Goal: Task Accomplishment & Management: Complete application form

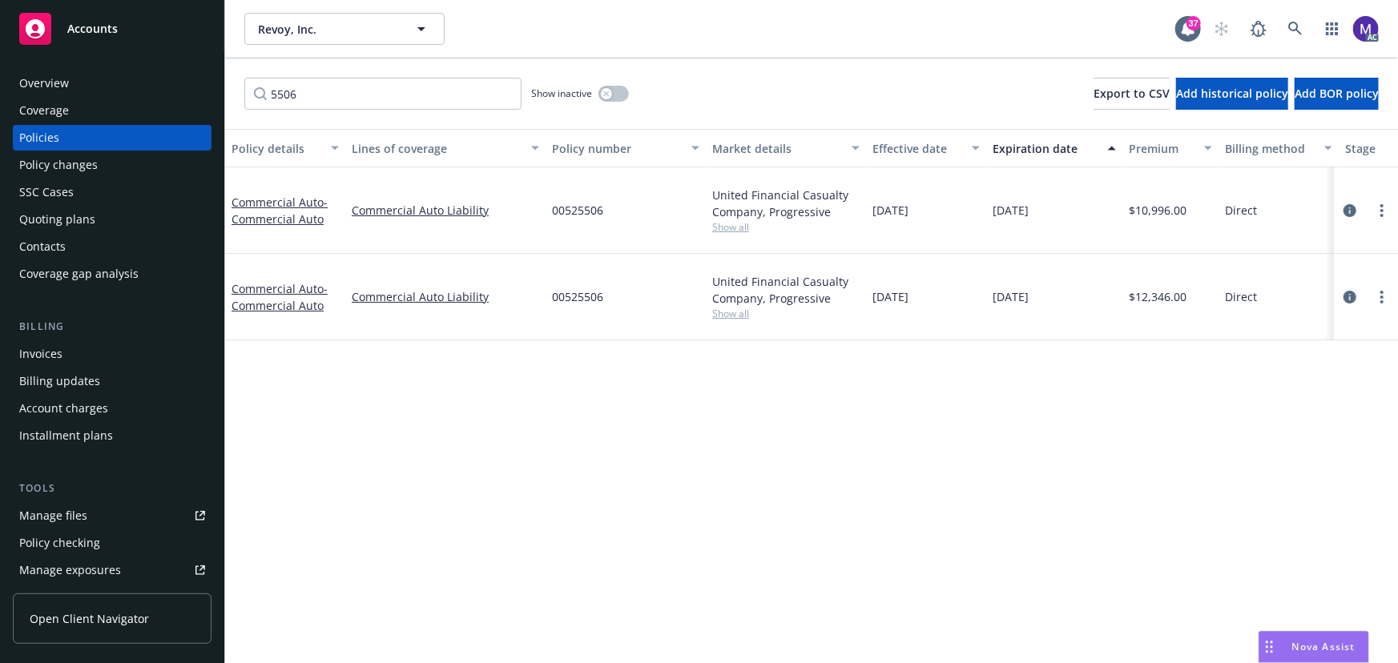
click at [729, 220] on span "Show all" at bounding box center [785, 227] width 147 height 14
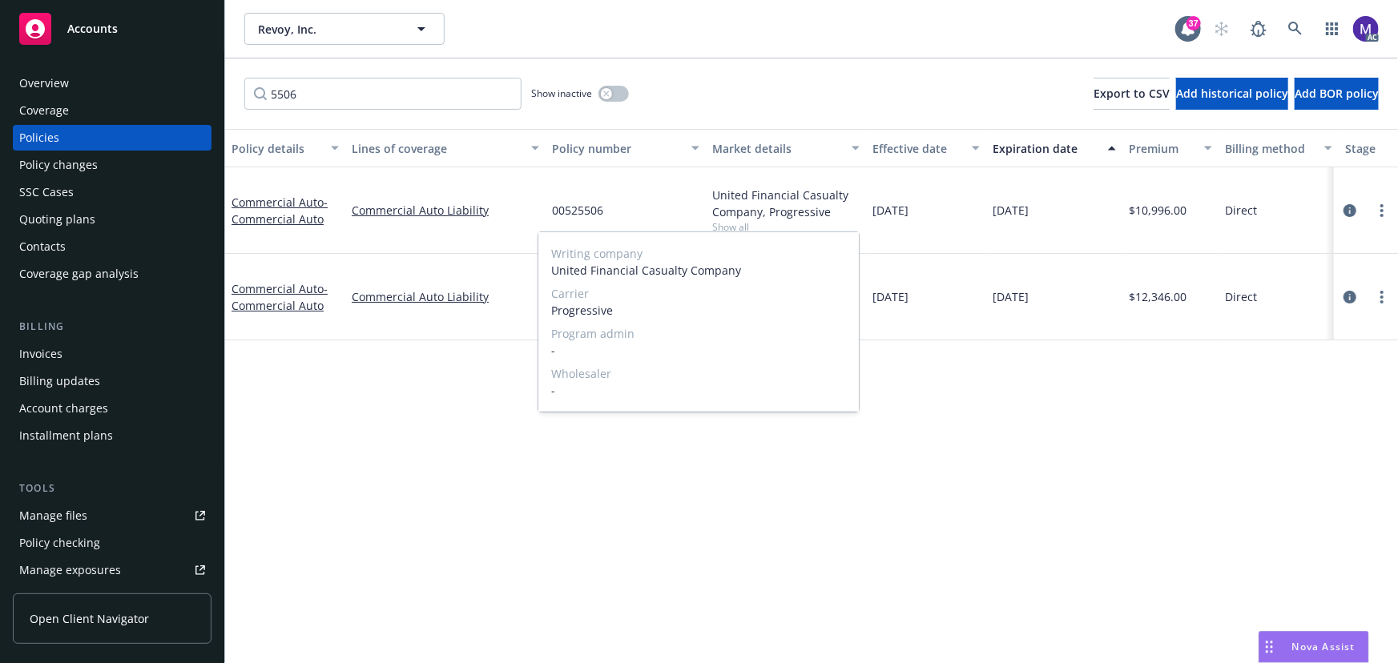
click at [598, 311] on span "Progressive" at bounding box center [698, 310] width 295 height 17
copy span "Progressive"
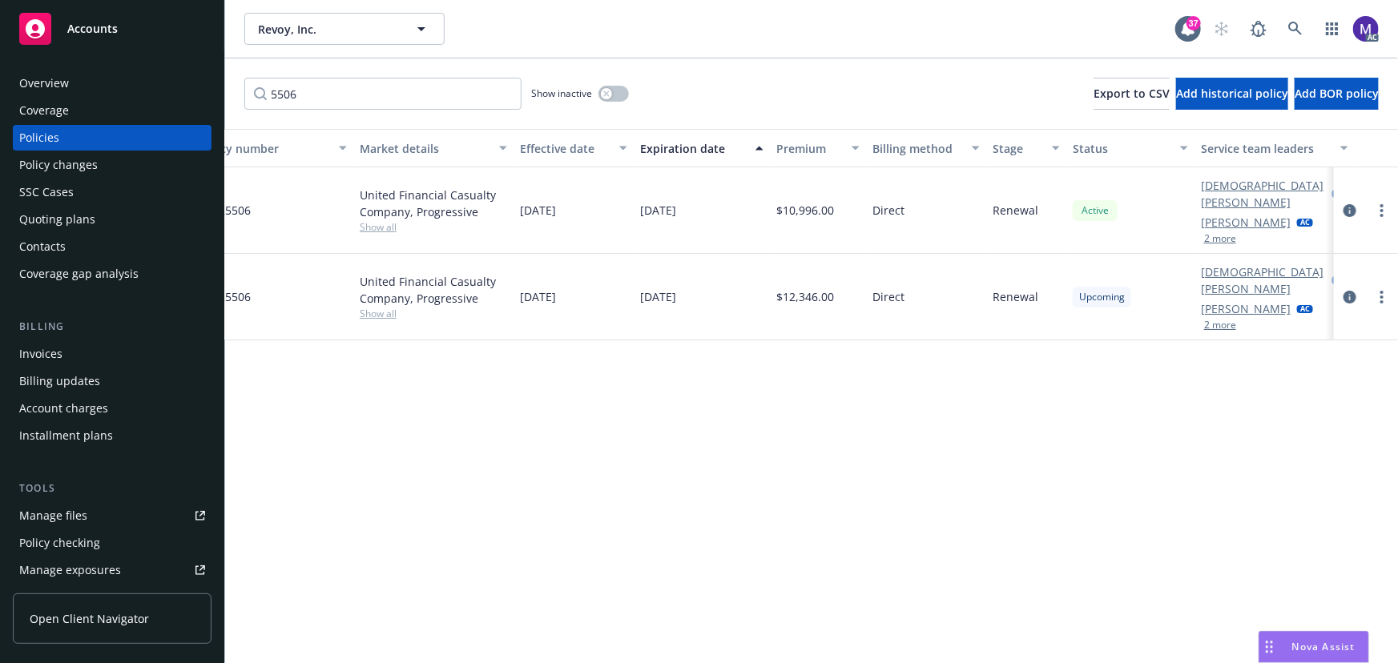
scroll to position [0, 372]
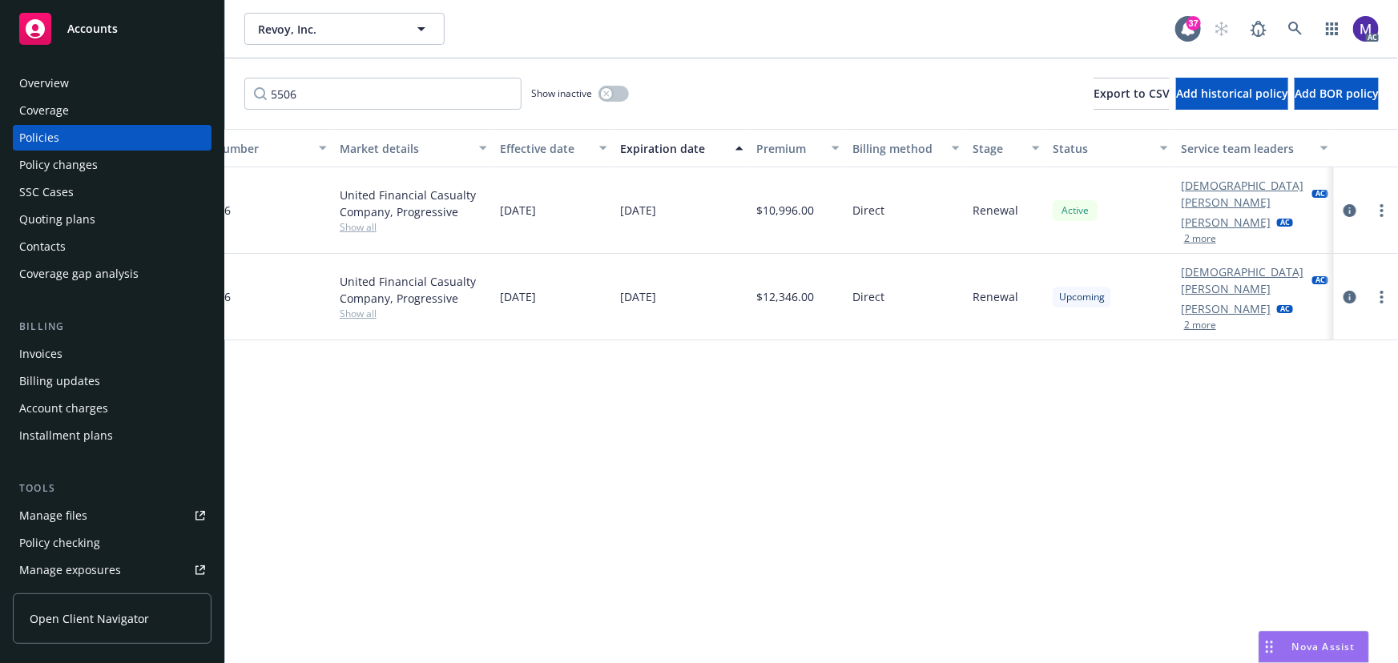
copy span "Progressive"
click at [1349, 291] on icon "circleInformation" at bounding box center [1349, 297] width 13 height 13
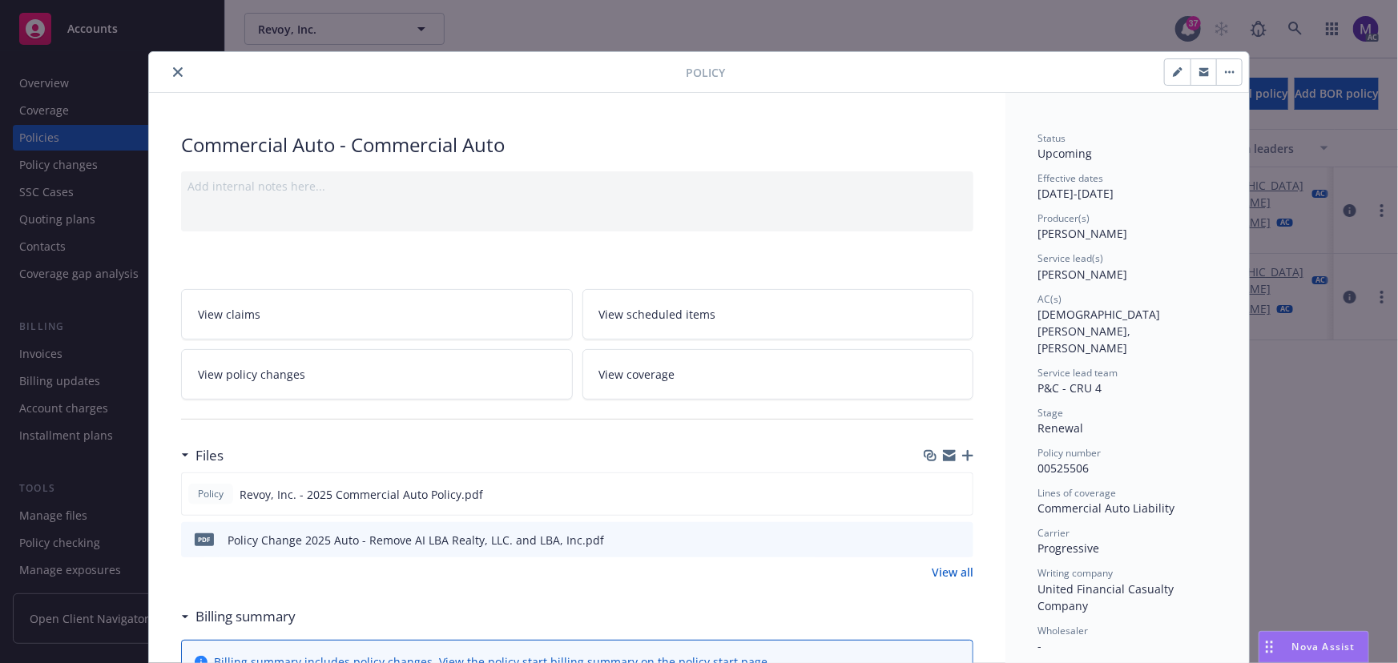
click at [177, 67] on button "close" at bounding box center [177, 71] width 19 height 19
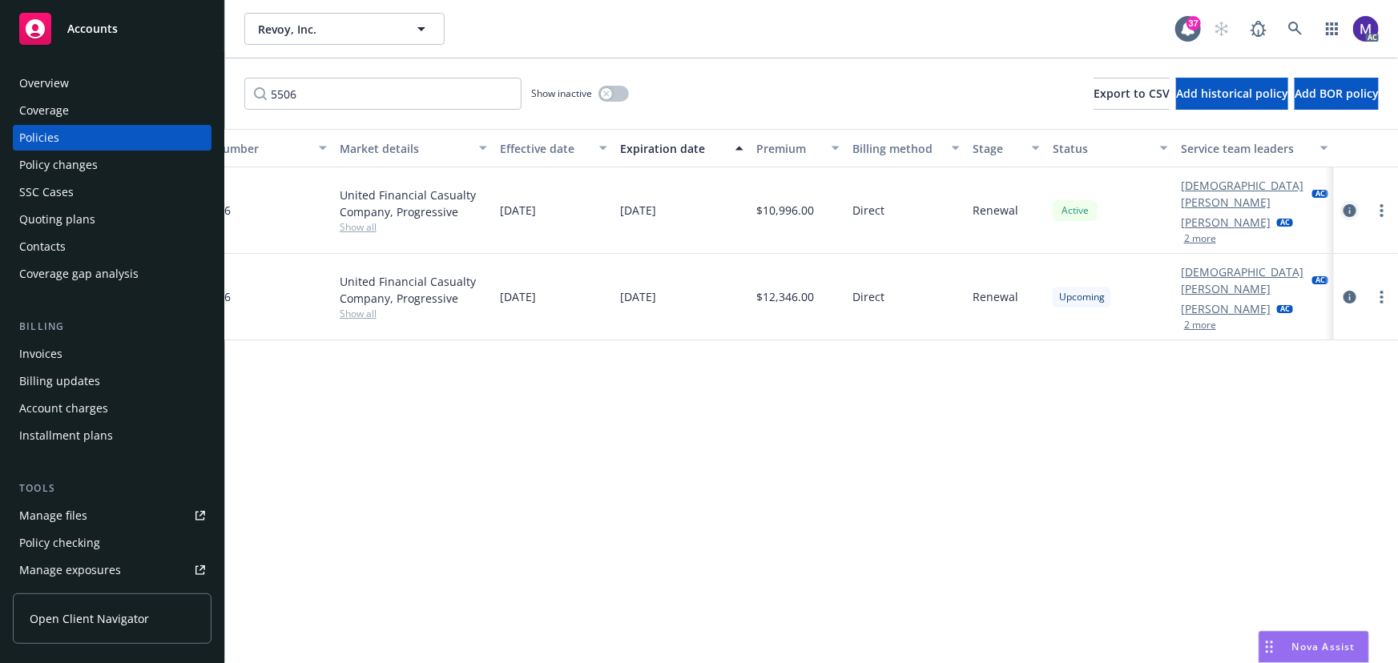
click at [1359, 201] on link "circleInformation" at bounding box center [1349, 210] width 19 height 19
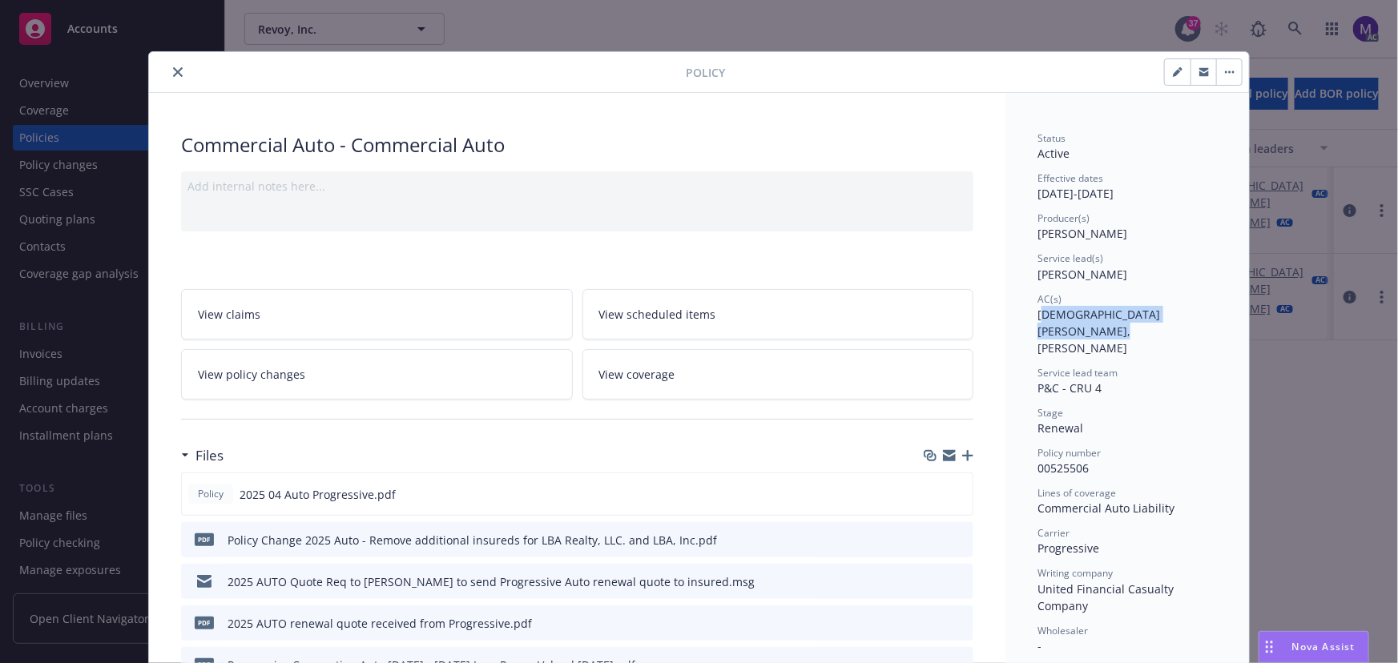
drag, startPoint x: 1041, startPoint y: 316, endPoint x: 1198, endPoint y: 318, distance: 157.0
click at [1160, 318] on span "Christian Senecal, Rachel Bledsoe" at bounding box center [1098, 331] width 123 height 49
click at [1057, 272] on span "[PERSON_NAME]" at bounding box center [1082, 274] width 90 height 15
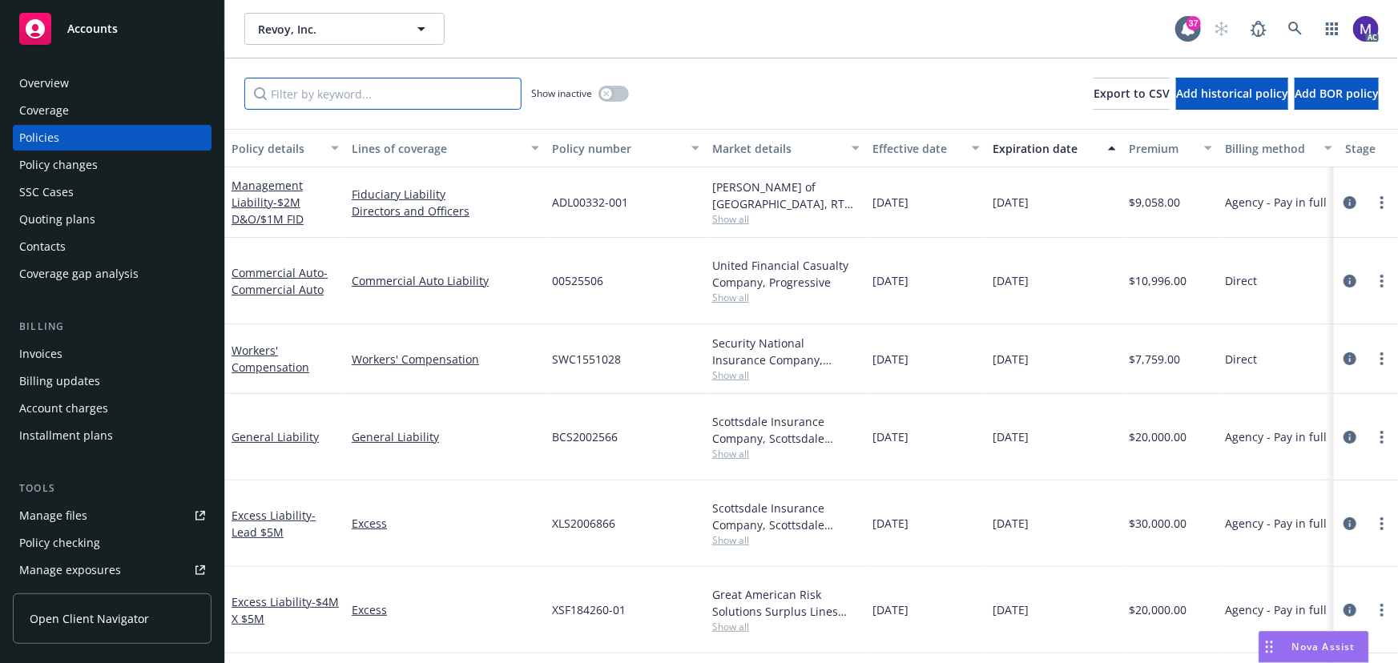
click at [292, 94] on input "Filter by keyword..." at bounding box center [382, 94] width 277 height 32
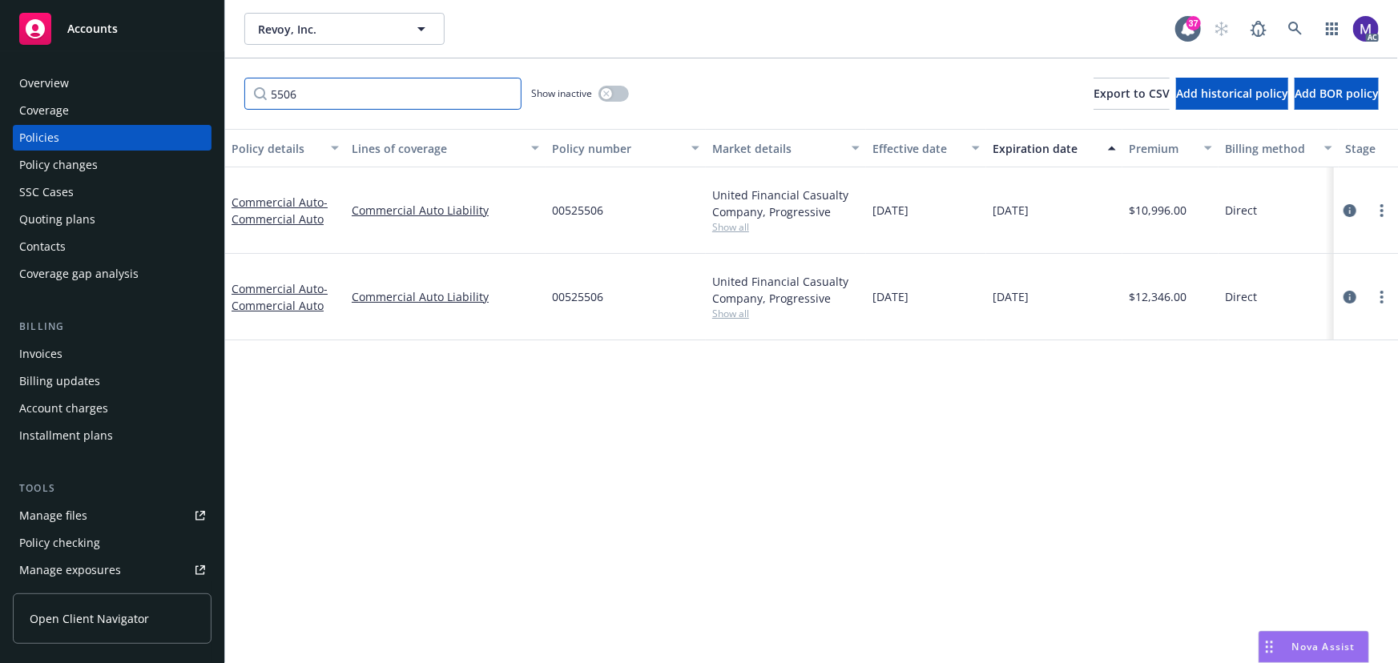
type input "5506"
click at [1351, 211] on div at bounding box center [1366, 210] width 64 height 87
click at [1351, 206] on icon "circleInformation" at bounding box center [1349, 210] width 13 height 13
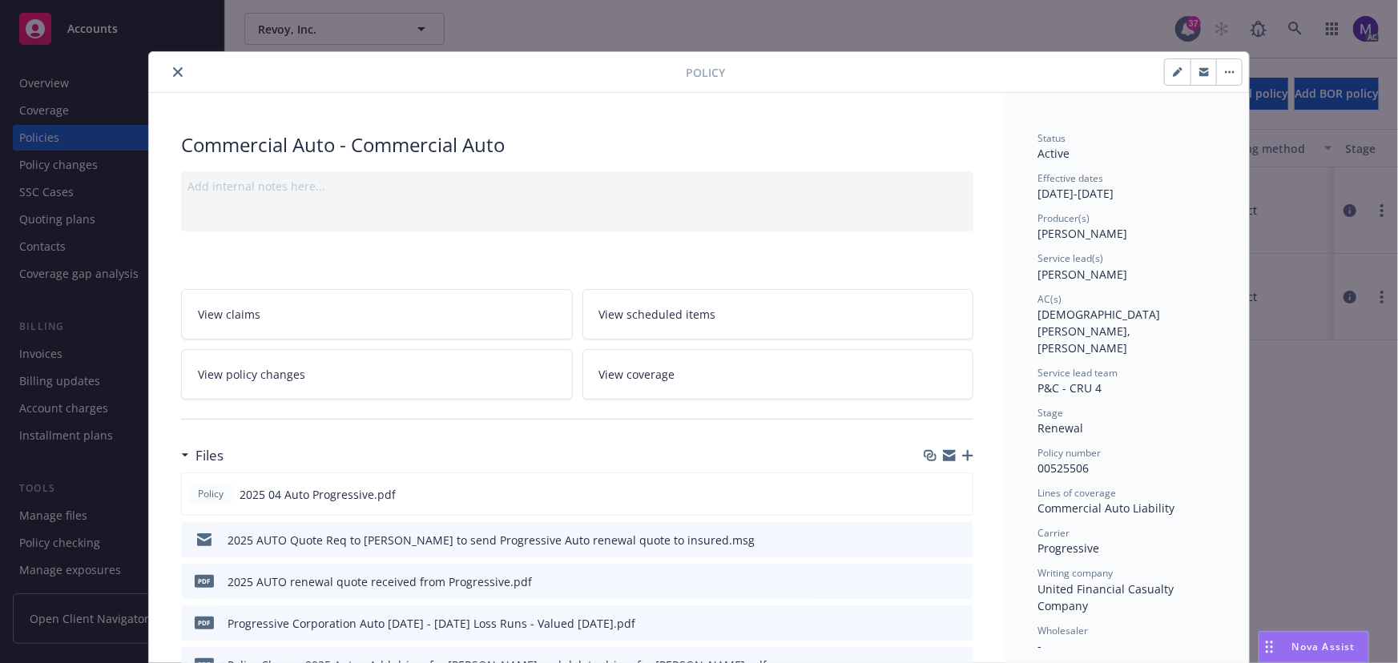
click at [349, 370] on link "View policy changes" at bounding box center [377, 374] width 392 height 50
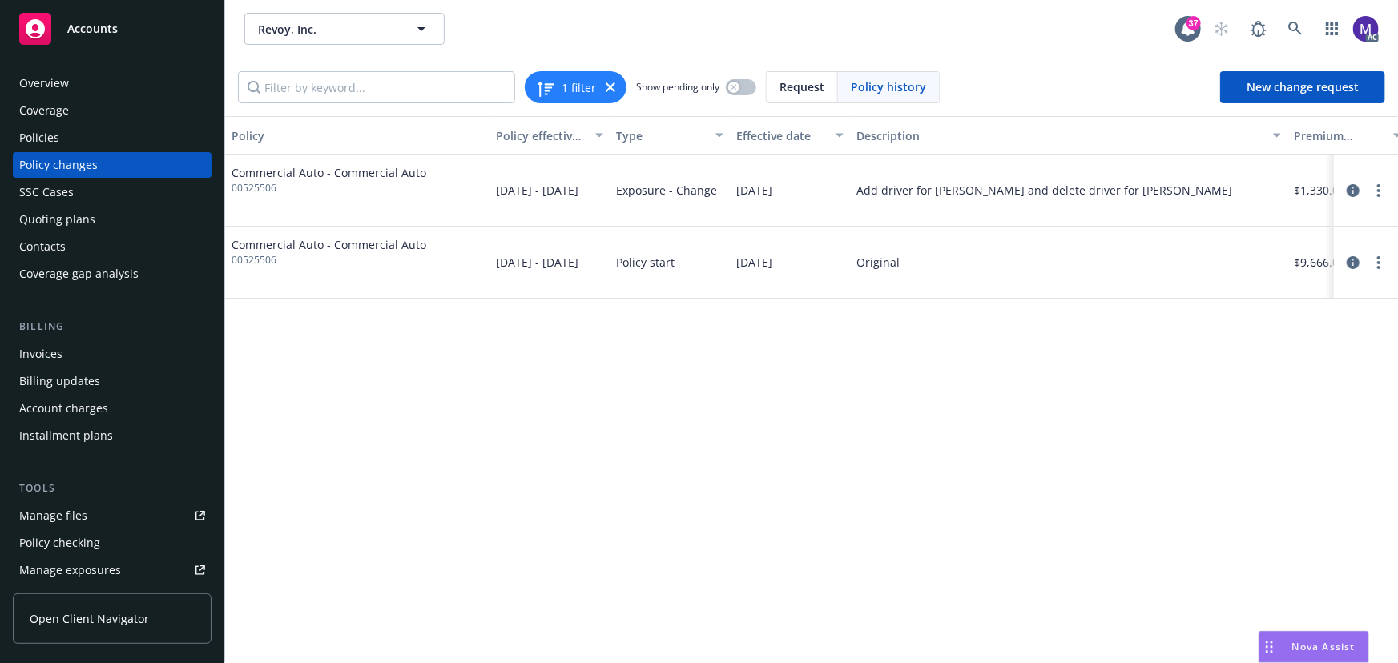
click at [114, 170] on div "Policy changes" at bounding box center [112, 165] width 186 height 26
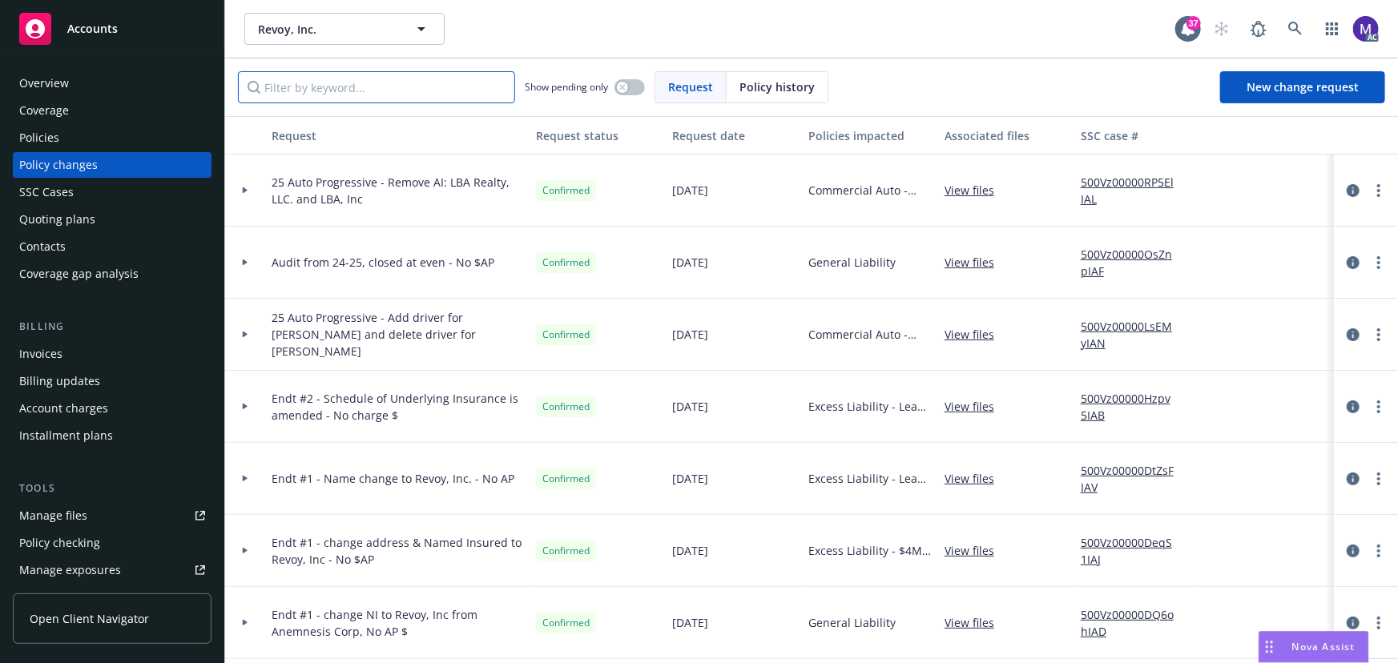
click at [330, 90] on input "Filter by keyword..." at bounding box center [376, 87] width 277 height 32
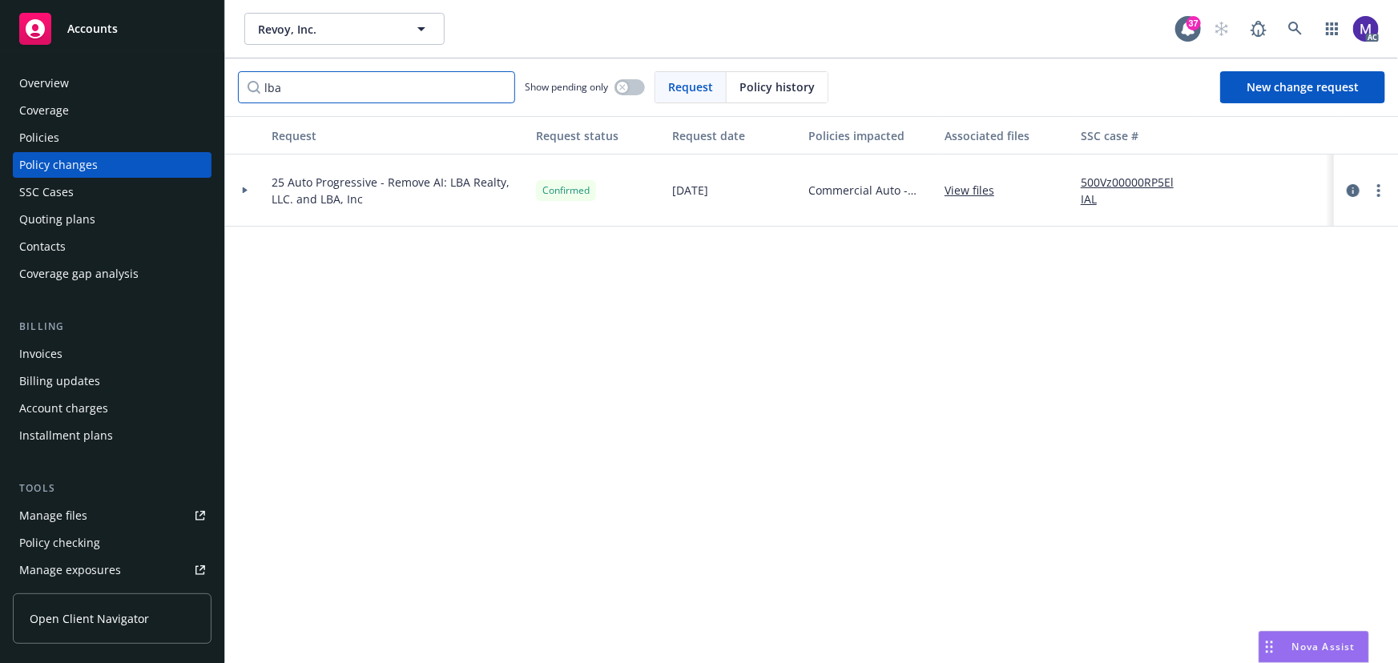
type input "lba"
click at [244, 191] on icon at bounding box center [245, 190] width 5 height 6
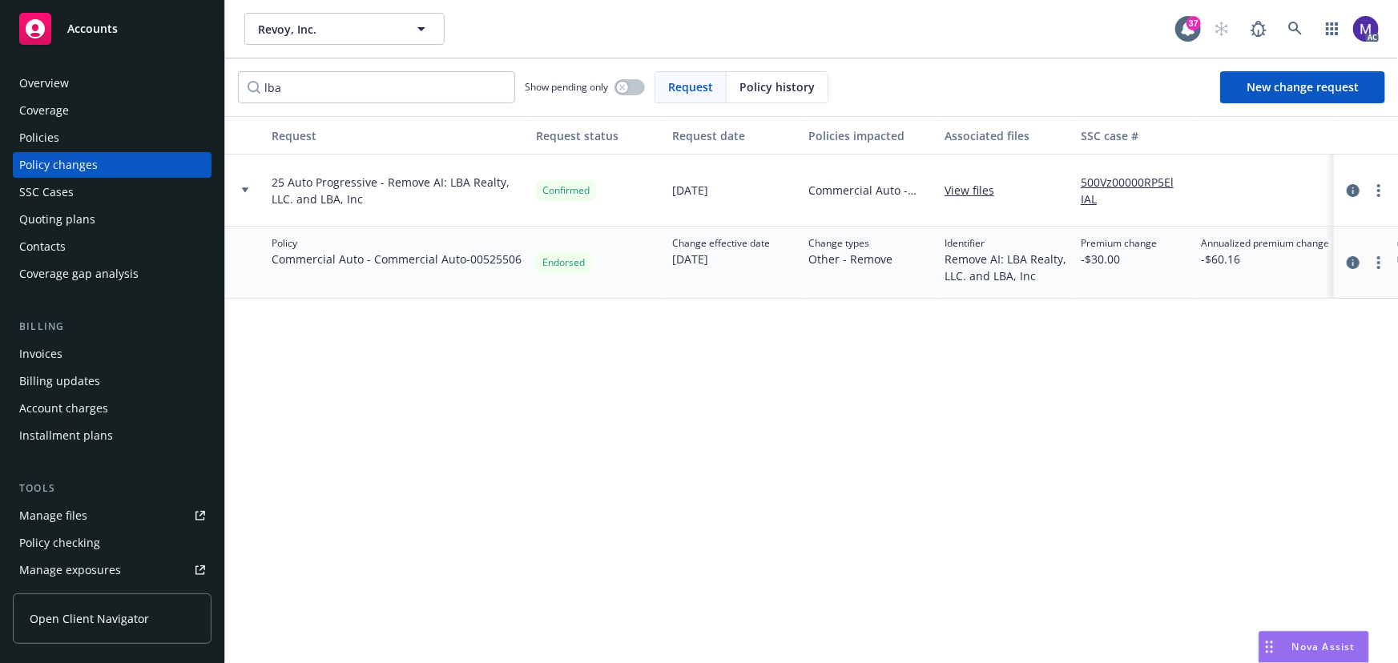
click at [67, 139] on div "Policies" at bounding box center [112, 138] width 186 height 26
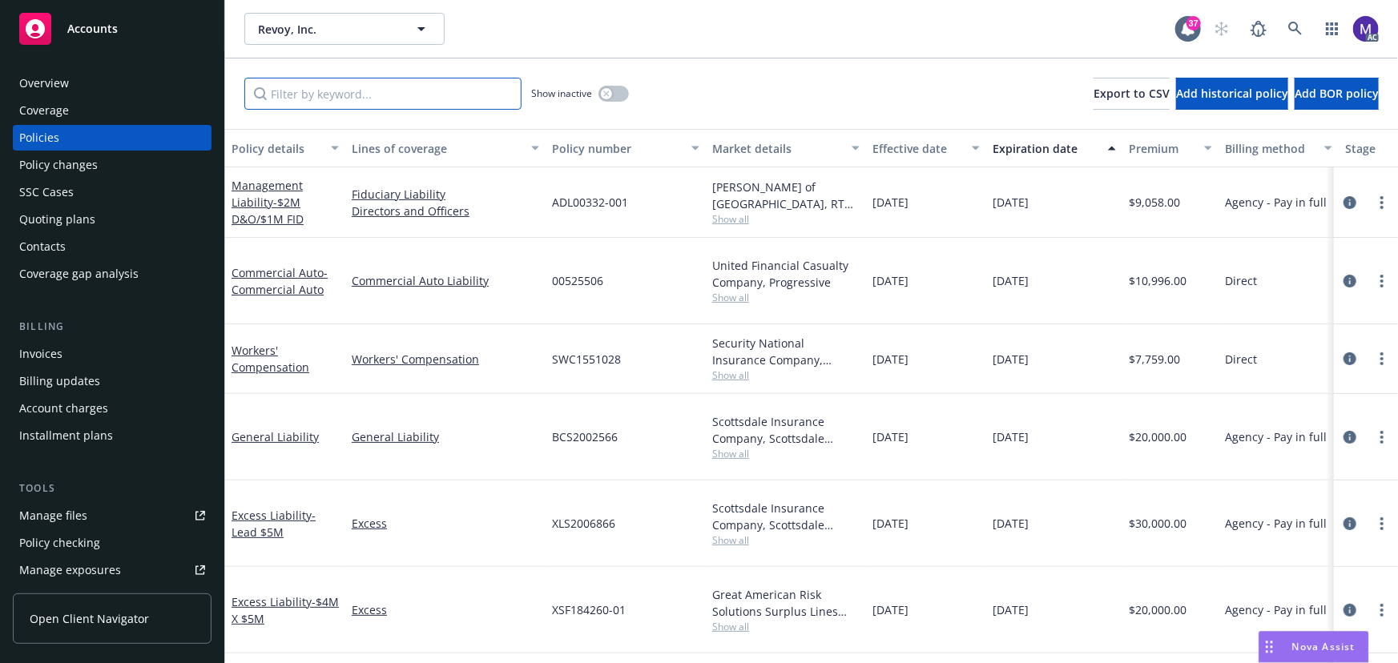
click at [354, 99] on input "Filter by keyword..." at bounding box center [382, 94] width 277 height 32
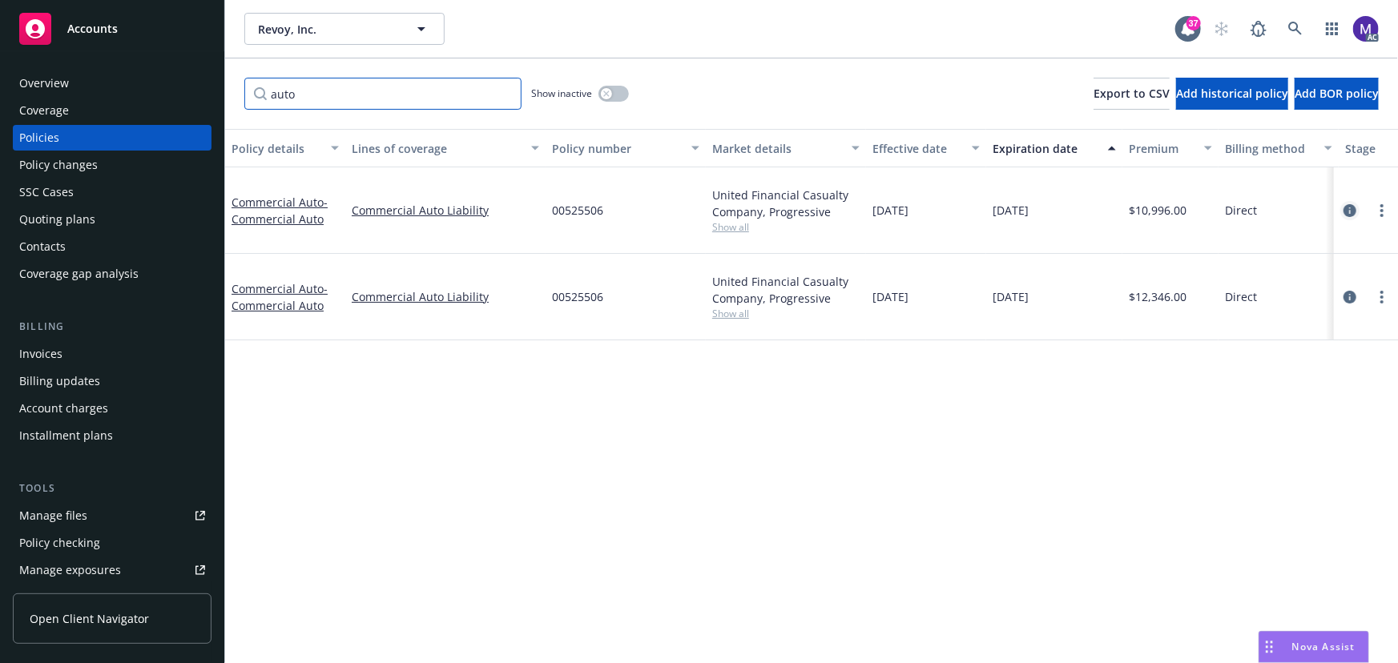
type input "auto"
click at [1352, 204] on icon "circleInformation" at bounding box center [1349, 210] width 13 height 13
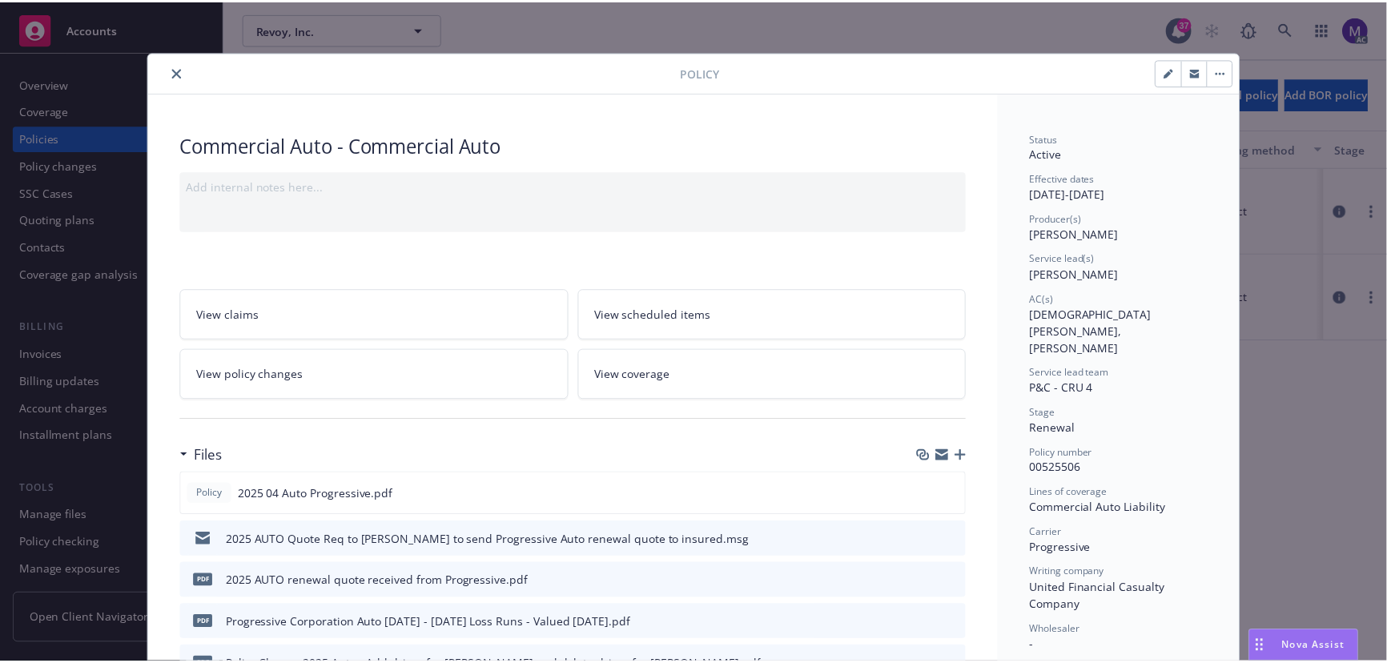
scroll to position [48, 0]
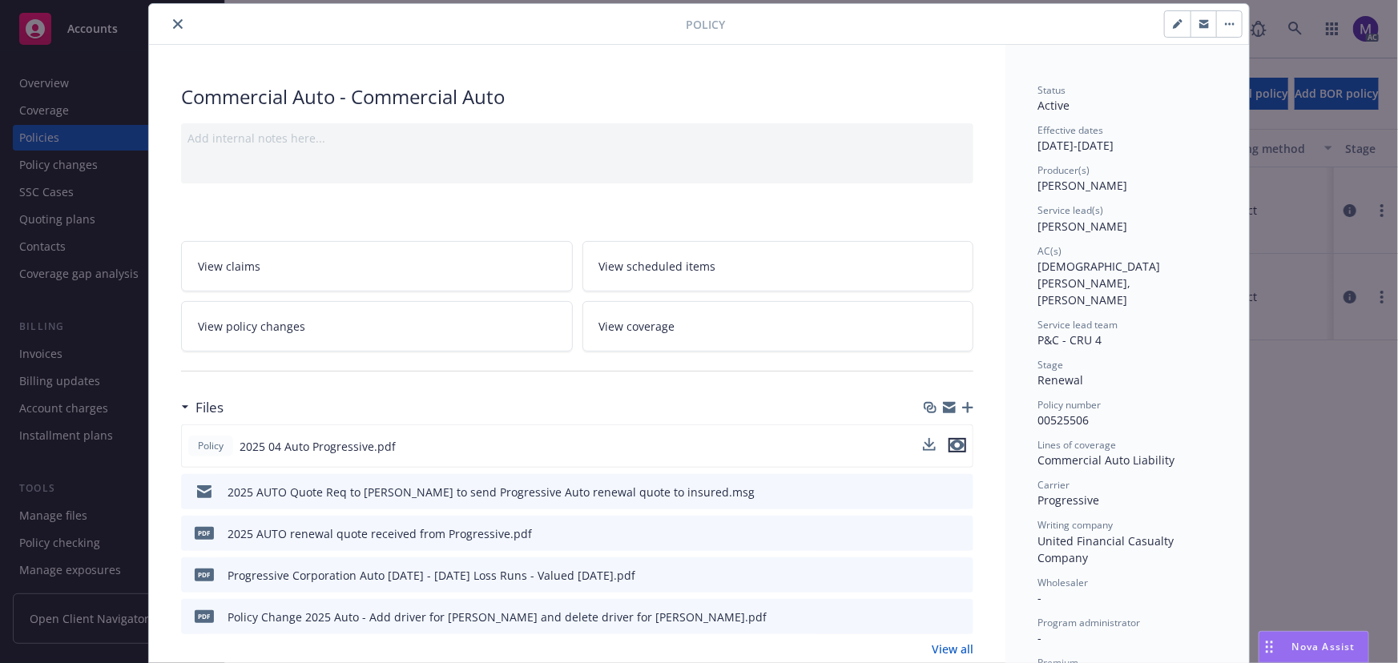
click at [950, 442] on icon "preview file" at bounding box center [957, 445] width 14 height 11
click at [309, 330] on link "View policy changes" at bounding box center [377, 326] width 392 height 50
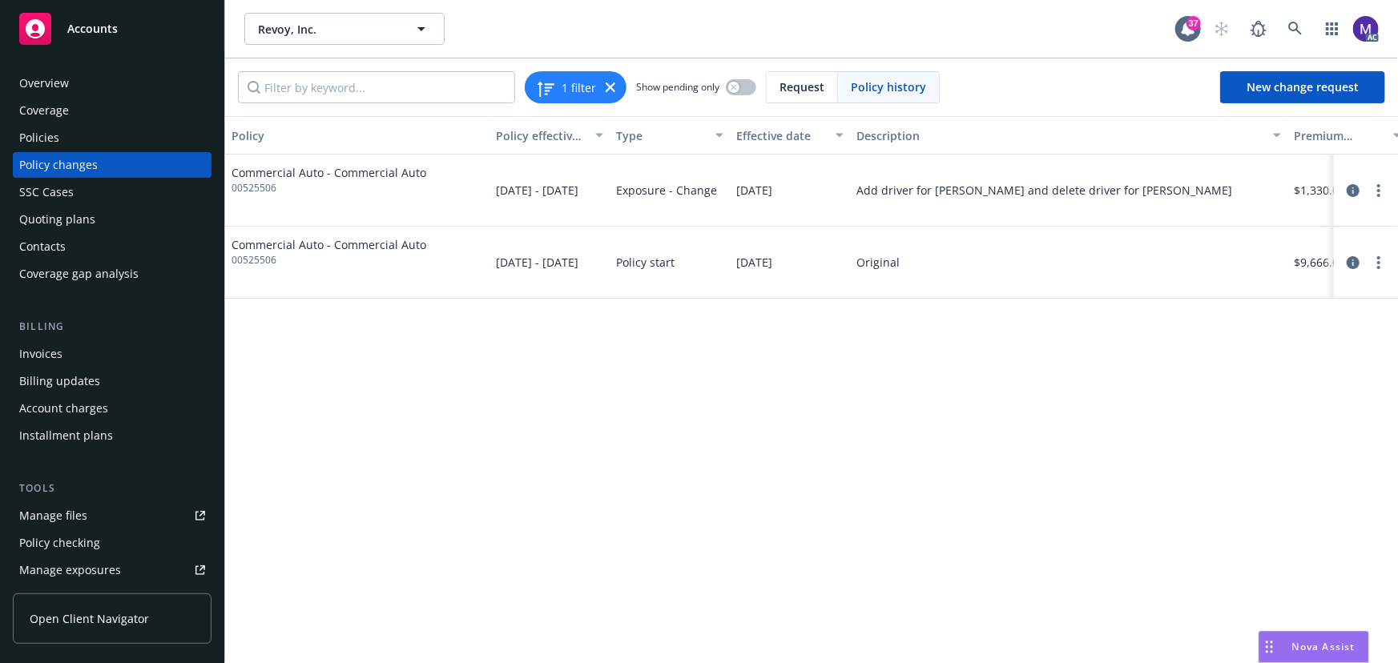
click at [88, 168] on div "Policy changes" at bounding box center [58, 165] width 79 height 26
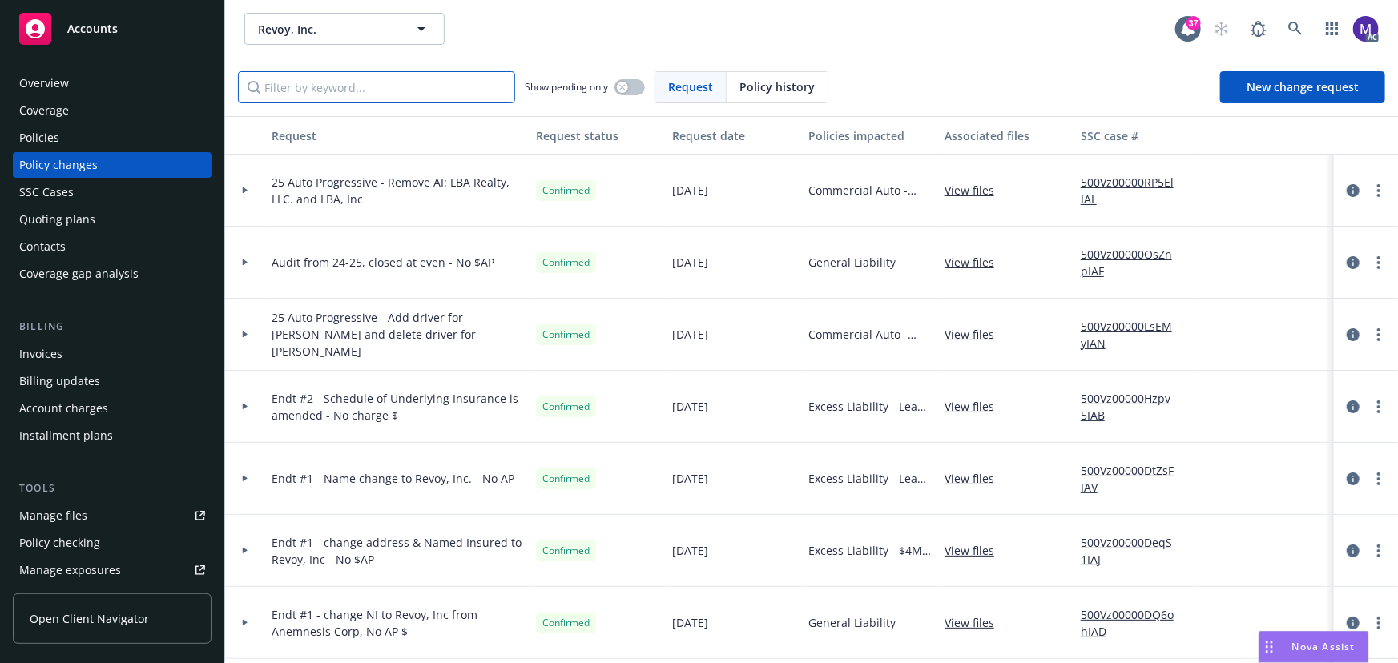
click at [356, 74] on input "Filter by keyword..." at bounding box center [376, 87] width 277 height 32
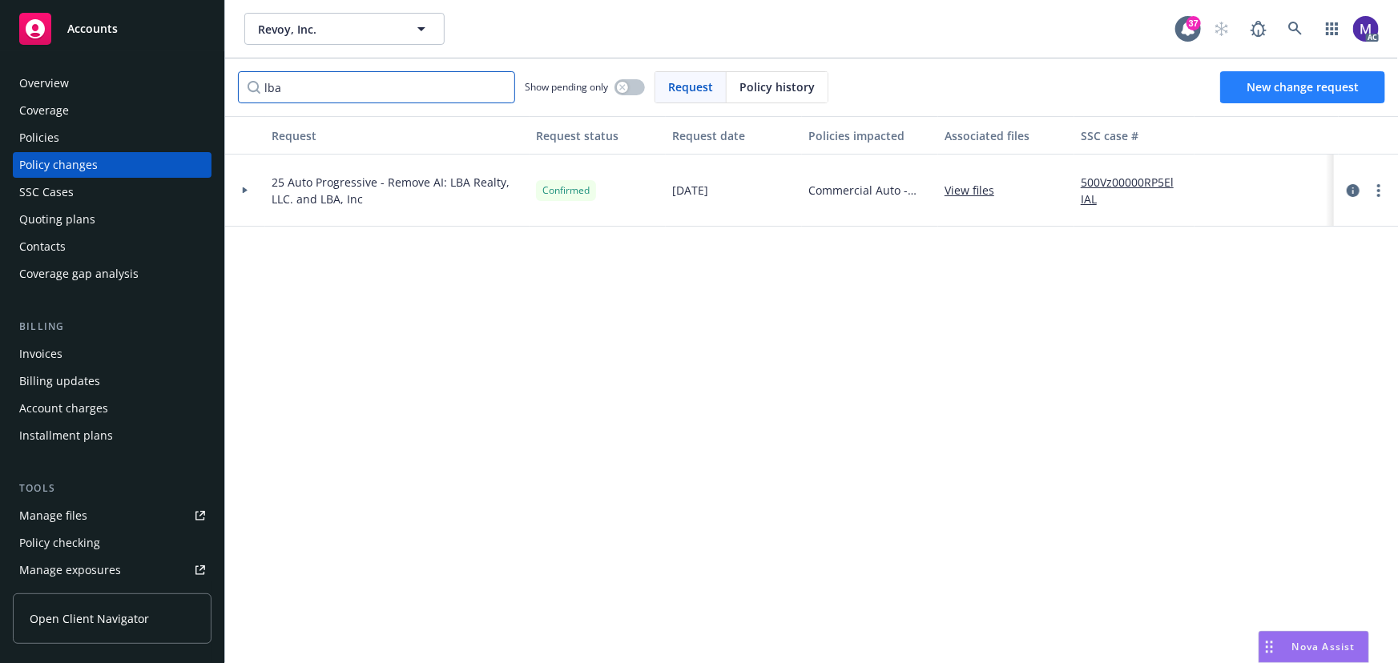
type input "lba"
click at [1335, 87] on span "New change request" at bounding box center [1302, 86] width 112 height 15
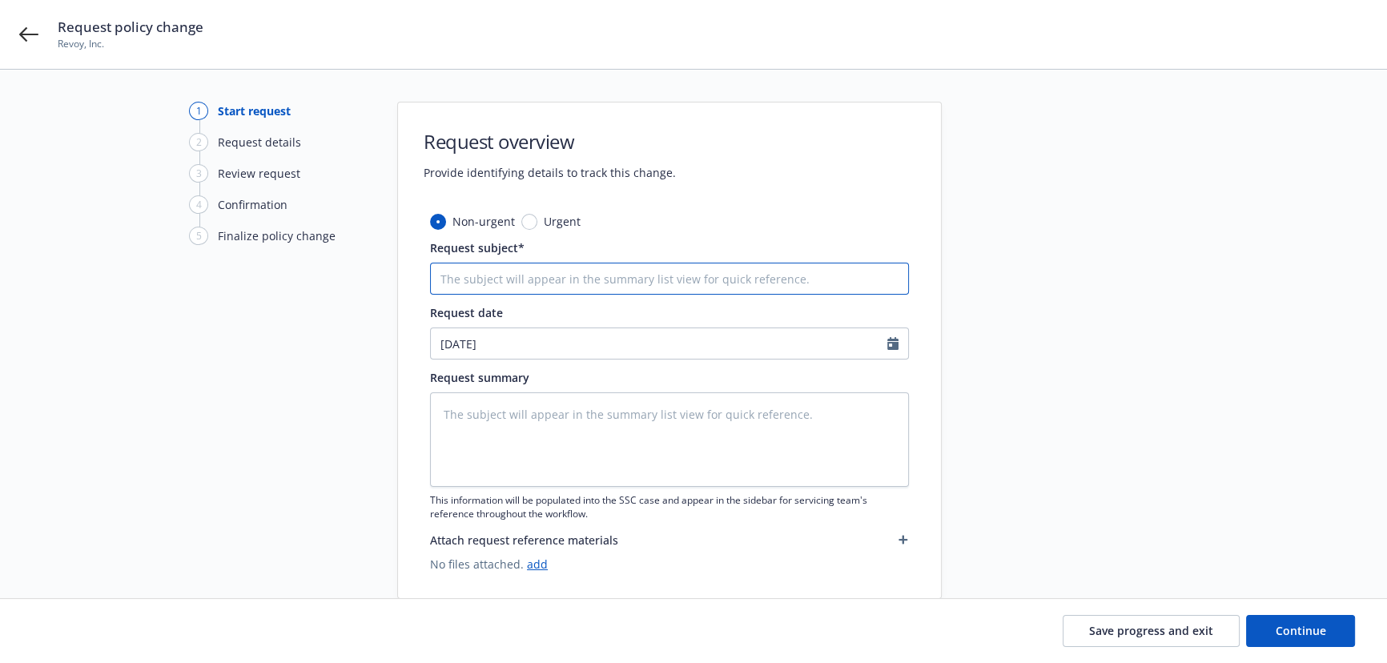
click at [557, 275] on input "Request subject*" at bounding box center [669, 279] width 479 height 32
type textarea "x"
type input "2"
type textarea "x"
type input "25"
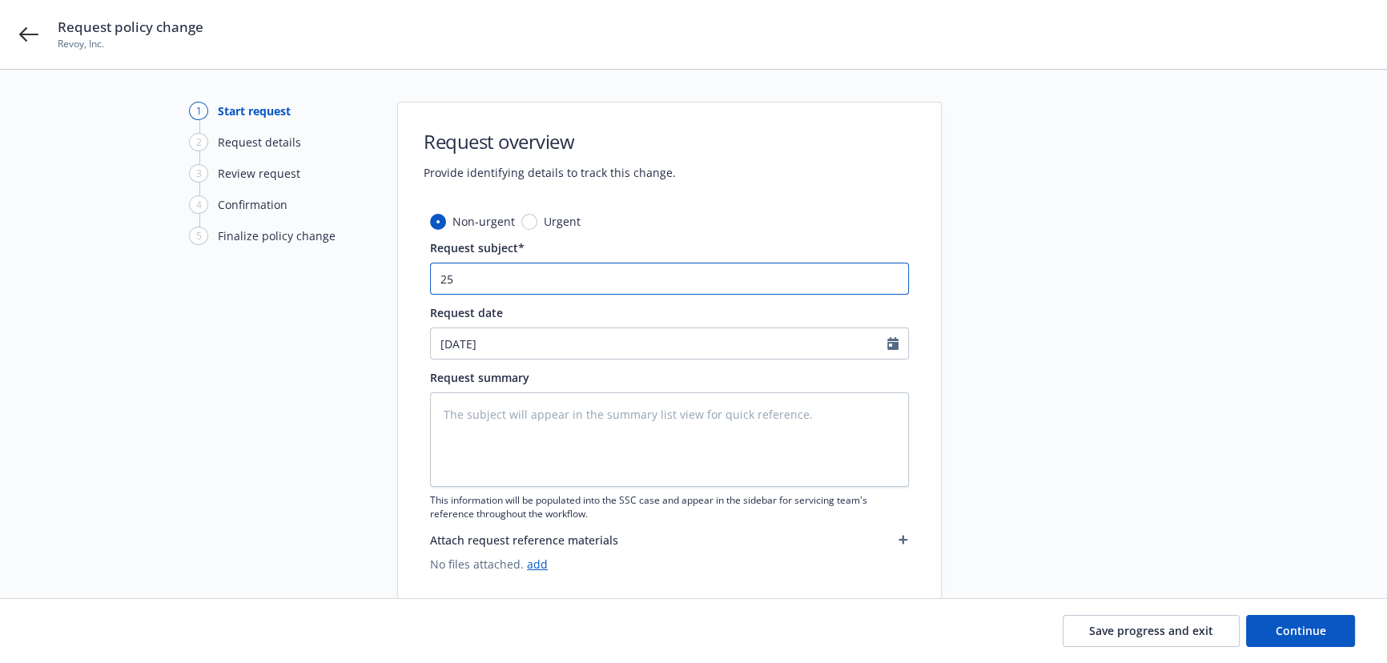
type textarea "x"
type input "25 A"
type textarea "x"
type input "25 Au"
type textarea "x"
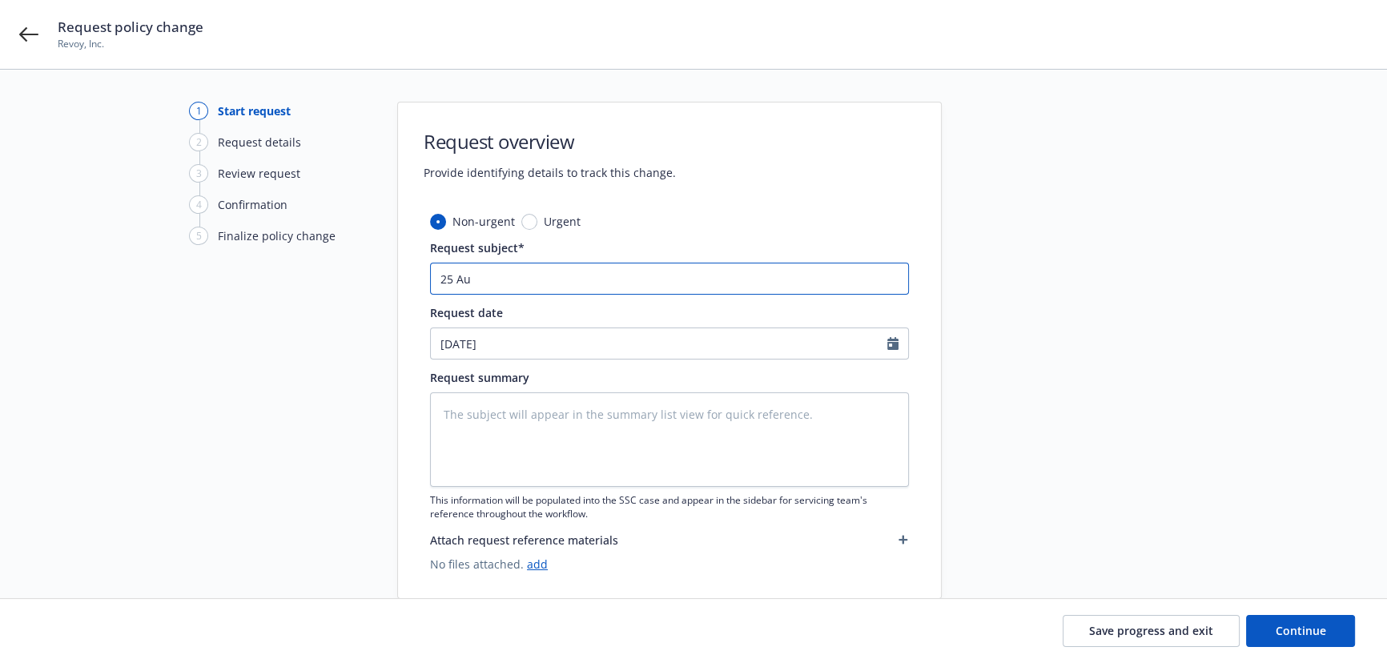
type input "25 Aut"
type textarea "x"
type input "25 Auto"
type textarea "x"
paste input "Progressive"
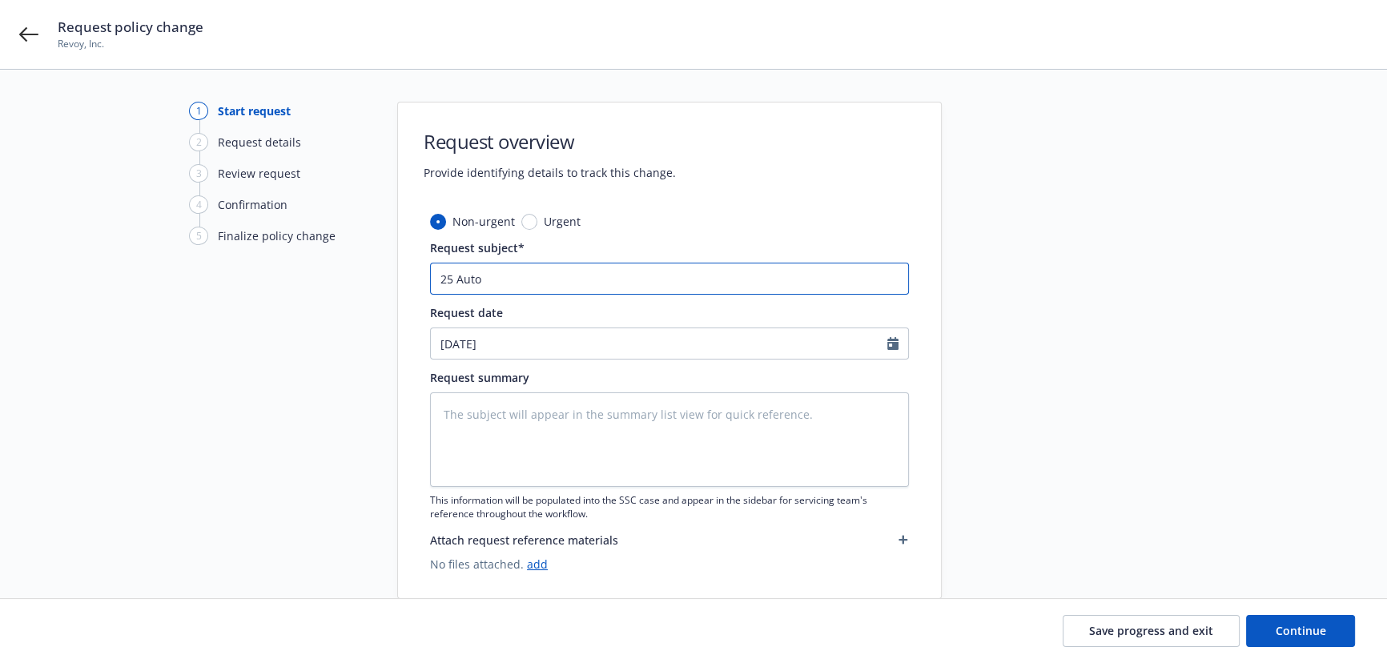
type input "25 Auto Progressive"
type textarea "x"
type input "25 Auto Progressive"
type textarea "x"
type input "25 Auto Progressive -"
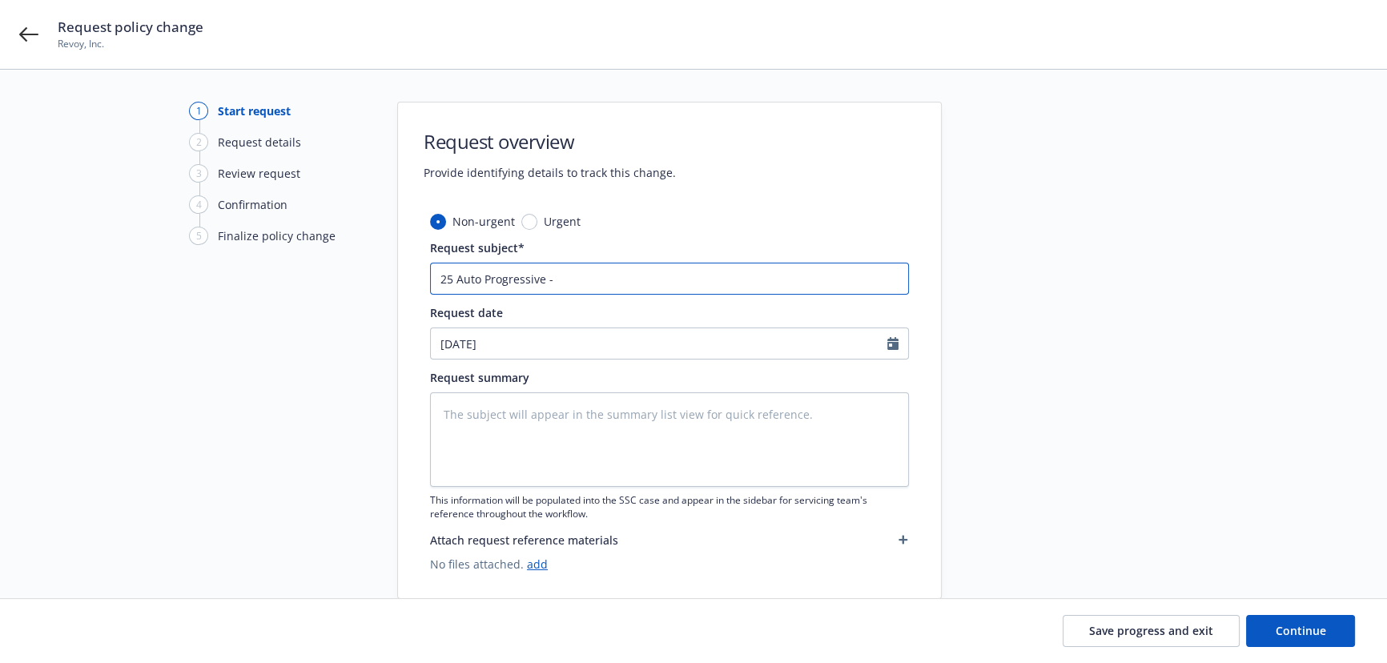
type textarea "x"
type input "25 Auto Progressive -"
type textarea "x"
type input "25 Auto Progressive - R"
type textarea "x"
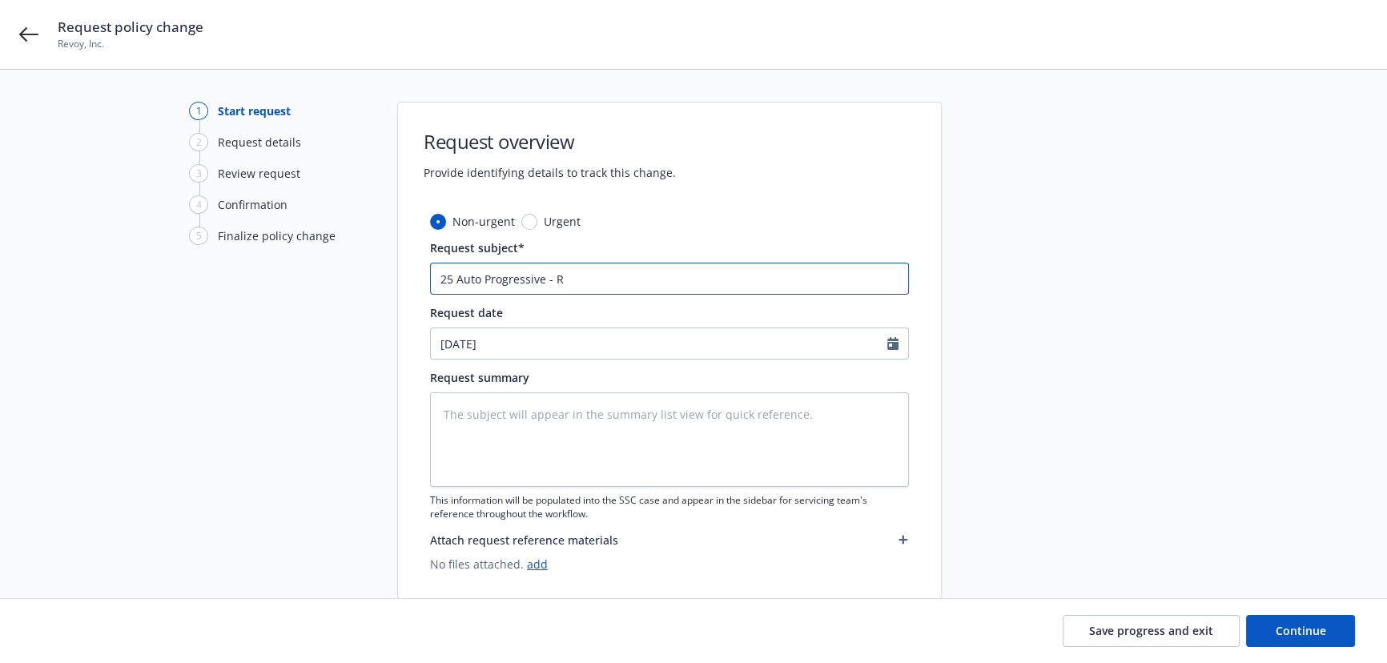
type input "25 Auto Progressive - Re"
type textarea "x"
type input "25 Auto Progressive - Rem"
type textarea "x"
type input "25 Auto Progressive - Remo"
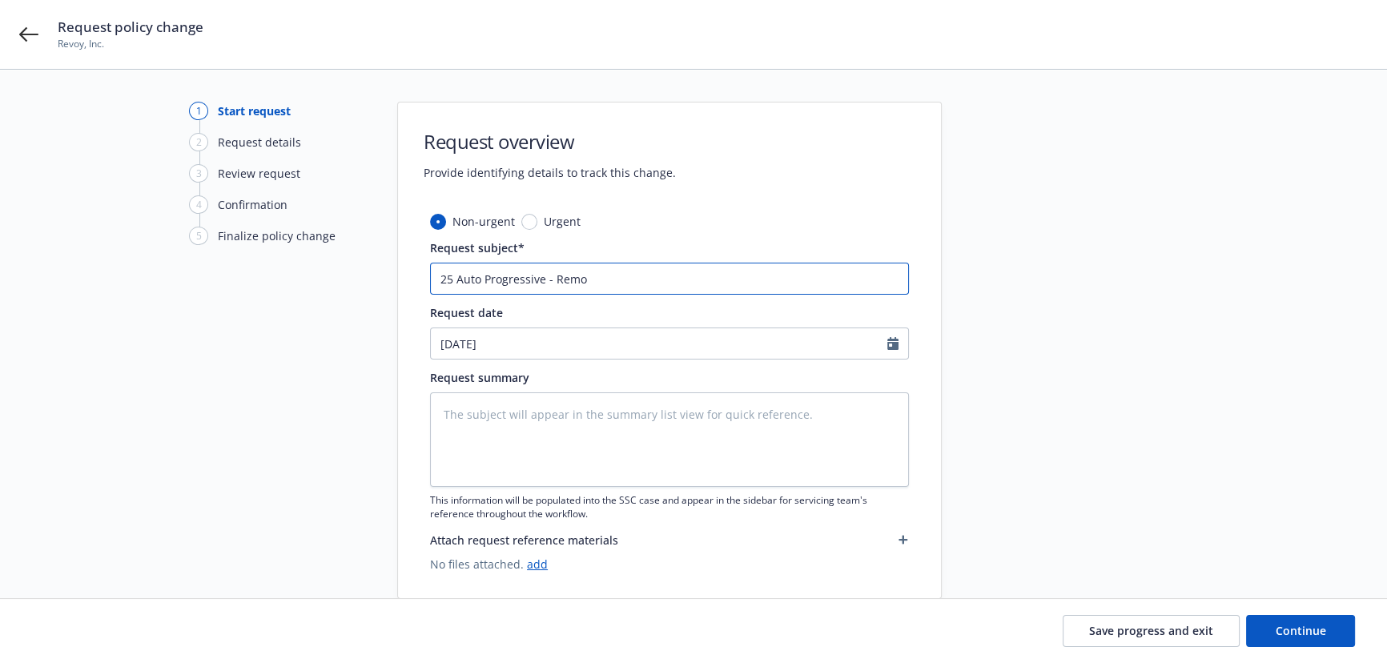
type textarea "x"
type input "25 Auto Progressive - Remov"
type textarea "x"
type input "25 Auto Progressive - Remove"
type textarea "x"
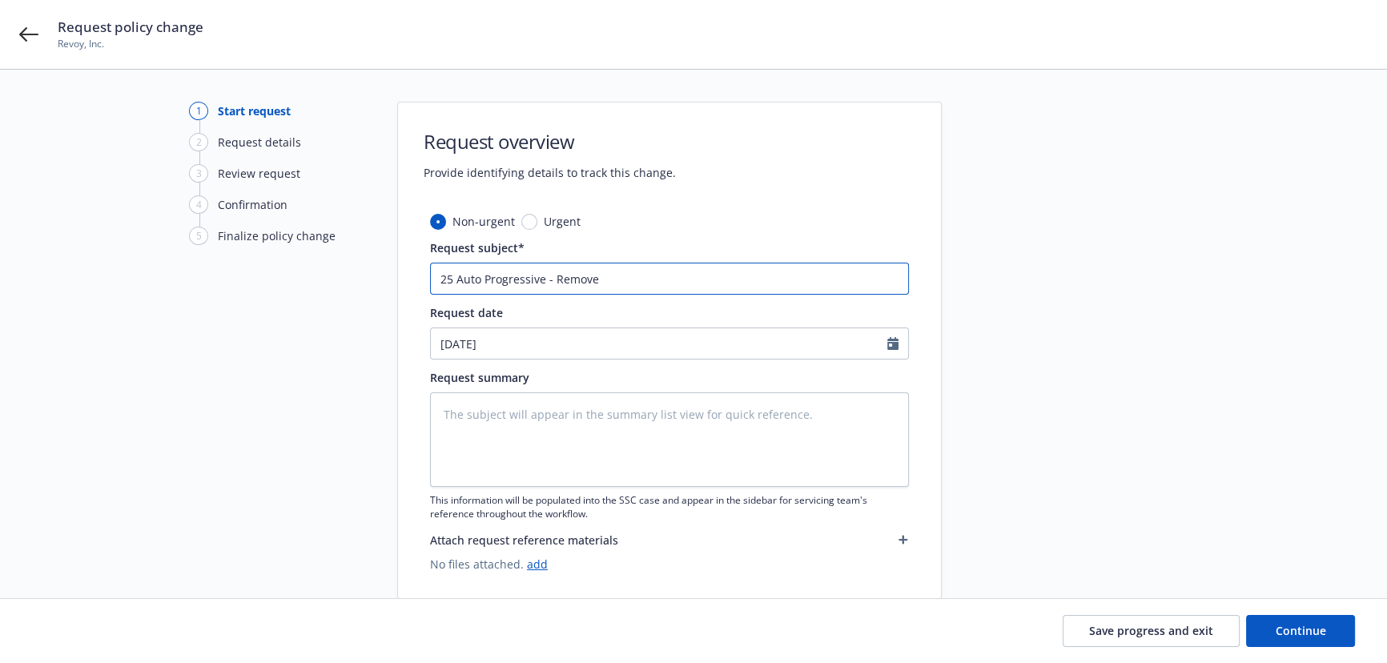
type input "25 Auto Progressive - Remove"
type textarea "x"
type input "25 Auto Progressive - Remove a"
type textarea "x"
type input "25 Auto Progressive - Remove ad"
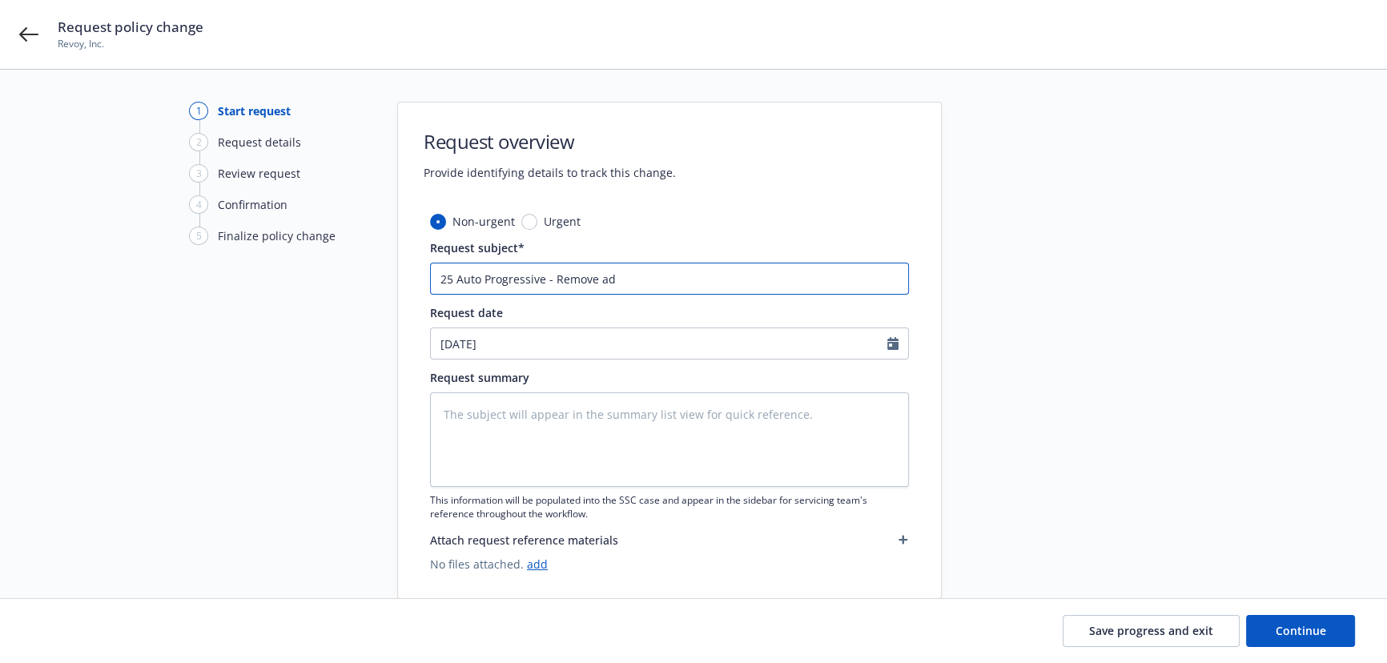
type textarea "x"
type input "25 Auto Progressive - Remove add"
type textarea "x"
type input "25 Auto Progressive - Remove addi"
type textarea "x"
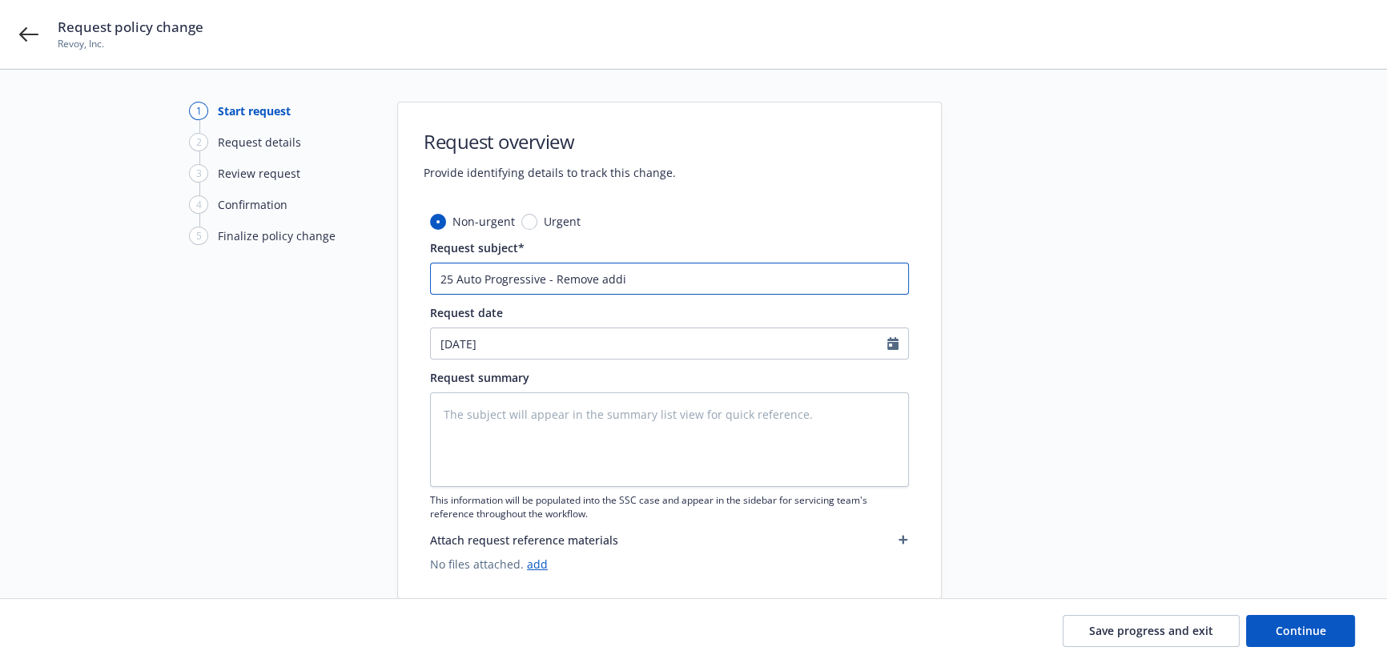
type input "25 Auto Progressive - Remove addit"
type textarea "x"
type input "25 Auto Progressive - Remove additi"
type textarea "x"
type input "25 Auto Progressive - Remove additio"
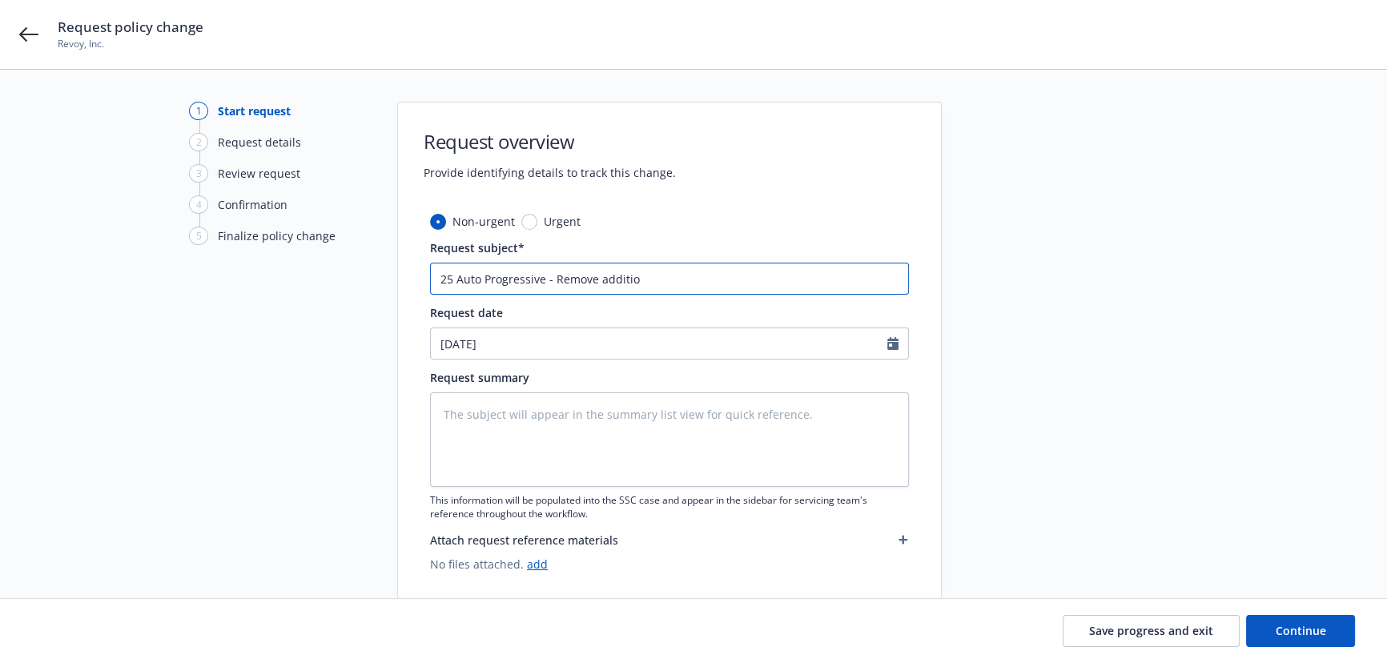
type textarea "x"
type input "25 Auto Progressive - Remove addition"
type textarea "x"
type input "25 Auto Progressive - Remove additiona"
type textarea "x"
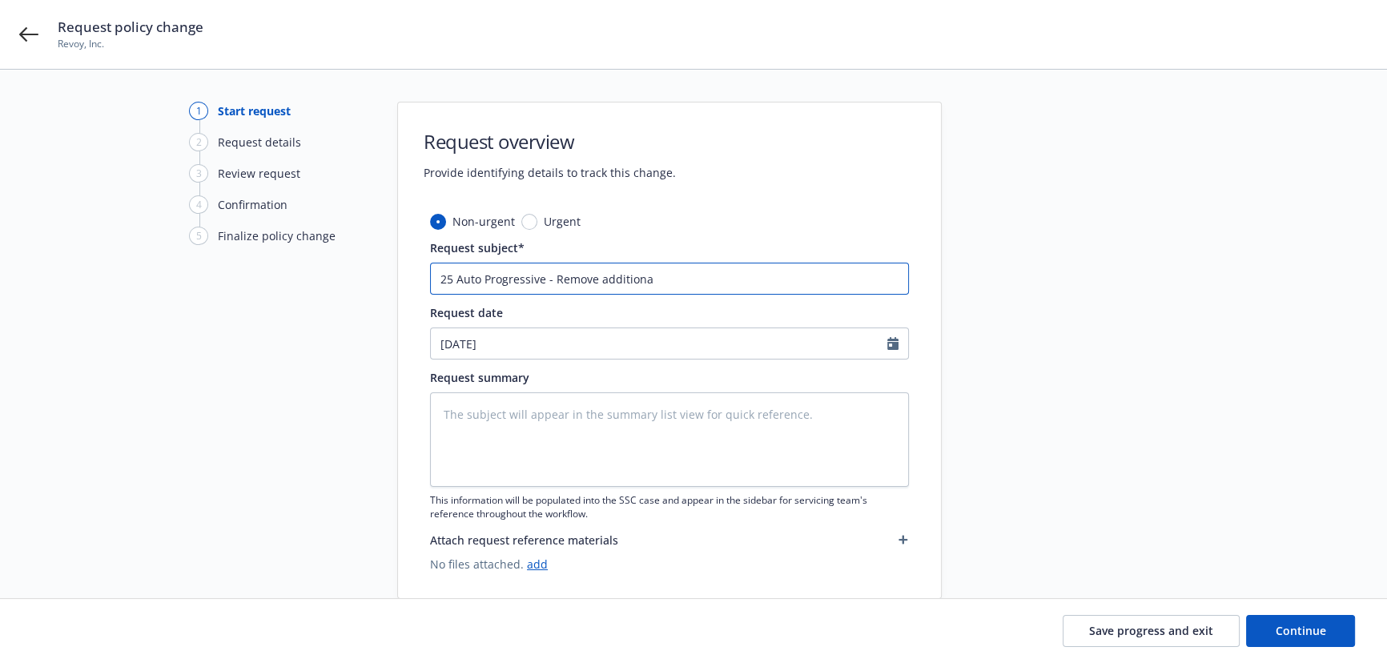
type input "25 Auto Progressive - Remove additional"
type textarea "x"
type input "25 Auto Progressive - Remove additional"
type textarea "x"
type input "25 Auto Progressive - Remove additional i"
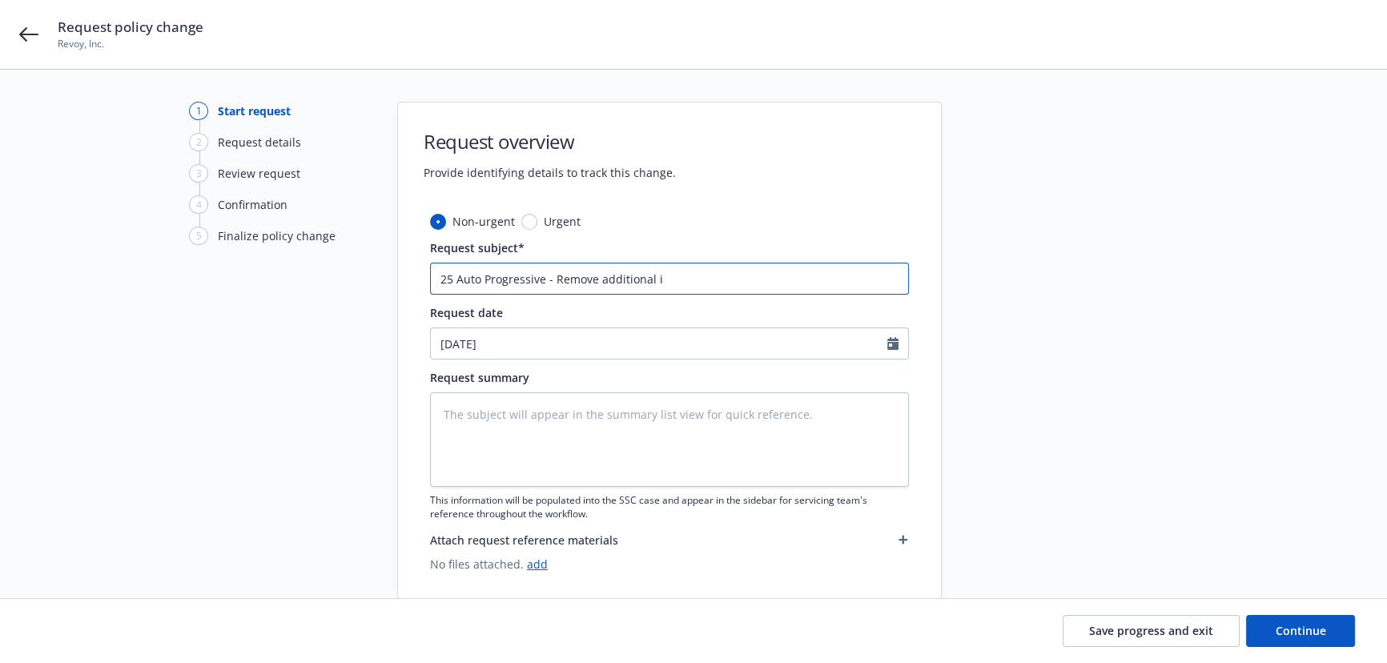
type textarea "x"
type input "25 Auto Progressive - Remove additional in"
type textarea "x"
type input "25 Auto Progressive - Remove additional ins"
type textarea "x"
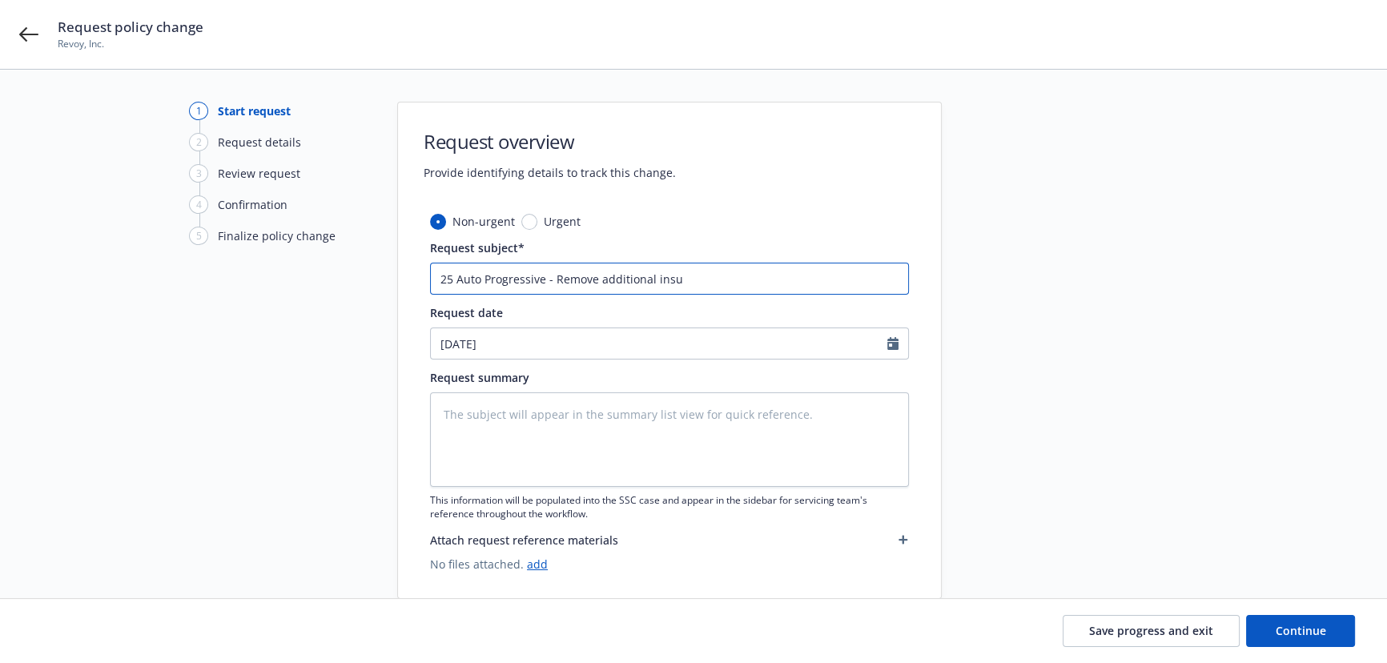
type input "25 Auto Progressive - Remove additional insur"
type textarea "x"
type input "25 Auto Progressive - Remove additional insure"
type textarea "x"
type input "25 Auto Progressive - Remove additional insured"
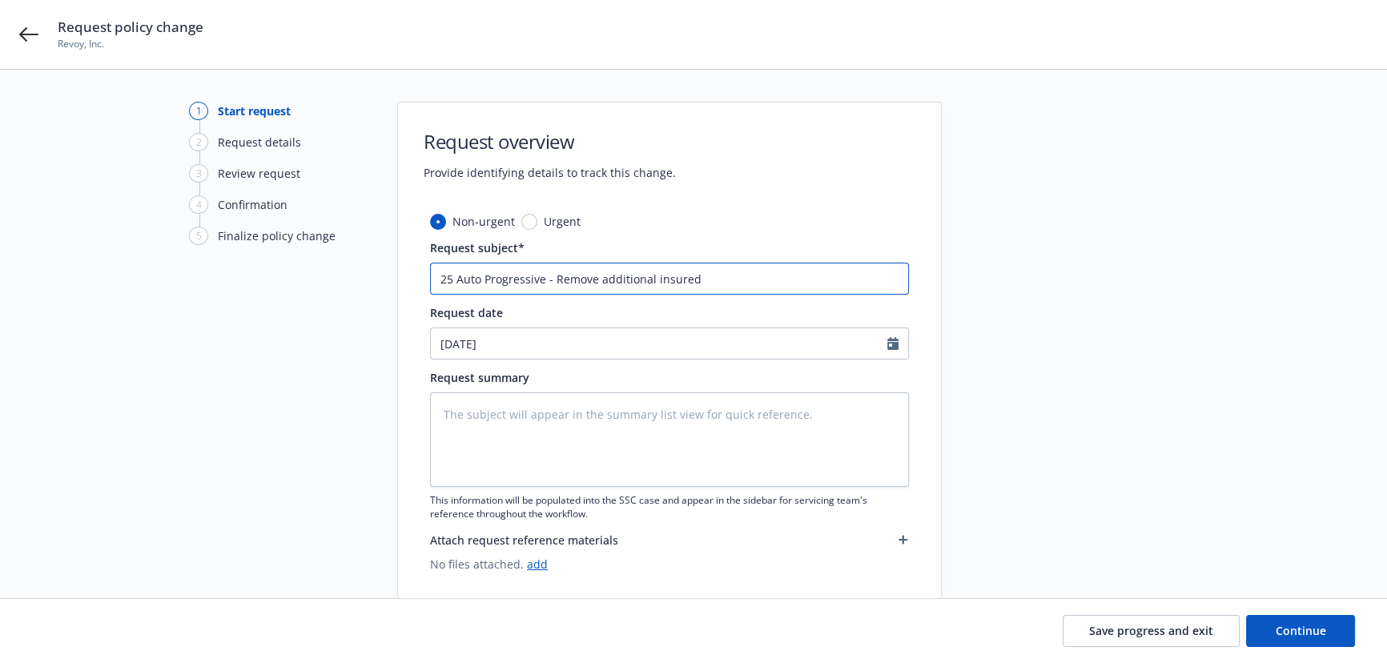
type textarea "x"
type input "25 Auto Progressive - Remove additional insured"
type textarea "x"
type input "25 Auto Progressive - Remove additional insured"
type textarea "x"
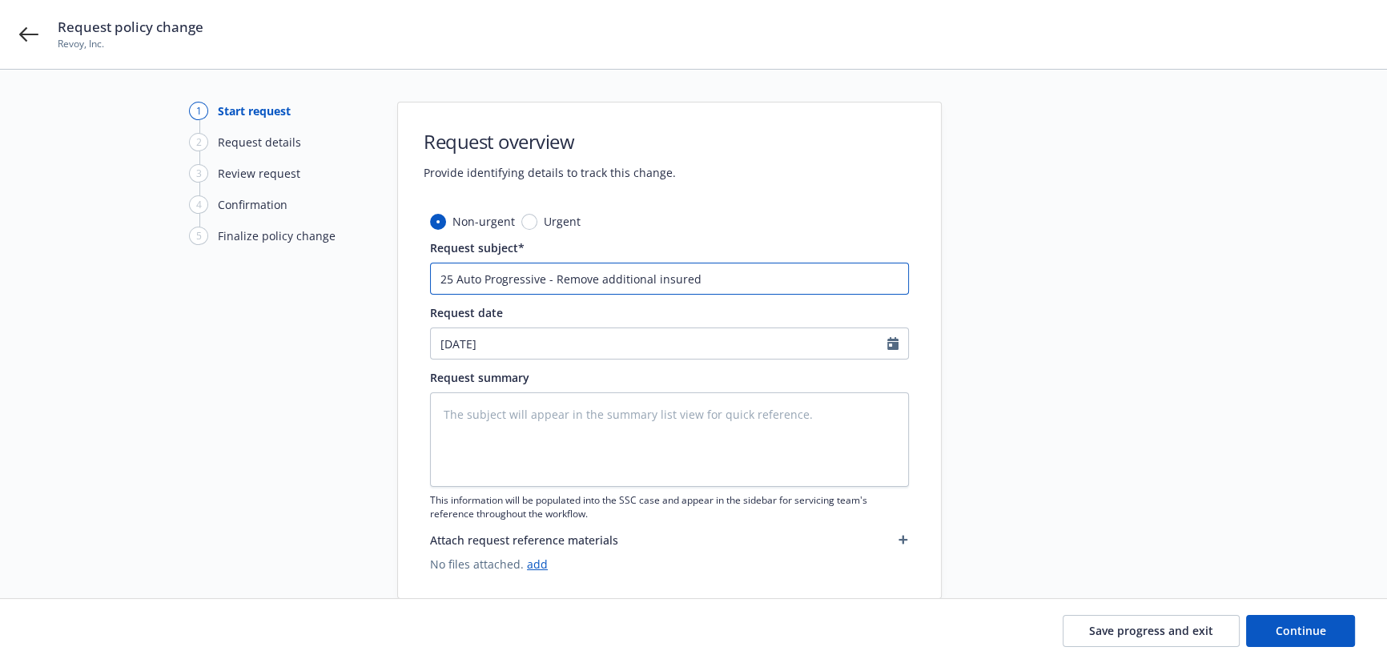
type input "25 Auto Progressive - Remove additional insureds"
type textarea "x"
type input "25 Auto Progressive - Remove additional insureds"
type textarea "x"
type input "25 Auto Progressive - Remove additional insureds f"
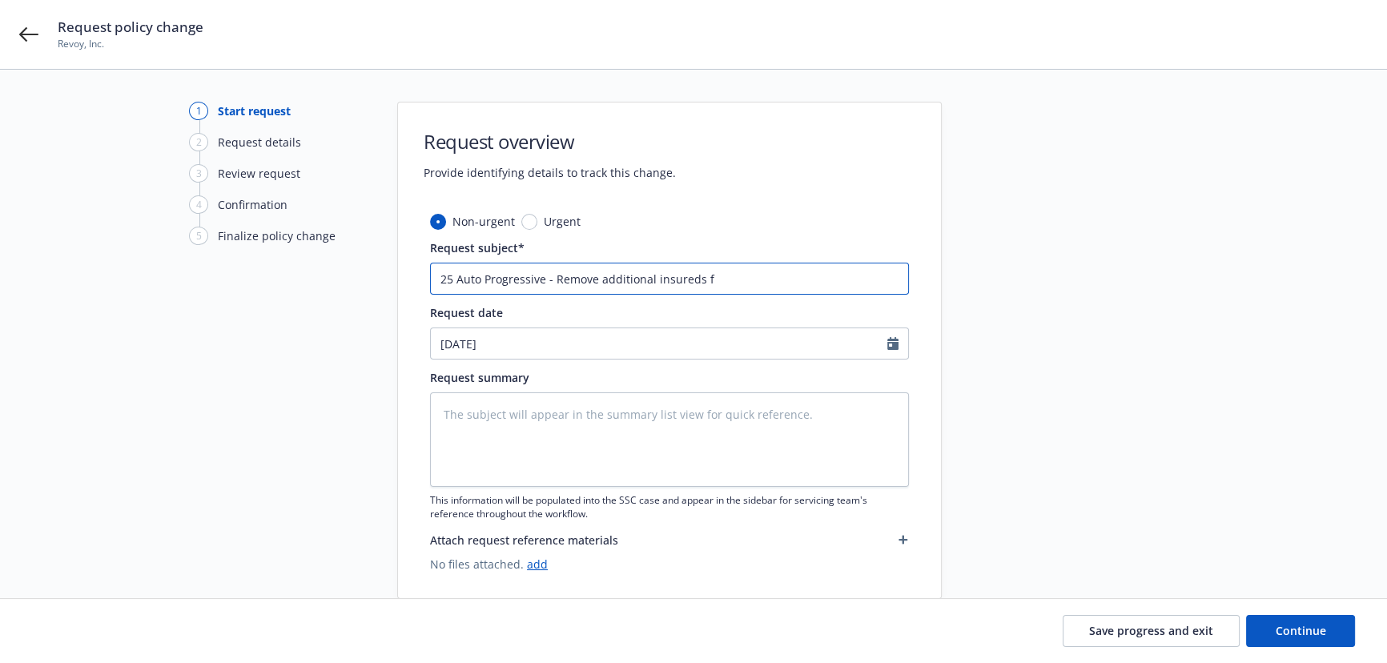
type textarea "x"
type input "25 Auto Progressive - Remove additional insureds fo"
type textarea "x"
type input "25 Auto Progressive - Remove additional insureds for"
type textarea "x"
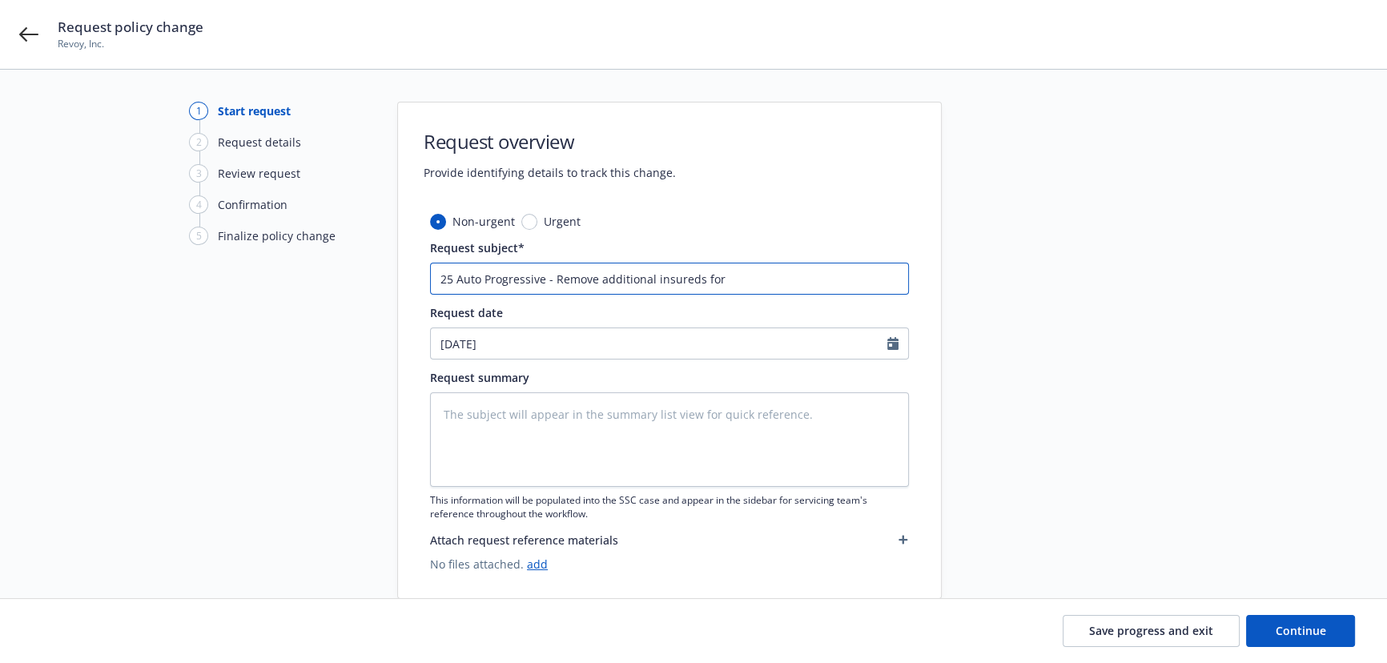
click at [775, 285] on input "25 Auto Progressive - Remove additional insureds for" at bounding box center [669, 279] width 479 height 32
paste input "LBA Realty, LLC."
type input "25 Auto Progressive - Remove additional insureds for LBA Realty, LLC."
type textarea "x"
type input "25 Auto Progressive - Remove additional insureds for LBA Realty, LLC. a"
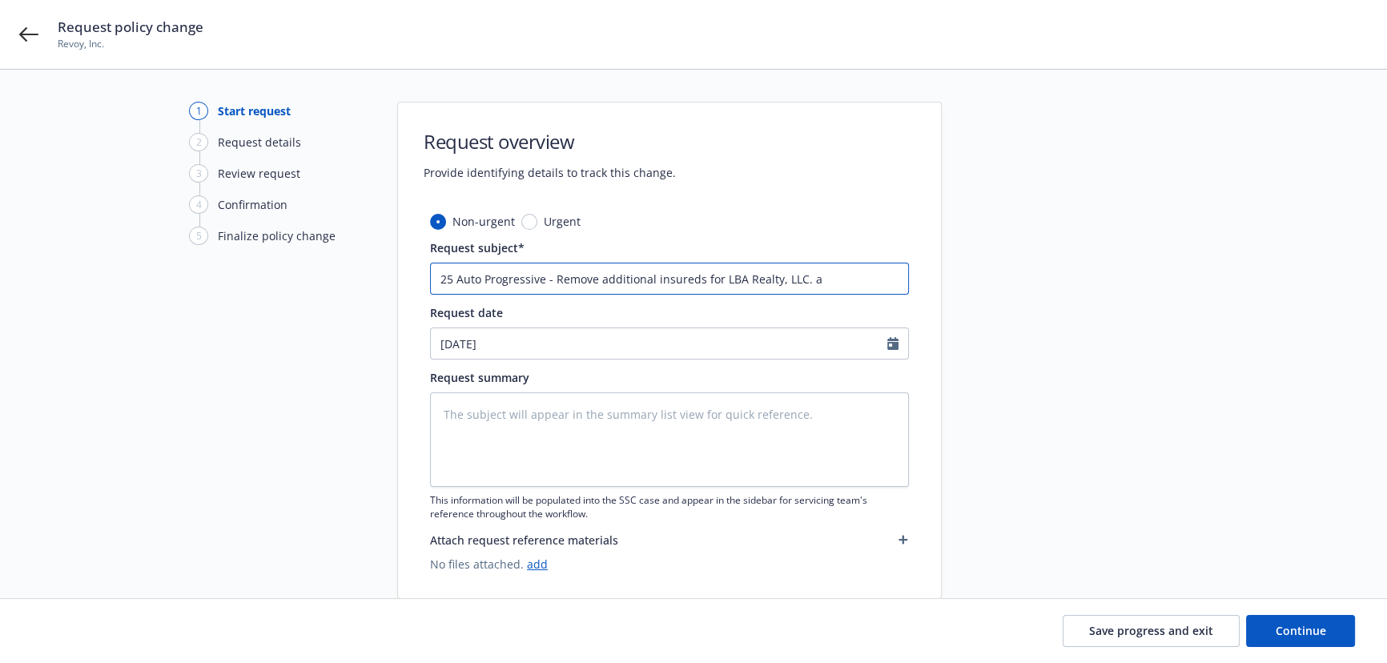
type textarea "x"
type input "25 Auto Progressive - Remove additional insureds for LBA Realty, LLC. an"
type textarea "x"
type input "25 Auto Progressive - Remove additional insureds for LBA Realty, LLC. and"
type textarea "x"
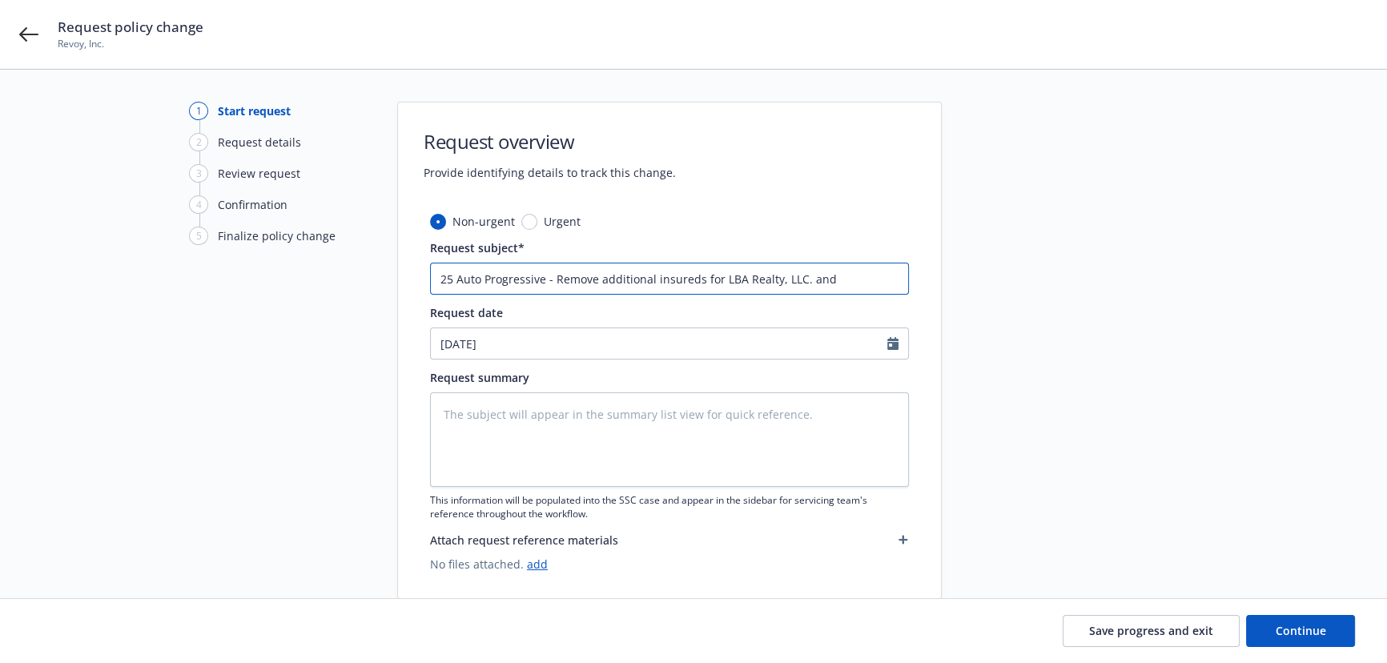
type input "25 Auto Progressive - Remove additional insureds for LBA Realty, LLC. and"
click at [835, 269] on input "25 Auto Progressive - Remove additional insureds for LBA Realty, LLC. and" at bounding box center [669, 279] width 479 height 32
paste input "LBA, Inc."
type textarea "x"
type input "25 Auto Progressive - Remove additional insureds for LBA Realty, LLC. and LBA, …"
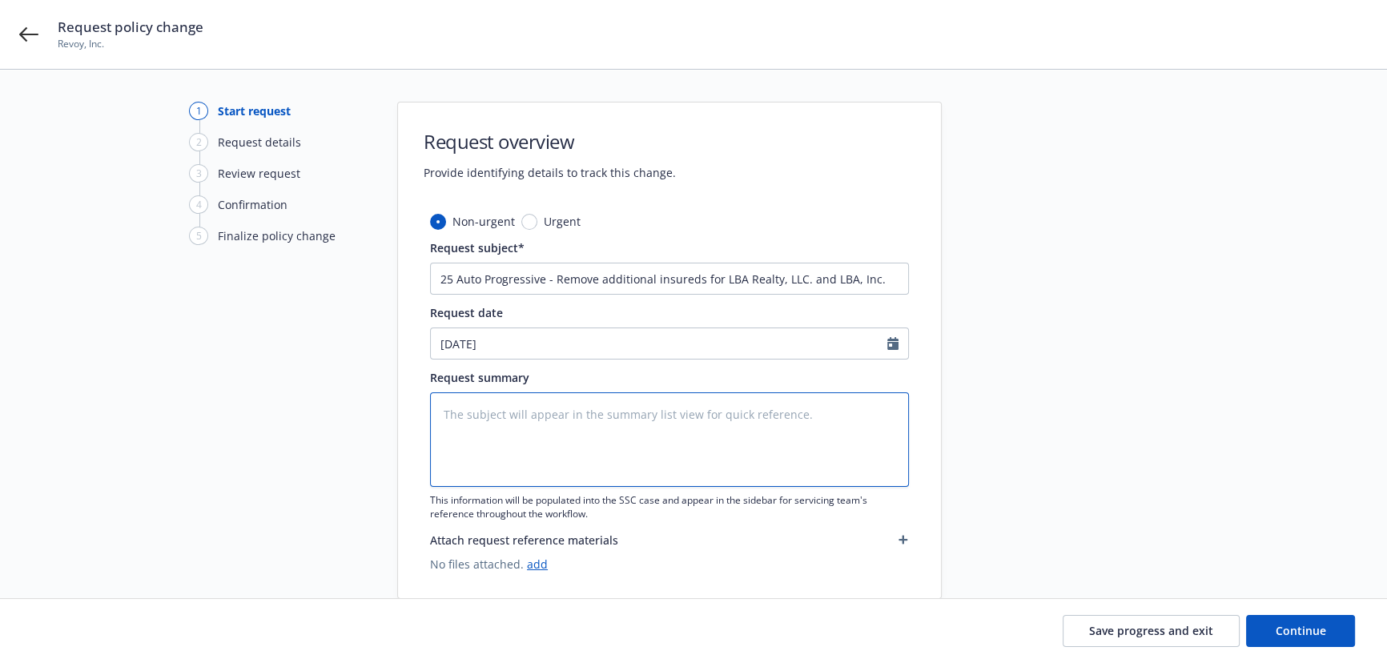
click at [689, 428] on textarea at bounding box center [669, 440] width 479 height 95
type textarea "x"
type textarea "R"
type textarea "x"
type textarea "Re"
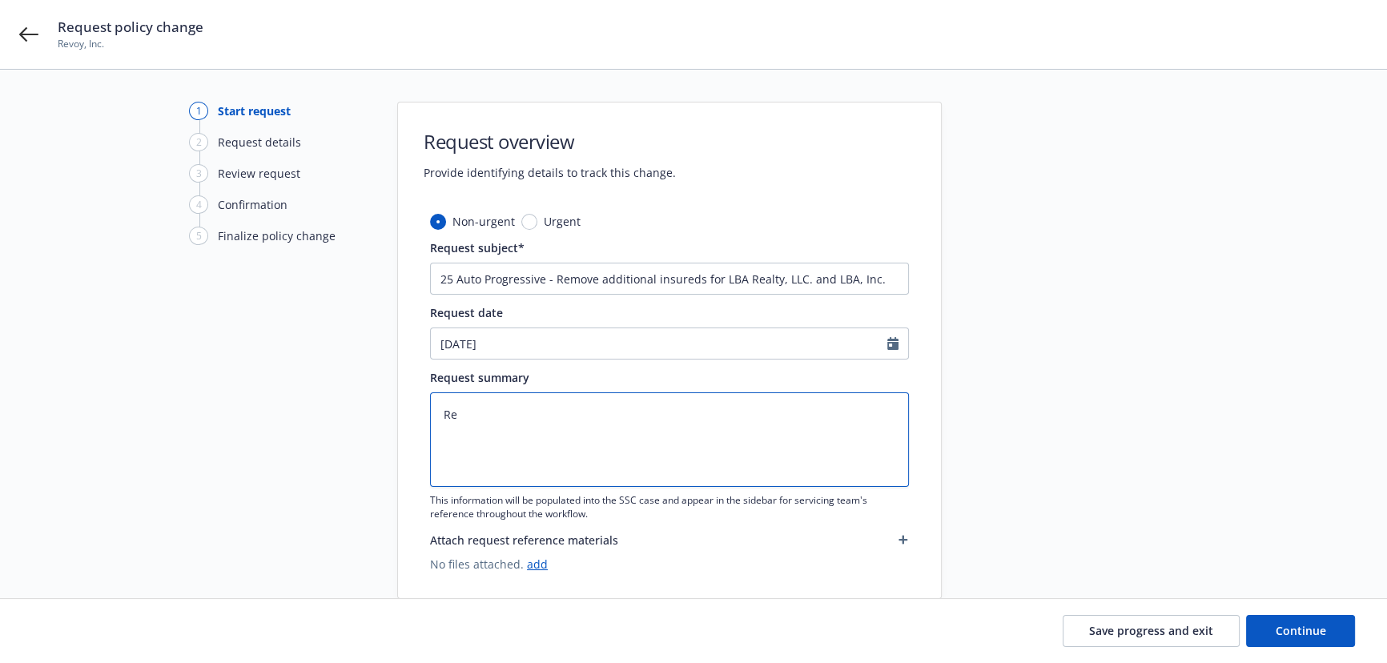
type textarea "x"
type textarea "Rem"
type textarea "x"
type textarea "Remo"
type textarea "x"
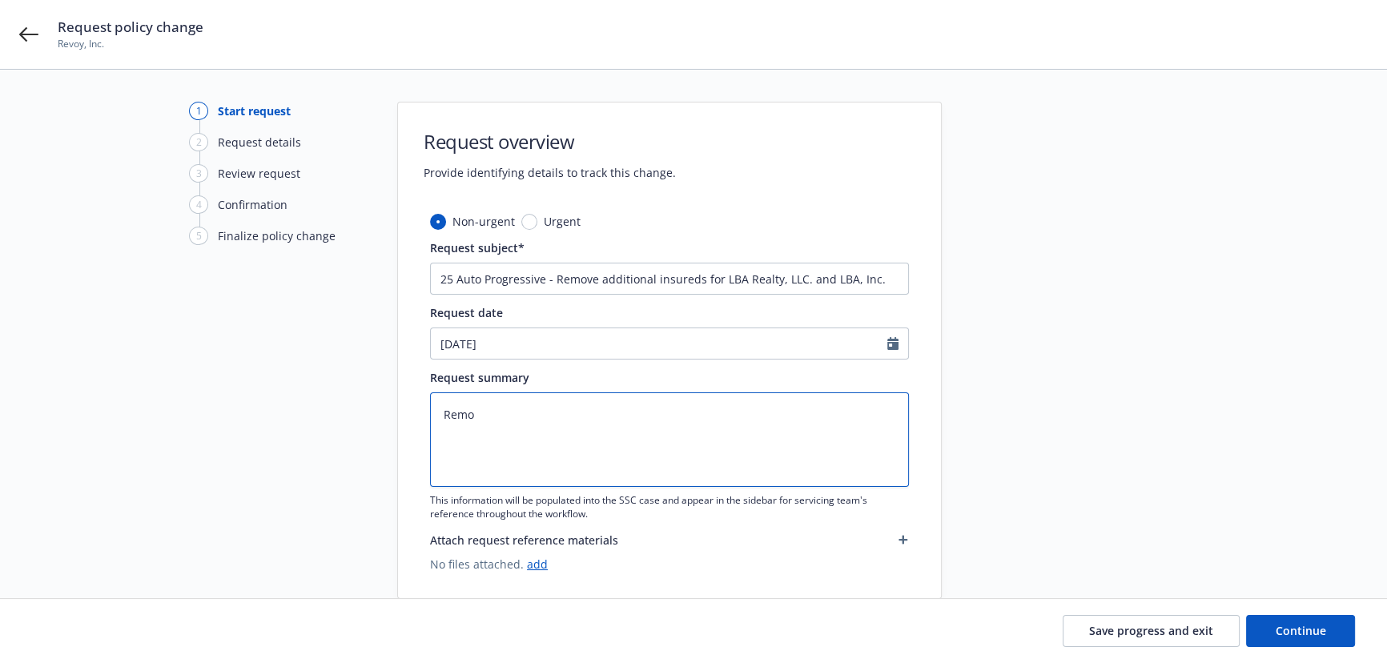
type textarea "Remov"
type textarea "x"
type textarea "Remove"
type textarea "x"
type textarea "Remove"
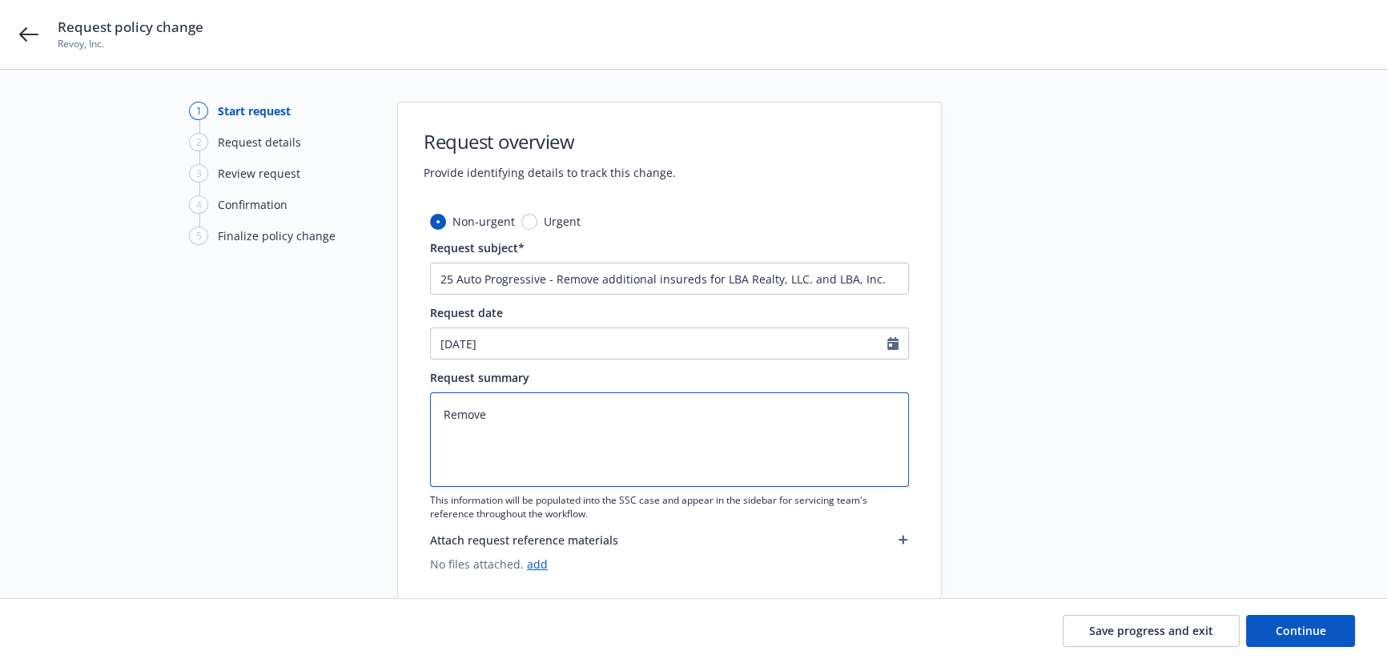
type textarea "x"
type textarea "Remove a"
type textarea "x"
type textarea "Remove ad"
type textarea "x"
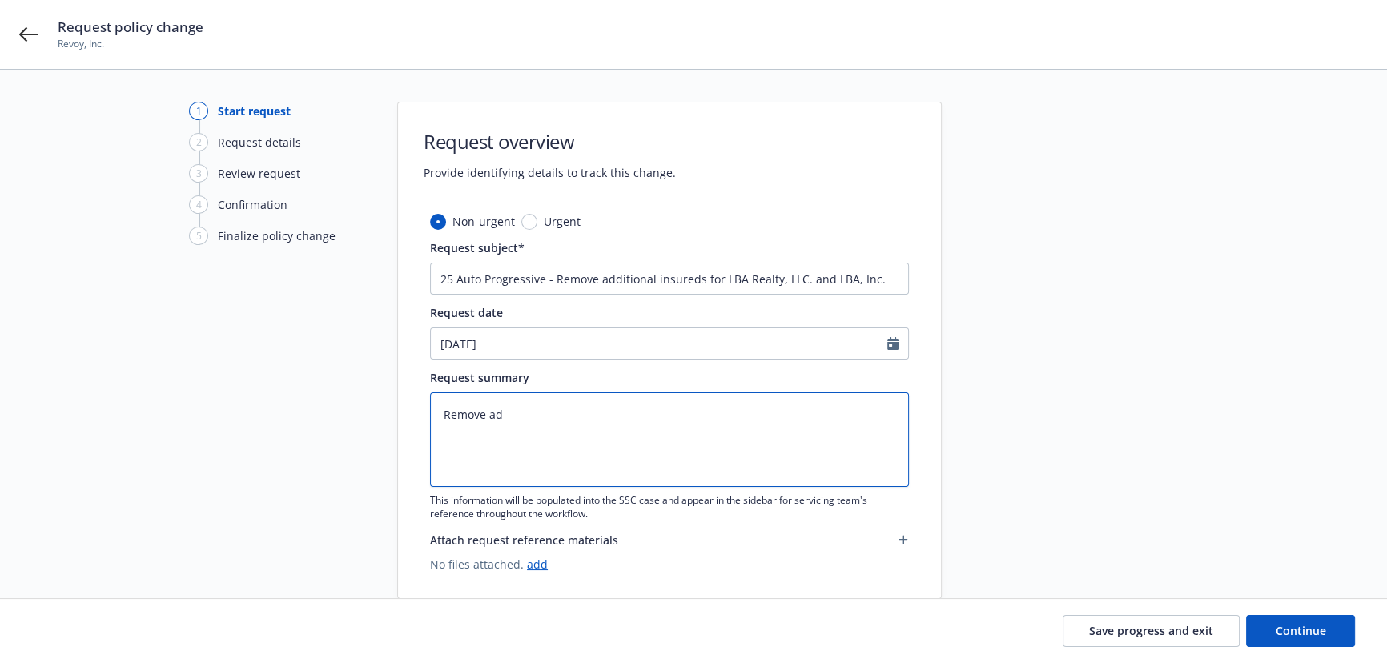
type textarea "Remove add"
type textarea "x"
type textarea "Remove addi"
type textarea "x"
type textarea "Remove addit"
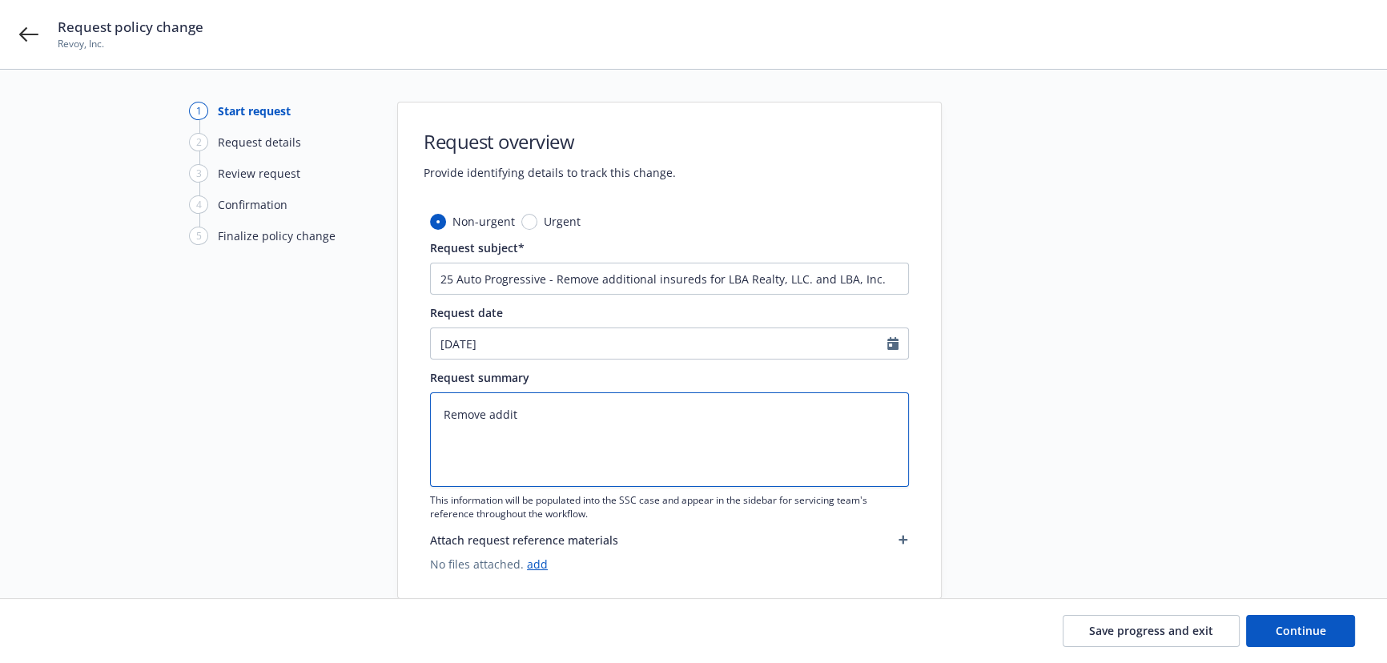
type textarea "x"
type textarea "Remove additi"
type textarea "x"
type textarea "Remove addition"
type textarea "x"
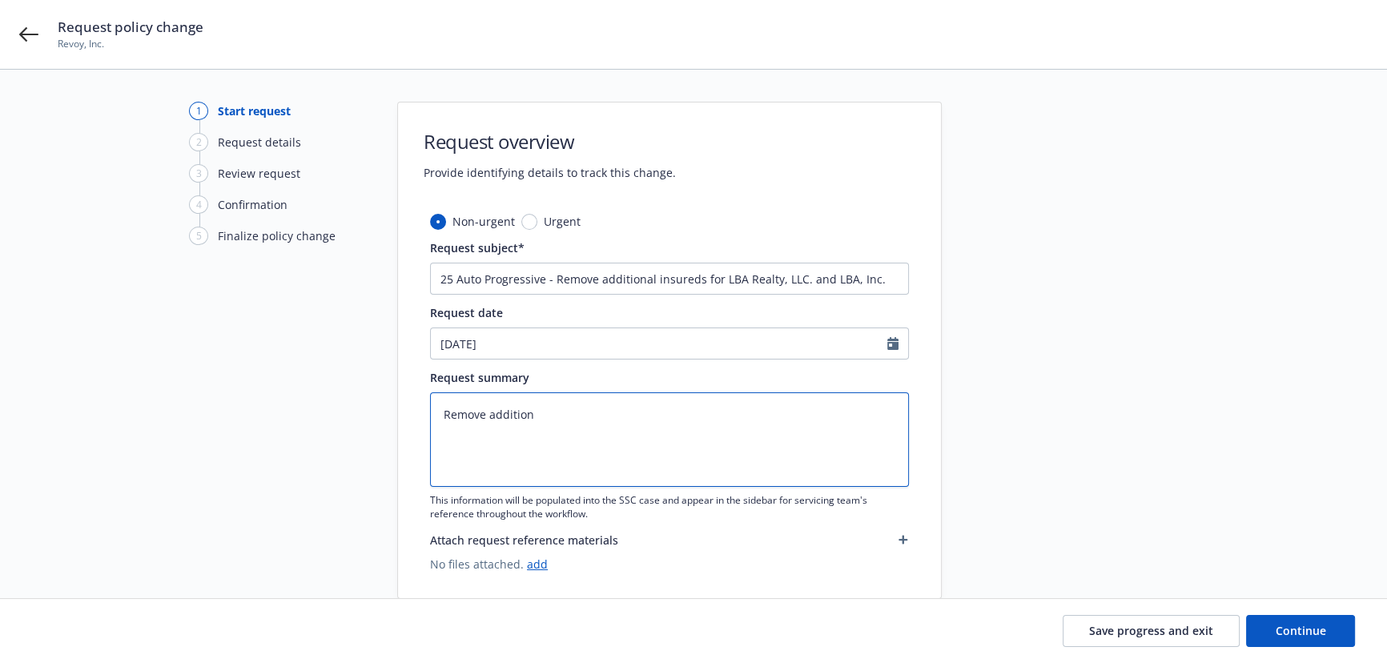
type textarea "Remove additiona"
type textarea "x"
type textarea "Remove additional"
type textarea "x"
type textarea "Remove additional"
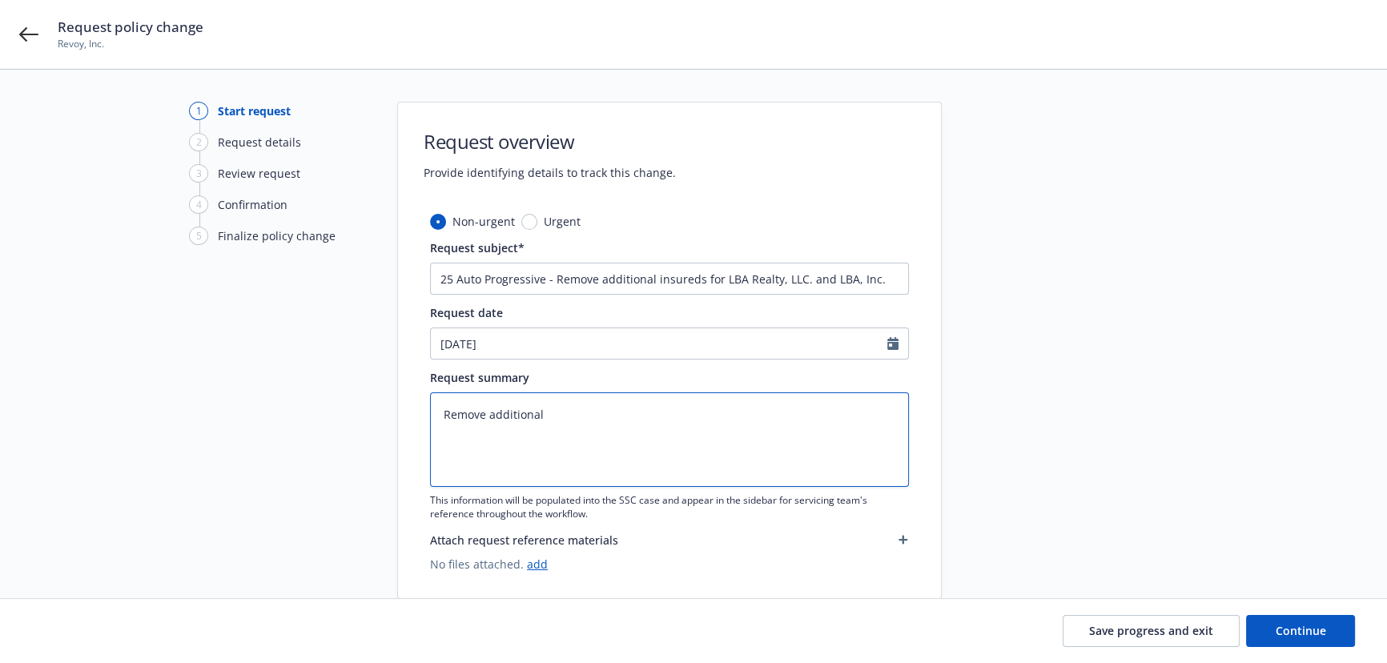
type textarea "x"
type textarea "Remove additional i"
type textarea "x"
type textarea "Remove additional is"
type textarea "x"
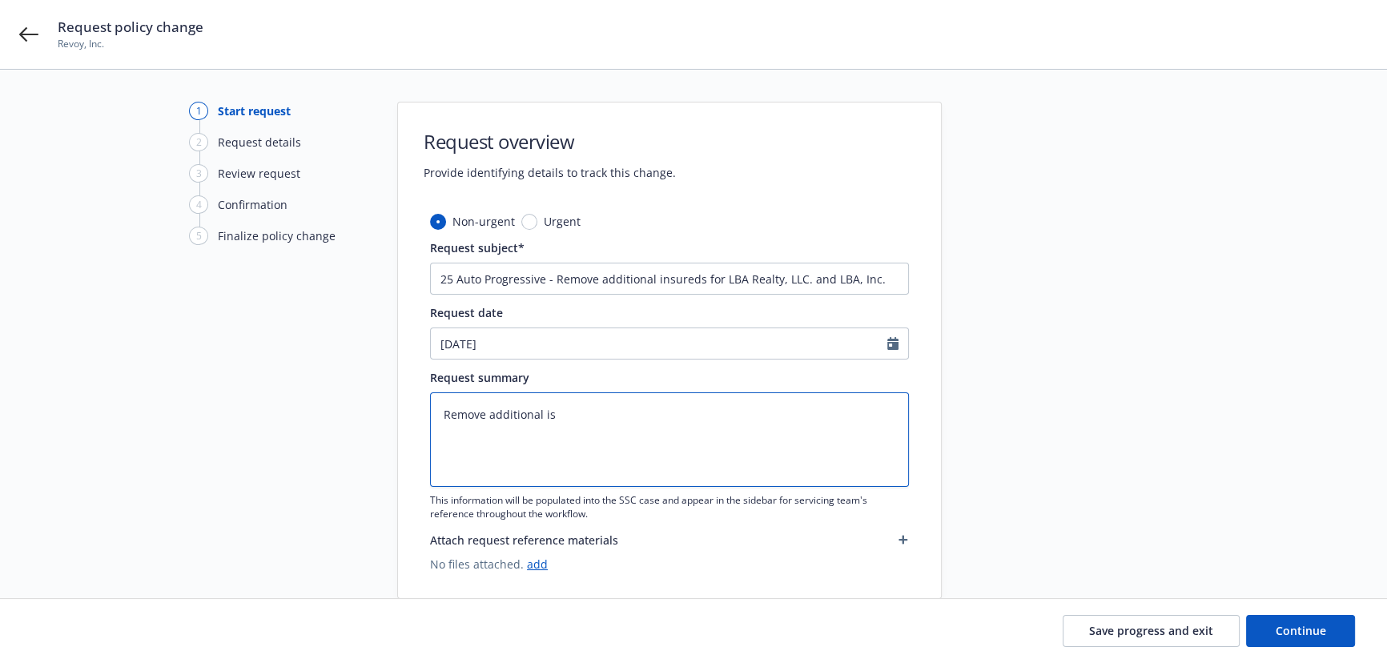
type textarea "Remove additional i"
type textarea "x"
type textarea "Remove additional in"
type textarea "x"
type textarea "Remove additional ins"
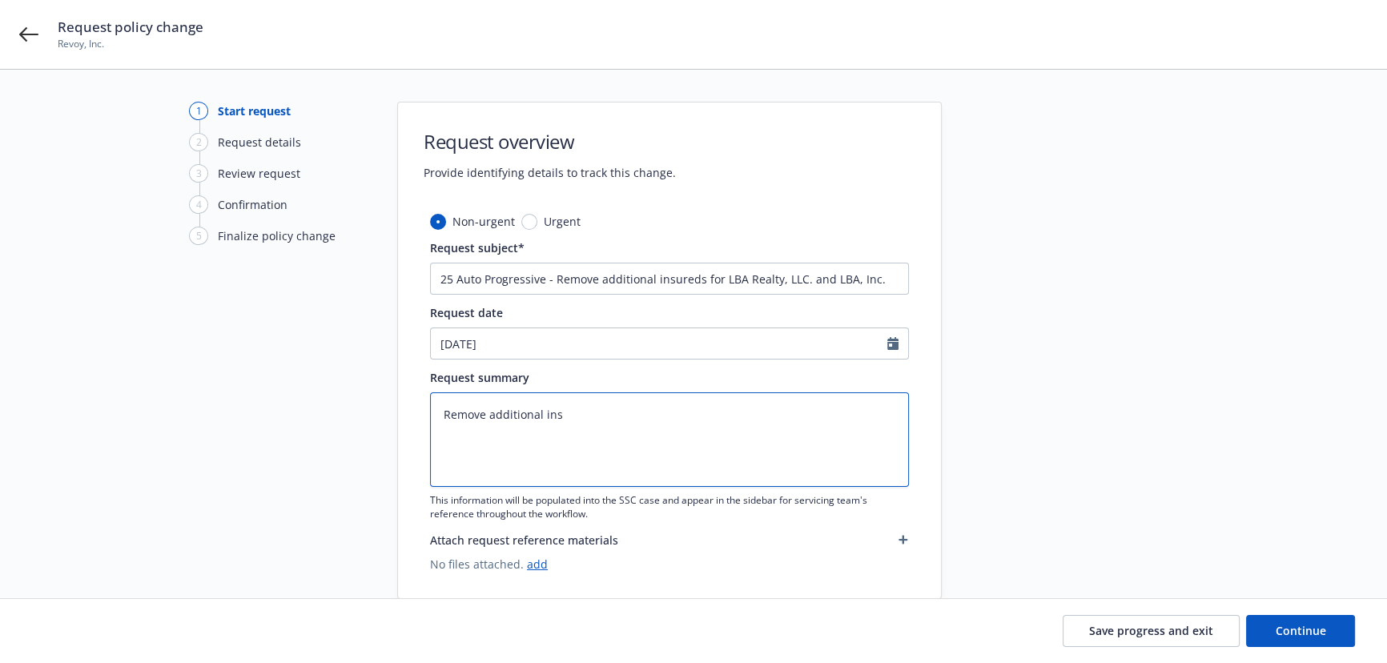
type textarea "x"
type textarea "Remove additional insu"
type textarea "x"
type textarea "Remove additional insure"
type textarea "x"
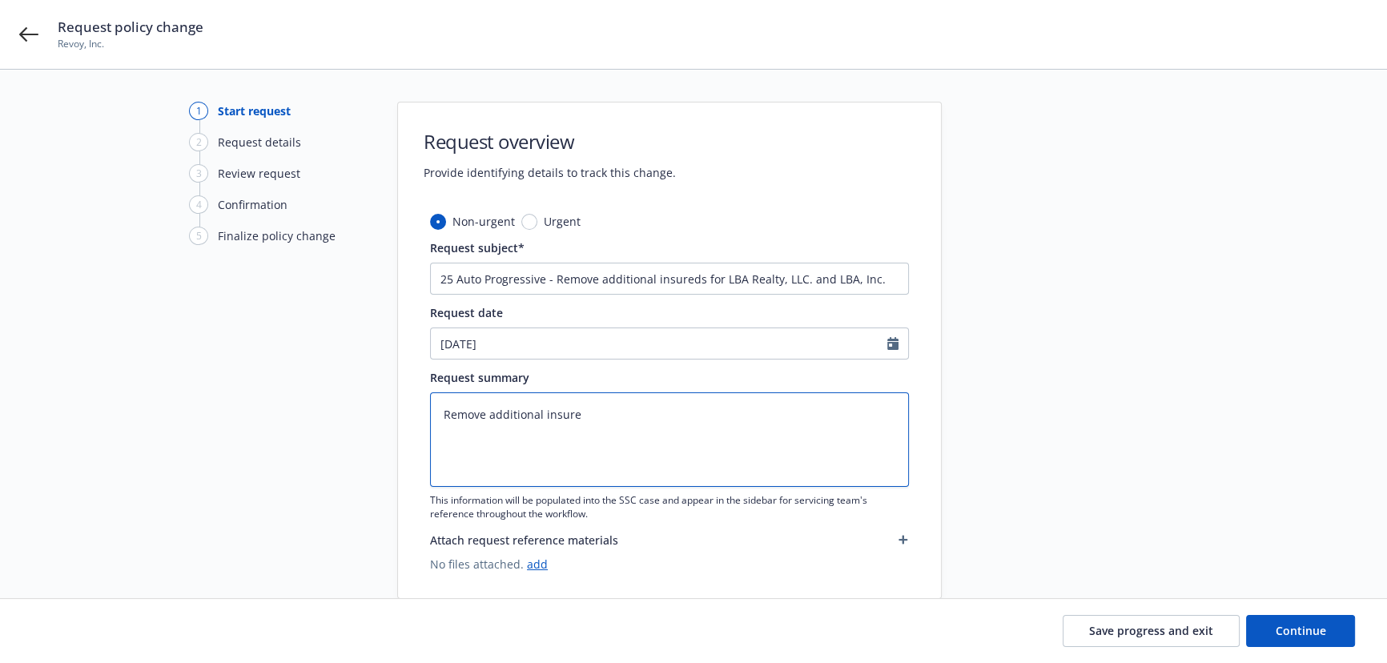
type textarea "Remove additional insured"
type textarea "x"
type textarea "Remove additional insured"
type textarea "x"
type textarea "Remove additional insured"
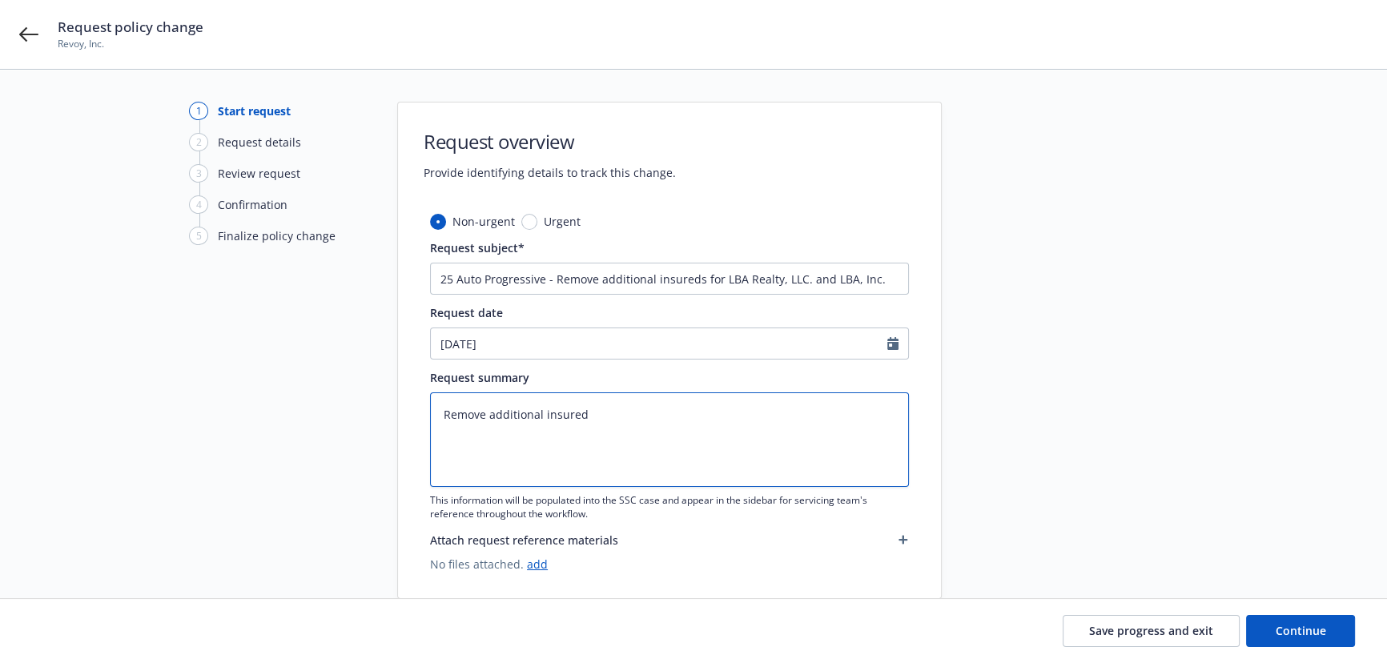
type textarea "x"
type textarea "Remove additional insureds"
type textarea "x"
type textarea "Remove additional insureds"
type textarea "x"
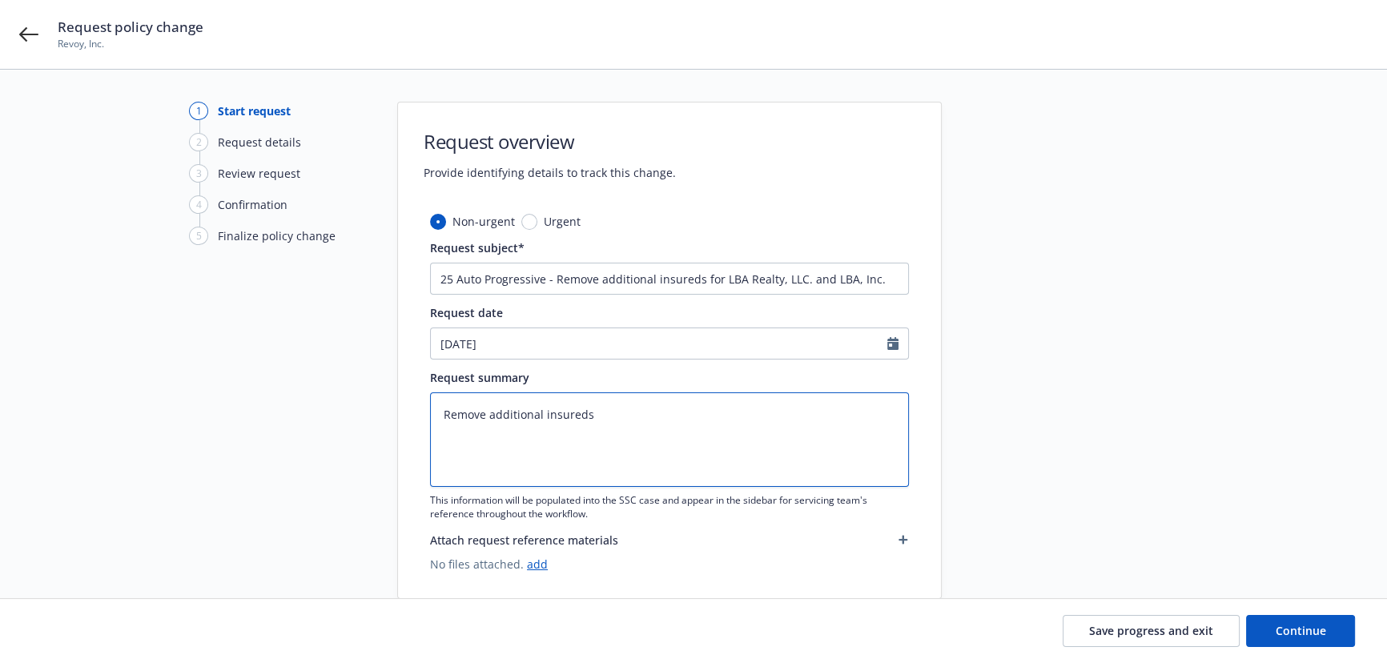
type textarea "Remove additional insureds"
type textarea "x"
click at [627, 417] on textarea "Remove additional insureds" at bounding box center [669, 440] width 479 height 95
type textarea "Remove additional insureds"
type textarea "x"
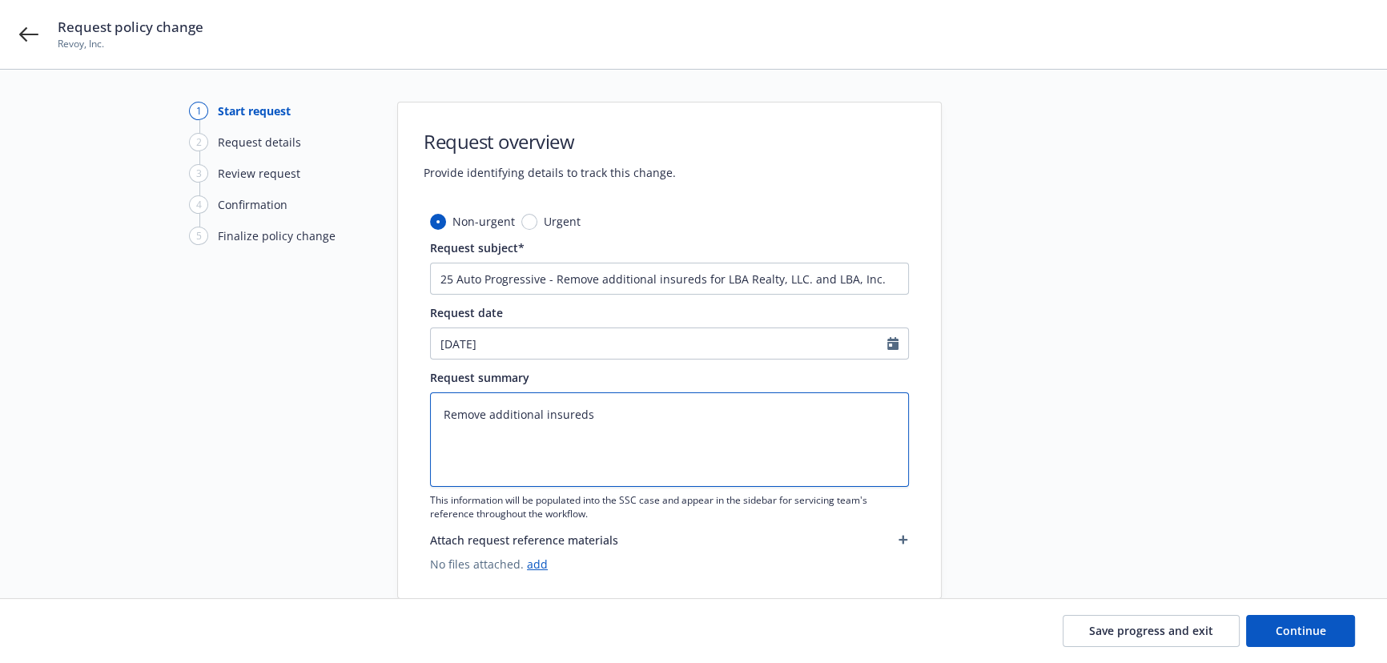
type textarea "Remove additional insureds L"
type textarea "x"
type textarea "Remove additional insureds LB"
type textarea "x"
type textarea "Remove additional insureds LBA"
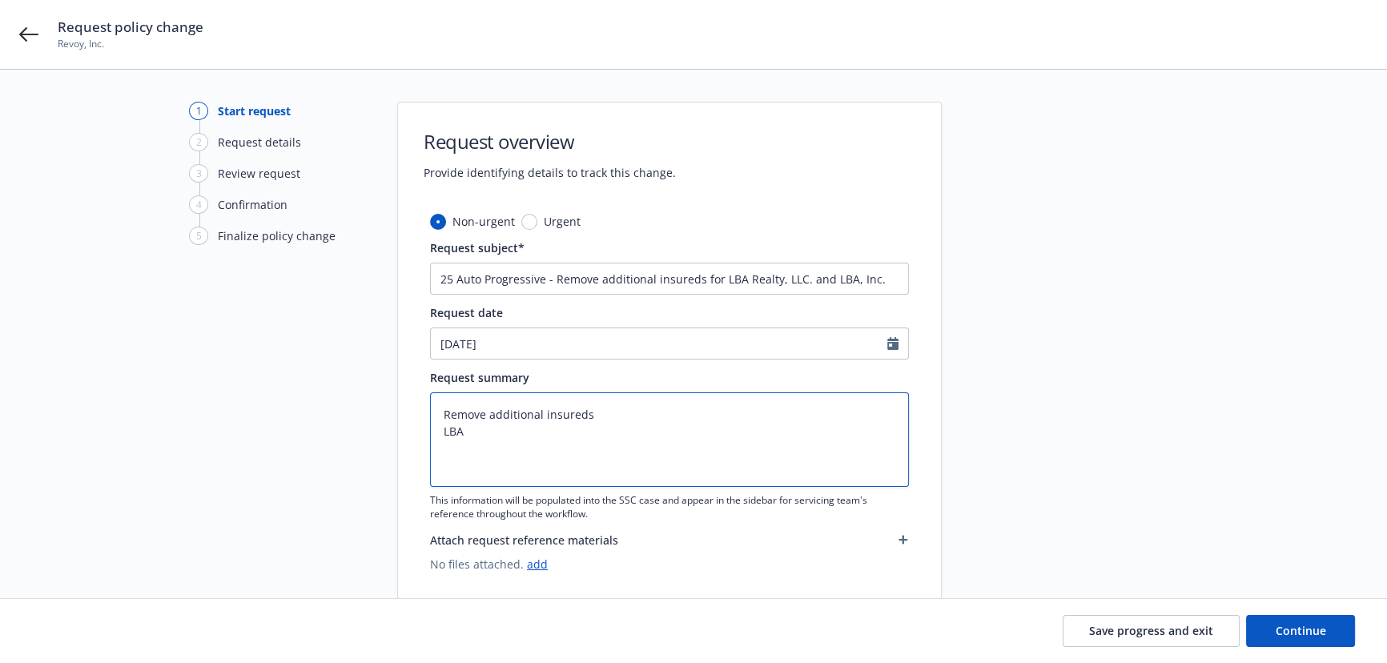
type textarea "x"
type textarea "Remove additional insureds LBA"
type textarea "x"
type textarea "Remove additional insureds LBA R"
type textarea "x"
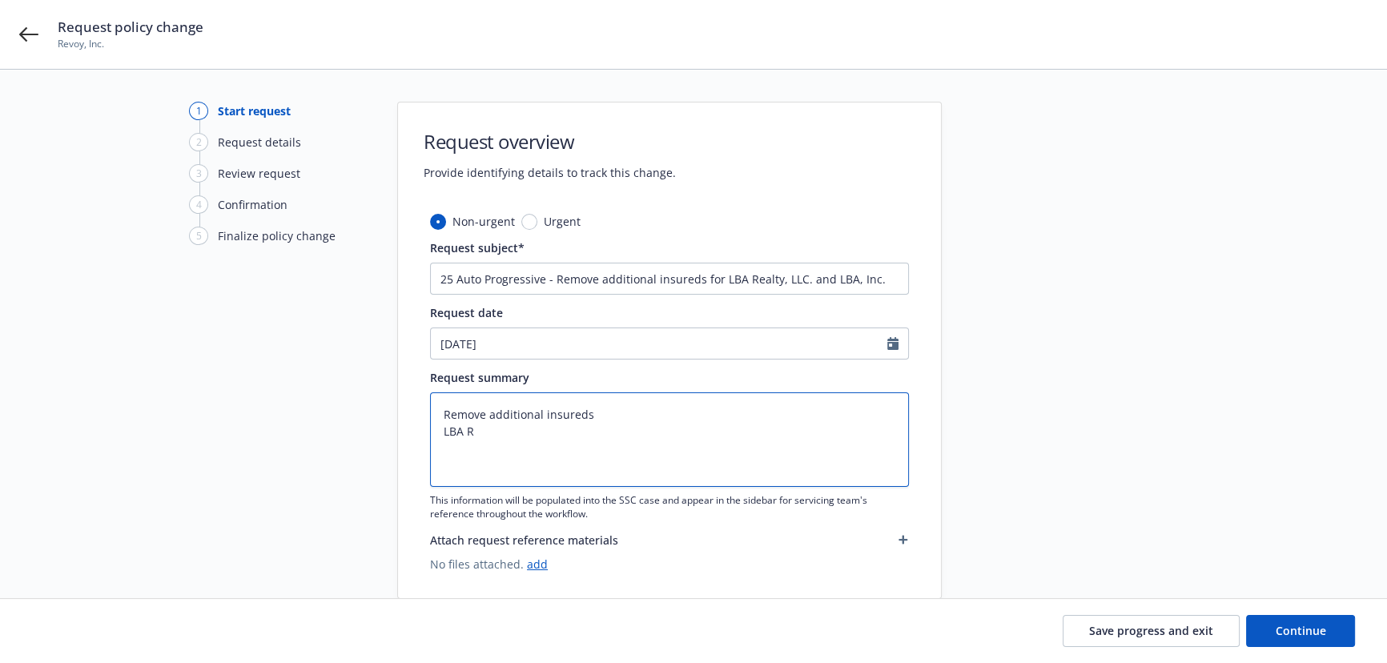
type textarea "Remove additional insureds LBA Re"
type textarea "x"
type textarea "Remove additional insureds LBA Rea"
type textarea "x"
type textarea "Remove additional insureds LBA Rea;"
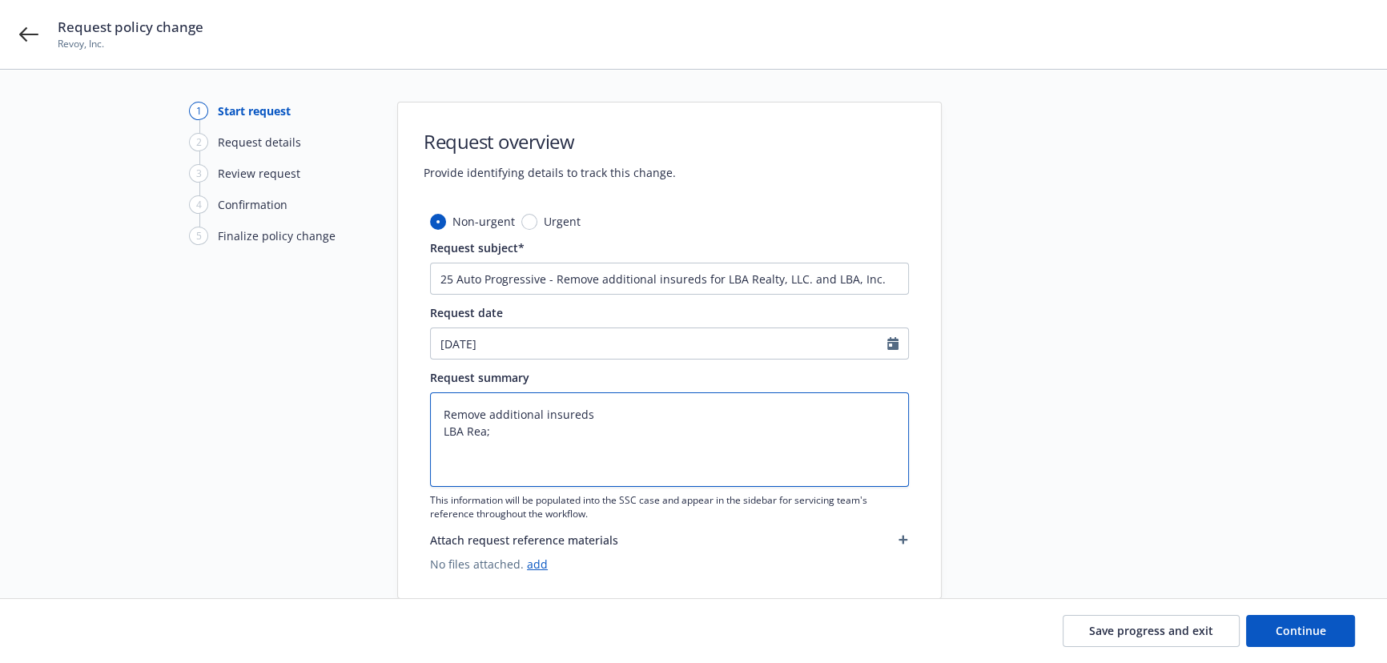
type textarea "x"
type textarea "Remove additional insureds LBA Rea"
type textarea "x"
type textarea "Remove additional insureds LBA Real"
type textarea "x"
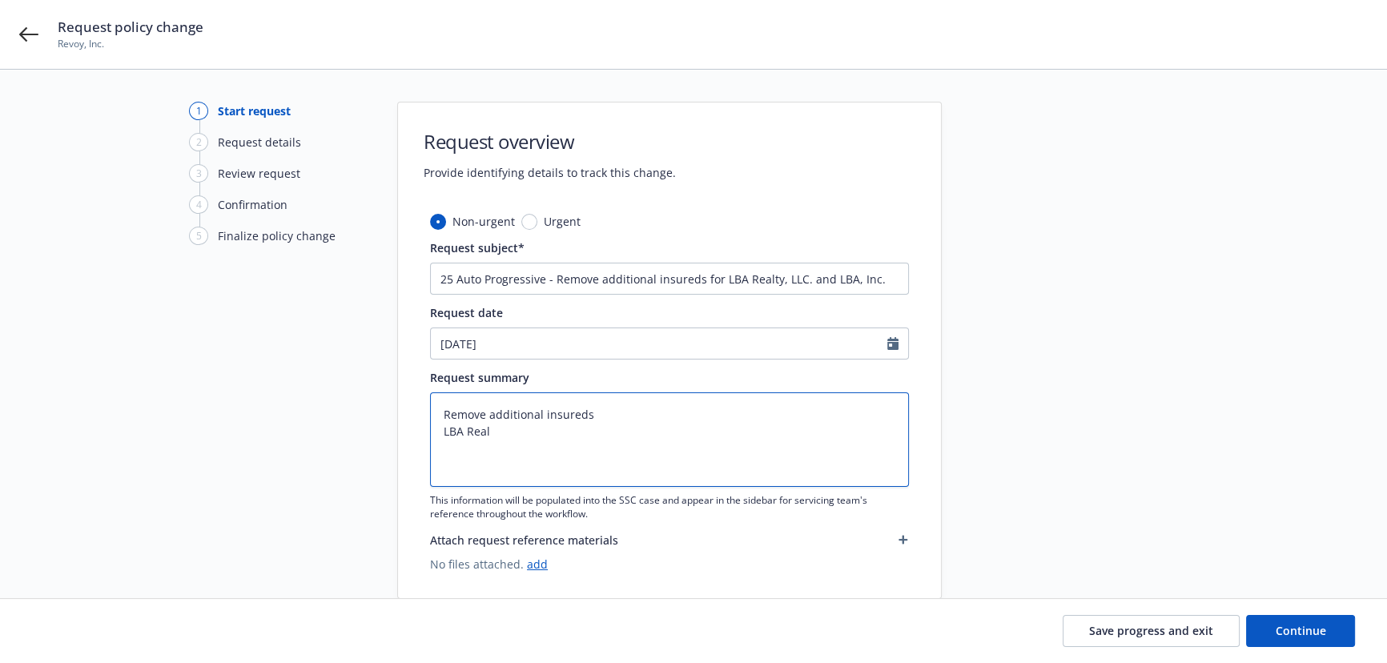
type textarea "Remove additional insureds LBA Realt"
type textarea "x"
type textarea "Remove additional insureds LBA Realty"
type textarea "x"
type textarea "Remove additional insureds LBA Realty"
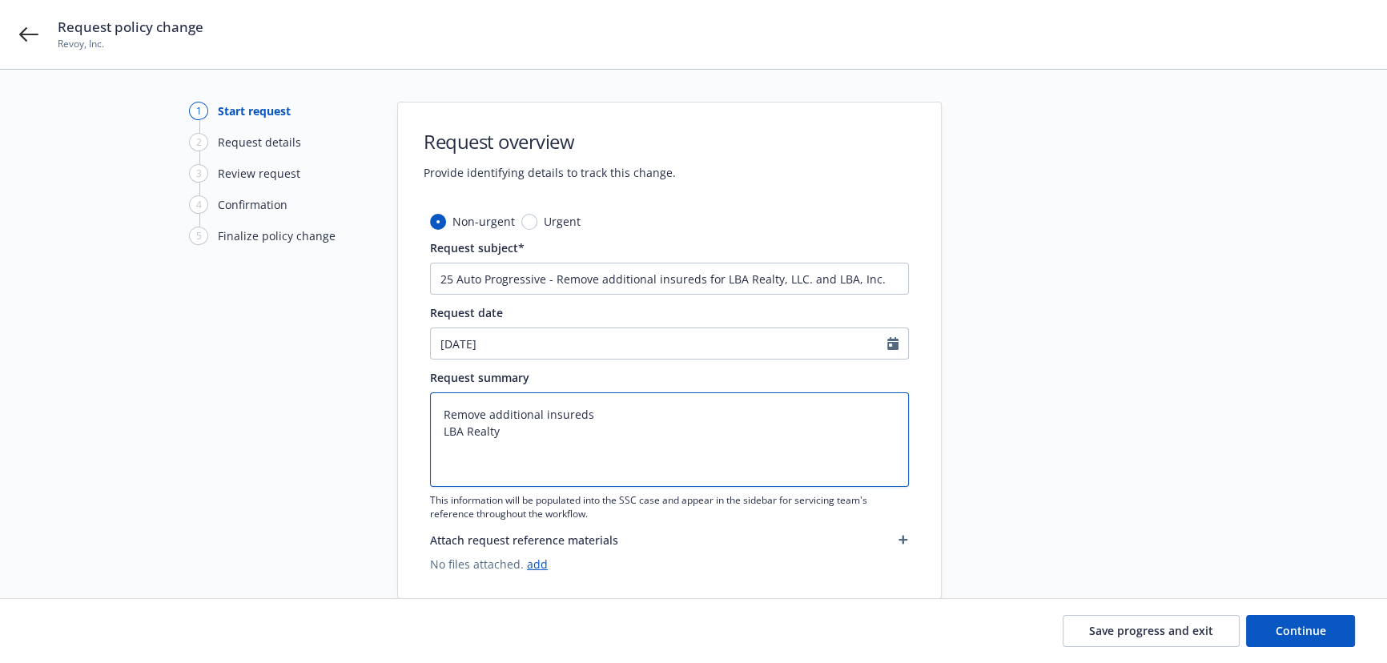
type textarea "x"
type textarea "Remove additional insureds LBA Realty"
type textarea "x"
type textarea "Remove additional insureds LBA Realty,"
type textarea "x"
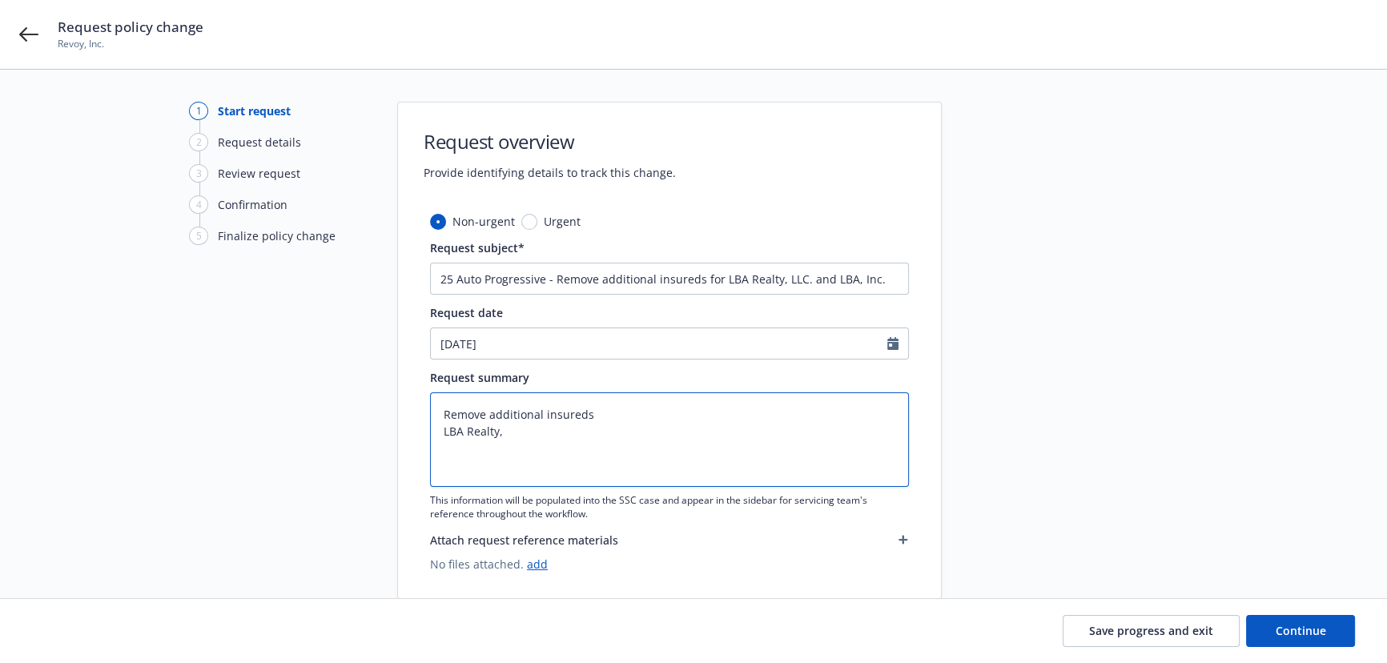
type textarea "Remove additional insureds LBA Realty,L"
type textarea "x"
type textarea "Remove additional insureds LBA Realty,LL"
type textarea "x"
type textarea "Remove additional insureds LBA Realty,LLC"
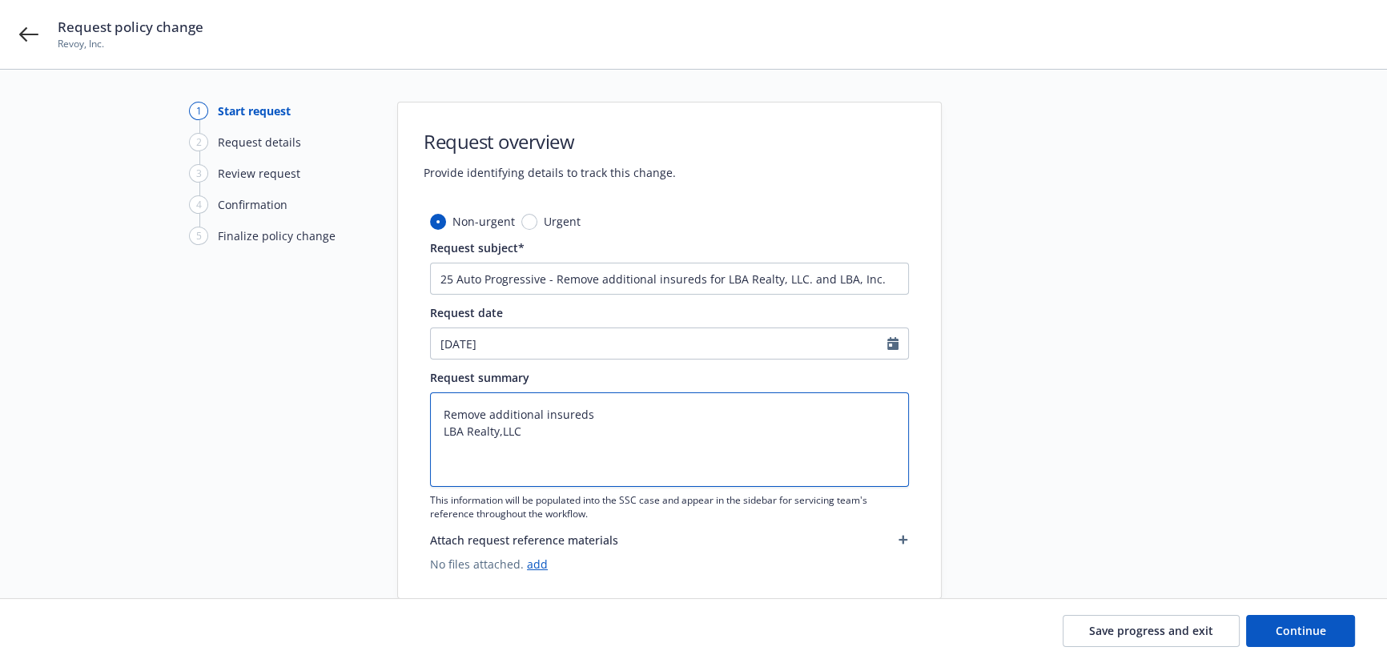
type textarea "x"
type textarea "Remove additional insureds LBA Realty,LLC"
type textarea "x"
type textarea "Remove additional insureds LBA Realty,LLC C"
click at [659, 465] on textarea "Remove additional insureds LBA Realty,LLC C/O The Jones Agency, Inc 224 W. 35th…" at bounding box center [669, 440] width 479 height 95
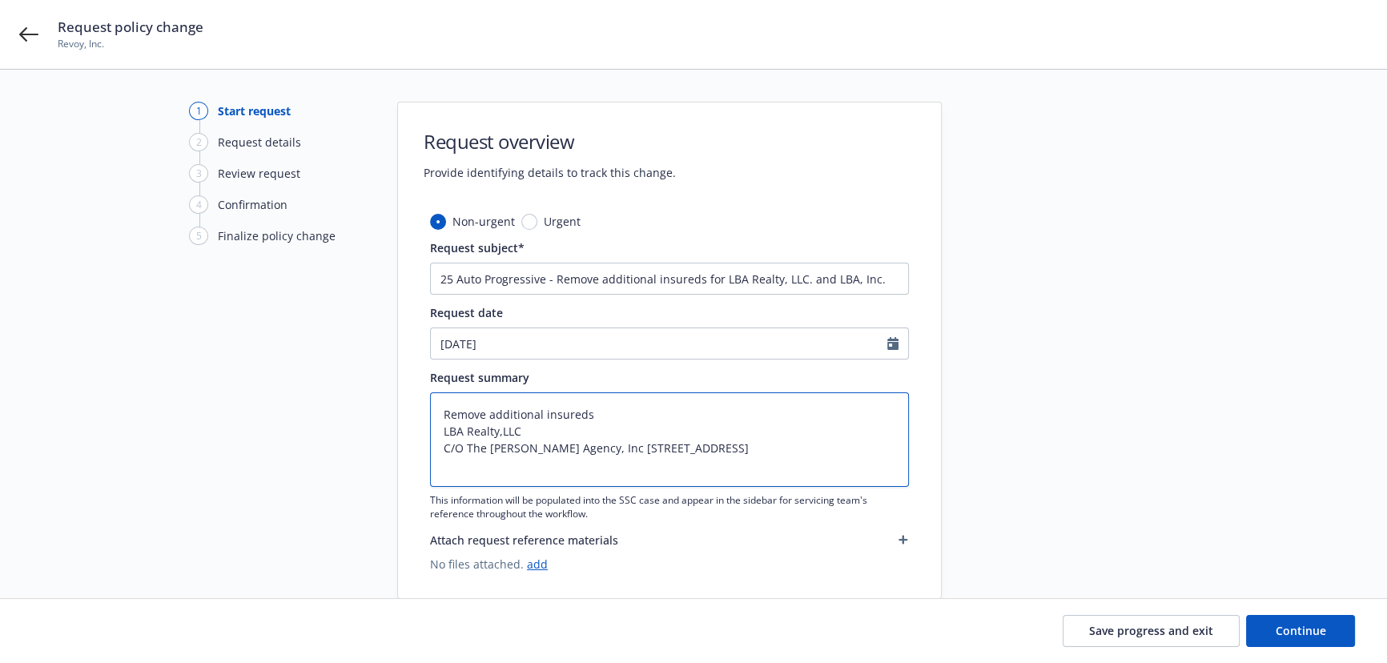
click at [670, 448] on textarea "Remove additional insureds LBA Realty,LLC C/O The Jones Agency, Inc 224 W. 35th…" at bounding box center [669, 440] width 479 height 95
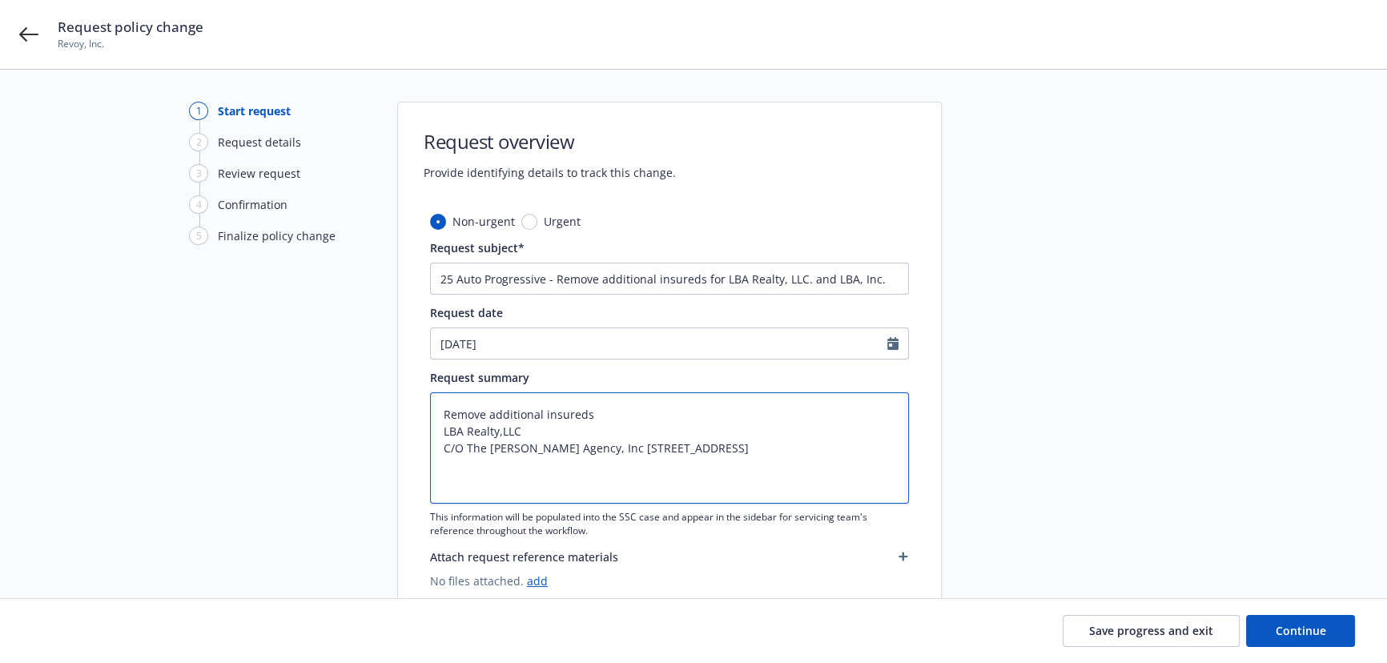
paste textarea "Ste 500 PMB 137 NY, NY 10001"
click at [481, 497] on textarea "Remove additional insureds LBA Realty,LLC C/O The Jones Agency, Inc 224 W. 35th…" at bounding box center [669, 448] width 479 height 111
click at [472, 497] on textarea "Remove additional insureds LBA Realty,LLC C/O The Jones Agency, Inc 224 W. 35th…" at bounding box center [669, 448] width 479 height 111
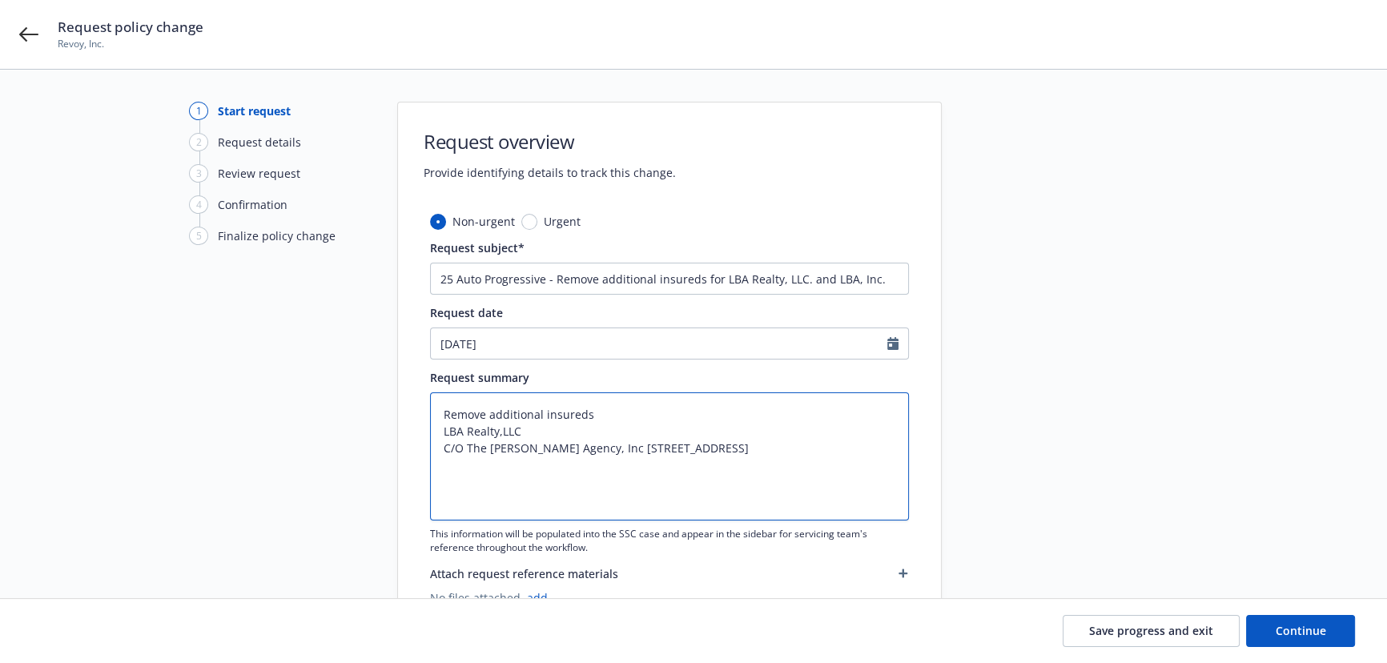
paste textarea "LBA, Inc. c/o The Jones Agency, Inc. 224 W. 35th St. Ste 500 PMB 137 NY, NY 100…"
click at [490, 501] on textarea "Remove additional insureds LBA Realty,LLC C/O The Jones Agency, Inc 224 W. 35th…" at bounding box center [669, 457] width 479 height 128
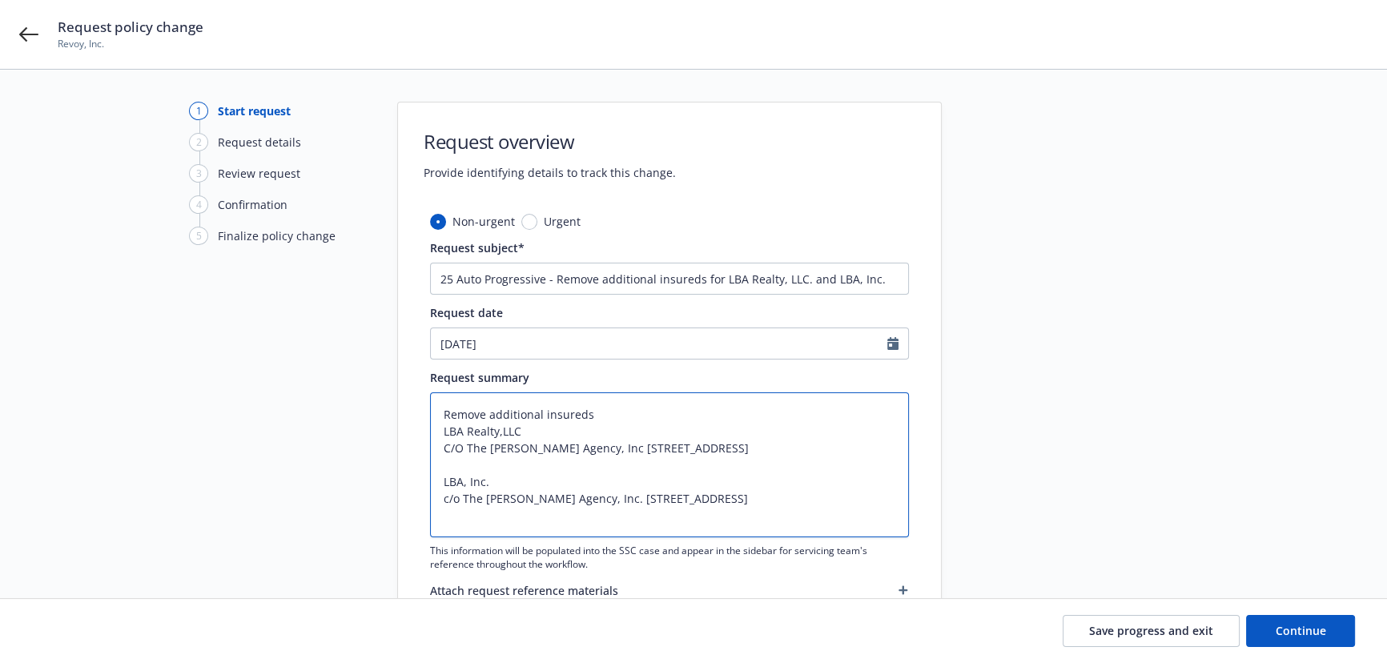
drag, startPoint x: 465, startPoint y: 450, endPoint x: 432, endPoint y: 450, distance: 32.8
click at [432, 450] on textarea "Remove additional insureds LBA Realty,LLC C/O The Jones Agency, Inc 224 W. 35th…" at bounding box center [669, 465] width 479 height 145
click at [582, 511] on textarea "Remove additional insureds LBA Realty,LLC c/oThe Jones Agency, Inc 224 W. 35th …" at bounding box center [669, 465] width 479 height 145
click at [664, 513] on textarea "Remove additional insureds LBA Realty,LLC c/oThe Jones Agency, Inc 224 W. 35th …" at bounding box center [669, 465] width 479 height 145
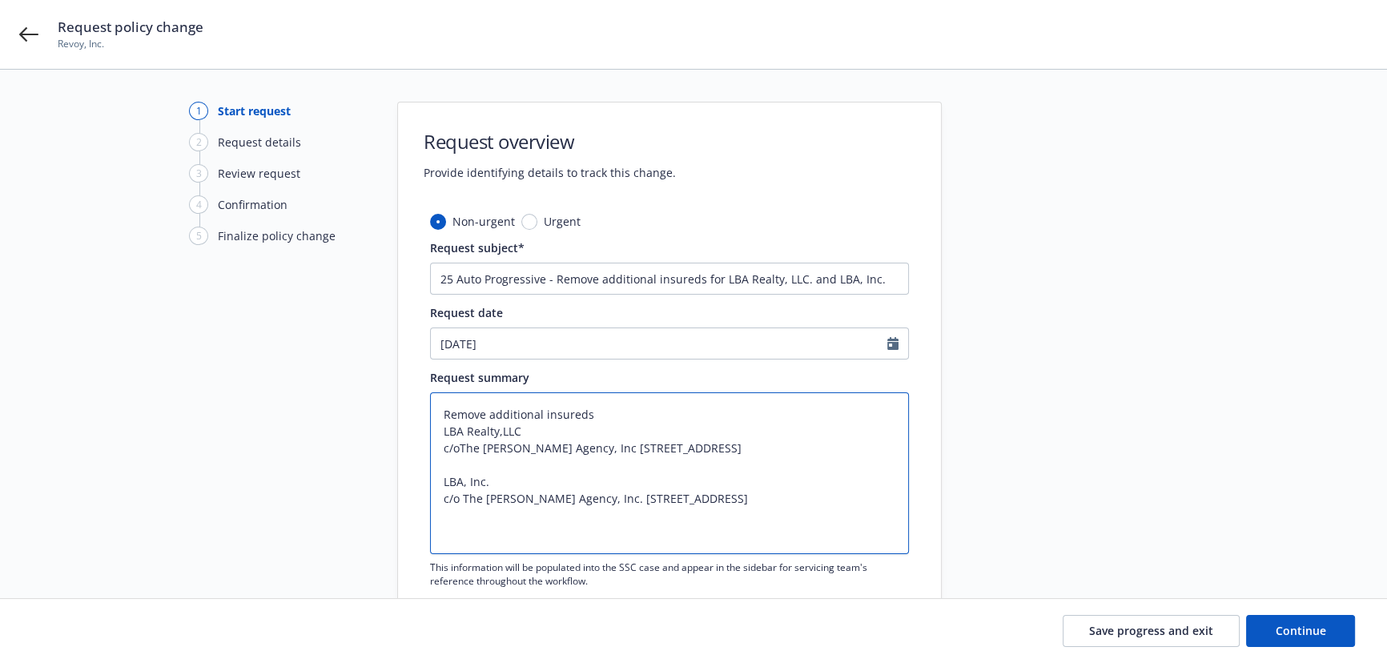
click at [663, 448] on textarea "Remove additional insureds LBA Realty,LLC c/oThe Jones Agency, Inc 224 W. 35th …" at bounding box center [669, 474] width 479 height 162
click at [485, 529] on textarea "Remove additional insureds LBA Realty,LLC c/oThe Jones Agency, Inc 224 W. 35th …" at bounding box center [669, 474] width 479 height 162
click at [609, 533] on textarea "Remove additional insureds LBA Realty,LLC c/oThe Jones Agency, Inc 224 W. 35th …" at bounding box center [669, 474] width 479 height 162
click at [1303, 631] on span "Continue" at bounding box center [1301, 630] width 50 height 15
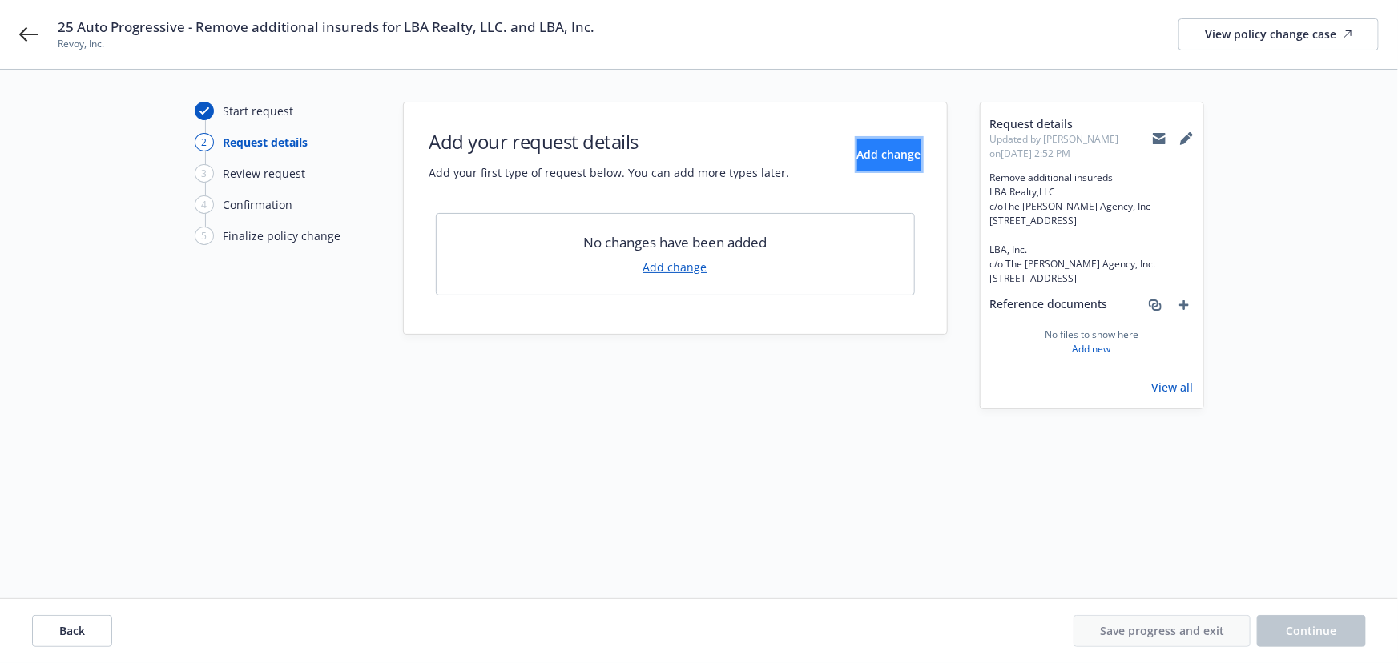
click at [857, 160] on button "Add change" at bounding box center [889, 155] width 64 height 32
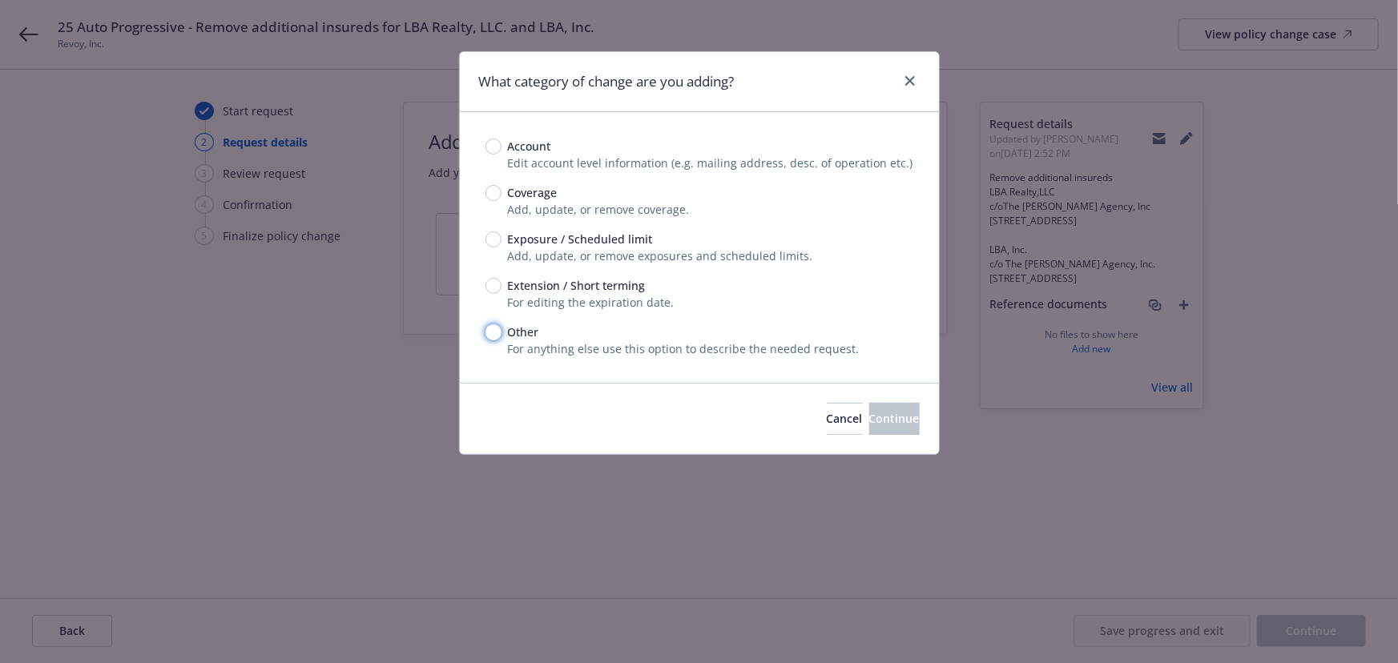
click at [495, 335] on input "Other" at bounding box center [493, 332] width 16 height 16
click at [875, 415] on span "Continue" at bounding box center [894, 418] width 50 height 15
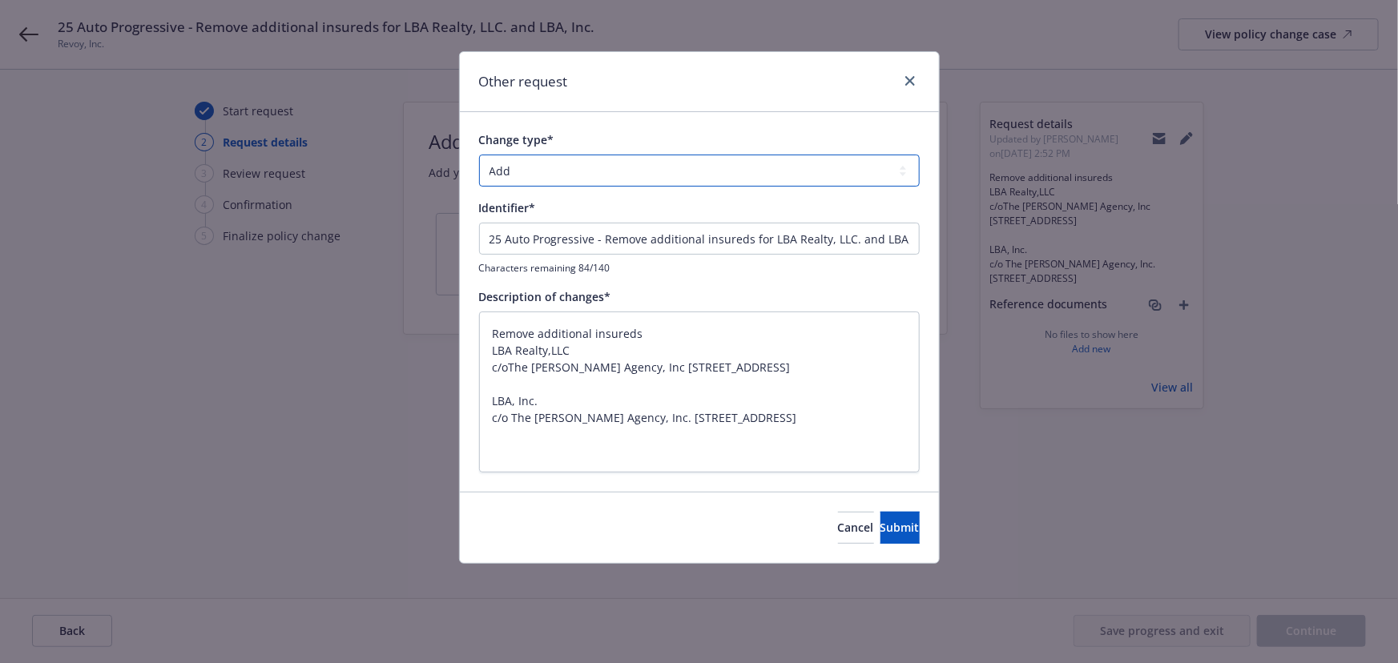
click at [592, 171] on select "Add Audit Change Remove" at bounding box center [699, 171] width 441 height 32
click at [479, 155] on select "Add Audit Change Remove" at bounding box center [699, 171] width 441 height 32
drag, startPoint x: 590, startPoint y: 238, endPoint x: 88, endPoint y: 188, distance: 504.7
click at [90, 190] on div "Other request Change type* Add Audit Change Remove Identifier* 25 Auto Progress…" at bounding box center [699, 331] width 1398 height 663
click at [880, 525] on span "Submit" at bounding box center [899, 527] width 39 height 15
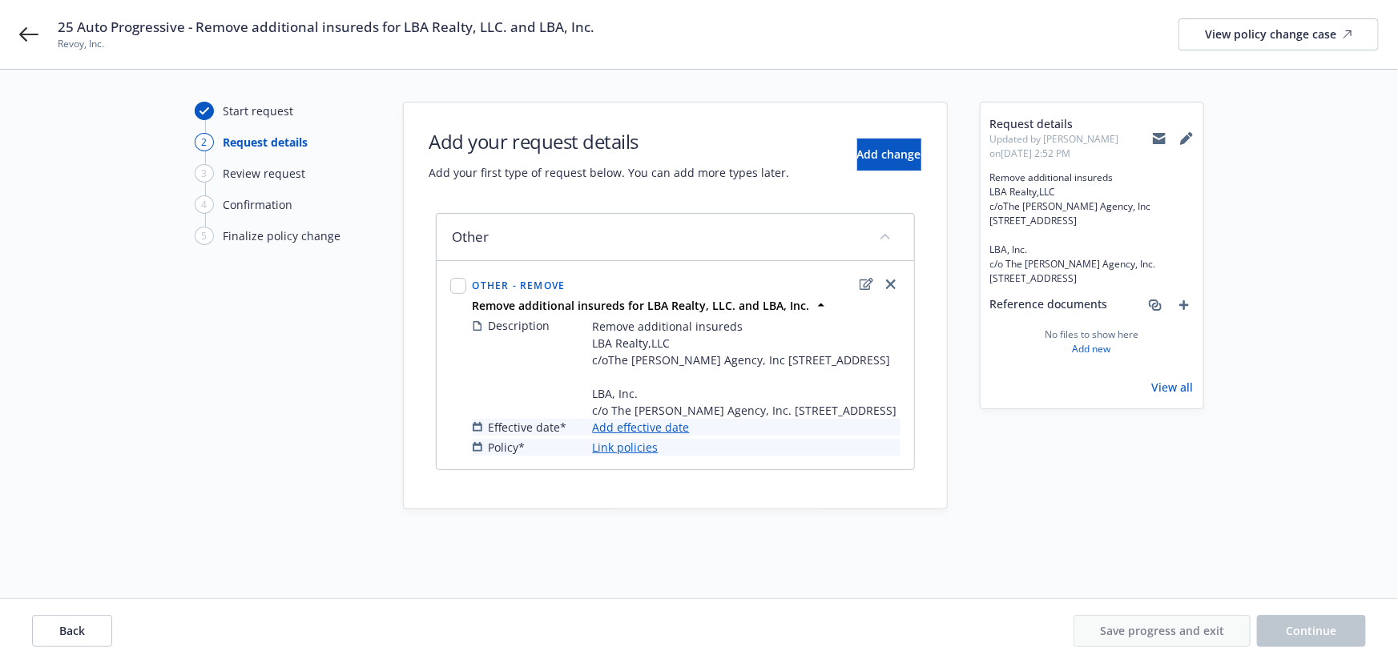
click at [658, 436] on link "Add effective date" at bounding box center [641, 427] width 97 height 17
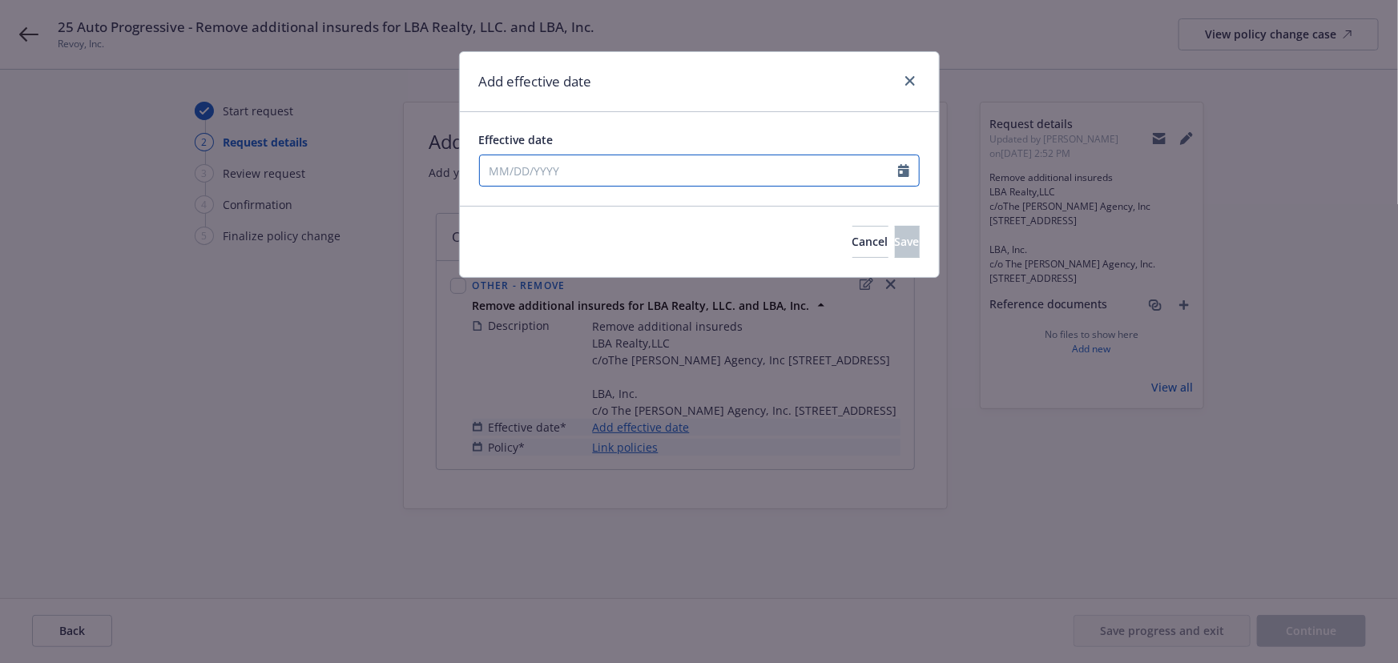
click at [522, 183] on div "January February March April May June July August September October November De…" at bounding box center [699, 171] width 441 height 32
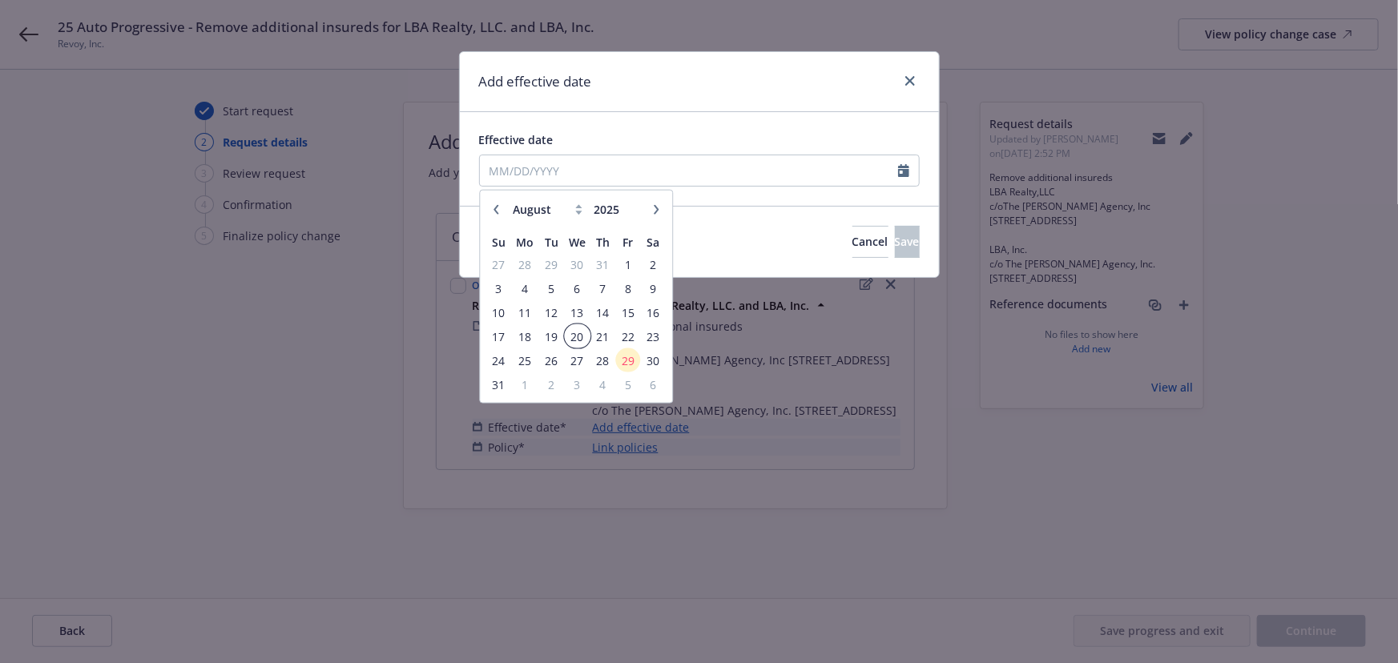
click at [582, 337] on span "20" at bounding box center [577, 336] width 23 height 20
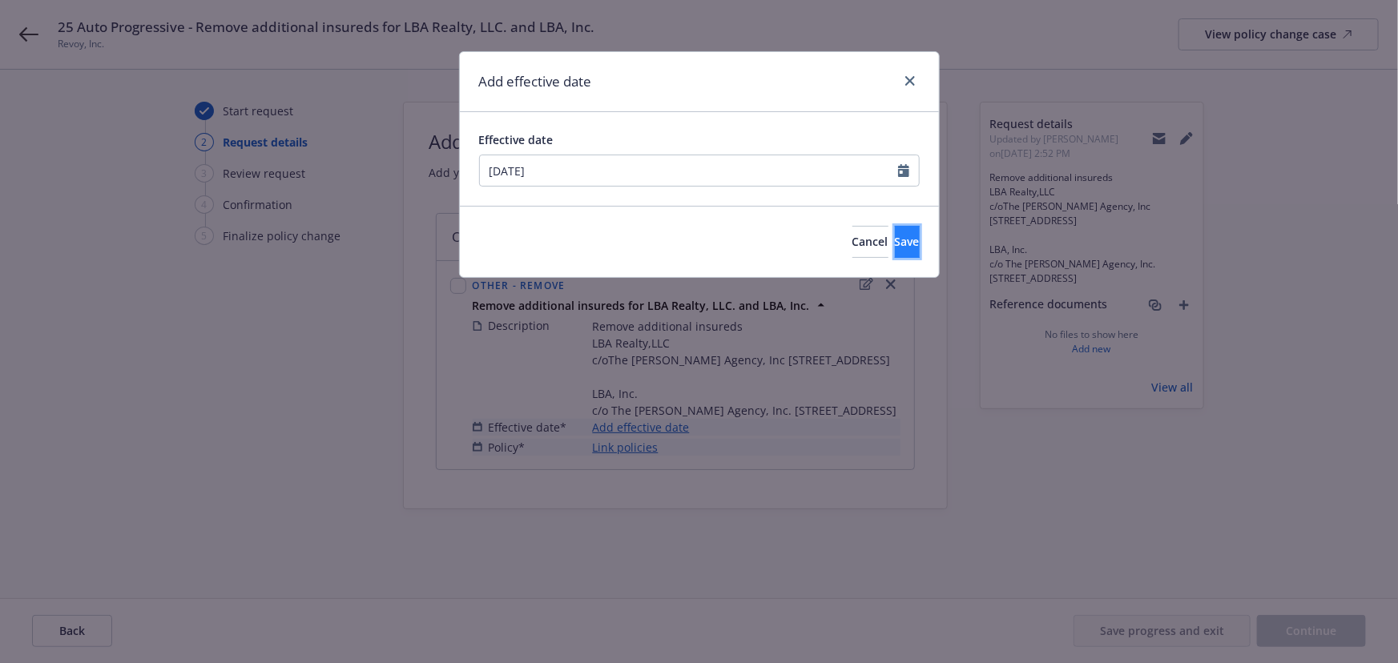
click at [895, 240] on span "Save" at bounding box center [907, 241] width 25 height 15
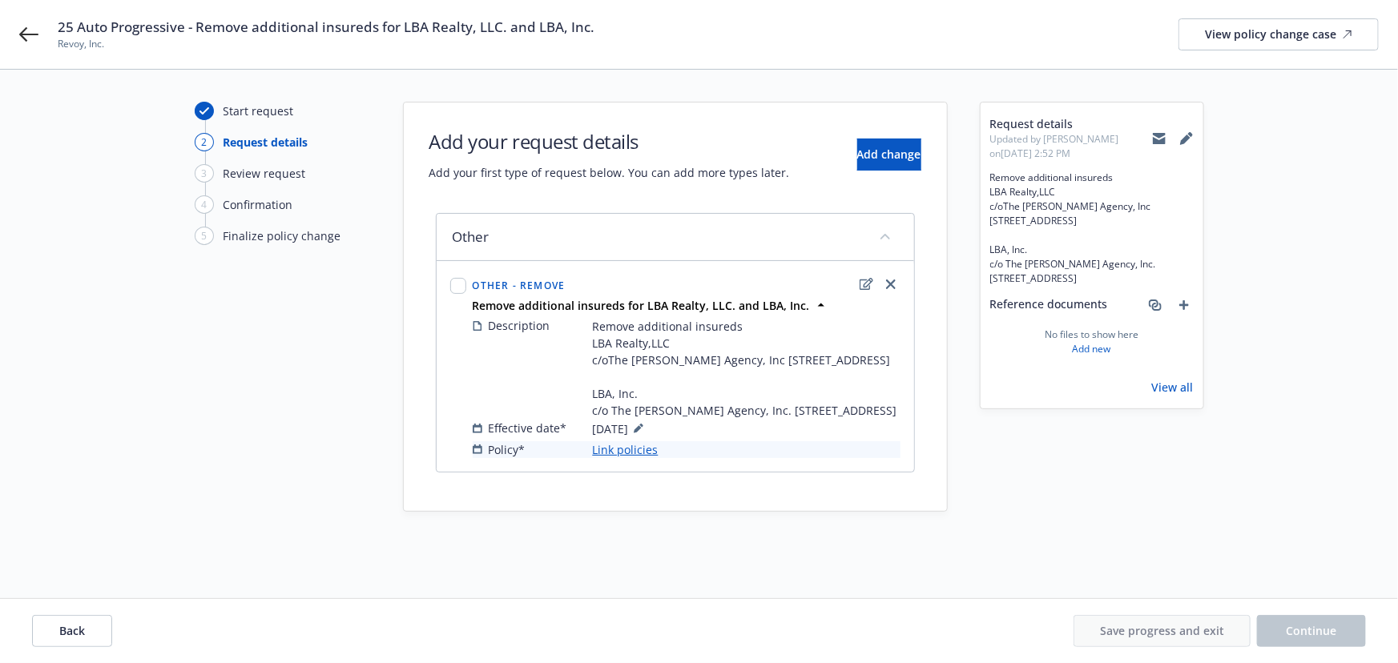
click at [632, 458] on link "Link policies" at bounding box center [626, 449] width 66 height 17
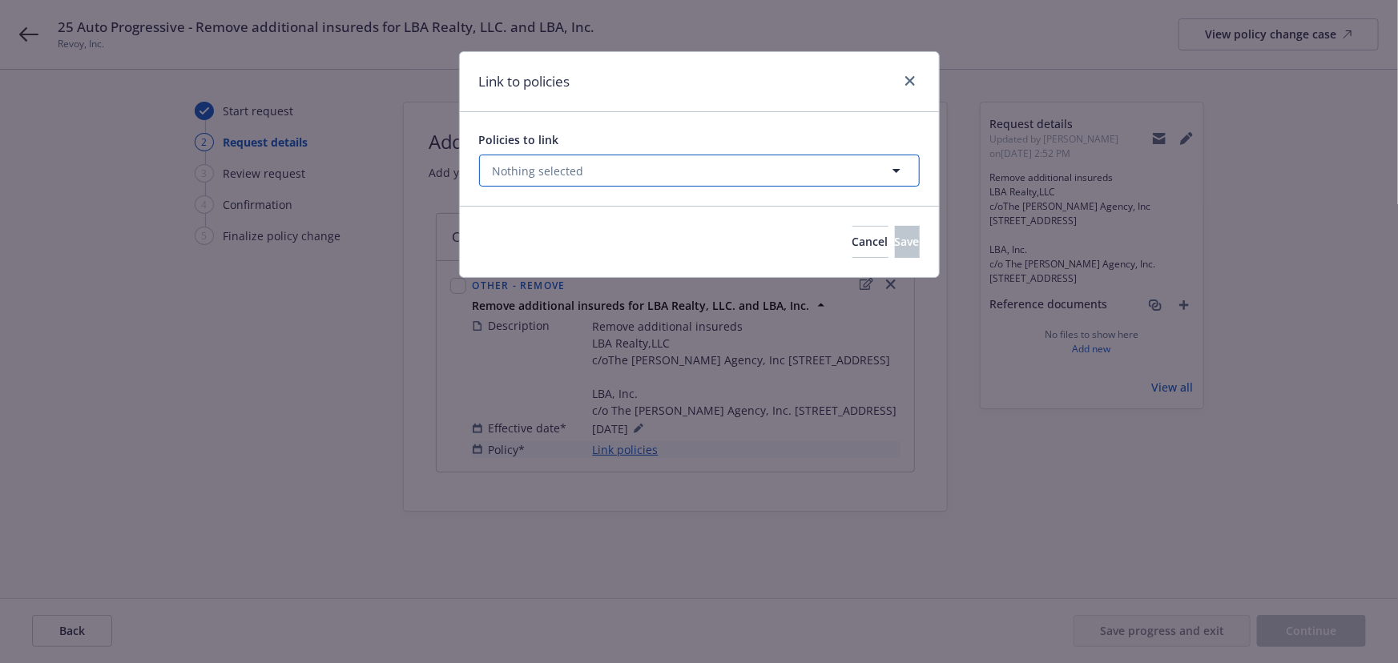
click at [537, 183] on button "Nothing selected" at bounding box center [699, 171] width 441 height 32
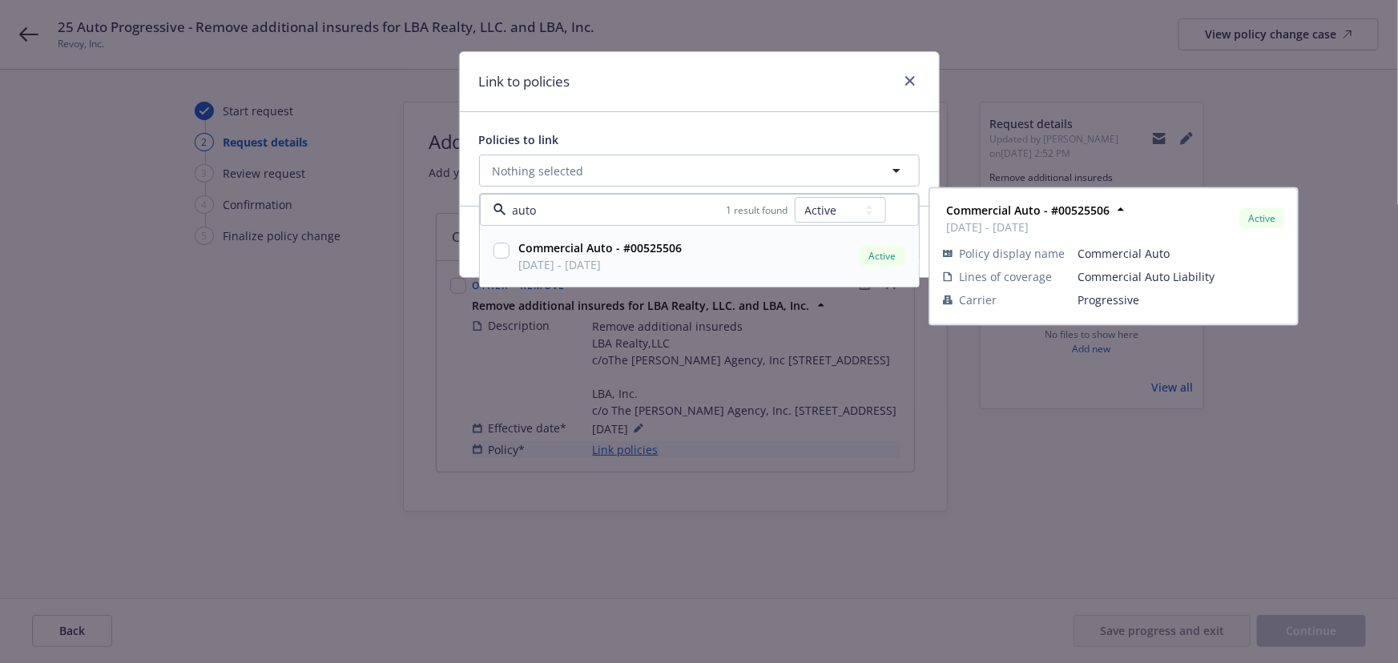
click at [501, 254] on input "checkbox" at bounding box center [501, 252] width 16 height 16
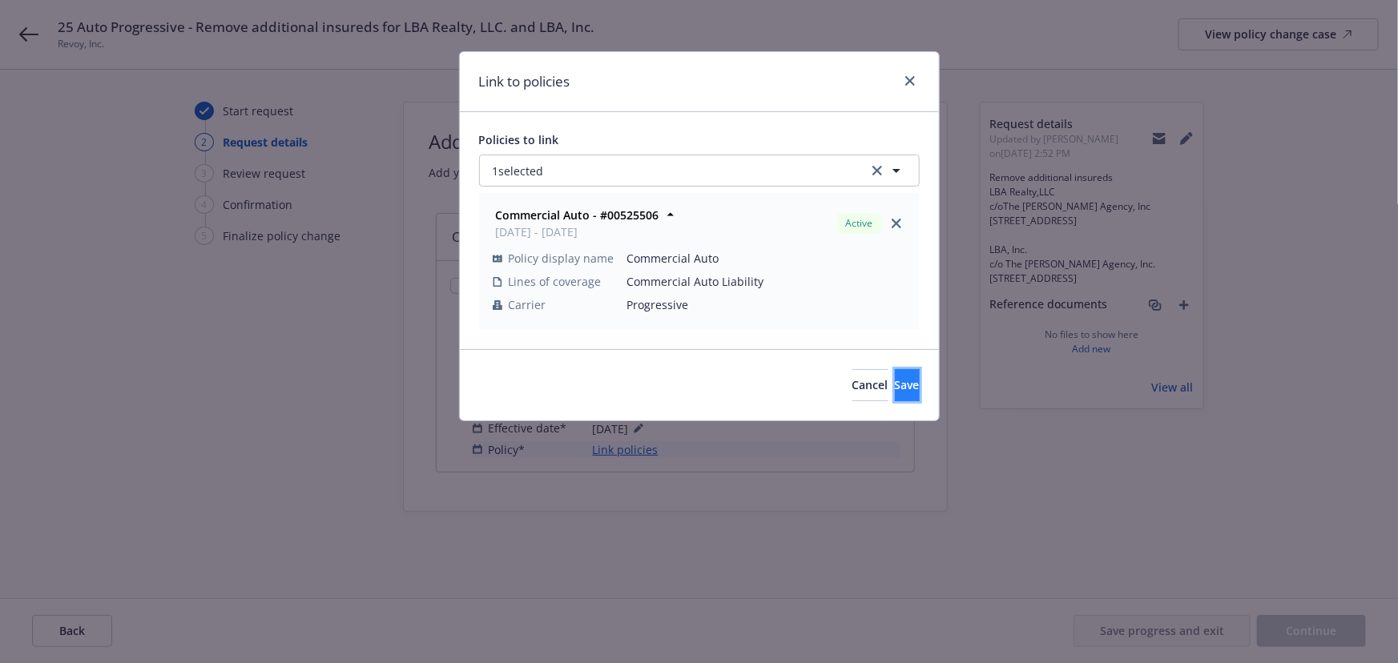
click at [895, 384] on span "Save" at bounding box center [907, 384] width 25 height 15
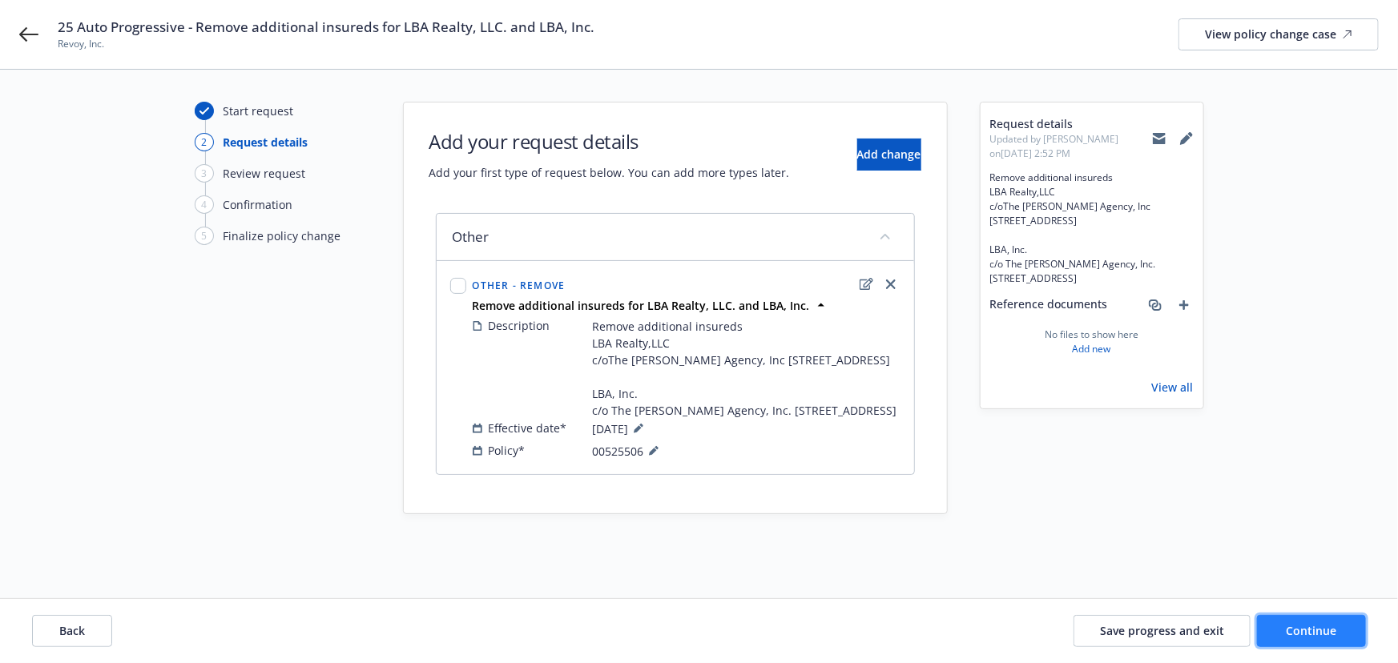
click at [1312, 640] on button "Continue" at bounding box center [1311, 631] width 109 height 32
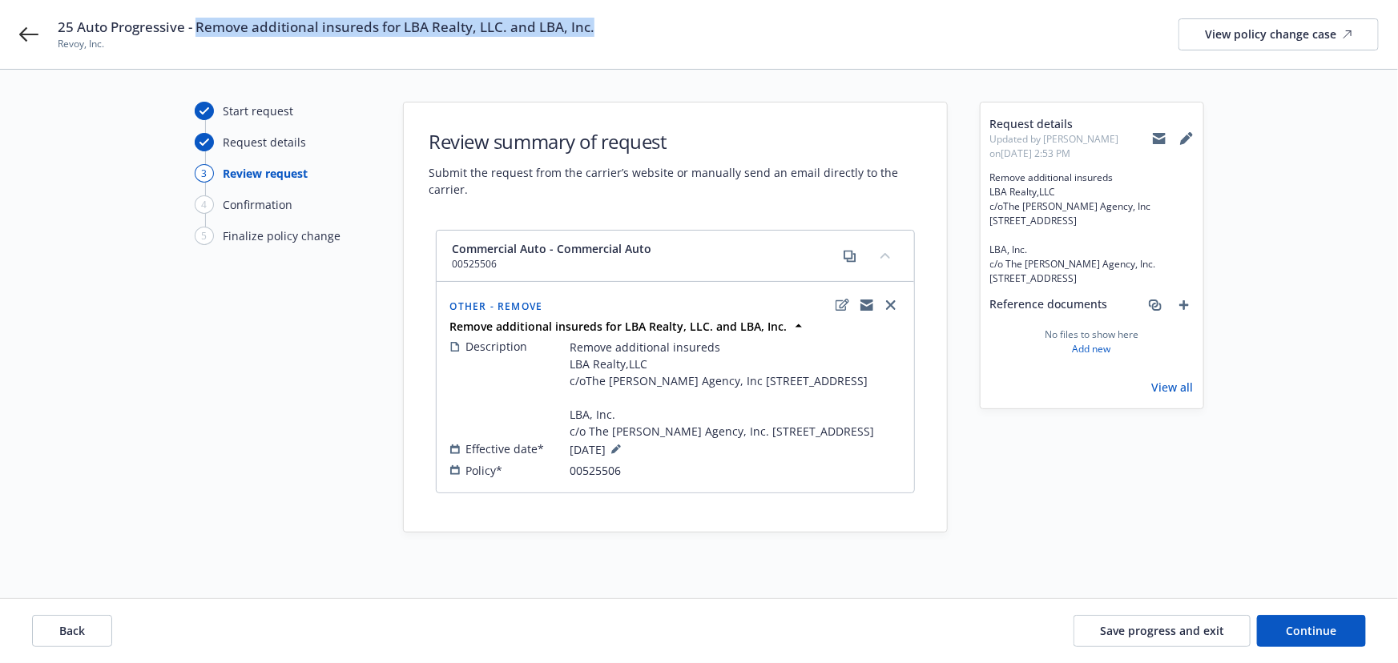
drag, startPoint x: 614, startPoint y: 32, endPoint x: 198, endPoint y: 25, distance: 415.8
click at [198, 25] on div "25 Auto Progressive - Remove additional insureds for LBA Realty, LLC. and LBA, …" at bounding box center [718, 35] width 1321 height 34
copy span "Remove additional insureds for LBA Realty, LLC. and LBA, Inc."
click at [1306, 634] on span "Continue" at bounding box center [1311, 630] width 50 height 15
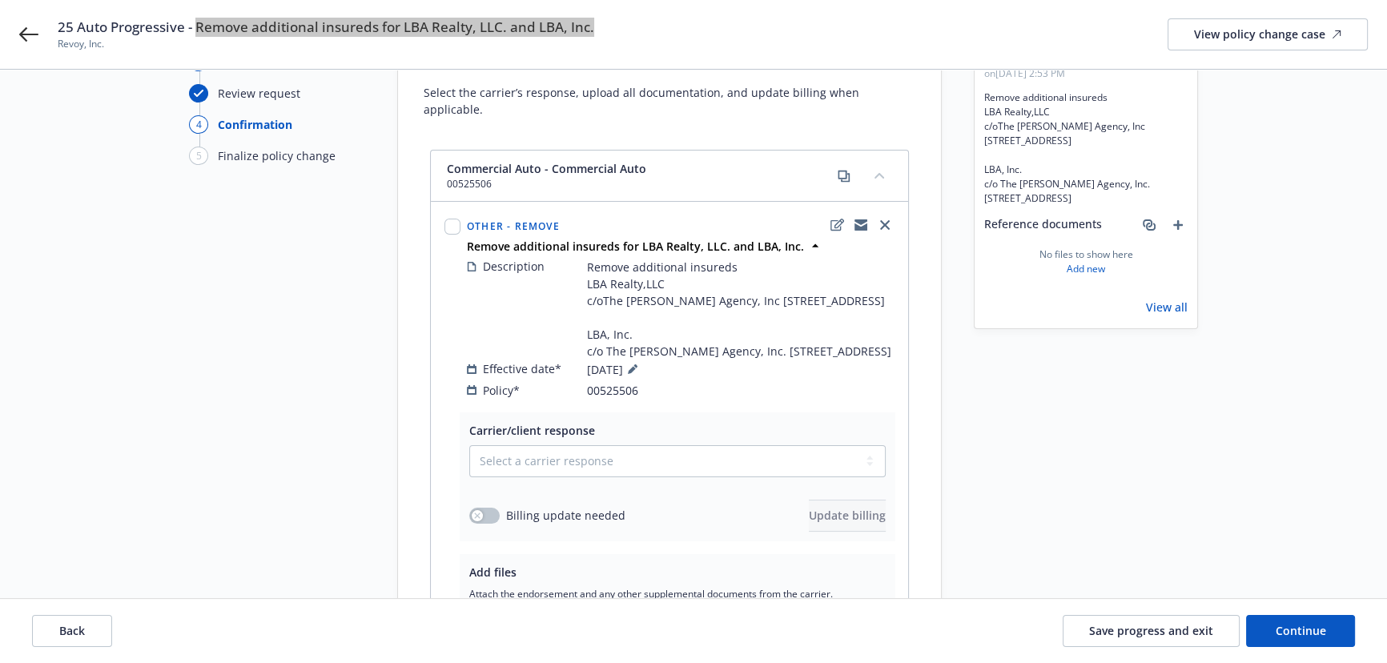
scroll to position [218, 0]
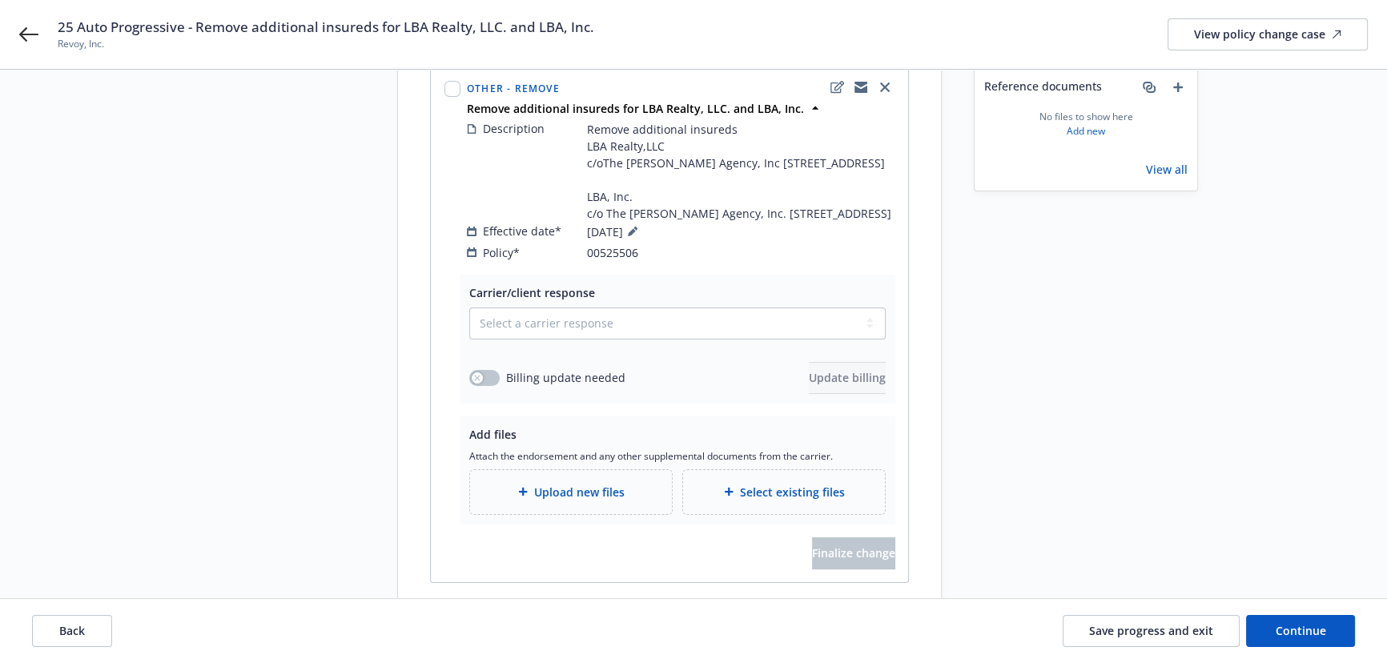
click at [533, 356] on div "Select a carrier response Accepted Accepted with revision No endorsement needed…" at bounding box center [677, 351] width 417 height 87
click at [527, 340] on select "Select a carrier response Accepted Accepted with revision No endorsement needed…" at bounding box center [677, 324] width 417 height 32
click at [469, 323] on select "Select a carrier response Accepted Accepted with revision No endorsement needed…" at bounding box center [677, 324] width 417 height 32
click at [537, 501] on div "Upload new files" at bounding box center [571, 492] width 202 height 44
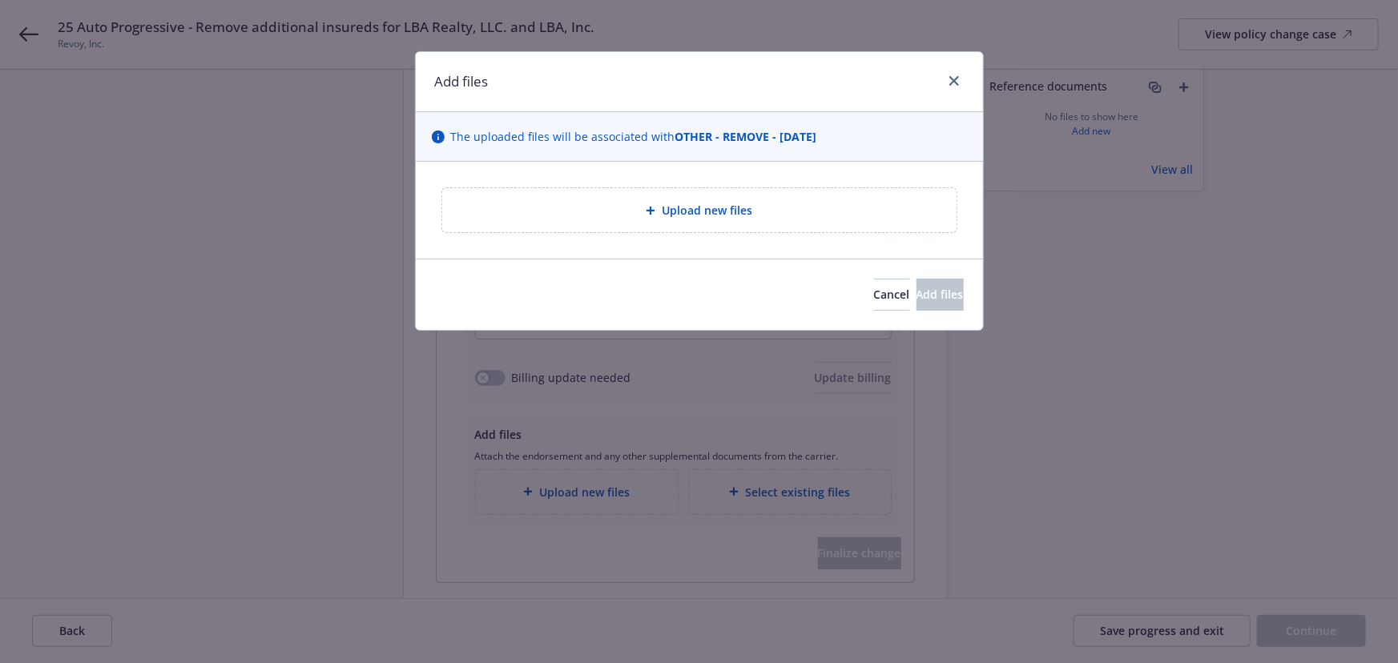
click at [662, 232] on div "Upload new files" at bounding box center [699, 210] width 514 height 44
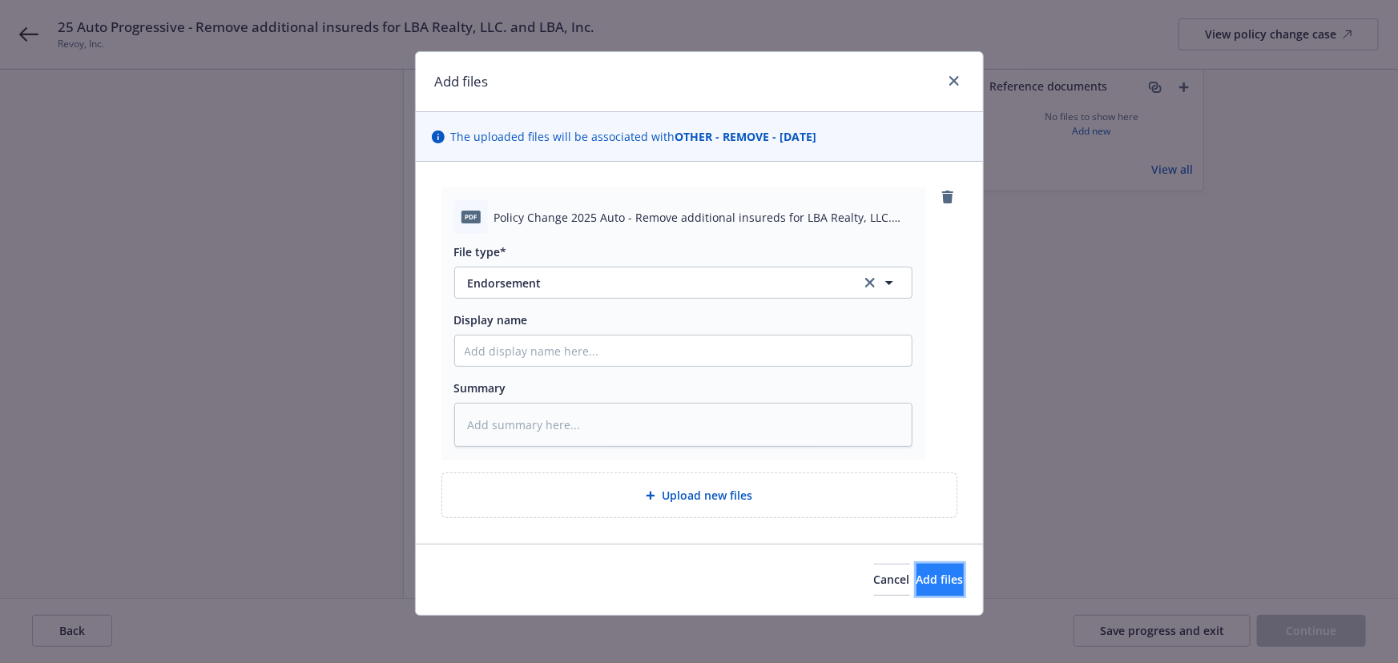
click at [916, 568] on button "Add files" at bounding box center [939, 580] width 47 height 32
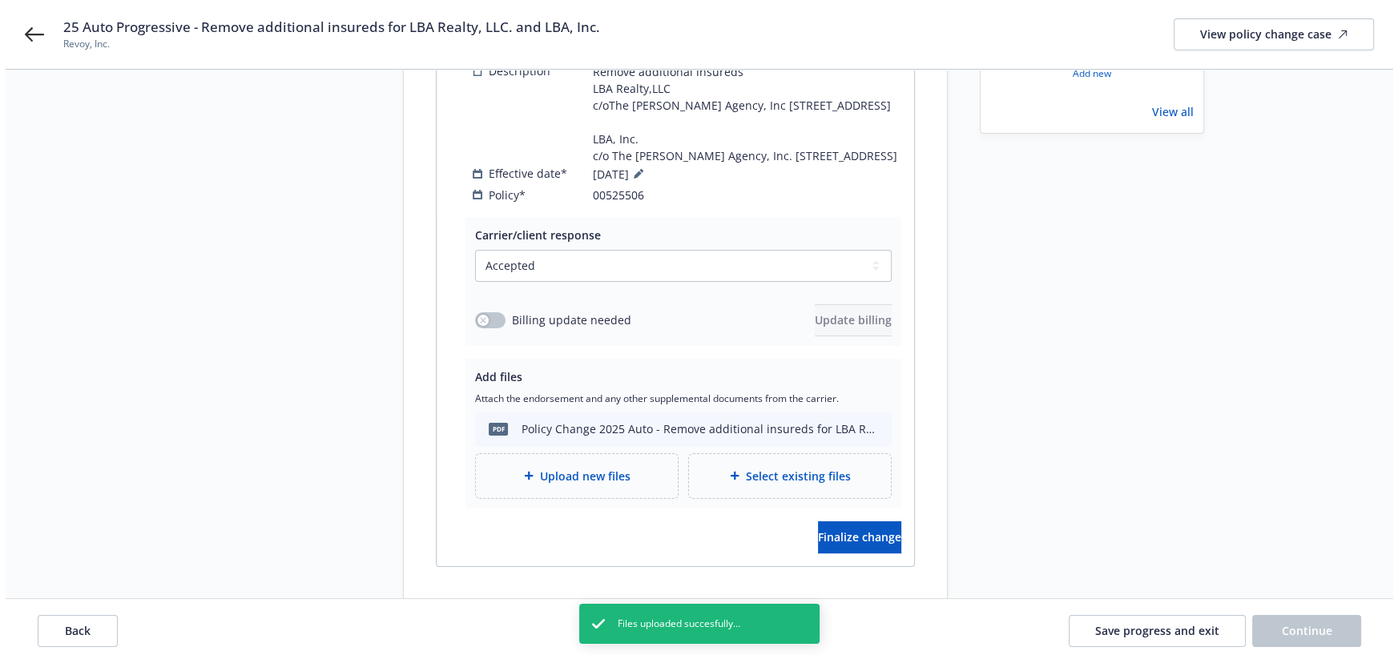
scroll to position [331, 0]
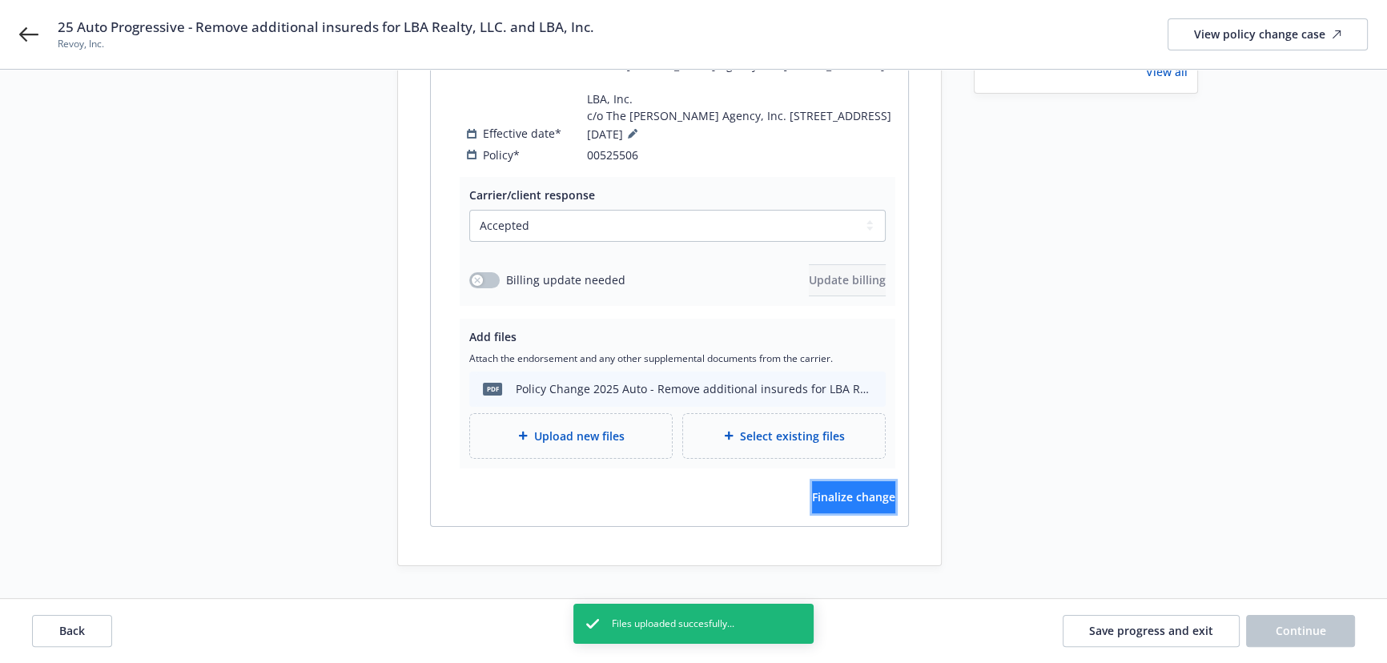
click at [812, 489] on button "Finalize change" at bounding box center [853, 497] width 83 height 32
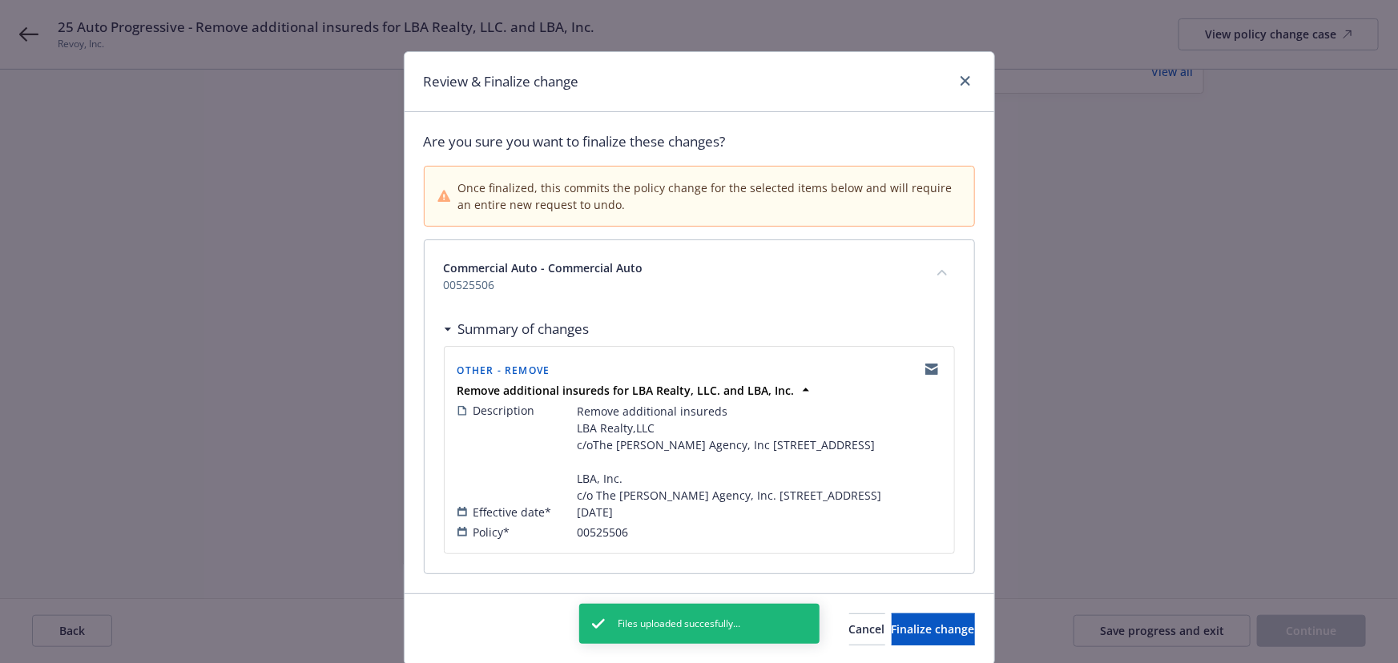
scroll to position [87, 0]
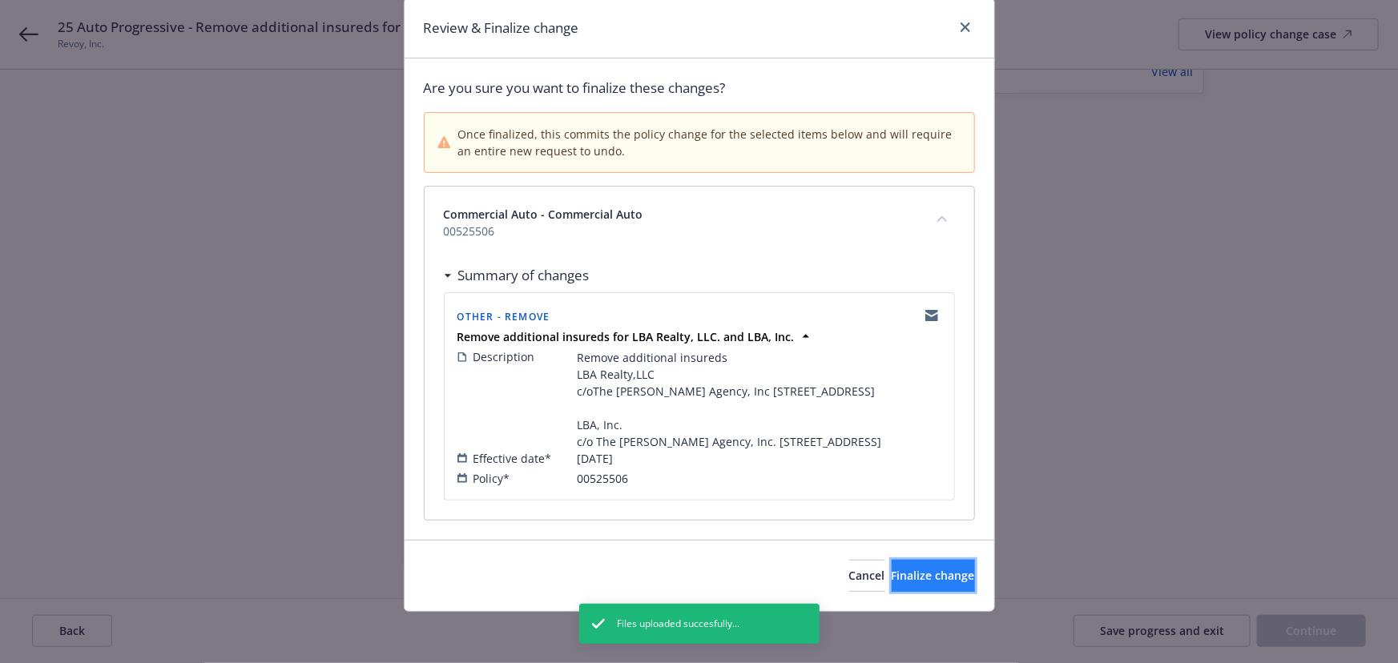
click at [895, 569] on span "Finalize change" at bounding box center [933, 575] width 83 height 15
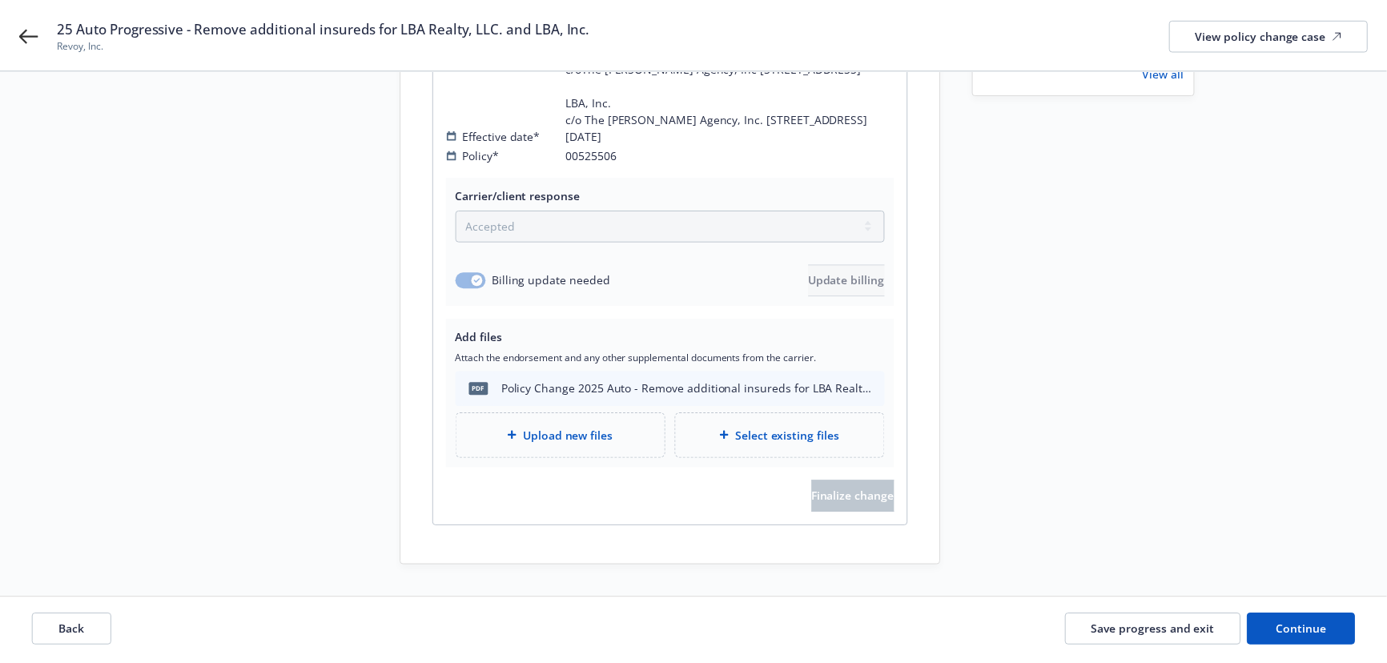
scroll to position [330, 0]
click at [1298, 638] on span "Continue" at bounding box center [1301, 630] width 50 height 15
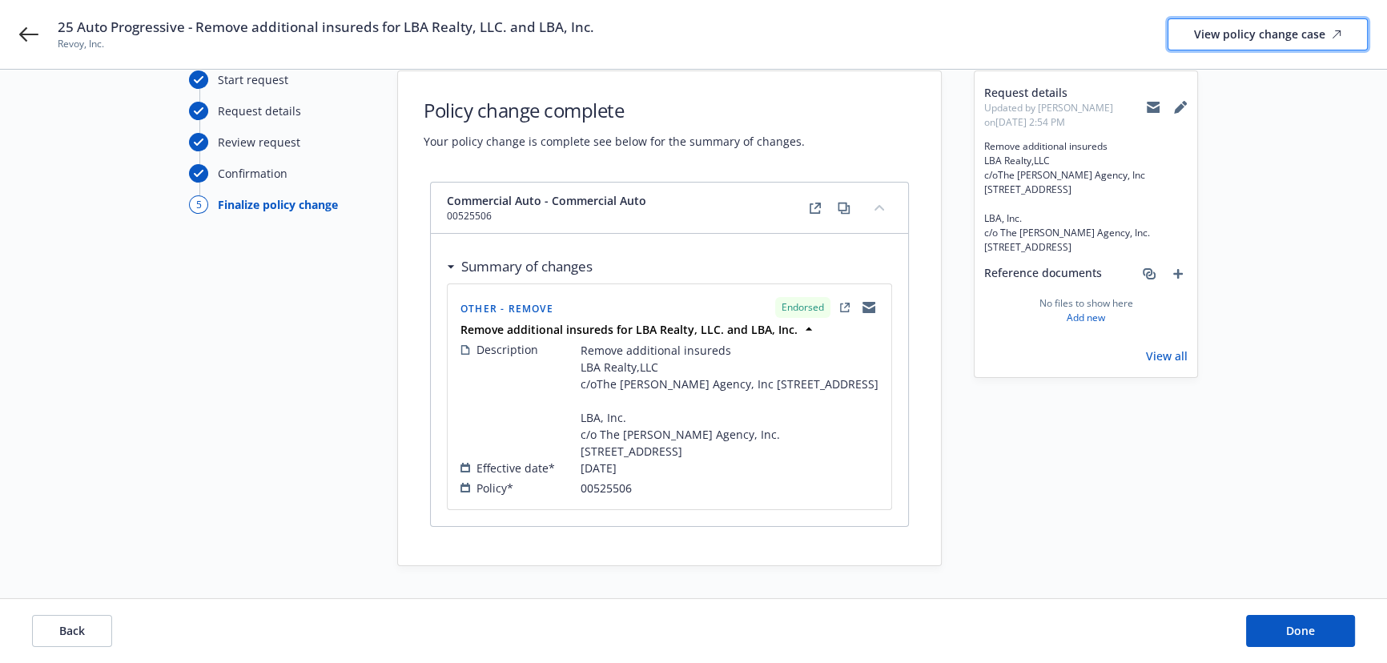
scroll to position [47, 0]
click at [1273, 34] on div "View policy change case" at bounding box center [1267, 34] width 147 height 30
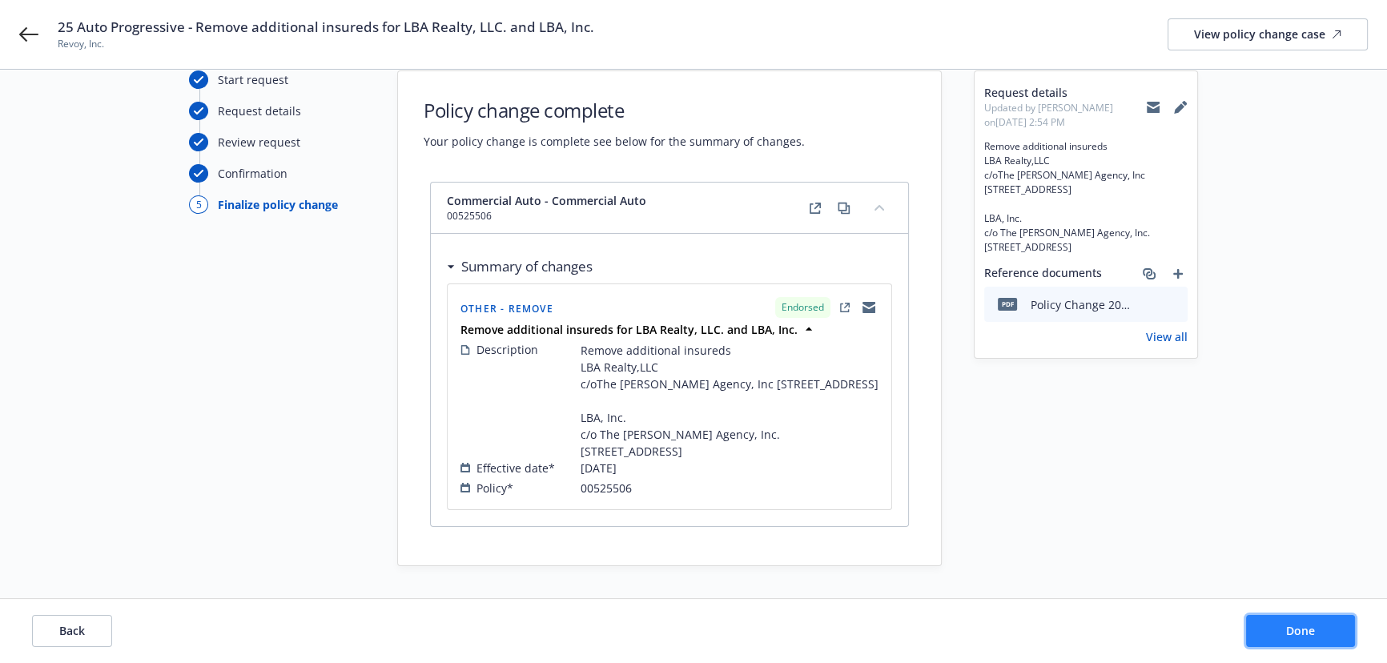
click at [1308, 622] on button "Done" at bounding box center [1300, 631] width 109 height 32
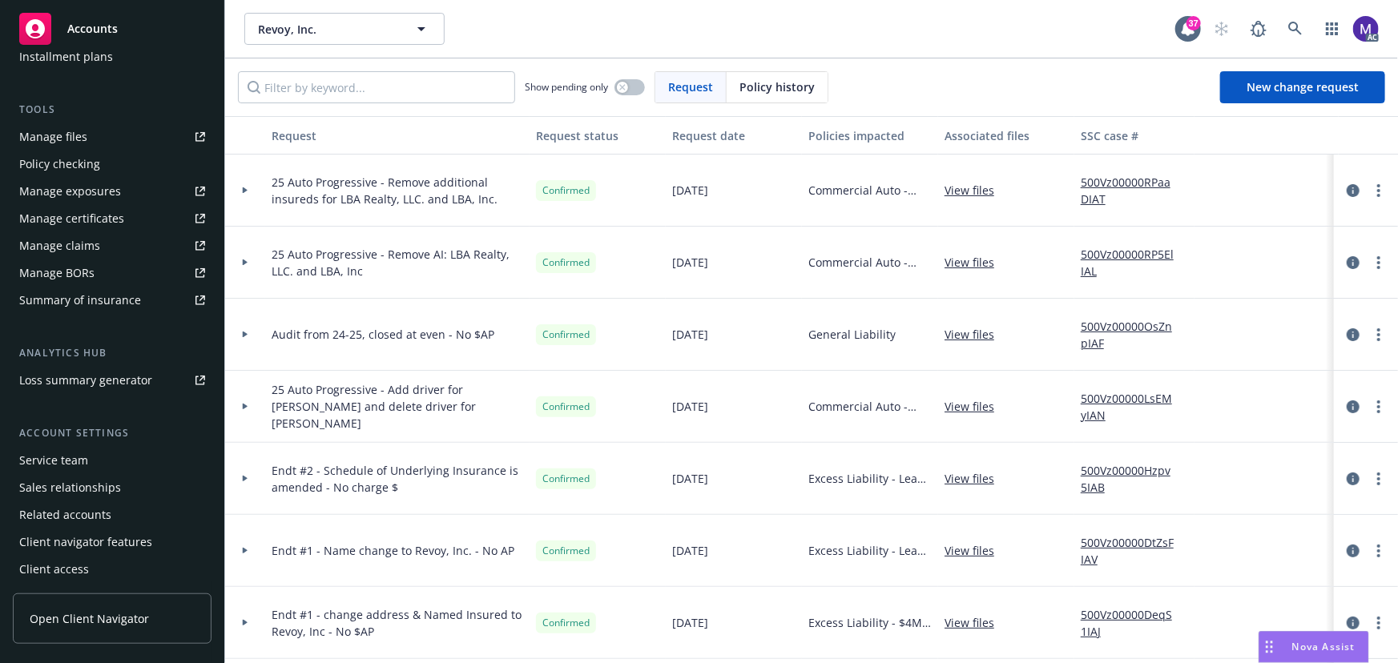
scroll to position [380, 0]
click at [86, 190] on div "Manage exposures" at bounding box center [70, 191] width 102 height 26
click at [1082, 397] on link "500Vz00000LsEMyIAN" at bounding box center [1134, 407] width 107 height 34
click at [260, 415] on div at bounding box center [245, 407] width 40 height 72
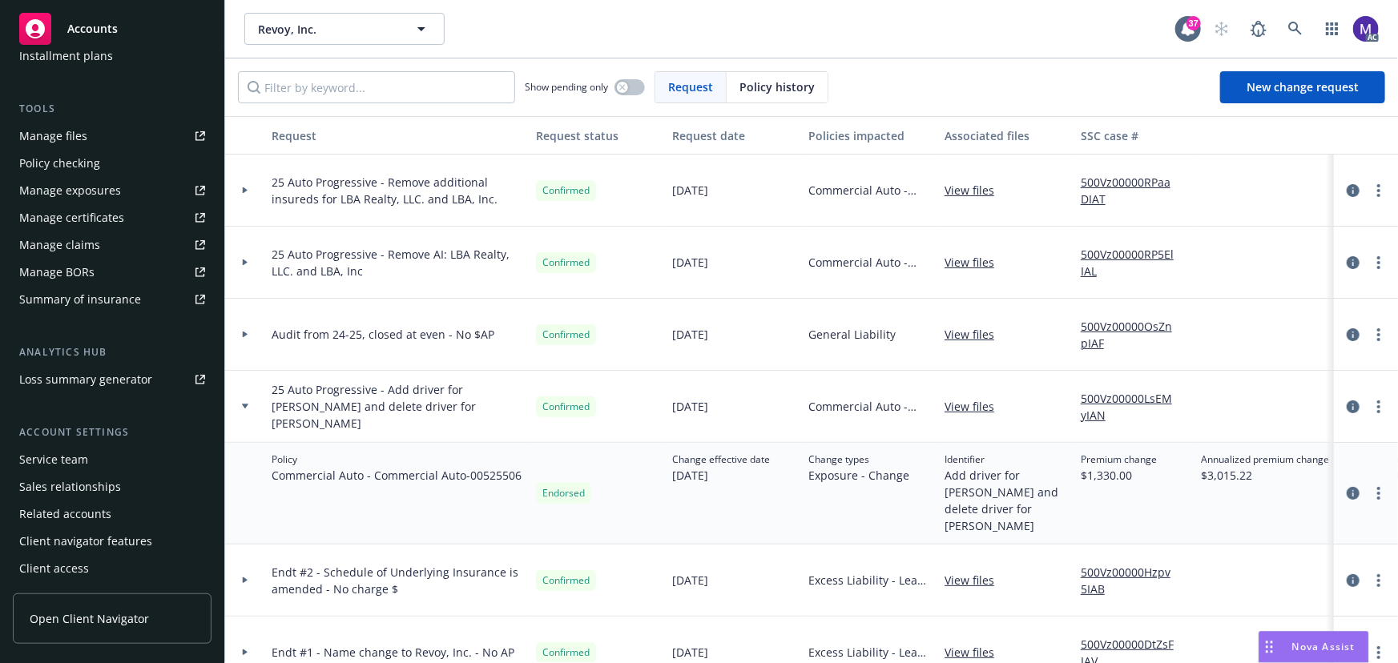
click at [260, 415] on div at bounding box center [245, 407] width 40 height 72
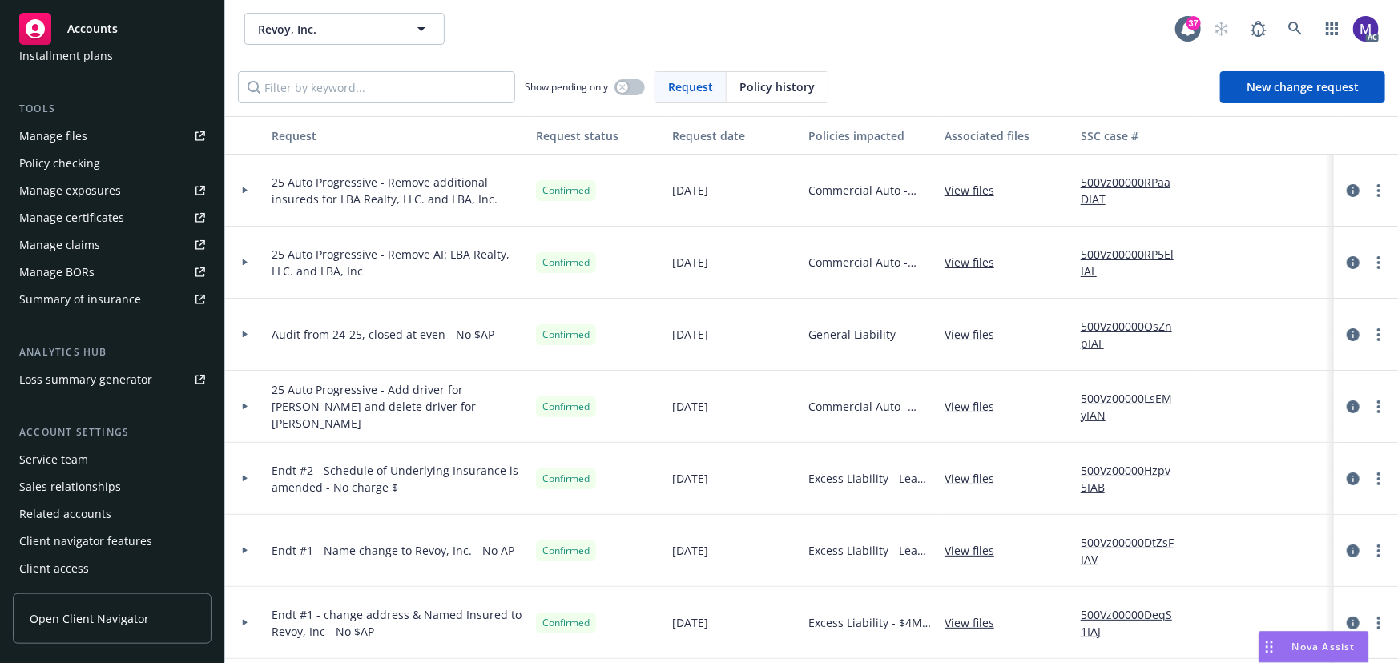
click at [66, 465] on div "Service team" at bounding box center [53, 460] width 69 height 26
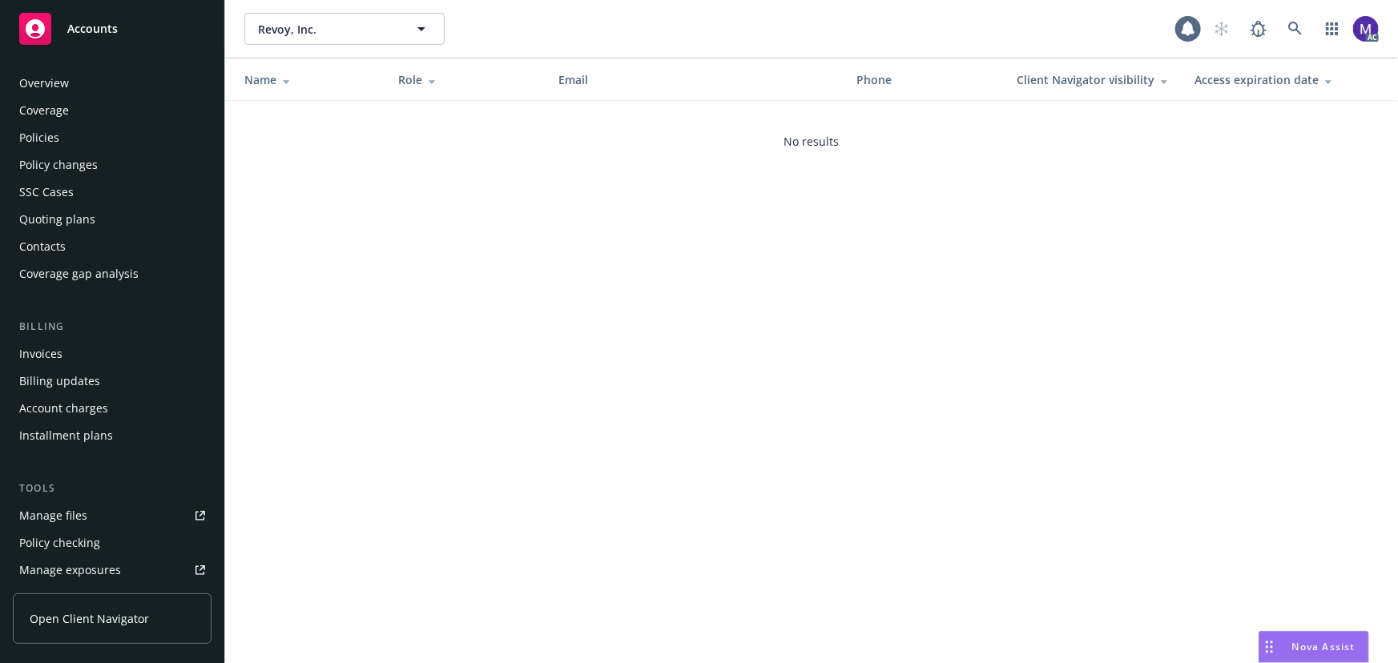
scroll to position [380, 0]
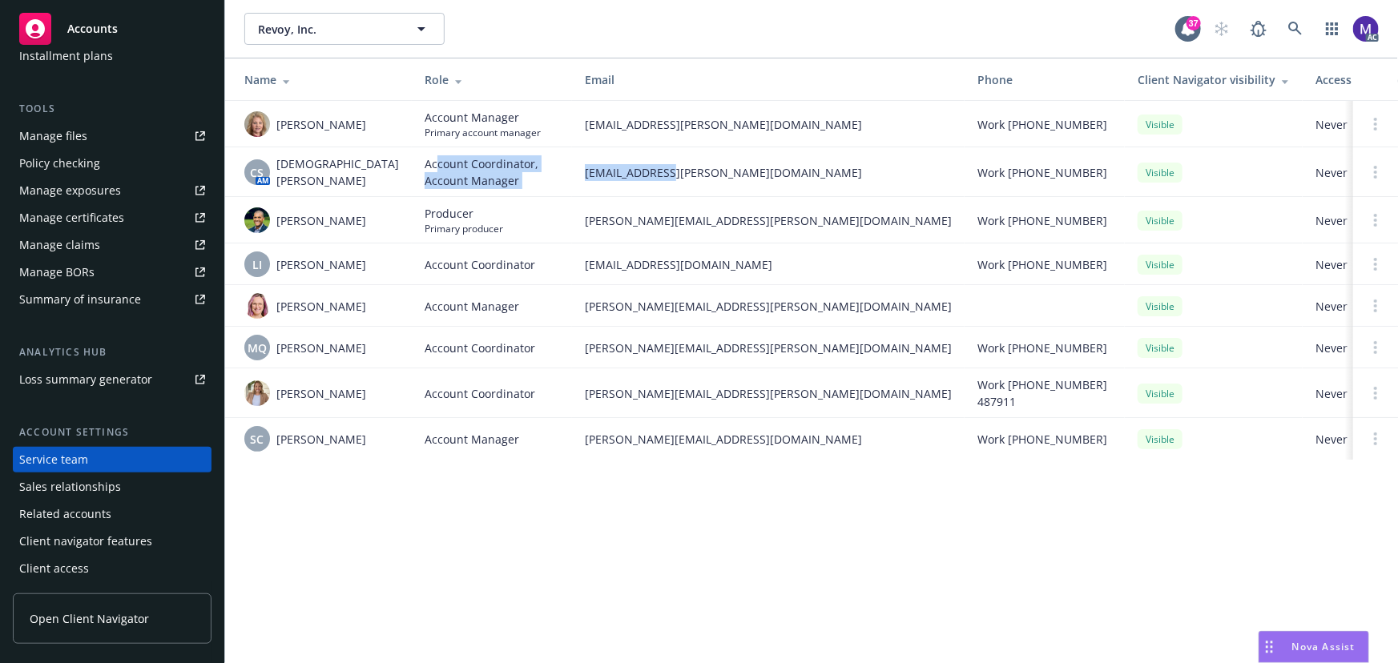
drag, startPoint x: 409, startPoint y: 160, endPoint x: 629, endPoint y: 160, distance: 220.3
click at [629, 160] on tr "CS AM Christian Senecal Account Coordinator, Account Manager christian.senecal@…" at bounding box center [874, 172] width 1298 height 50
click at [629, 160] on td "christian.senecal@newfront.com" at bounding box center [768, 172] width 393 height 50
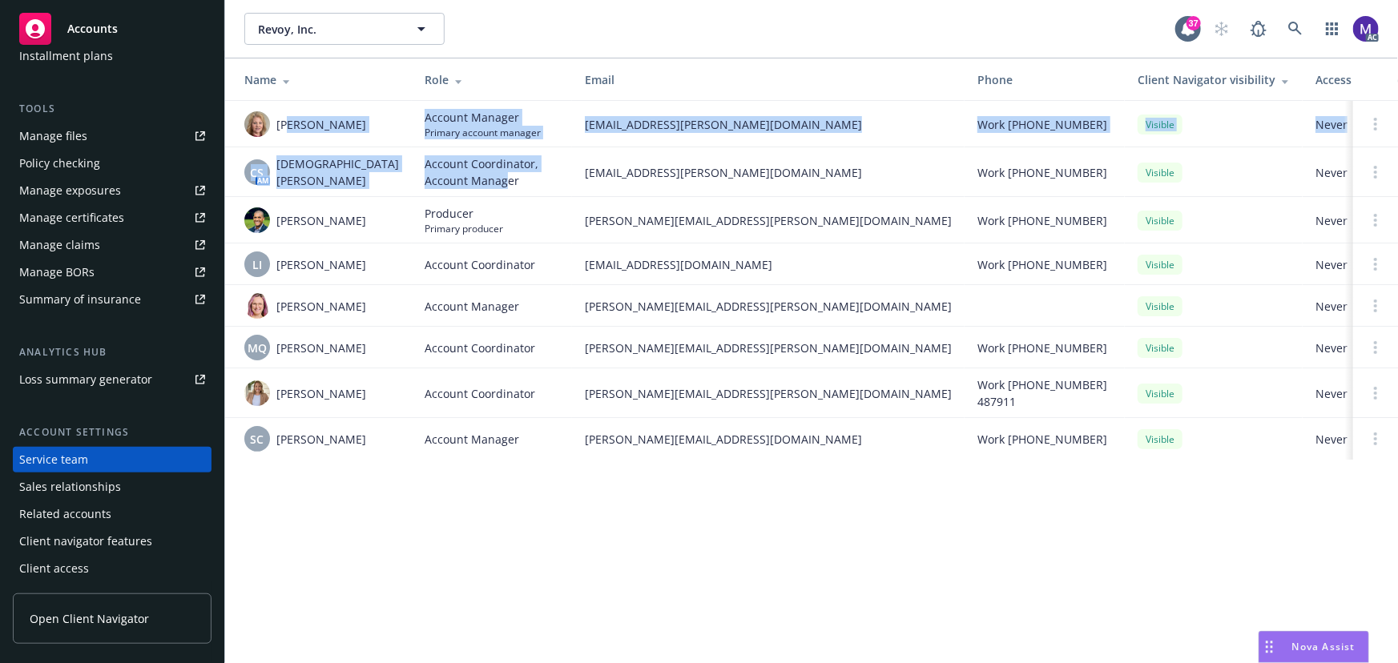
drag, startPoint x: 292, startPoint y: 127, endPoint x: 477, endPoint y: 178, distance: 191.0
click at [477, 178] on tbody "Charlotte Arnold Account Manager Primary account manager charlotte.arnold@newfr…" at bounding box center [874, 280] width 1298 height 359
click at [477, 178] on span "Account Coordinator, Account Manager" at bounding box center [492, 172] width 135 height 34
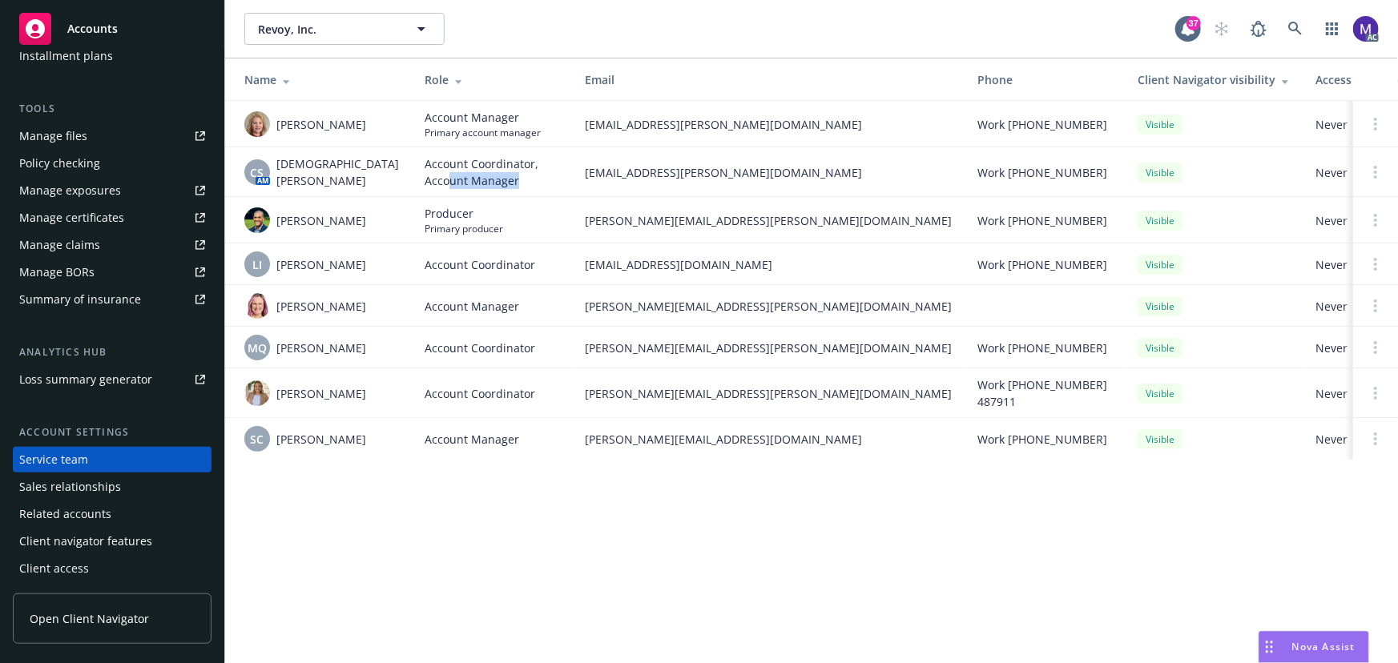
drag, startPoint x: 421, startPoint y: 176, endPoint x: 535, endPoint y: 177, distance: 113.8
click at [535, 177] on td "Account Coordinator, Account Manager" at bounding box center [492, 172] width 160 height 50
drag, startPoint x: 533, startPoint y: 169, endPoint x: 697, endPoint y: 168, distance: 163.4
click at [697, 168] on tr "CS AM Christian Senecal Account Coordinator, Account Manager christian.senecal@…" at bounding box center [874, 172] width 1298 height 50
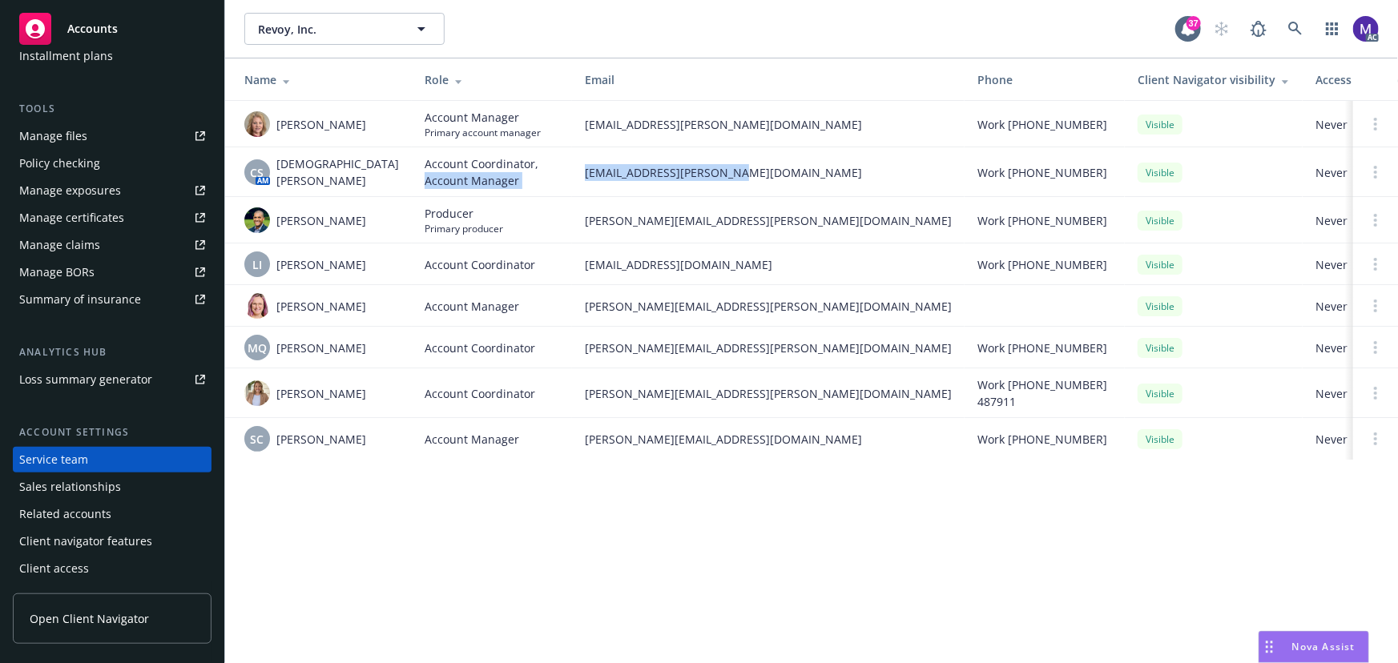
click at [697, 168] on span "christian.senecal@newfront.com" at bounding box center [768, 172] width 367 height 17
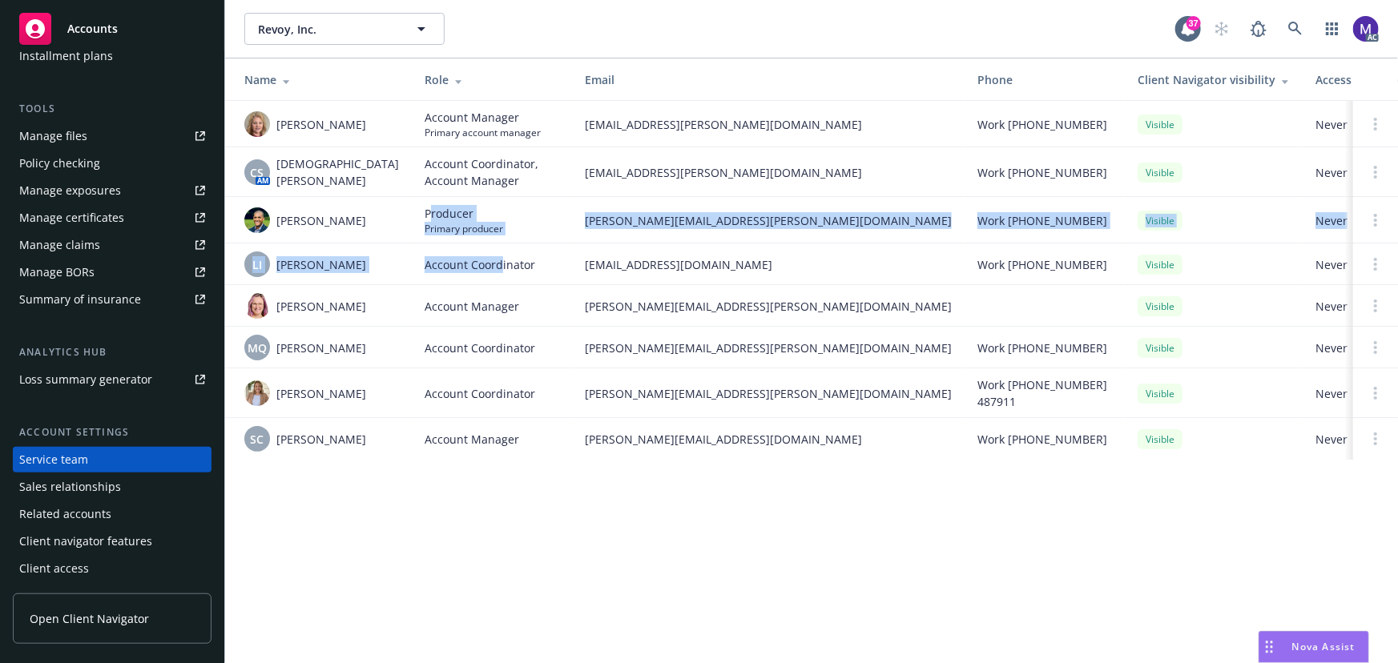
drag, startPoint x: 405, startPoint y: 215, endPoint x: 475, endPoint y: 260, distance: 83.1
click at [475, 260] on tbody "Charlotte Arnold Account Manager Primary account manager charlotte.arnold@newfr…" at bounding box center [874, 280] width 1298 height 359
click at [475, 260] on span "Account Coordinator" at bounding box center [480, 264] width 111 height 17
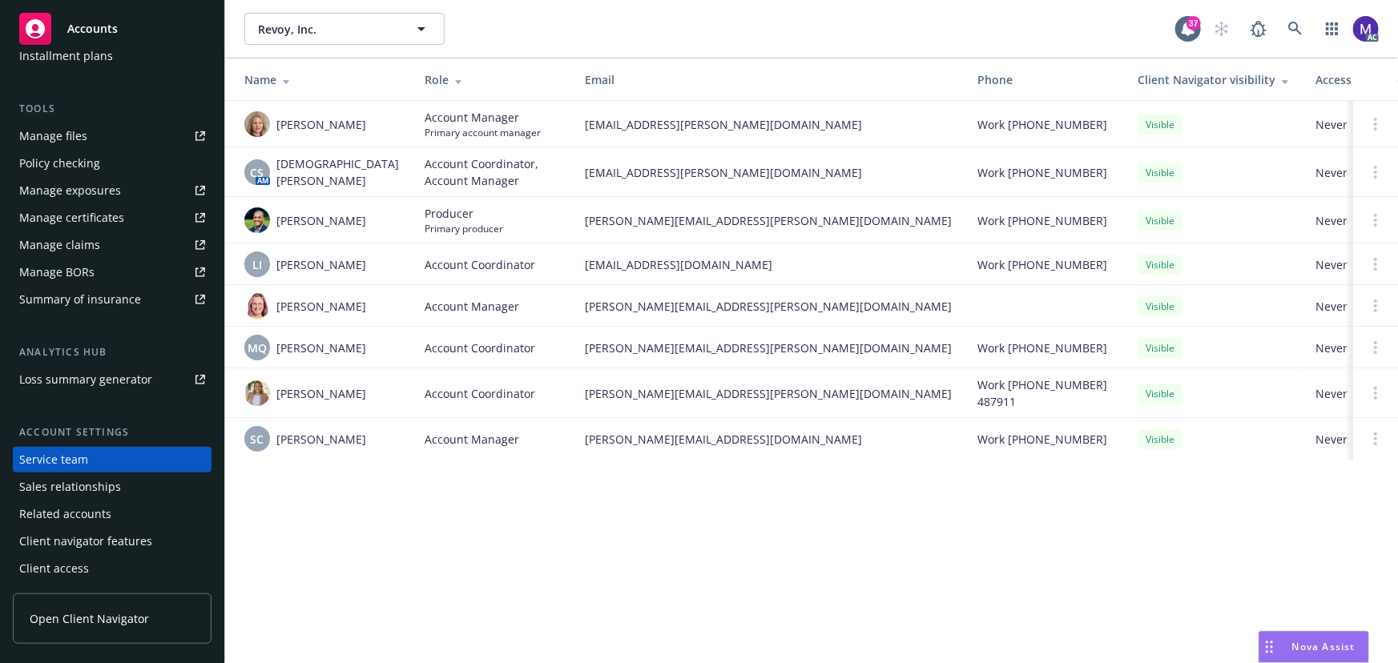
drag, startPoint x: 362, startPoint y: 304, endPoint x: 495, endPoint y: 360, distance: 144.0
click at [492, 389] on tbody "Charlotte Arnold Account Manager Primary account manager charlotte.arnold@newfr…" at bounding box center [874, 280] width 1298 height 359
click at [482, 376] on td "Account Coordinator" at bounding box center [492, 393] width 160 height 50
drag, startPoint x: 405, startPoint y: 457, endPoint x: 519, endPoint y: 454, distance: 113.8
click at [521, 457] on td "Account Manager" at bounding box center [492, 439] width 160 height 42
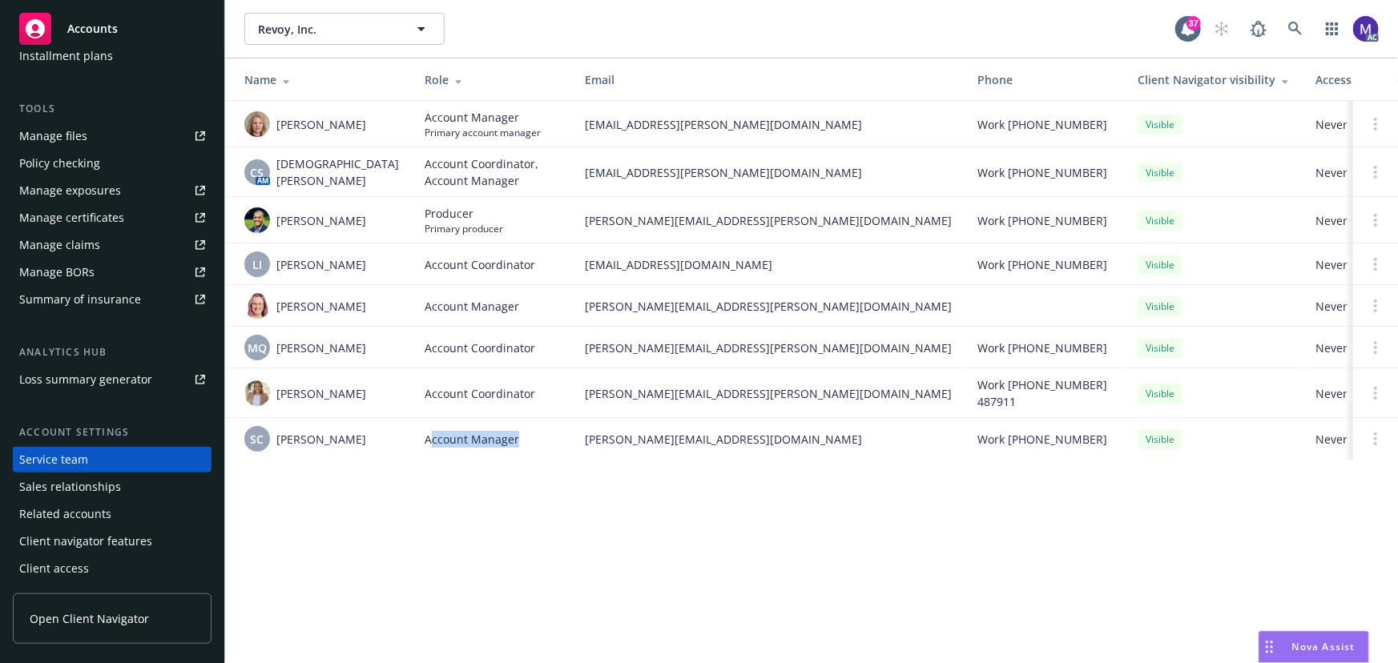
click at [517, 453] on td "Account Manager" at bounding box center [492, 439] width 160 height 42
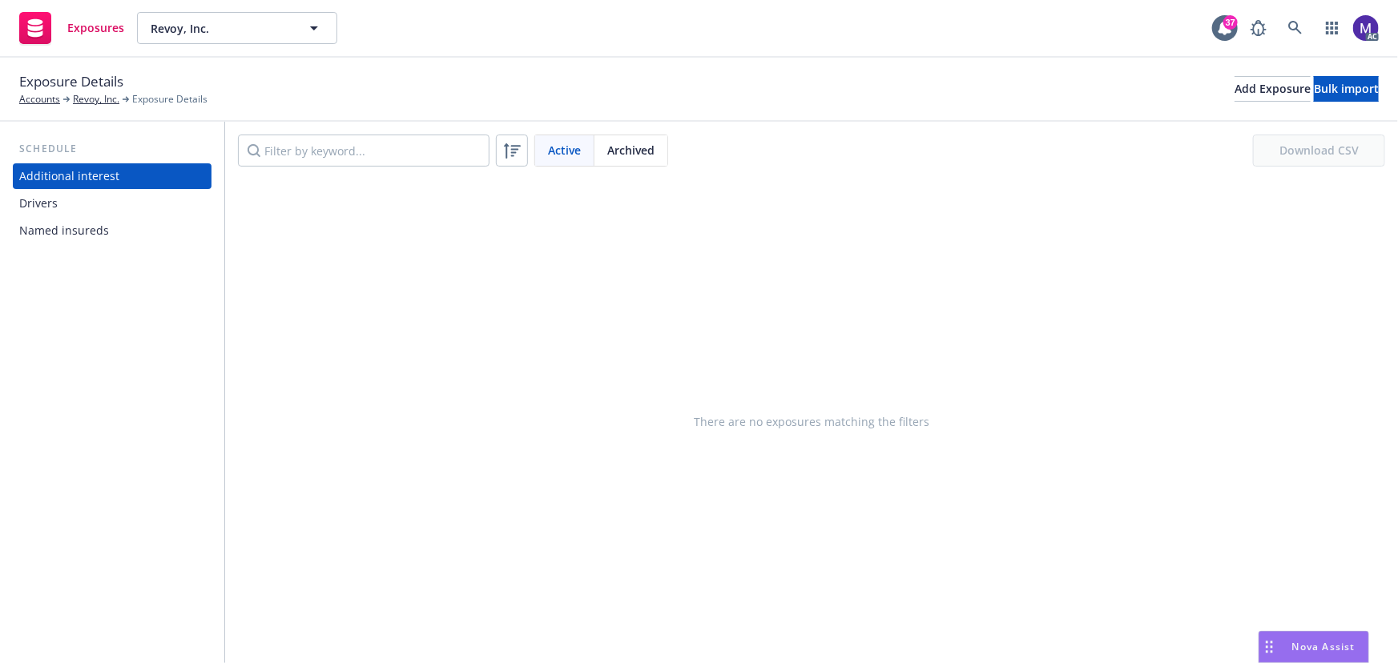
click at [618, 147] on span "Archived" at bounding box center [630, 150] width 47 height 17
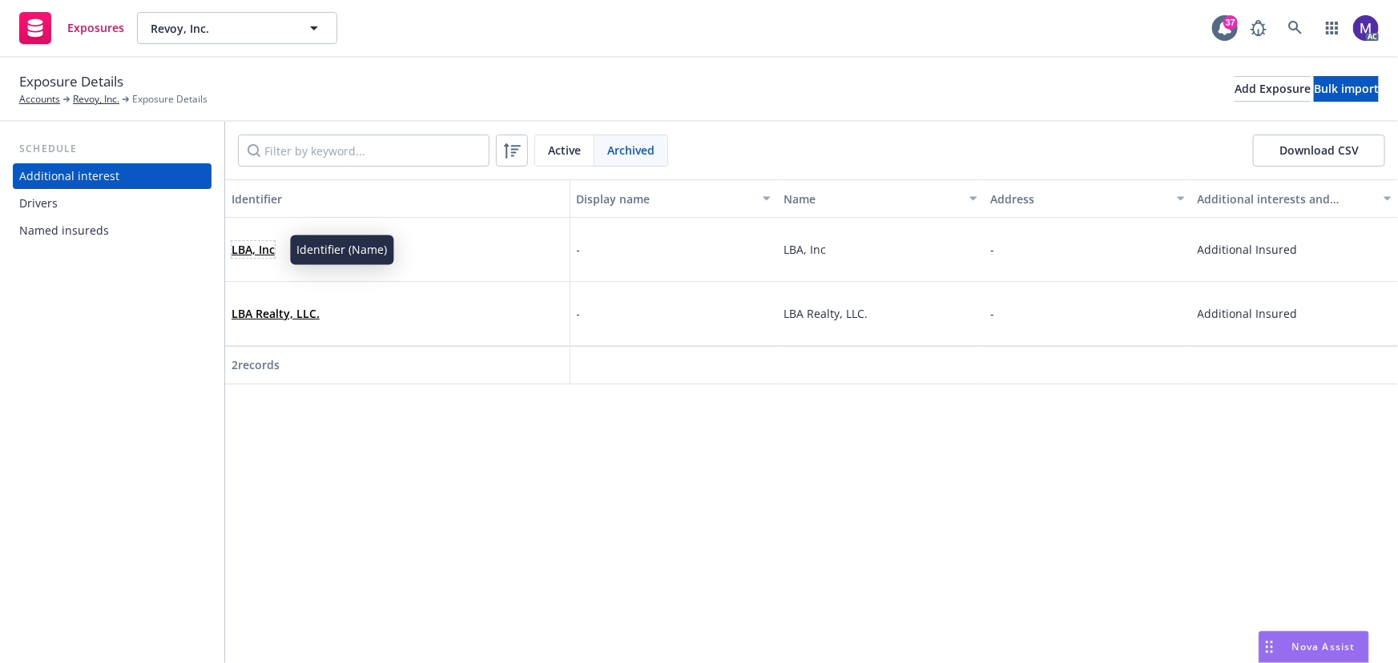
click at [248, 244] on link "LBA, Inc" at bounding box center [252, 249] width 43 height 15
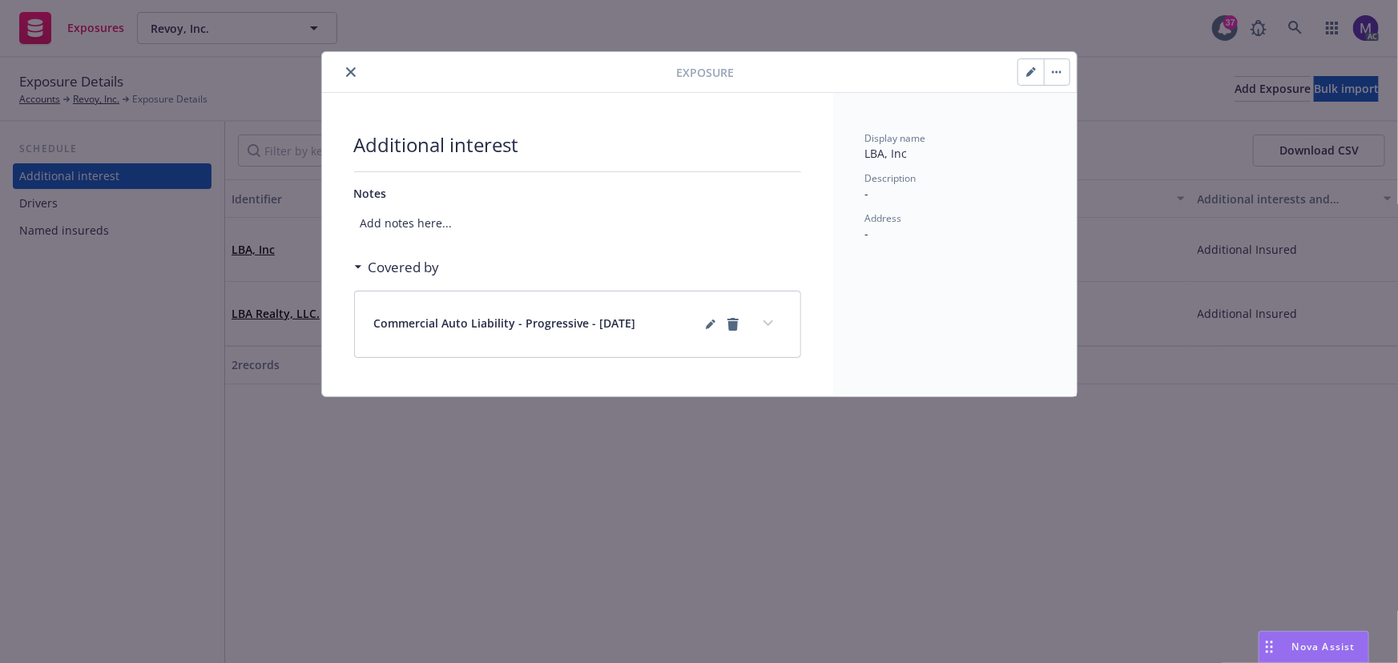
click at [771, 324] on icon "expand content" at bounding box center [768, 323] width 10 height 6
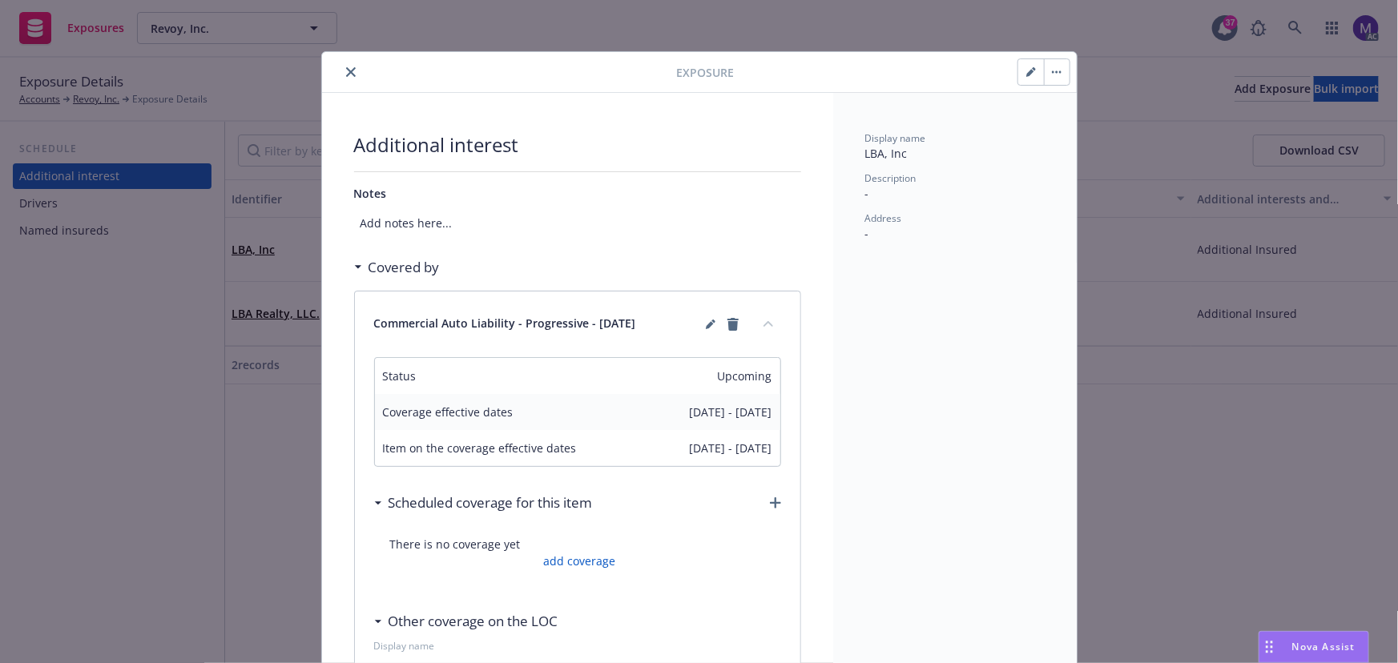
click at [1052, 70] on icon "button" at bounding box center [1057, 71] width 10 height 3
click at [1062, 106] on link "Unarchive" at bounding box center [1092, 116] width 106 height 32
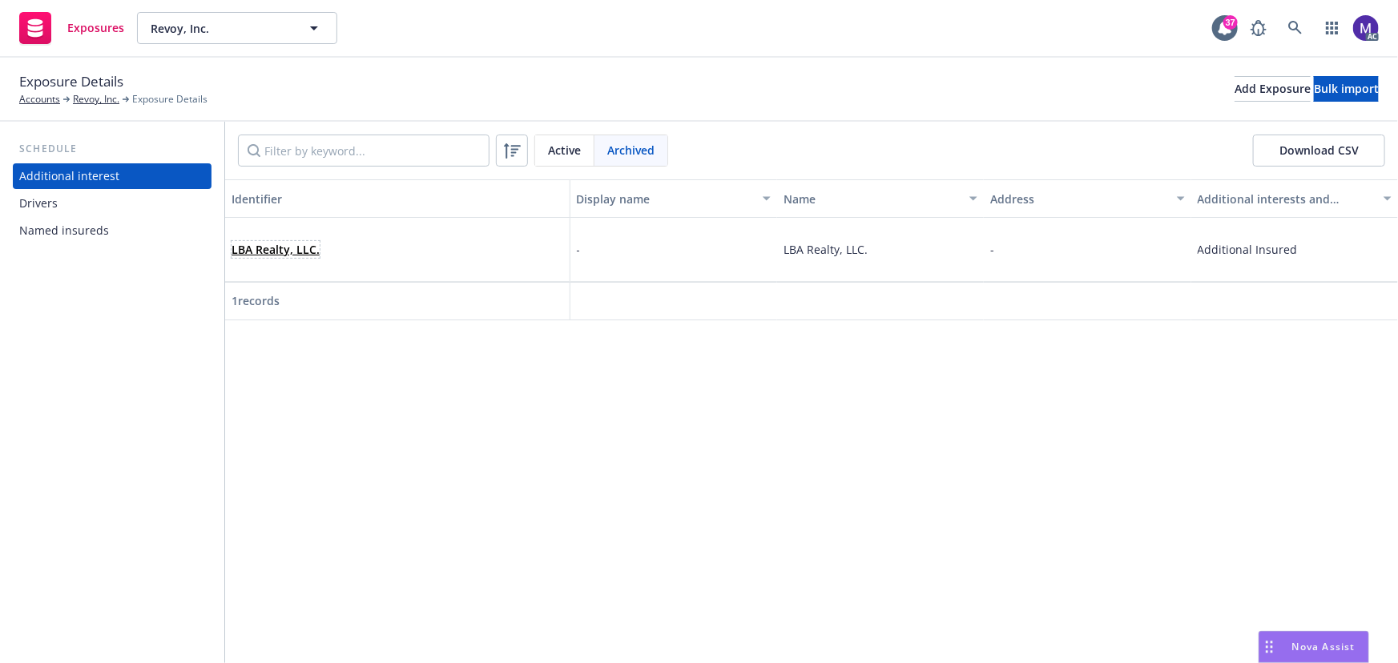
click at [286, 252] on link "LBA Realty, LLC." at bounding box center [275, 249] width 88 height 15
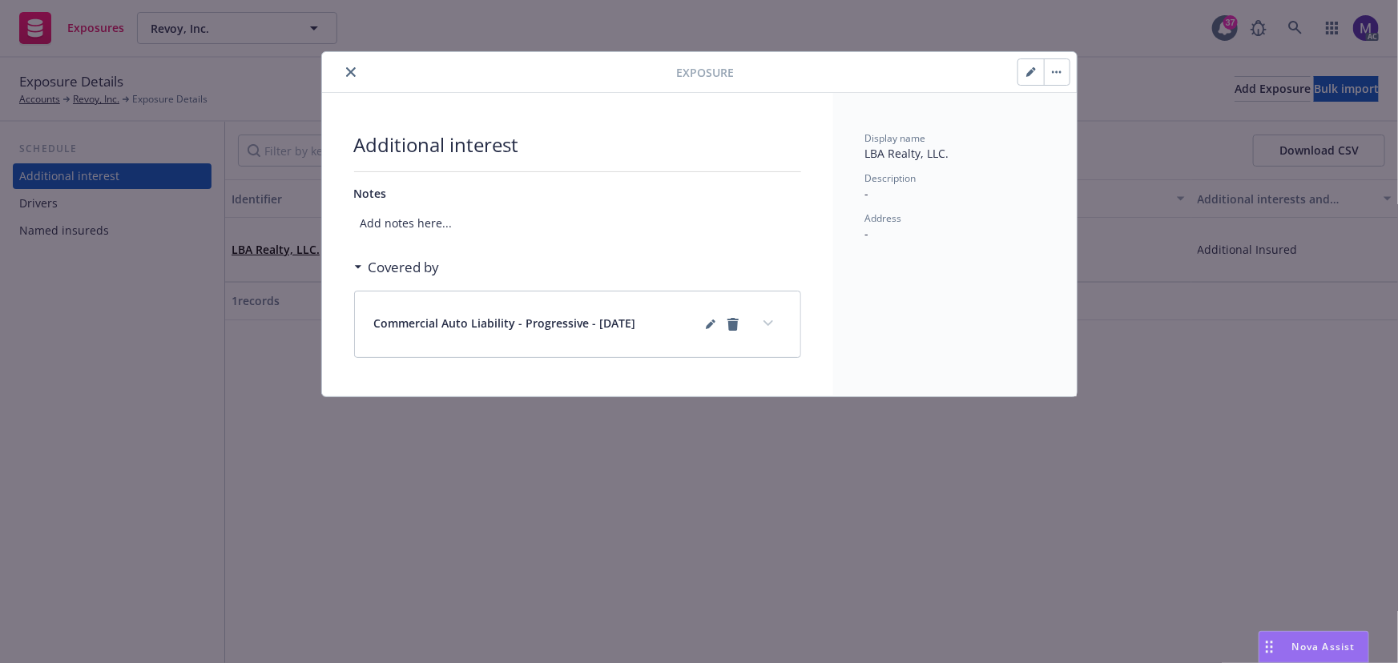
click at [1057, 66] on button "button" at bounding box center [1057, 72] width 26 height 26
click at [1077, 107] on link "Unarchive" at bounding box center [1098, 116] width 106 height 32
click at [202, 455] on div "Exposure Additional interest Notes Add notes here... Covered by Commercial Auto…" at bounding box center [699, 331] width 1398 height 663
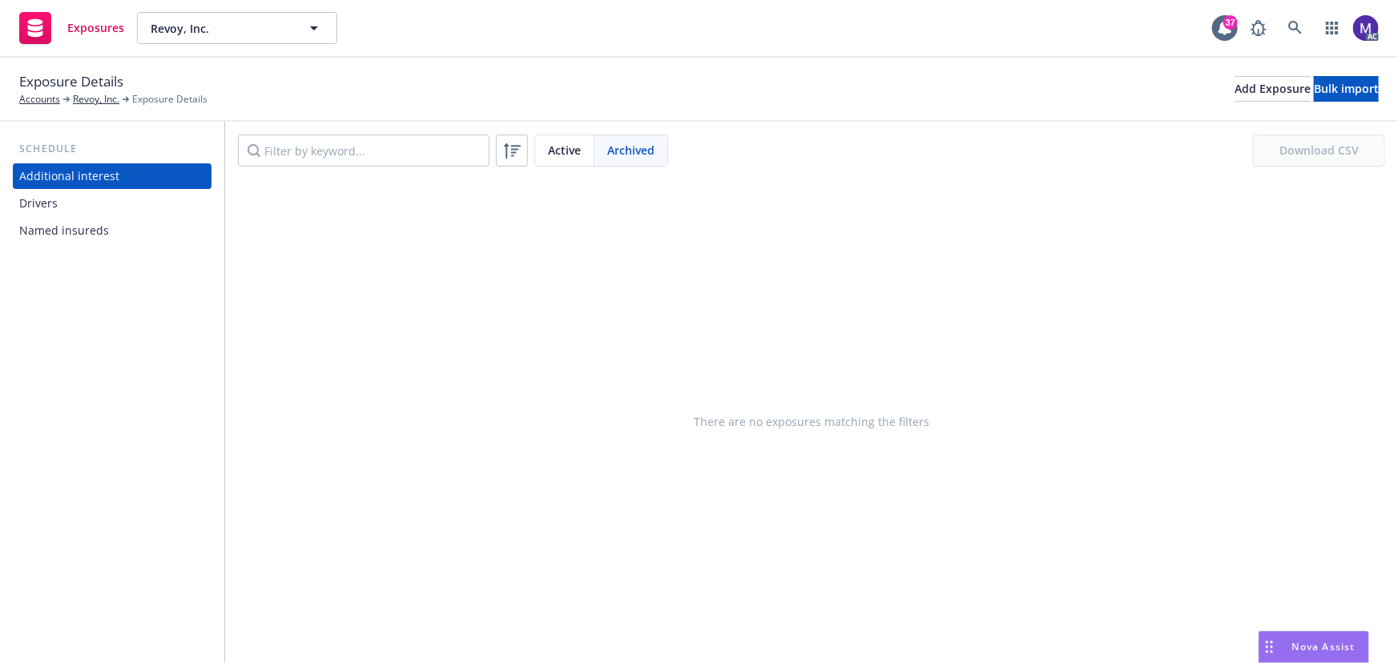
click at [570, 154] on span "Active" at bounding box center [564, 150] width 33 height 17
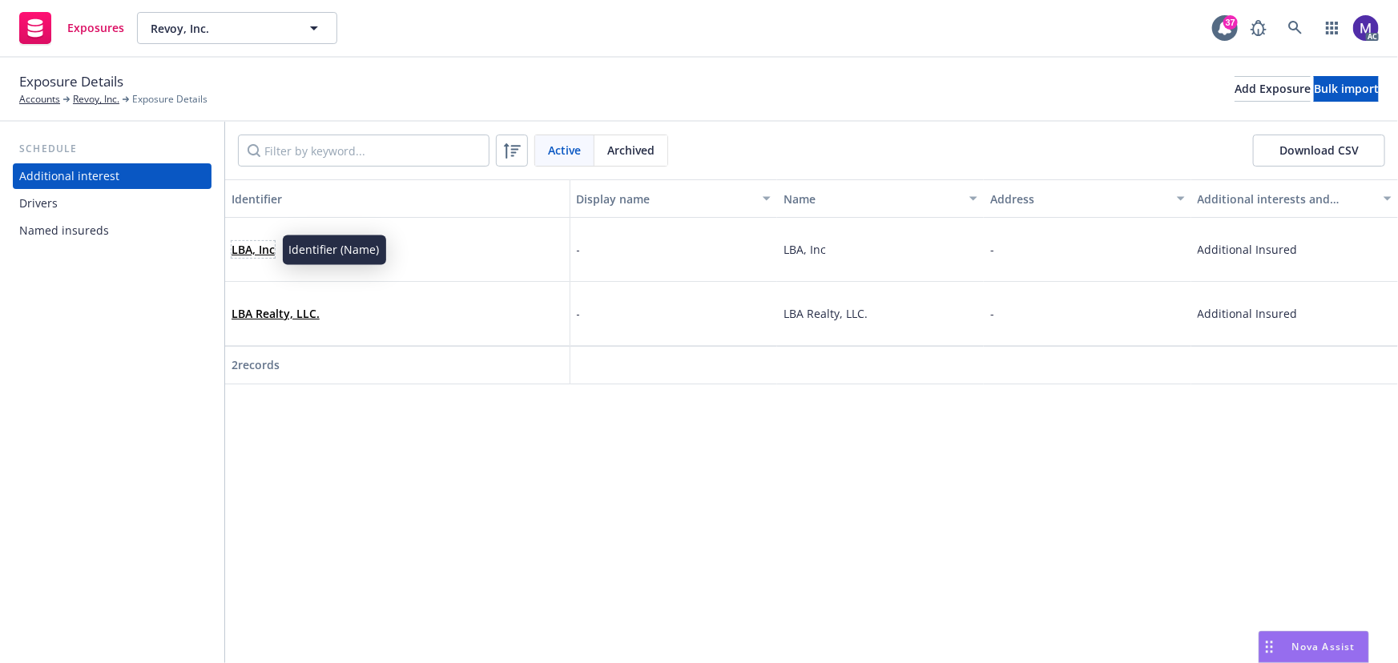
click at [265, 255] on link "LBA, Inc" at bounding box center [252, 249] width 43 height 15
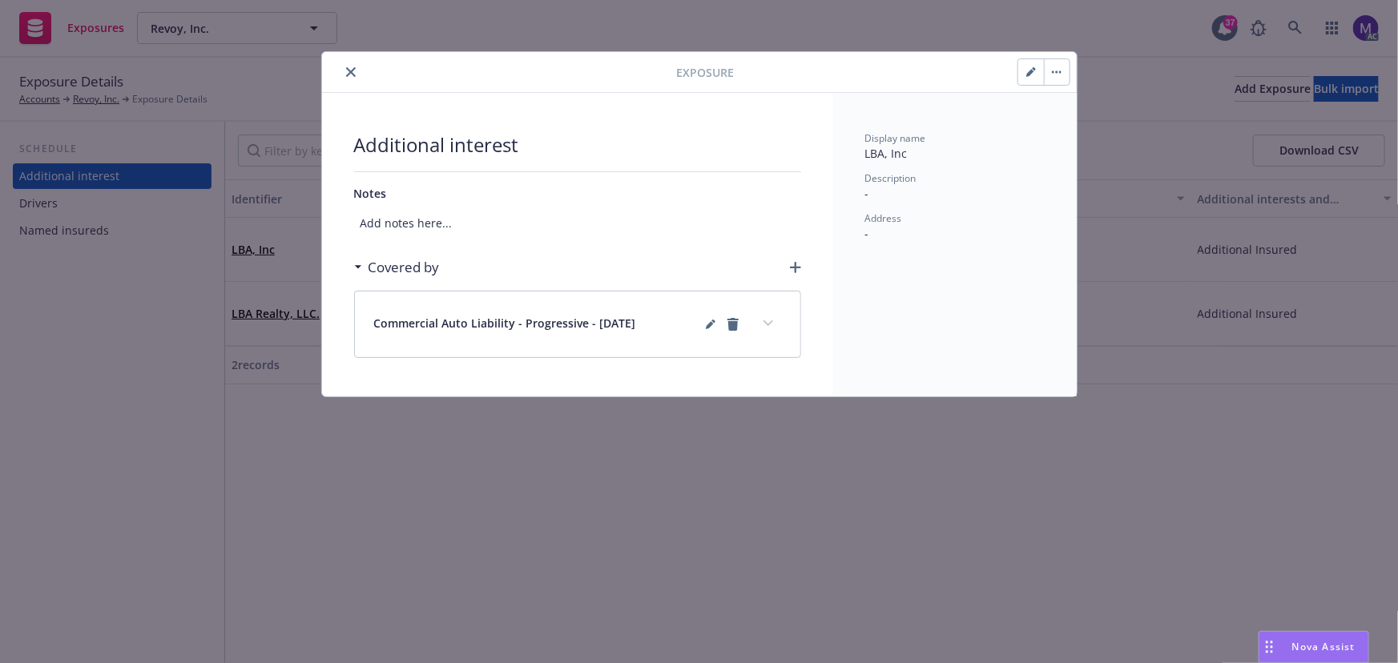
click at [1036, 70] on button "button" at bounding box center [1031, 72] width 26 height 26
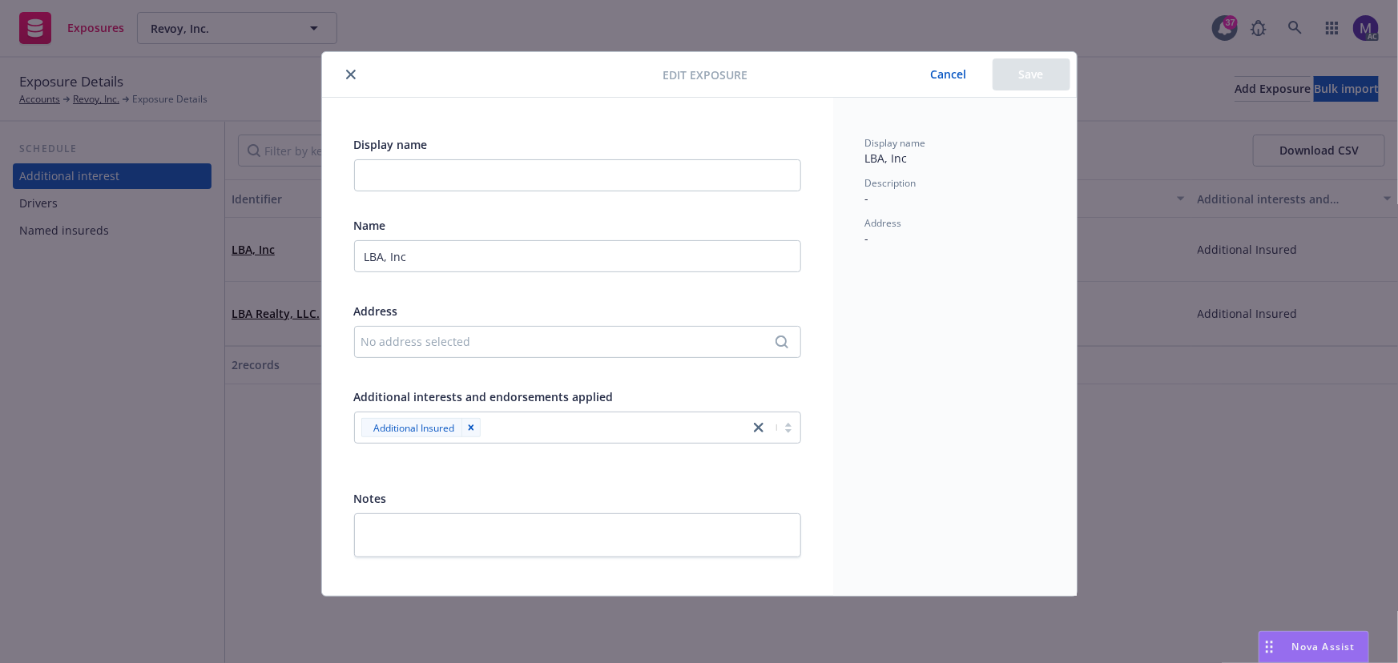
click at [401, 336] on div "No address selected" at bounding box center [569, 341] width 417 height 17
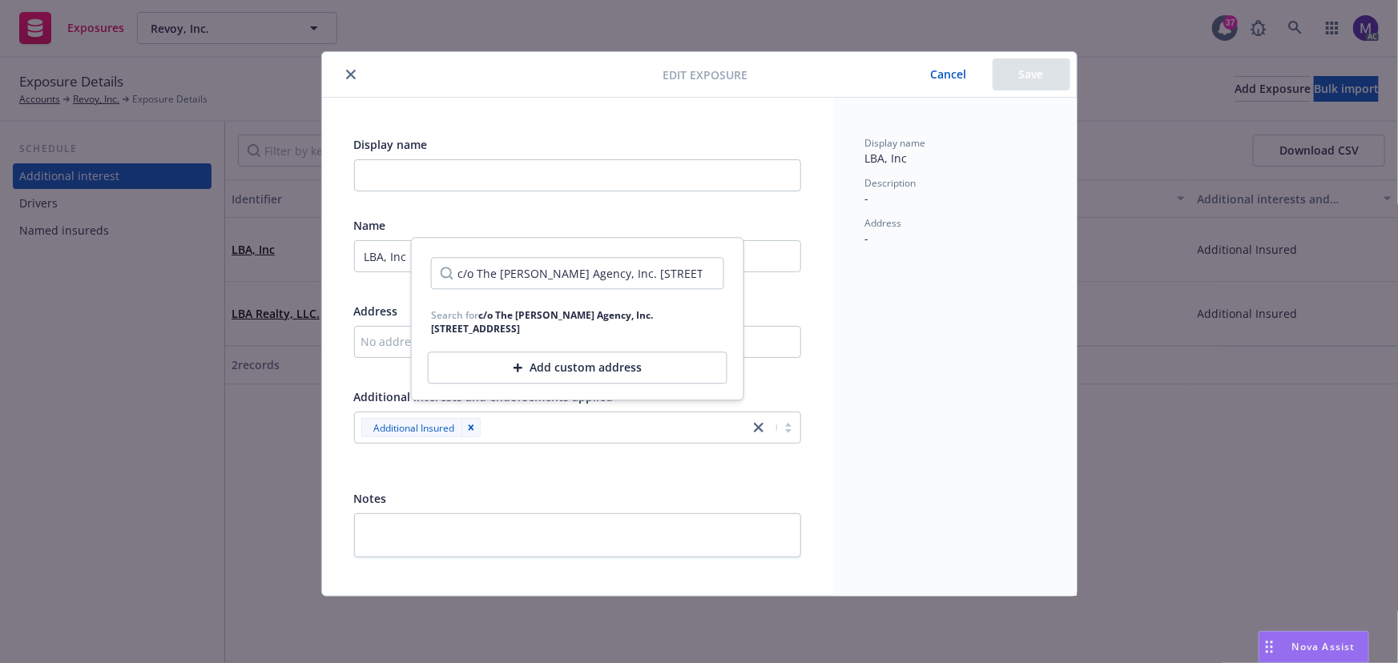
type input "c/o The Jones Agency, Inc. 224 W. 35th St."
click at [506, 359] on div "Add custom address" at bounding box center [578, 368] width 300 height 32
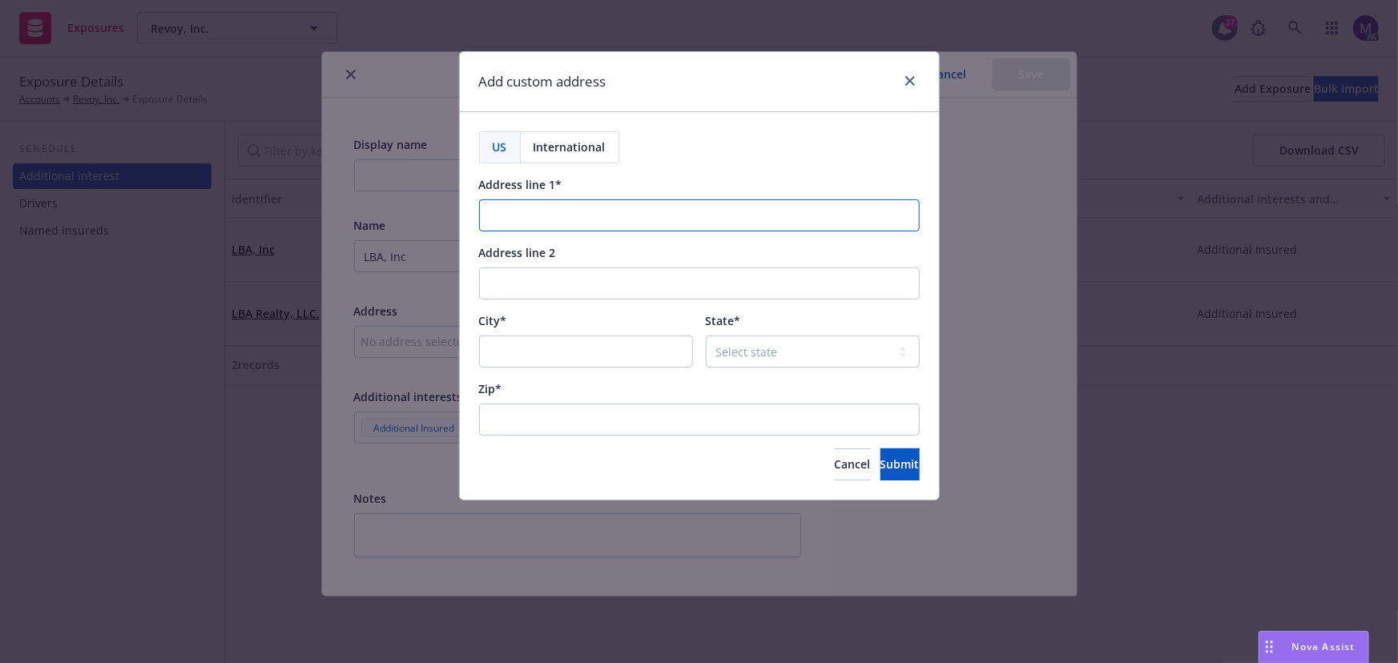
click at [508, 219] on input "Address line 1*" at bounding box center [699, 215] width 441 height 32
paste input "c/o The Jones Agency, Inc. 224 W. 35th St."
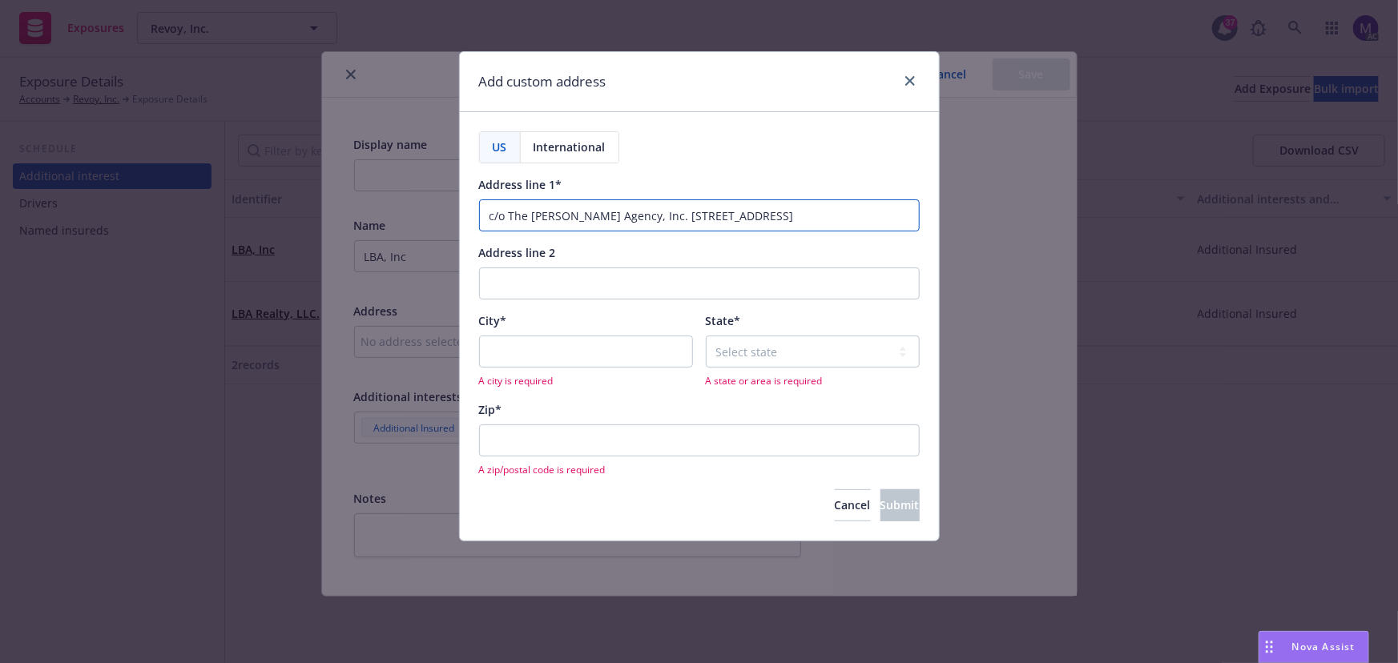
type input "c/o The Jones Agency, Inc. 224 W. 35th St."
click at [516, 436] on input "Zip*" at bounding box center [699, 441] width 441 height 32
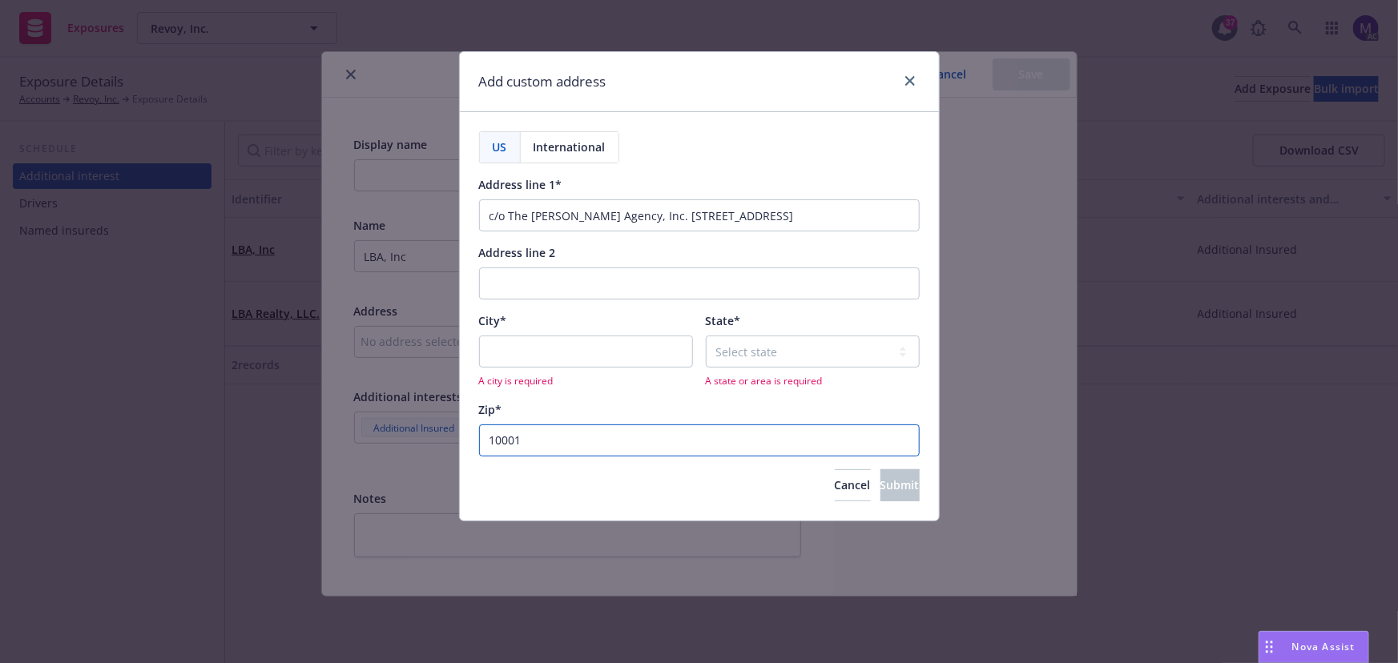
type input "10001"
click at [727, 356] on select "Select state Alabama Alaska American Samoa Arizona Arkansas Baker Island Califo…" at bounding box center [813, 352] width 214 height 32
select select "NY"
click at [706, 336] on select "Select state Alabama Alaska American Samoa Arizona Arkansas Baker Island Califo…" at bounding box center [813, 352] width 214 height 32
click at [781, 207] on input "c/o The Jones Agency, Inc. 224 W. 35th St." at bounding box center [699, 215] width 441 height 32
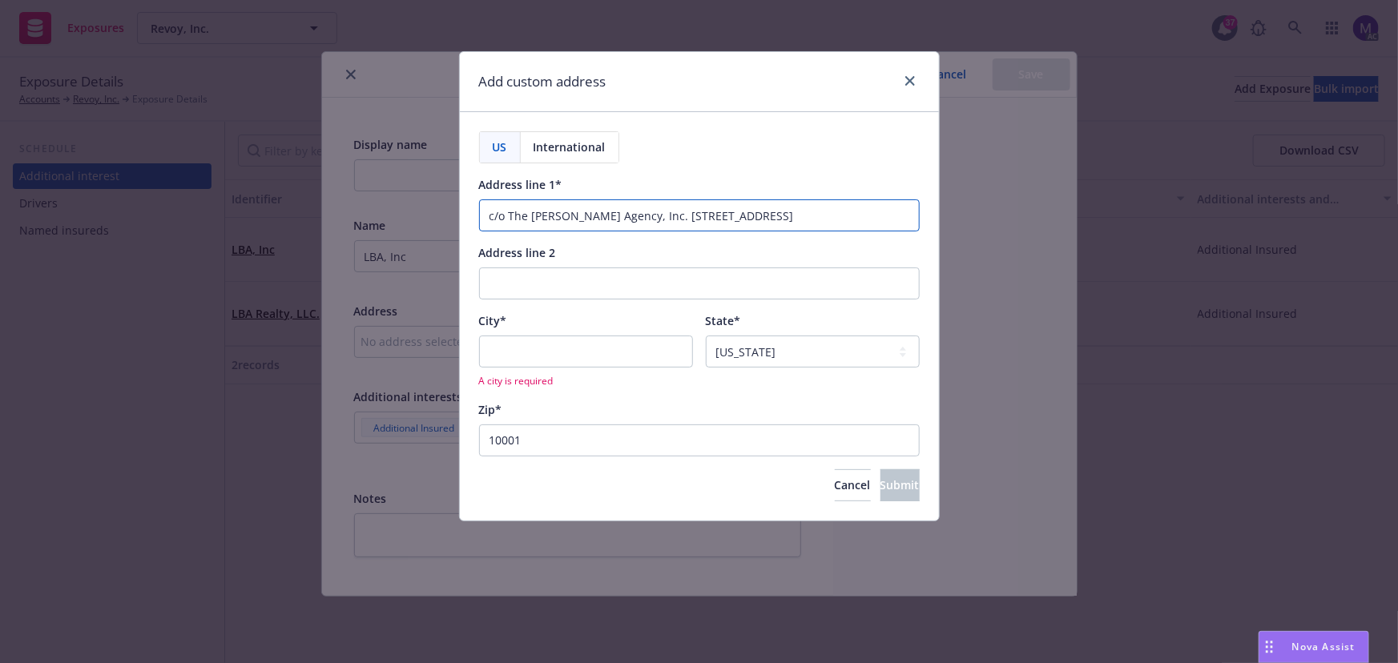
paste input "Ste 500 PMB 137"
type input "c/o The Jones Agency, Inc. 224 W. 35th St. Ste 500 PMB 137"
click at [542, 349] on input "City*" at bounding box center [586, 352] width 214 height 32
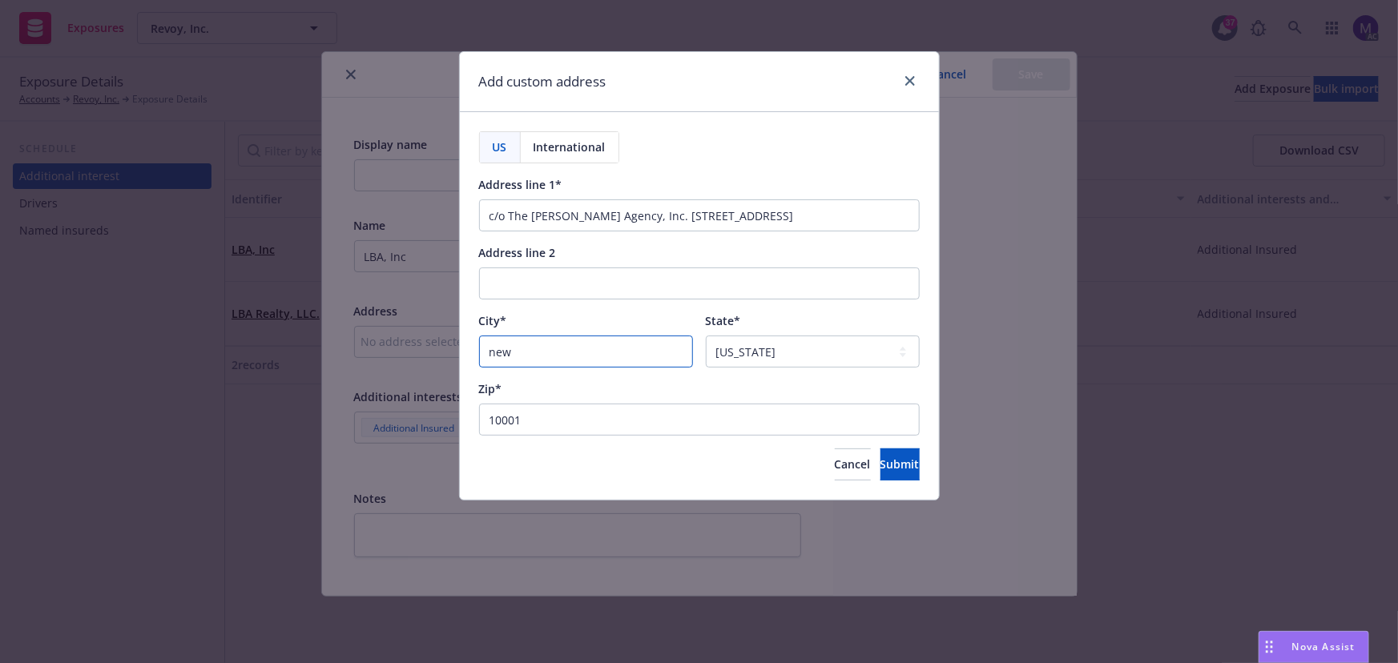
type input "New York"
drag, startPoint x: 736, startPoint y: 218, endPoint x: 265, endPoint y: 209, distance: 471.1
click at [248, 209] on div "Add custom address US International Address line 1* c/o The Jones Agency, Inc. …" at bounding box center [699, 331] width 1398 height 663
click at [884, 465] on span "Submit" at bounding box center [899, 464] width 39 height 15
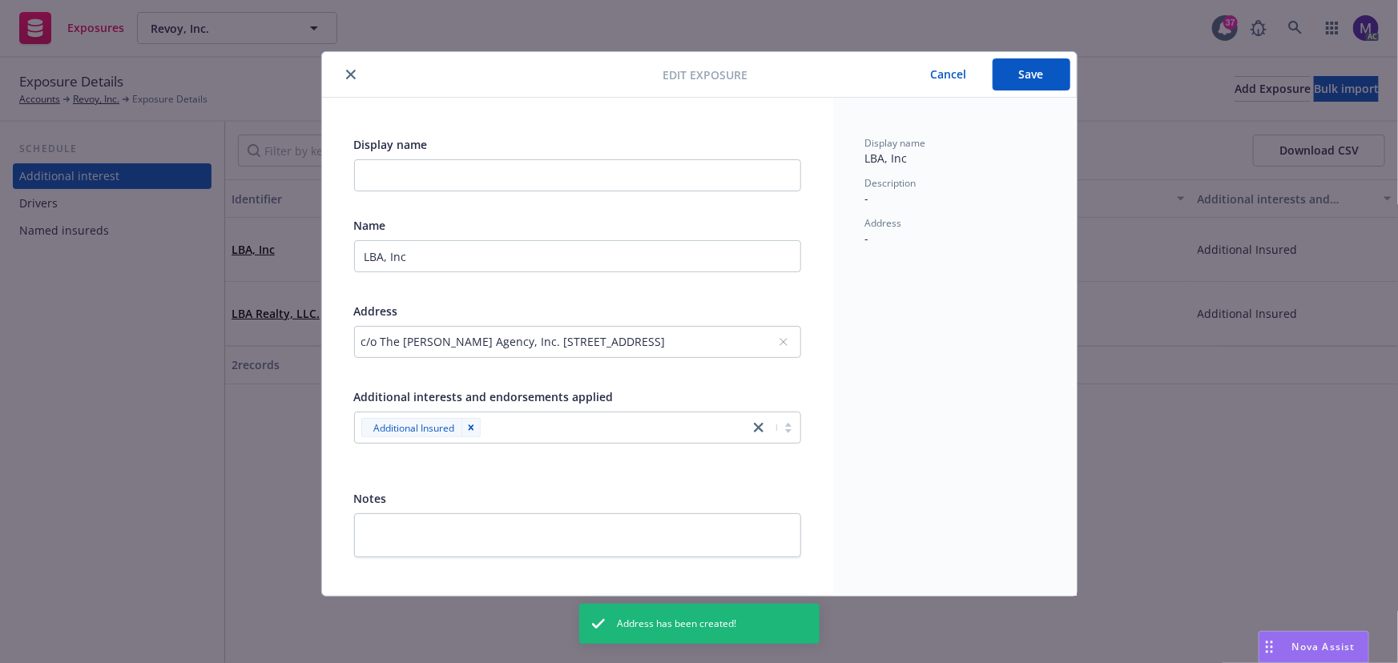
click at [1024, 83] on button "Save" at bounding box center [1031, 74] width 78 height 32
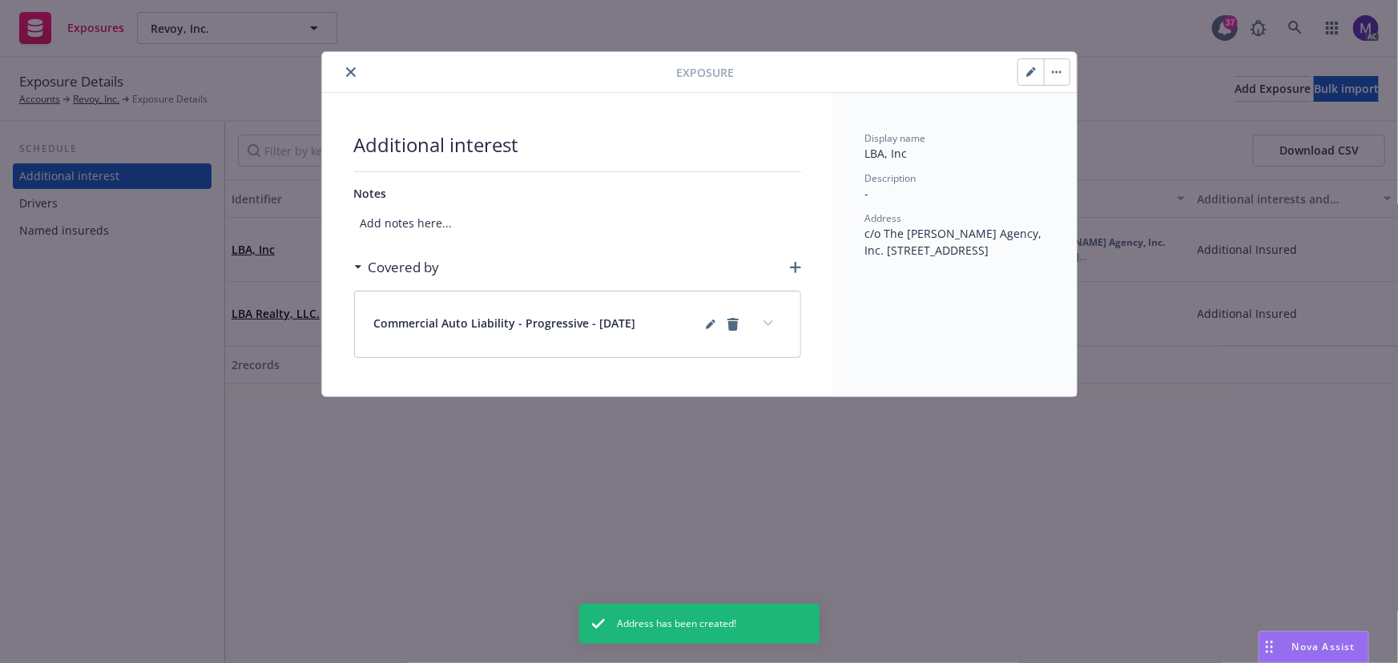
click at [795, 264] on icon "button" at bounding box center [795, 267] width 11 height 11
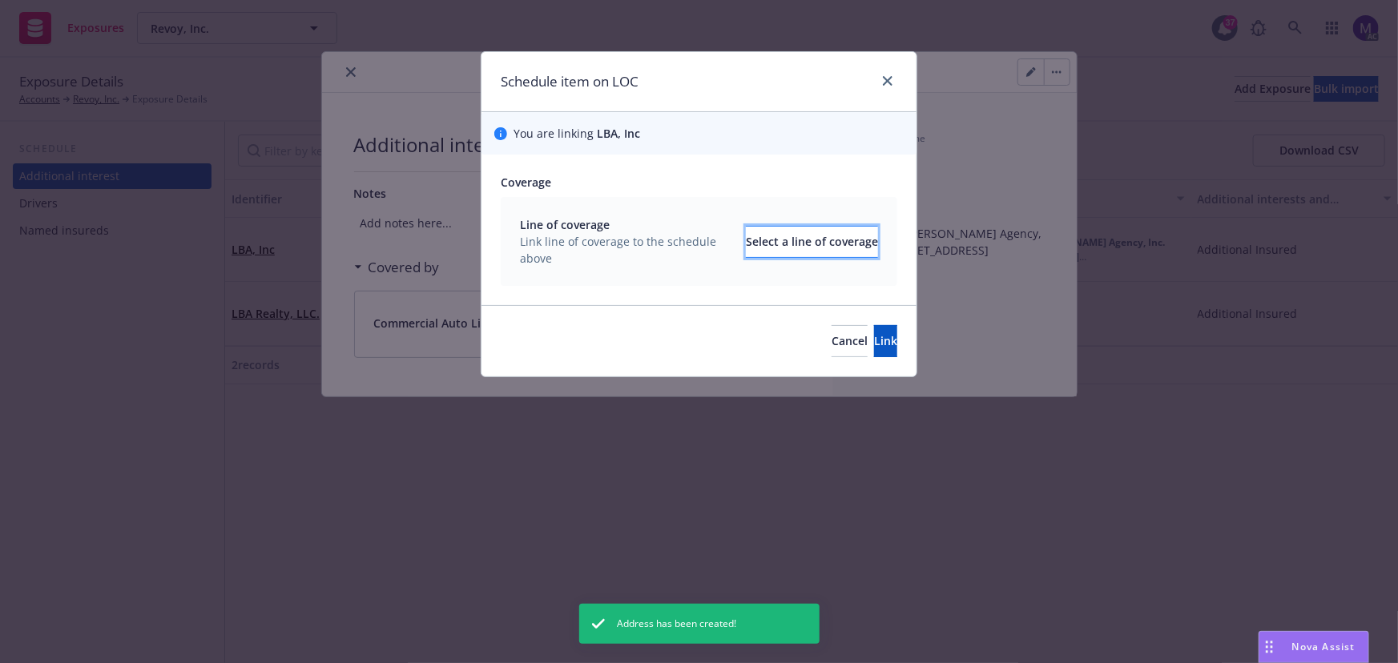
click at [746, 240] on div "Select a line of coverage" at bounding box center [812, 242] width 132 height 30
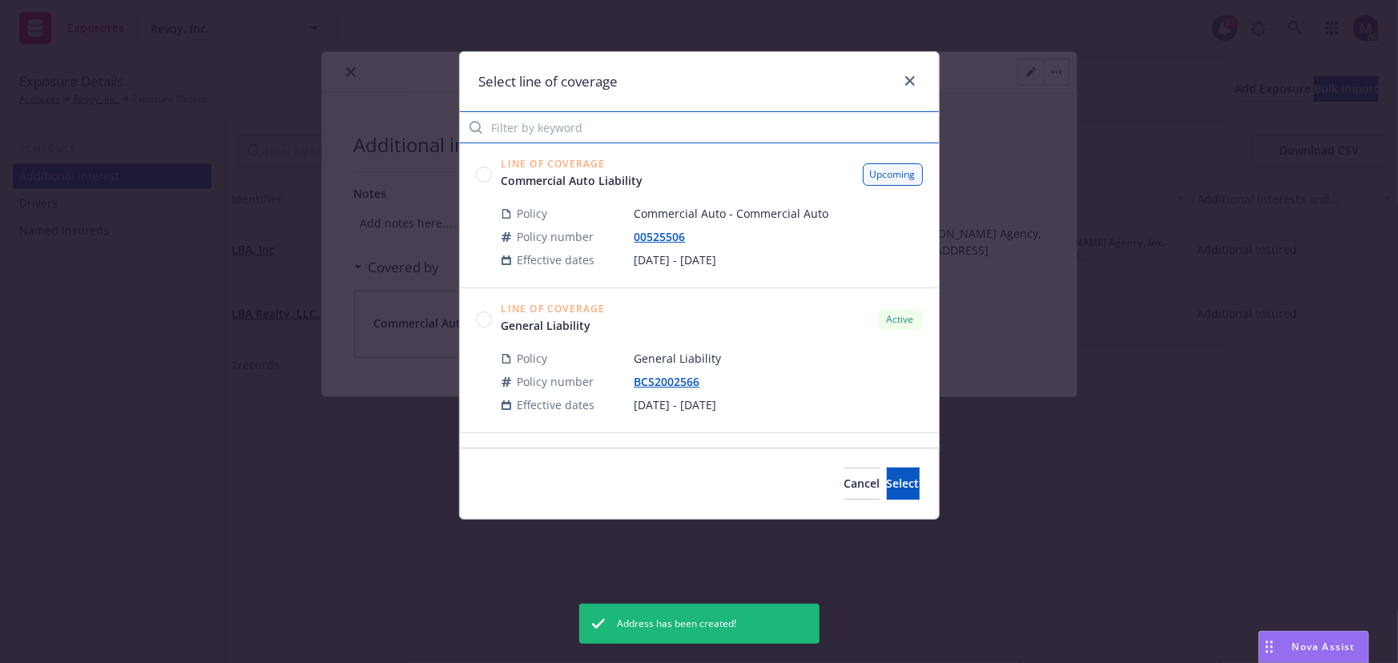
click at [567, 131] on input "Filter by keyword" at bounding box center [699, 127] width 479 height 32
type input "auto"
click at [473, 318] on div "Line of Coverage Commercial Auto Liability Active Policy Commercial Auto - Comm…" at bounding box center [699, 360] width 479 height 145
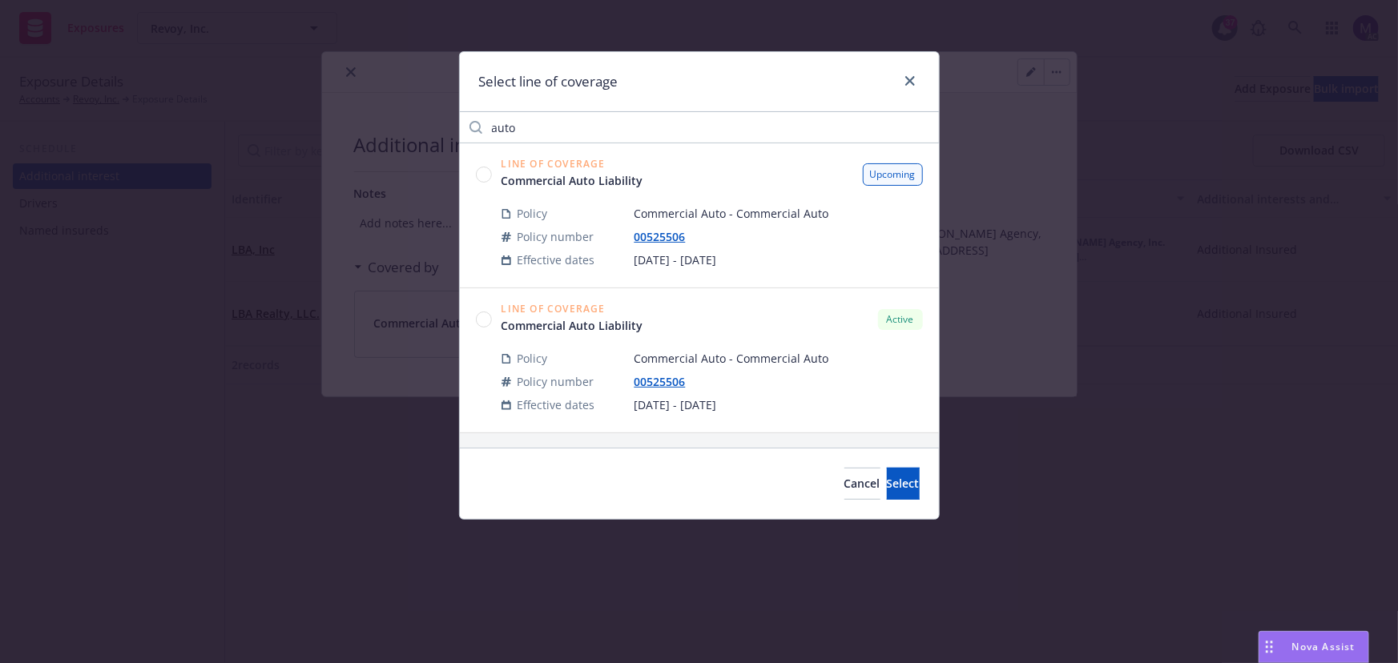
click at [481, 316] on circle at bounding box center [483, 319] width 15 height 15
click at [887, 483] on button "Select" at bounding box center [903, 484] width 33 height 32
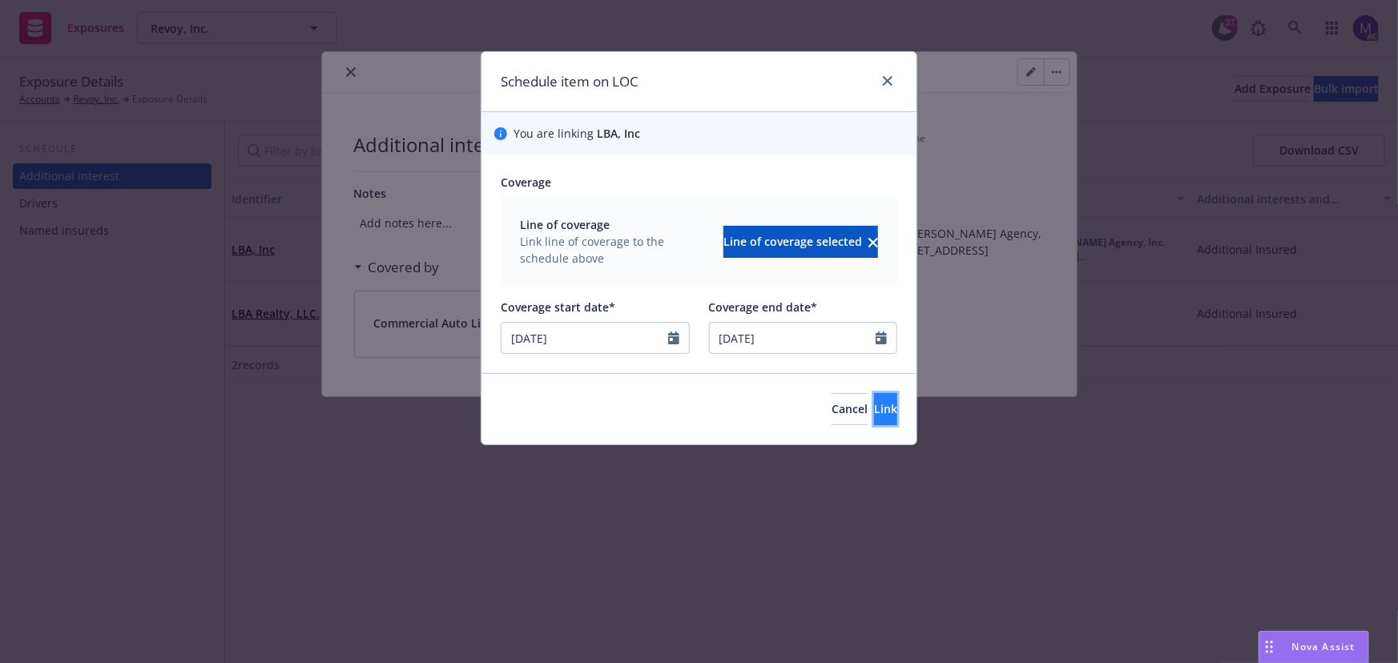
click at [874, 405] on span "Link" at bounding box center [885, 408] width 23 height 15
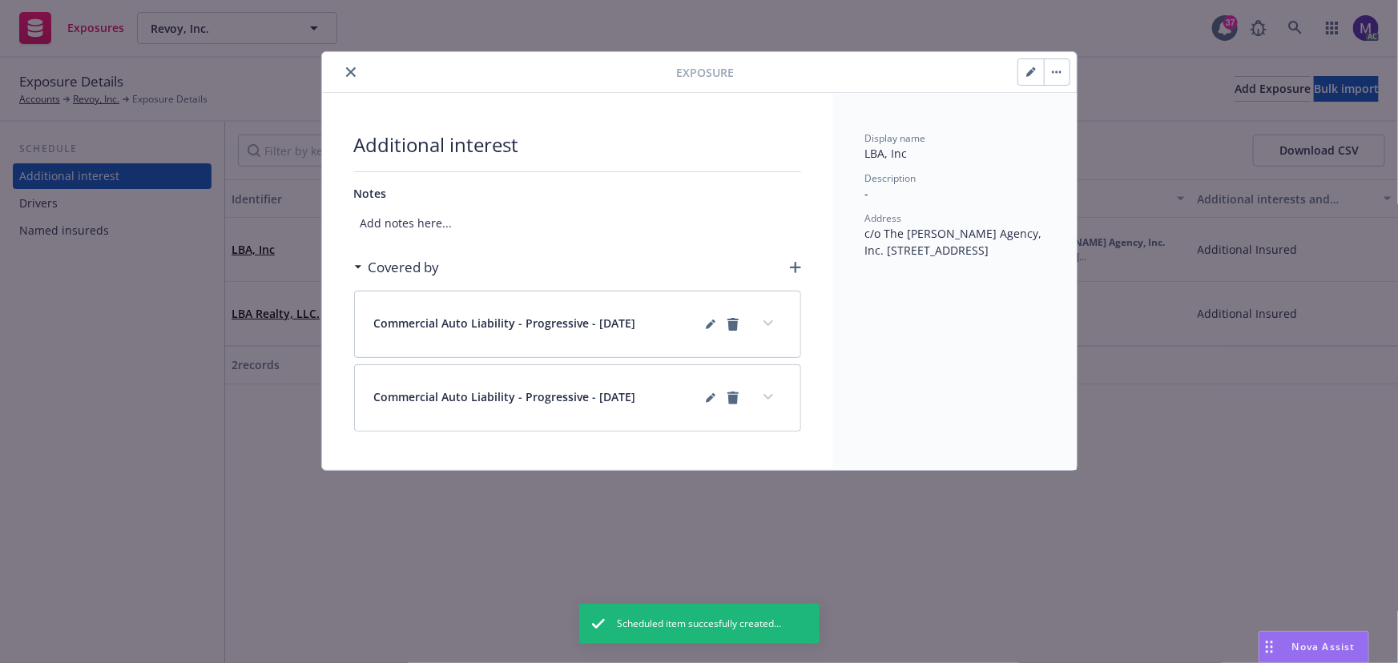
click at [1057, 72] on icon "button" at bounding box center [1057, 71] width 10 height 3
click at [1082, 111] on link "Archive" at bounding box center [1090, 116] width 91 height 32
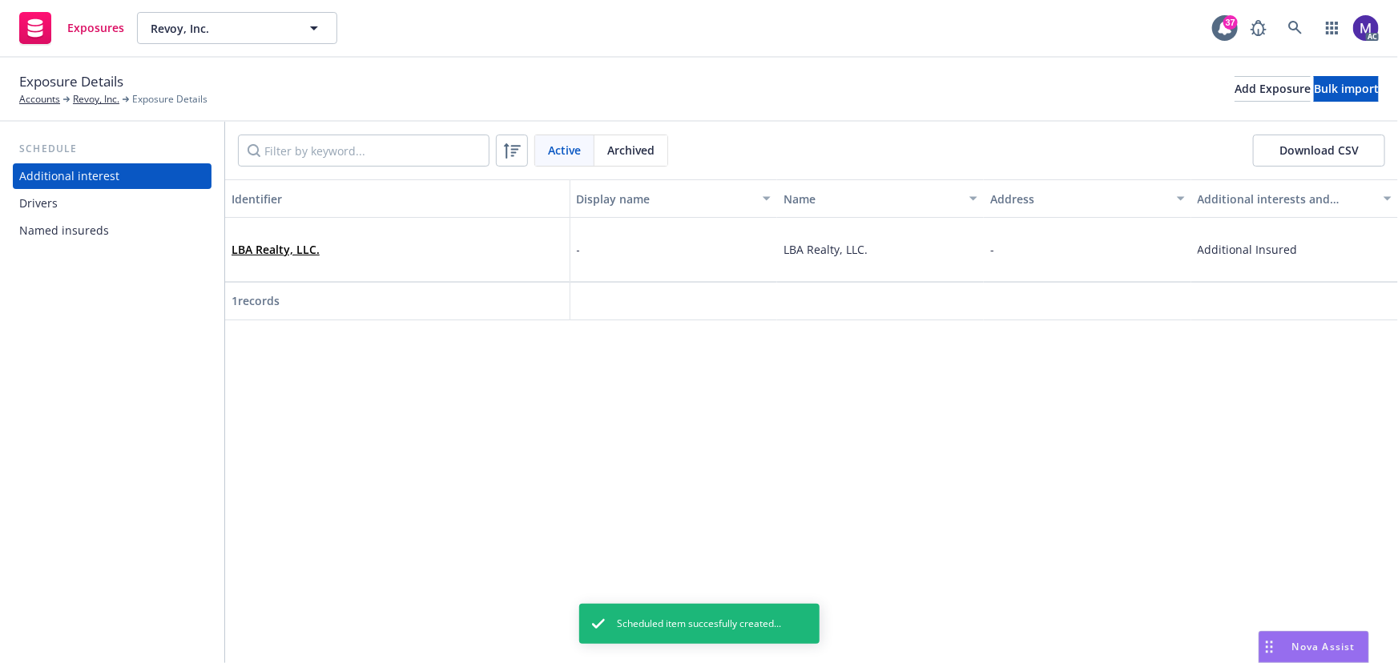
click at [355, 73] on div "Exposure Details Accounts Revoy, Inc. Exposure Details Add Exposure Bulk import" at bounding box center [698, 88] width 1359 height 35
click at [286, 257] on span "LBA Realty, LLC." at bounding box center [275, 249] width 88 height 17
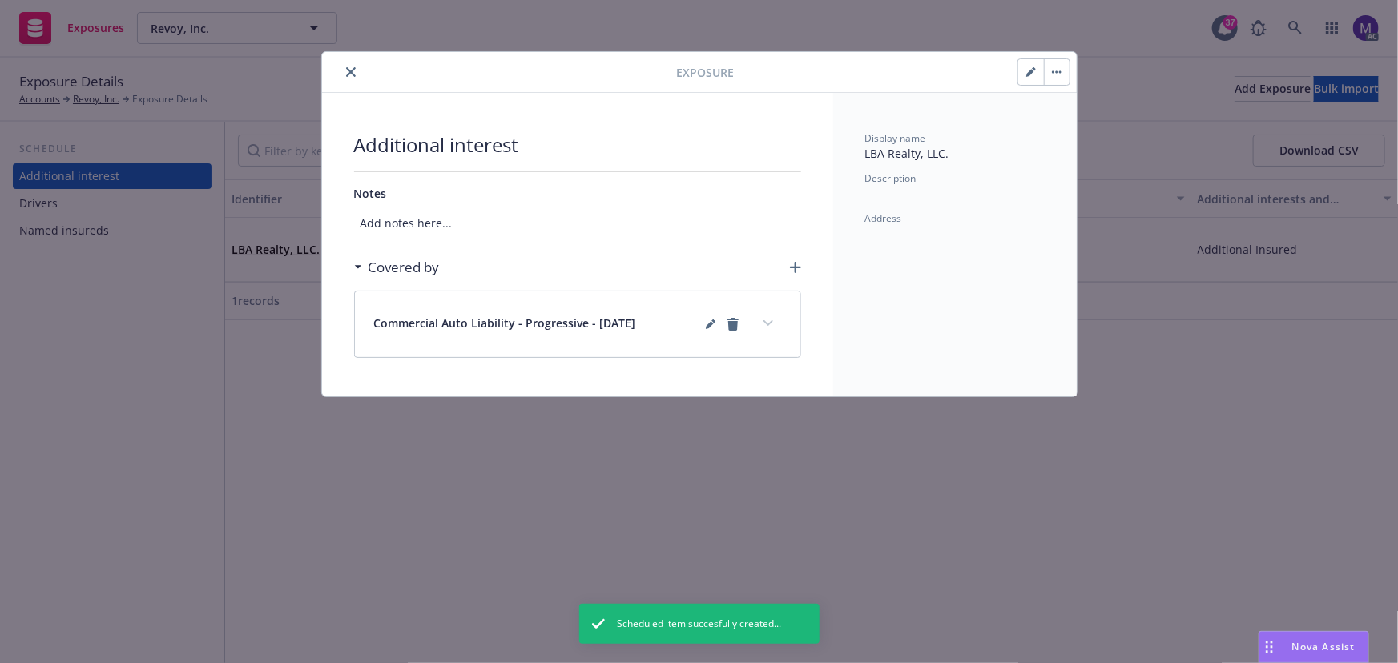
click at [1030, 70] on icon "button" at bounding box center [1031, 72] width 10 height 10
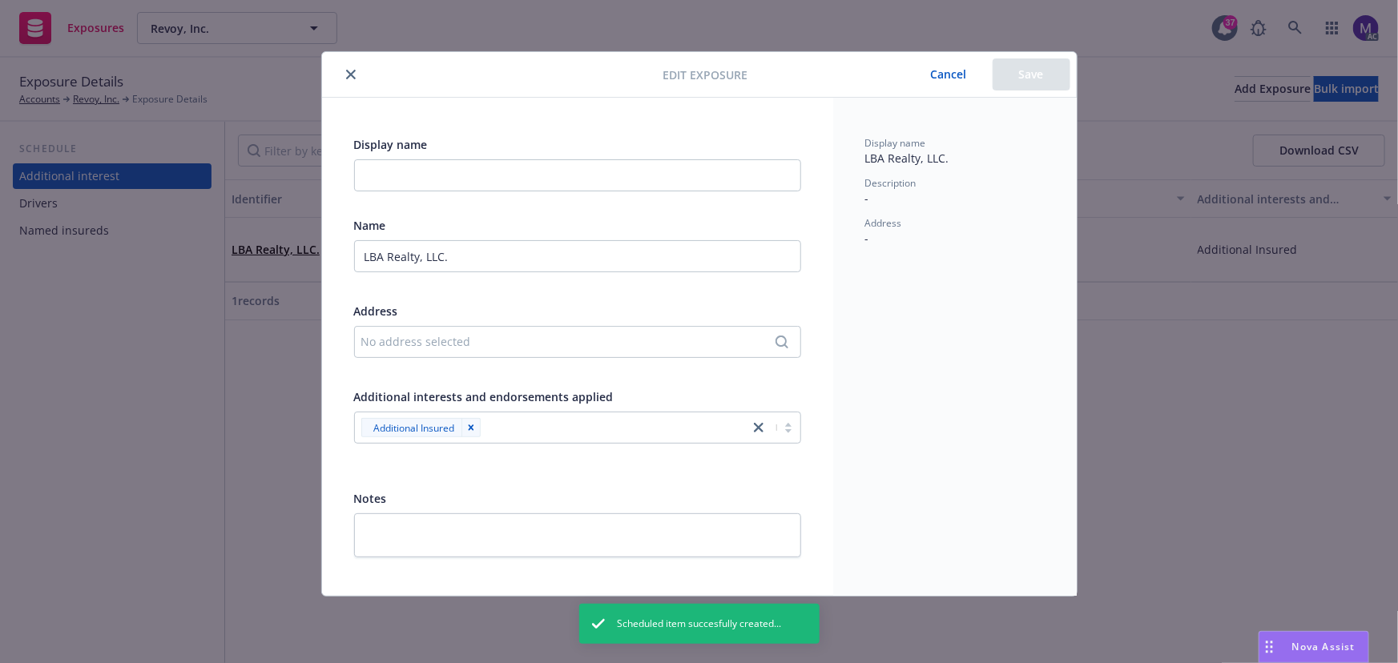
click at [417, 340] on div "No address selected" at bounding box center [569, 341] width 417 height 17
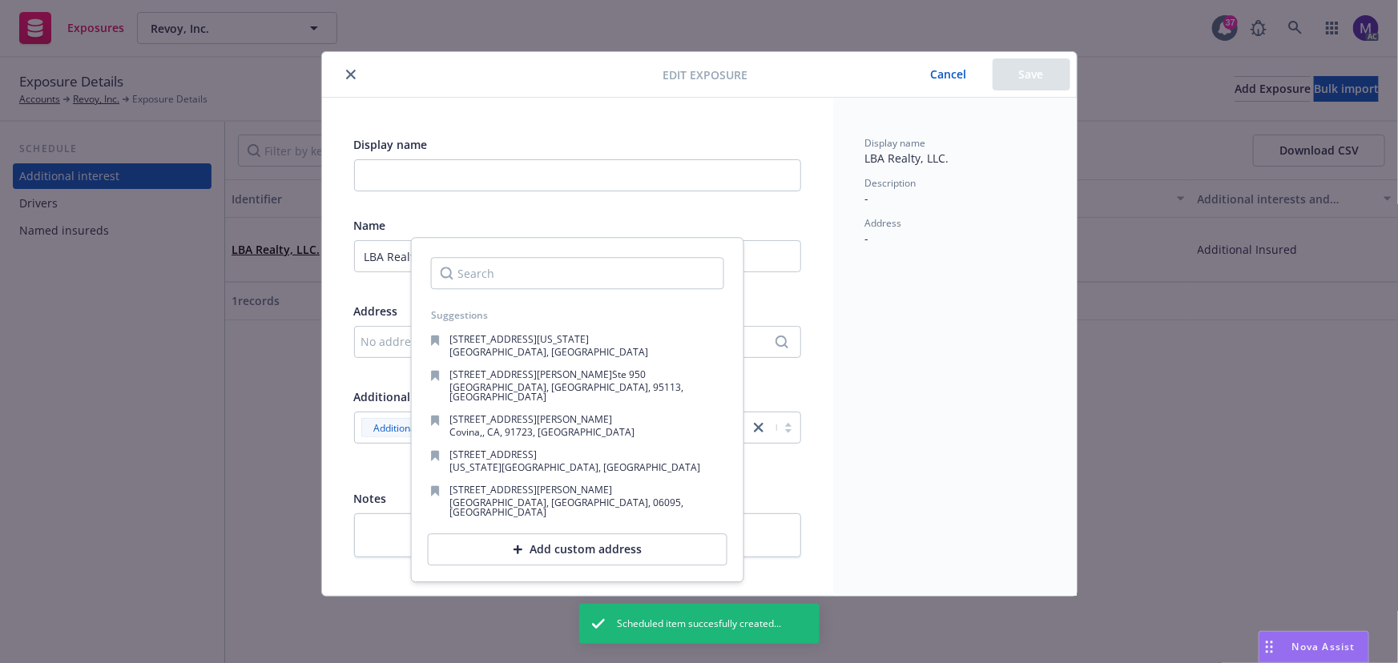
click at [544, 537] on div "Add custom address" at bounding box center [578, 550] width 300 height 32
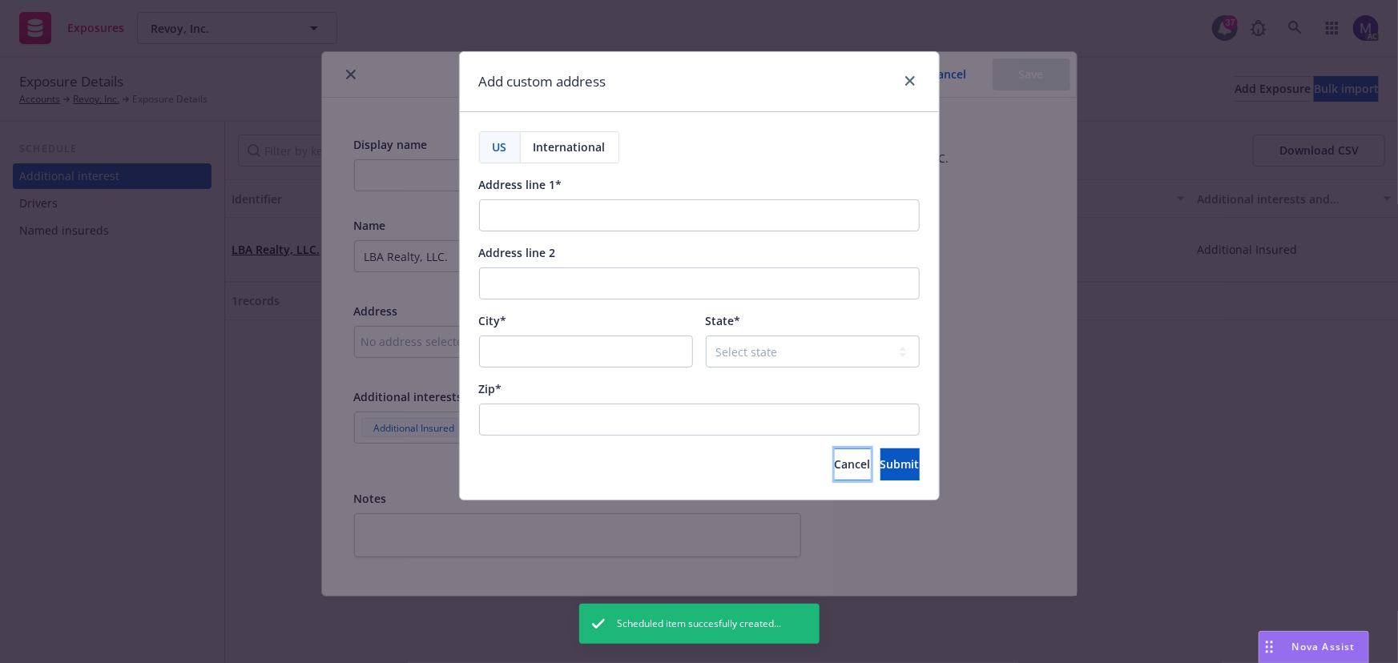
click at [835, 459] on span "Cancel" at bounding box center [853, 464] width 36 height 15
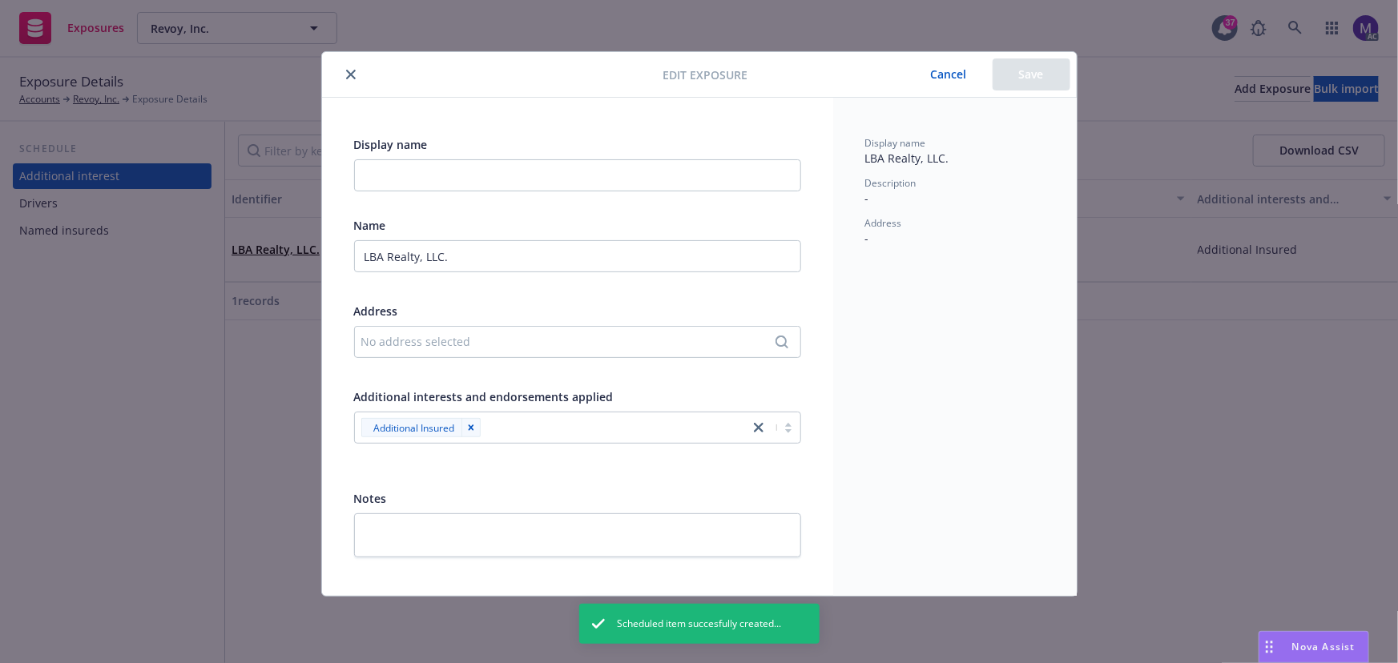
click at [455, 348] on div "No address selected" at bounding box center [569, 341] width 417 height 17
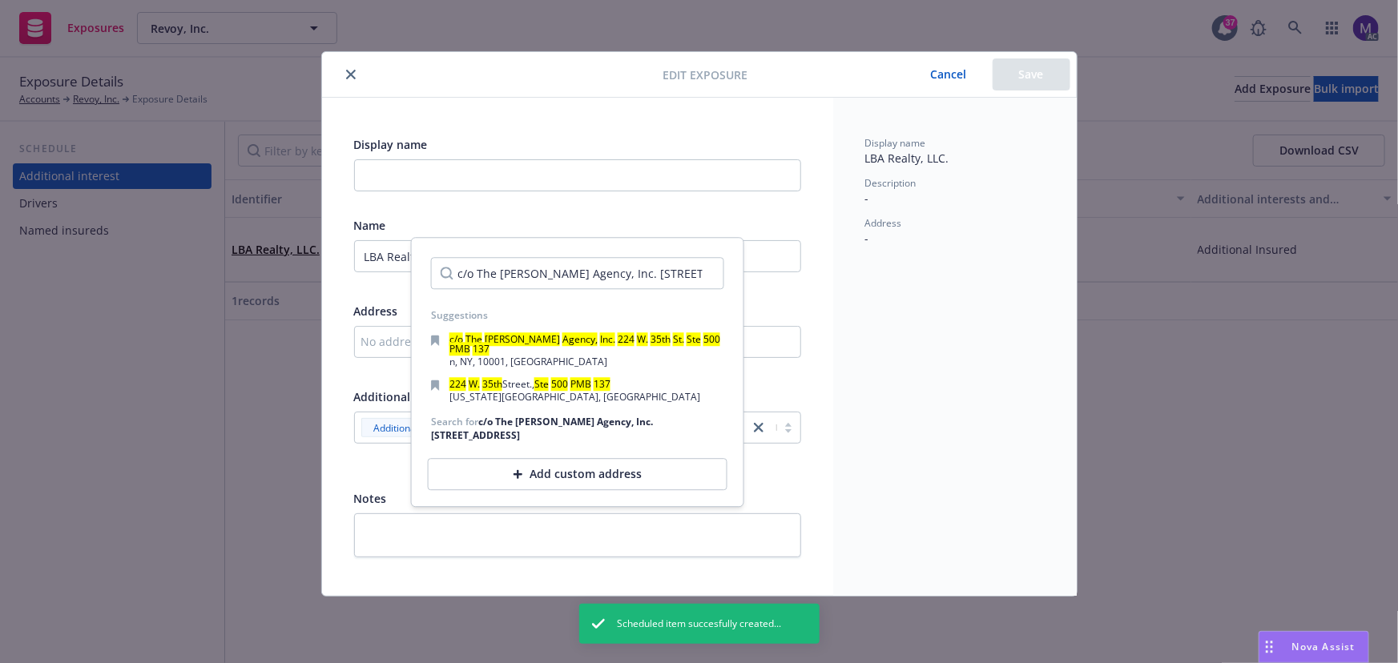
scroll to position [0, 70]
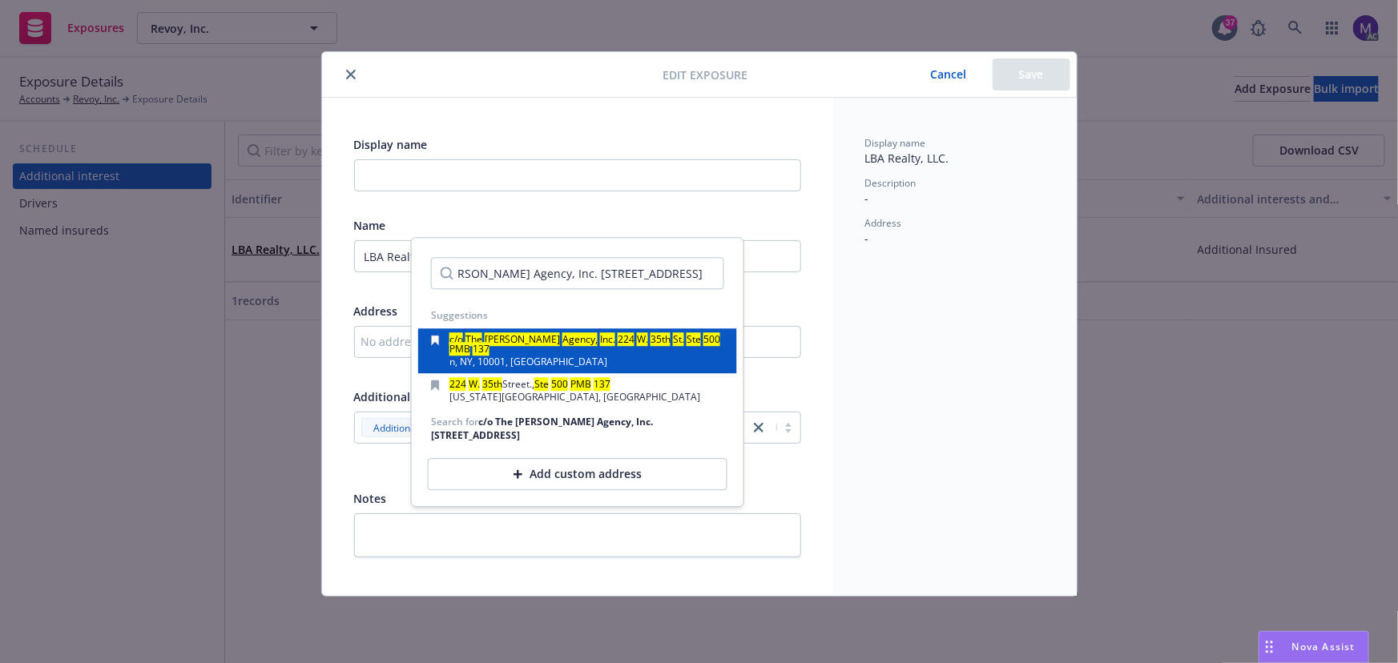
type input "c/o The Jones Agency, Inc. 224 W. 35th St. Ste 500 PMB 137"
click at [564, 358] on div "n, NY, 10001, USA" at bounding box center [586, 363] width 275 height 10
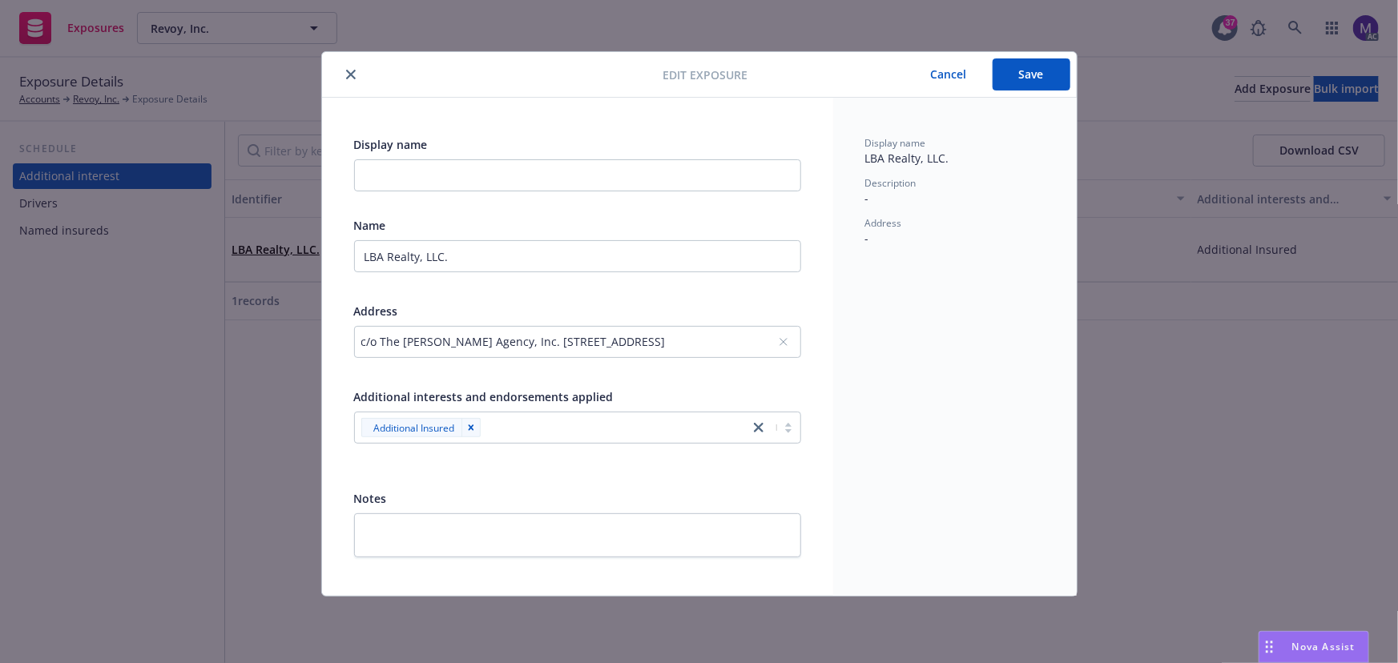
click at [1046, 80] on button "Save" at bounding box center [1031, 74] width 78 height 32
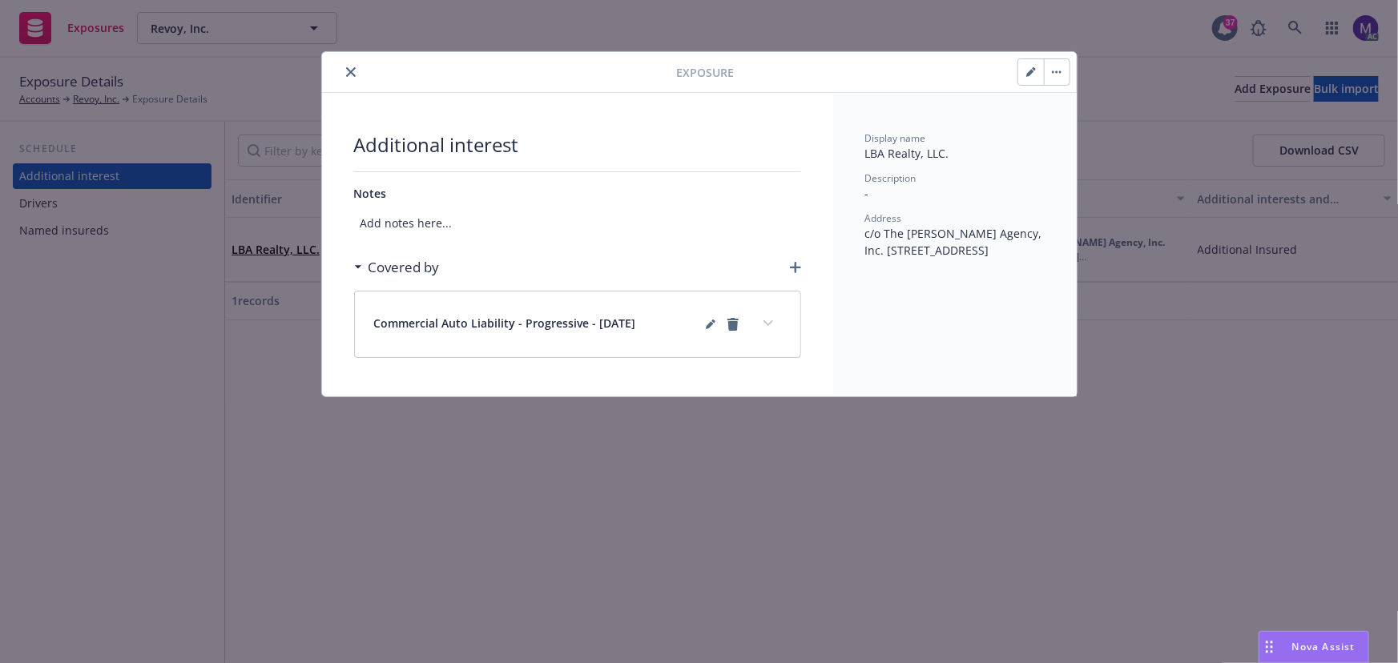
click at [796, 266] on icon "button" at bounding box center [795, 267] width 11 height 11
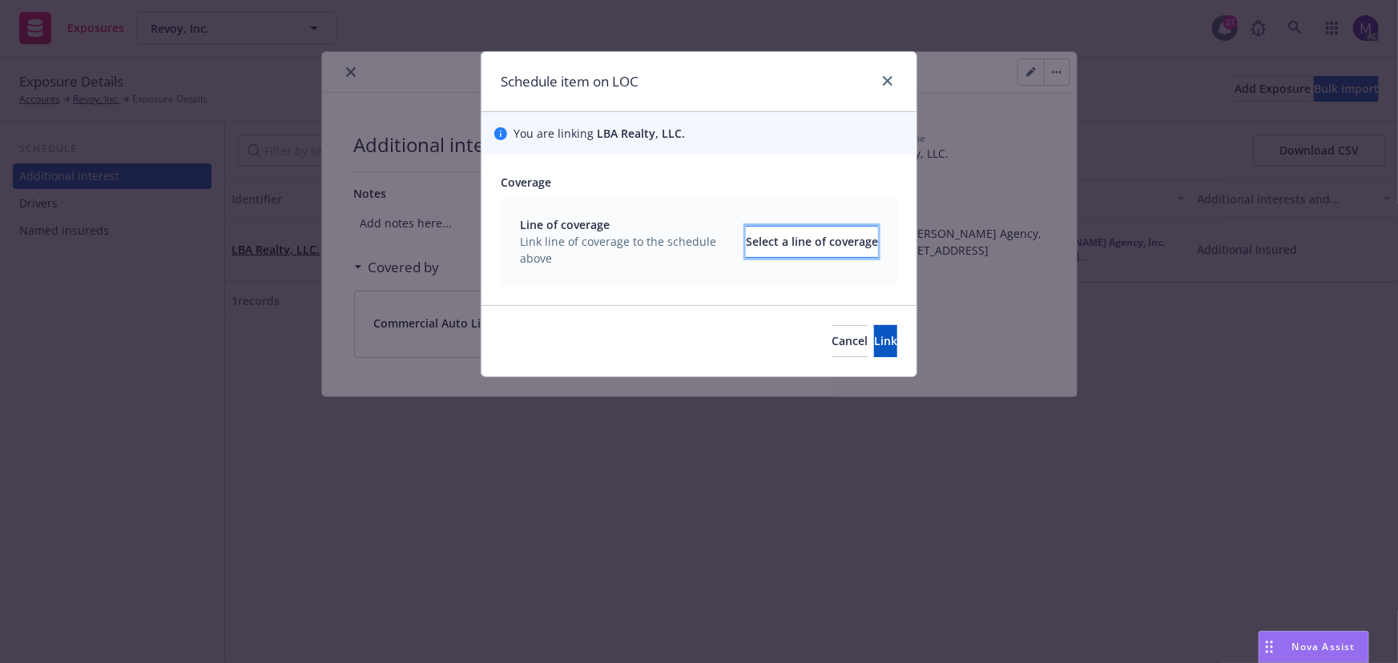
click at [752, 240] on div "Select a line of coverage" at bounding box center [812, 242] width 132 height 30
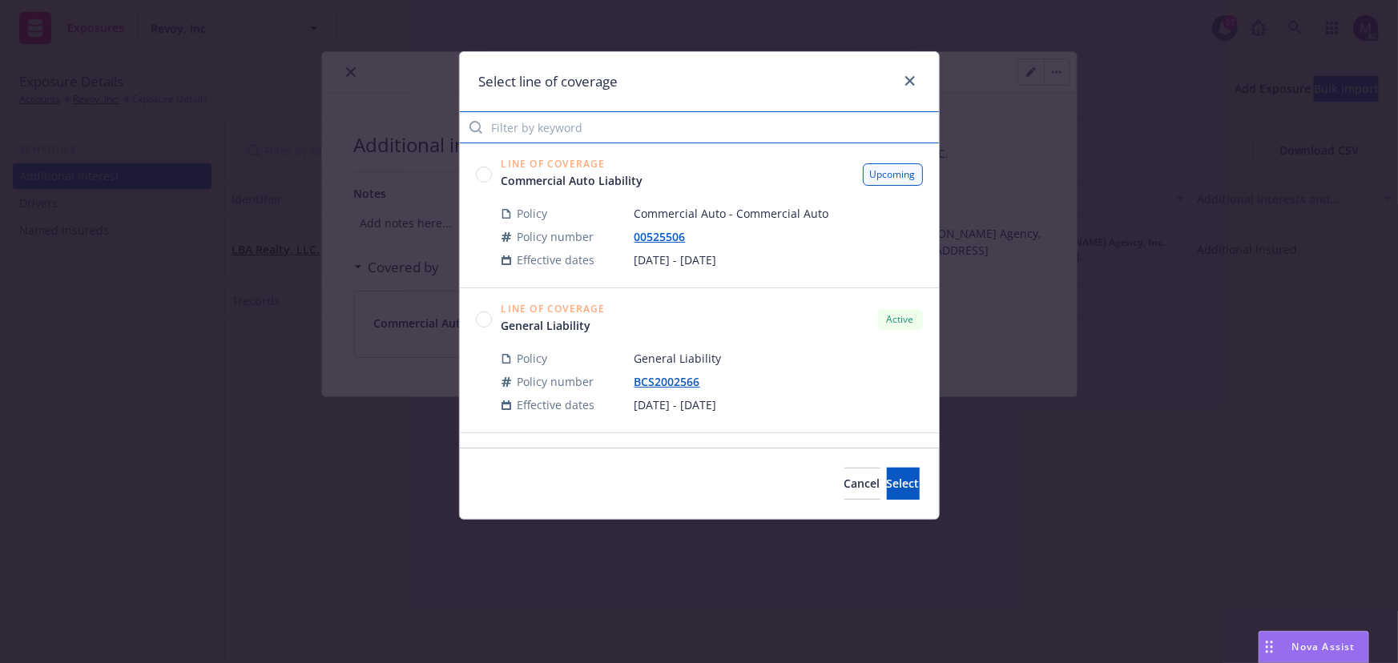
click at [589, 131] on input "Filter by keyword" at bounding box center [699, 127] width 479 height 32
type input "auto"
click at [480, 320] on circle at bounding box center [483, 319] width 15 height 15
click at [887, 472] on button "Select" at bounding box center [903, 484] width 33 height 32
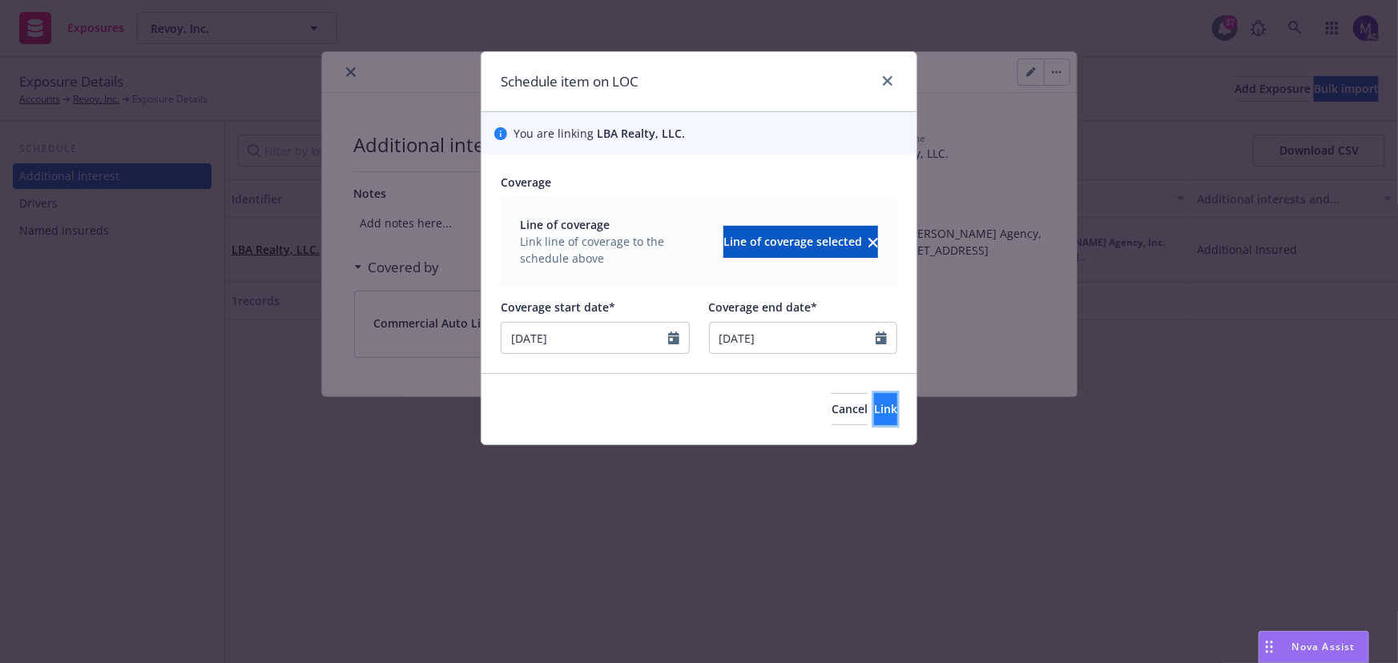
click at [874, 408] on span "Link" at bounding box center [885, 408] width 23 height 15
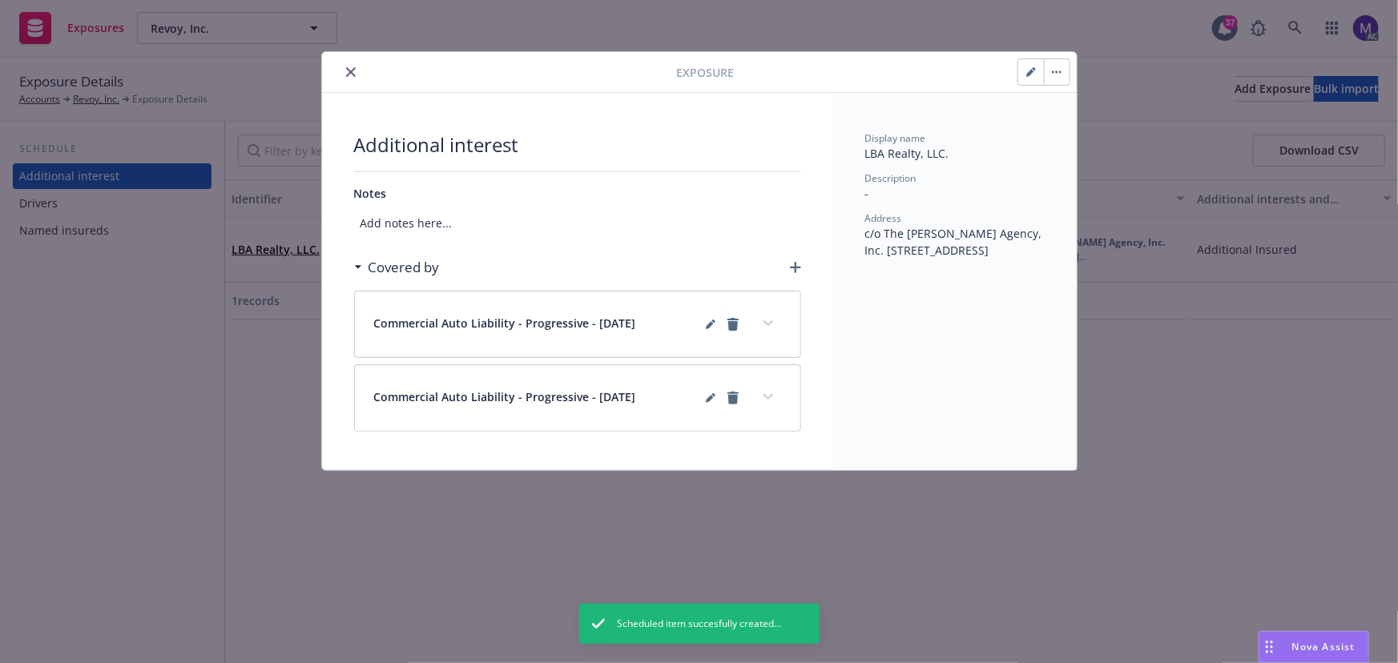
click at [1065, 67] on button "button" at bounding box center [1057, 72] width 26 height 26
click at [1065, 109] on link "Archive" at bounding box center [1090, 116] width 91 height 32
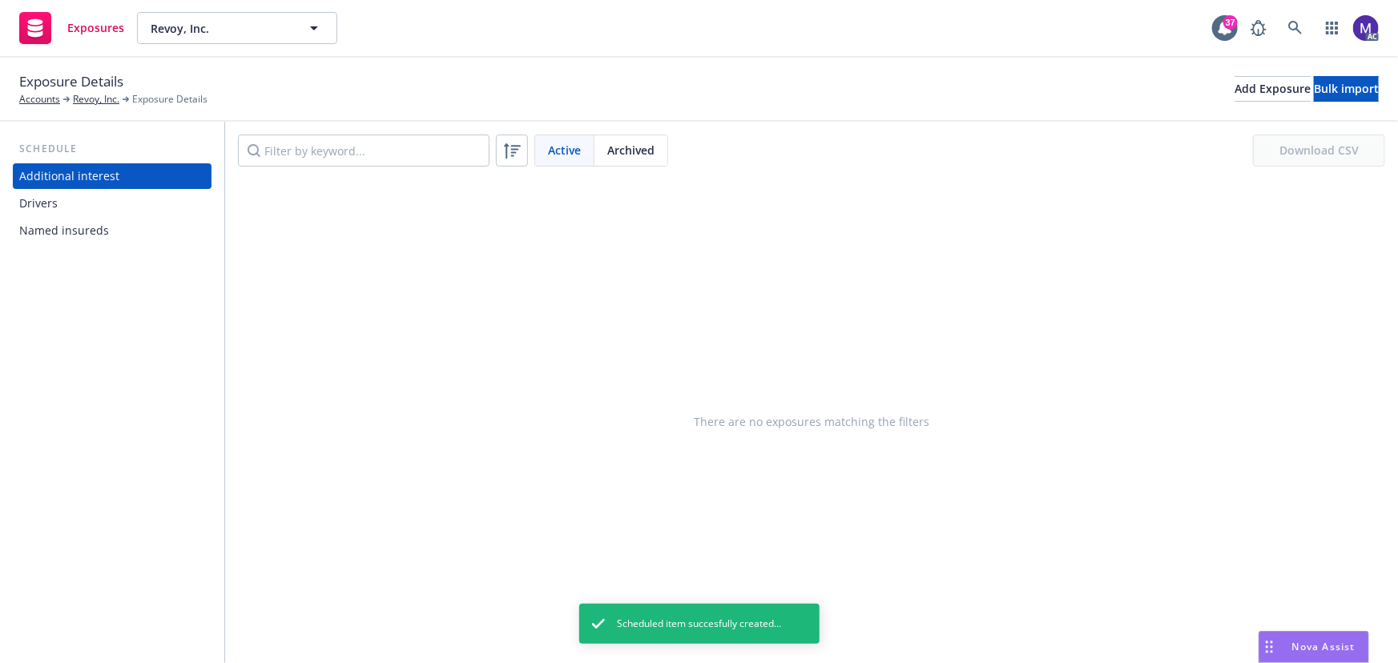
drag, startPoint x: 348, startPoint y: 69, endPoint x: 509, endPoint y: 121, distance: 170.0
click at [355, 71] on div "Exposure Details Accounts Revoy, Inc. Exposure Details Add Exposure Bulk import" at bounding box center [699, 90] width 1398 height 64
click at [618, 136] on div "Archived" at bounding box center [630, 150] width 73 height 30
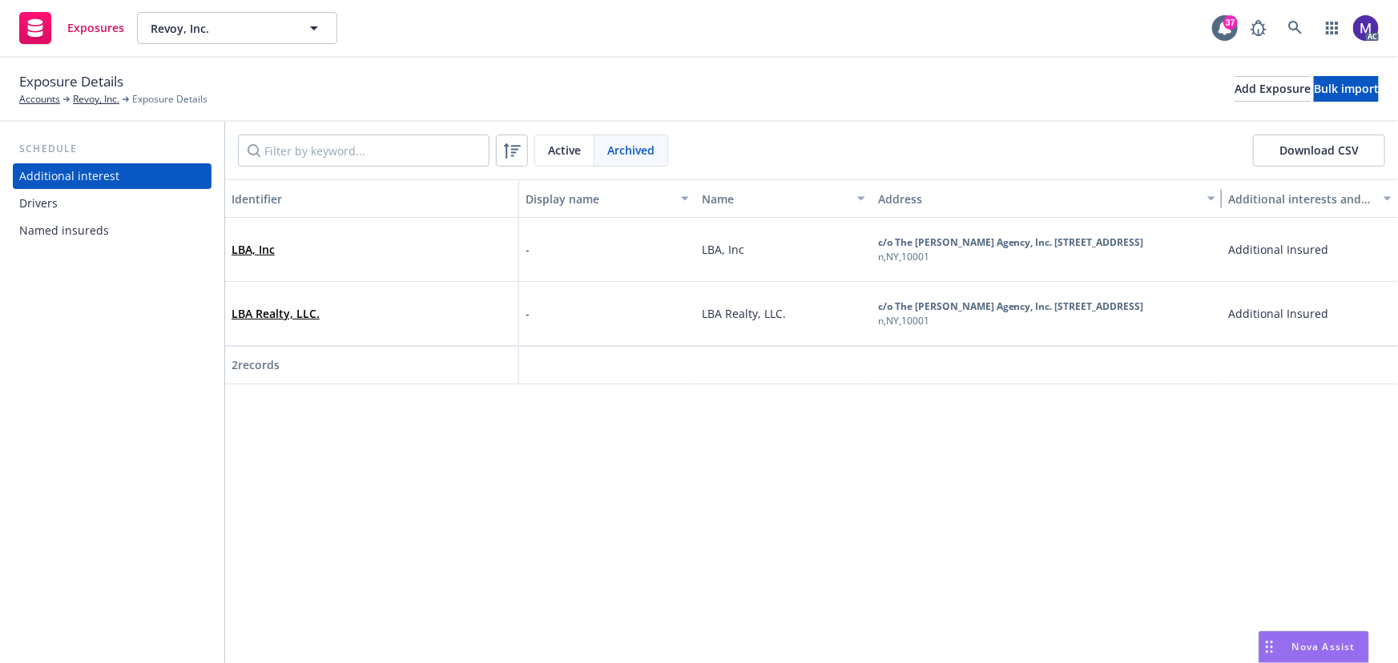
drag, startPoint x: 1186, startPoint y: 194, endPoint x: 1304, endPoint y: 191, distance: 118.6
click at [1304, 191] on div "Identifier Display name Name Address Additional interests and endorsements appl…" at bounding box center [811, 198] width 1173 height 38
click at [937, 318] on div "n , NY , 10001" at bounding box center [1011, 321] width 266 height 14
click at [945, 300] on b "c/o The Jones Agency, Inc. 224 W. 35th St. Ste 500 PMB 137" at bounding box center [1011, 307] width 266 height 14
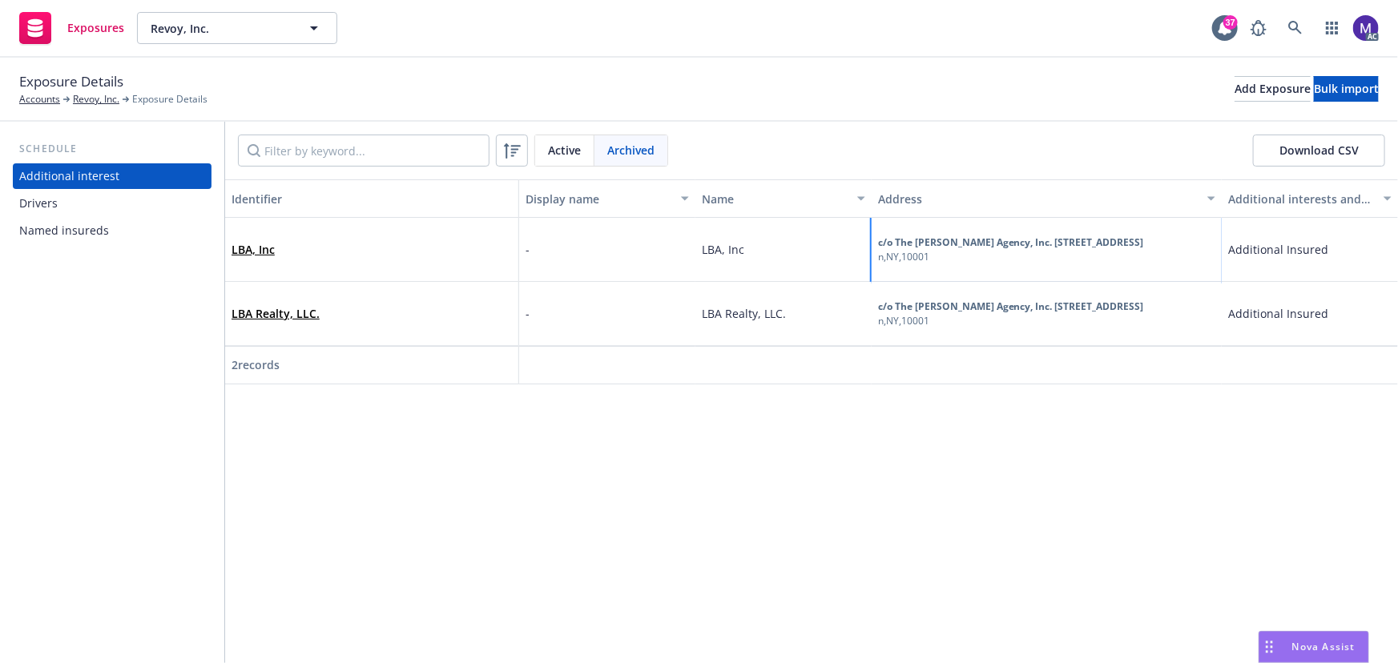
click at [969, 241] on b "c/o The Jones Agency, Inc. 224 W. 35th St. Ste 500 PMB 137" at bounding box center [1011, 243] width 266 height 14
click at [274, 246] on div "LBA, Inc" at bounding box center [371, 249] width 280 height 44
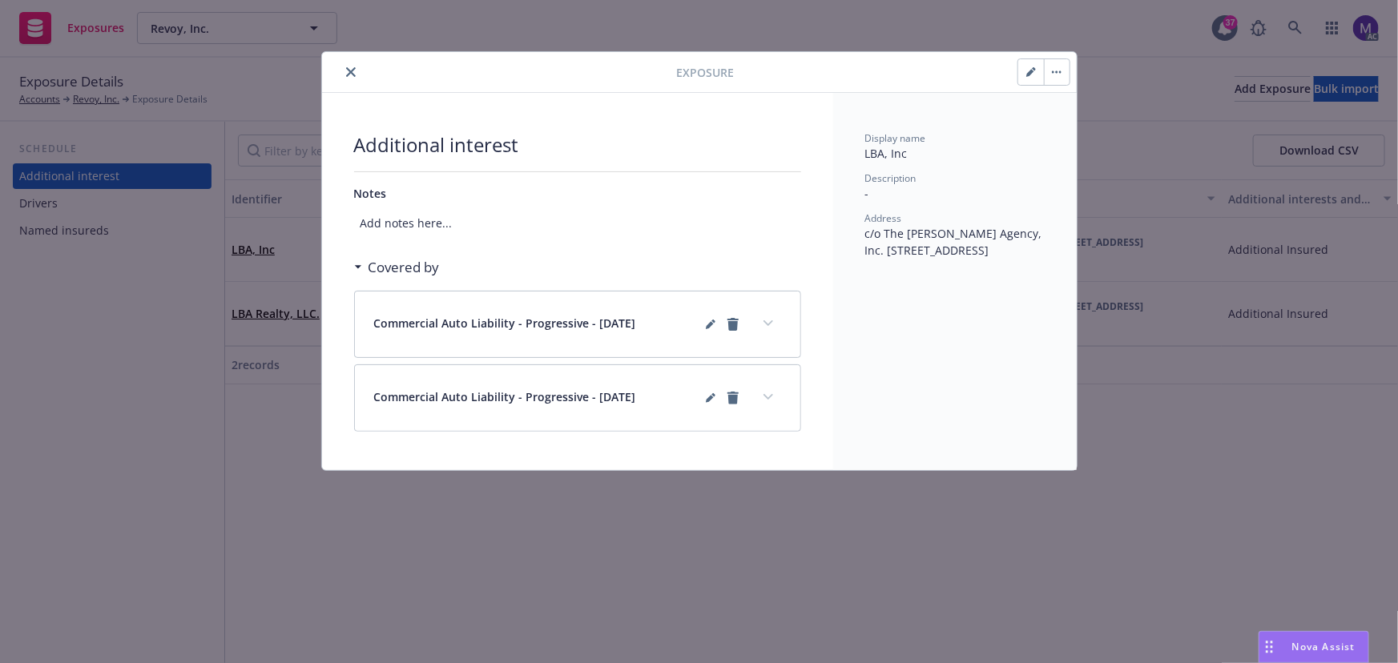
click at [1026, 68] on icon "button" at bounding box center [1031, 72] width 10 height 10
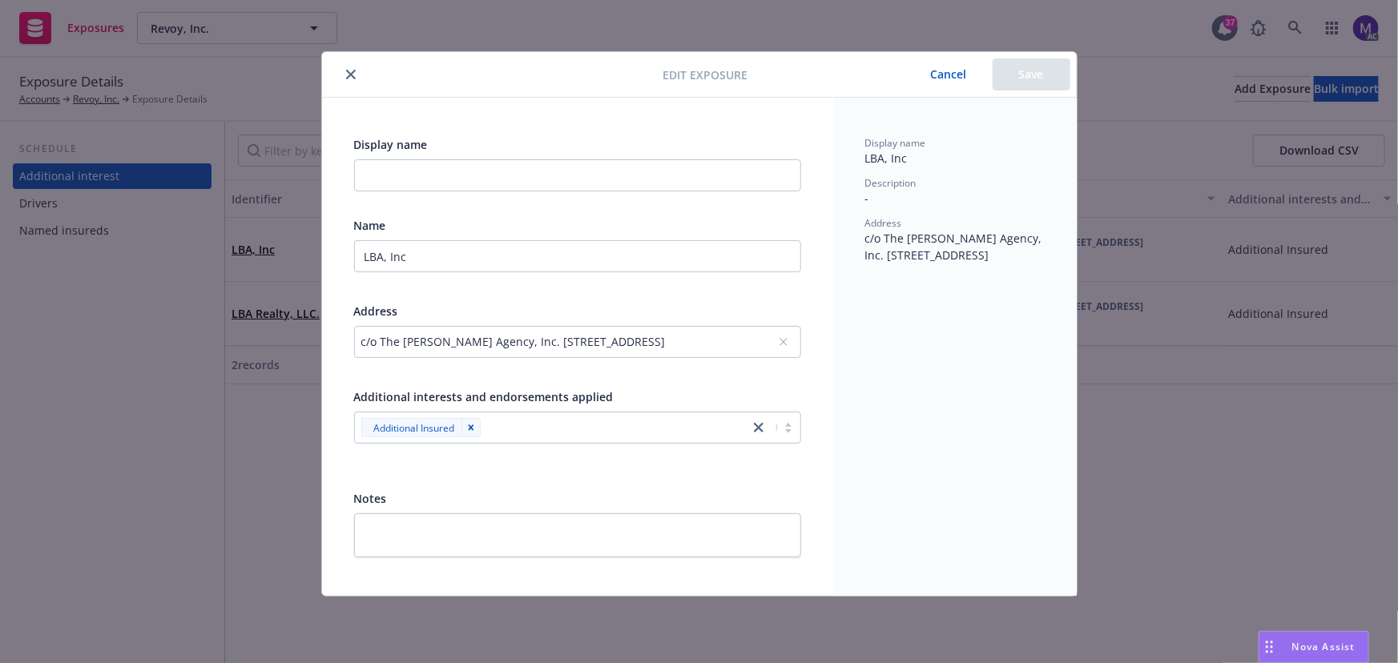
click at [751, 343] on div "c/o The Jones Agency, Inc. 224 W. 35th St. Ste 500 PMB 137, n, NY, 10001, USA" at bounding box center [569, 341] width 417 height 17
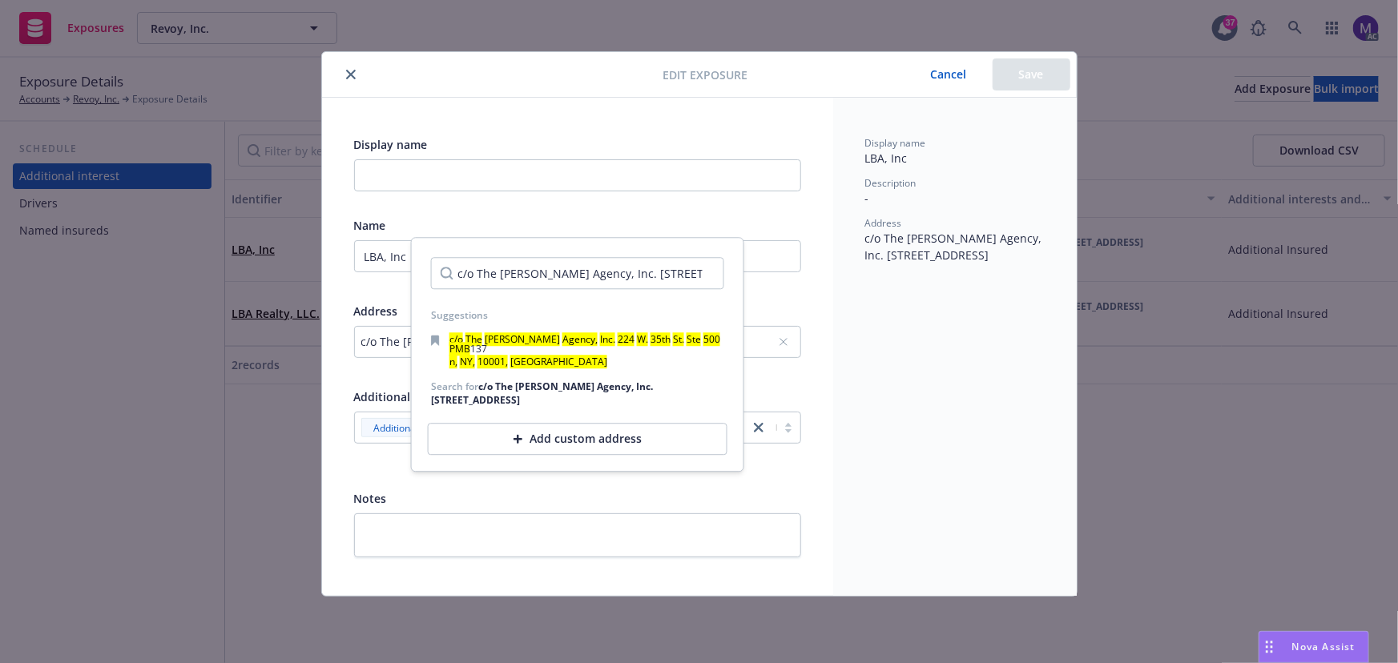
click at [612, 431] on div "Add custom address" at bounding box center [578, 440] width 300 height 32
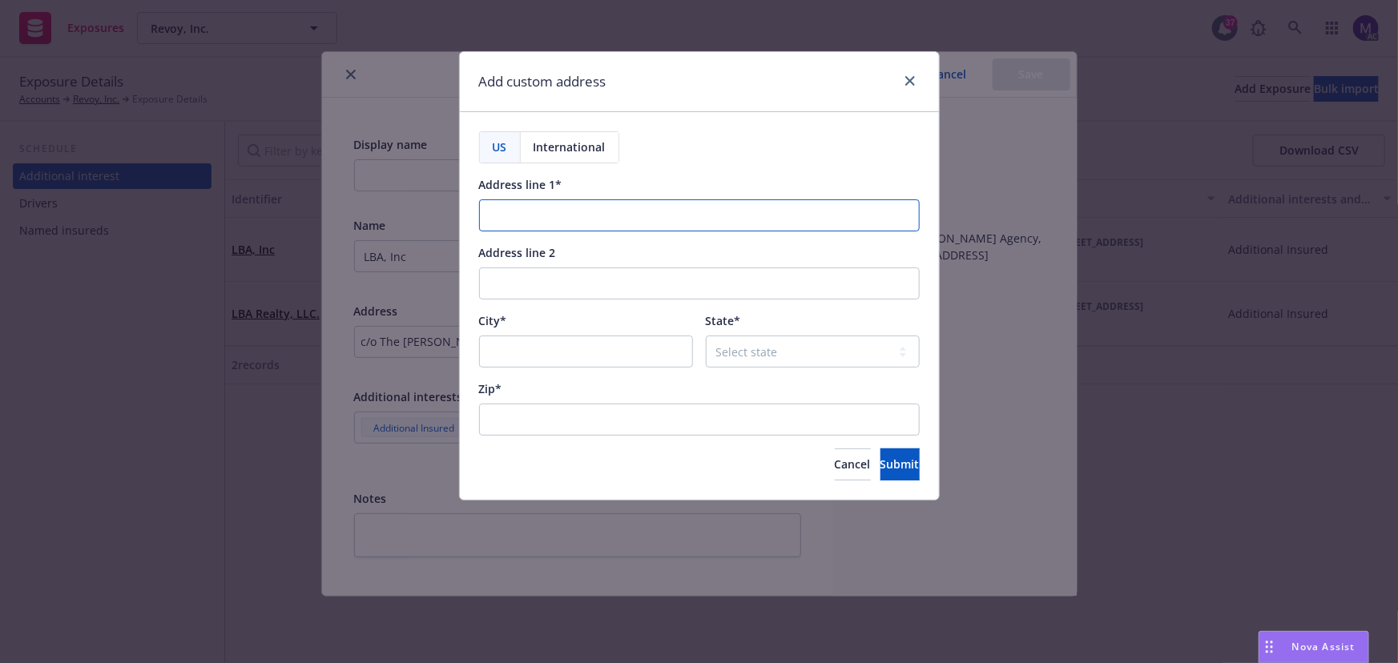
click at [561, 220] on input "Address line 1*" at bounding box center [699, 215] width 441 height 32
paste input "c/o The Jones Agency, Inc. 224 W. 35th St. Ste 500 PMB 137"
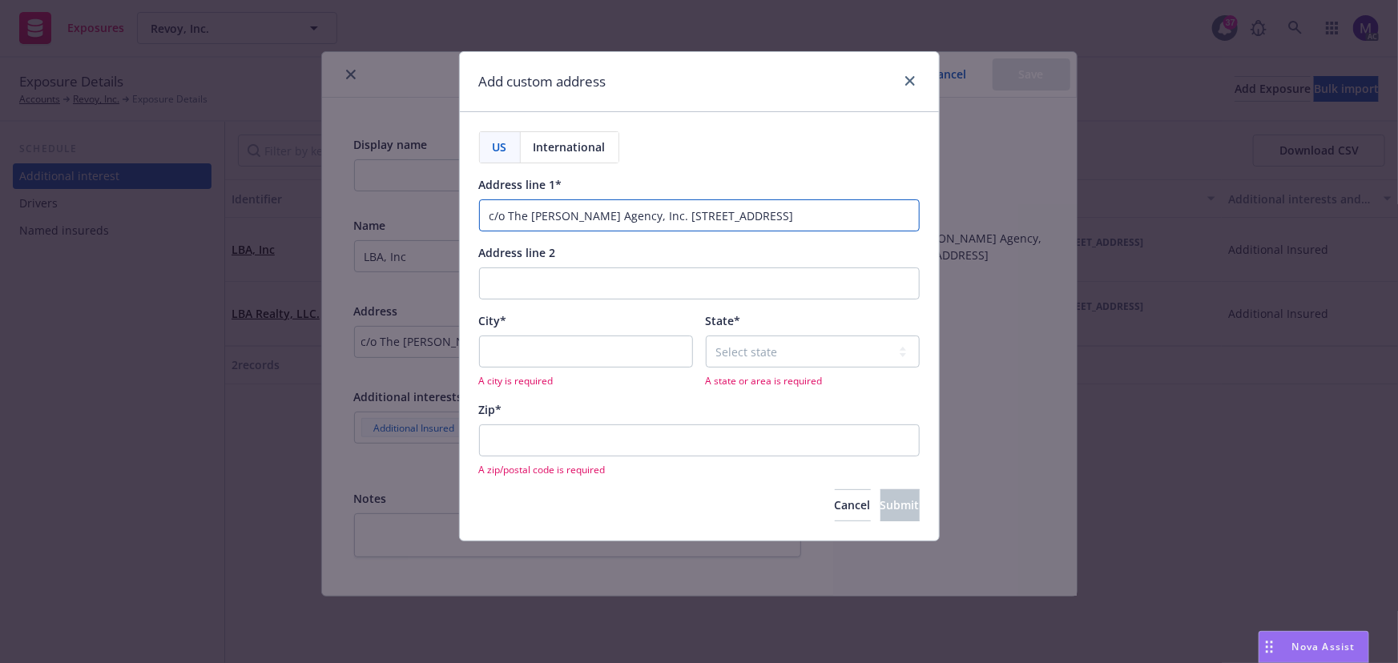
type input "c/o The Jones Agency, Inc. 224 W. 35th St. Ste 500 PMB 137"
click at [537, 355] on input "City*" at bounding box center [586, 352] width 214 height 32
type input "n"
type input "New York"
click at [757, 352] on select "Select state Alabama Alaska American Samoa Arizona Arkansas Baker Island Califo…" at bounding box center [813, 352] width 214 height 32
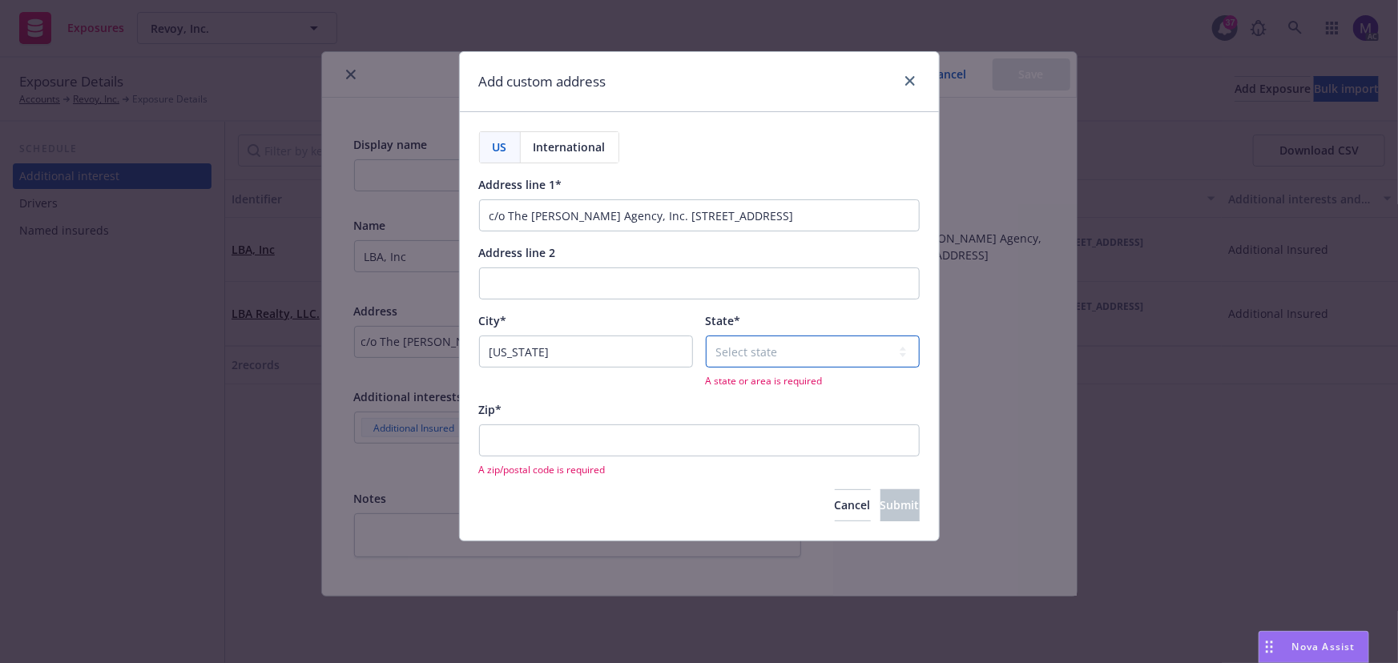
select select "NY"
click at [706, 336] on select "Select state Alabama Alaska American Samoa Arizona Arkansas Baker Island Califo…" at bounding box center [813, 352] width 214 height 32
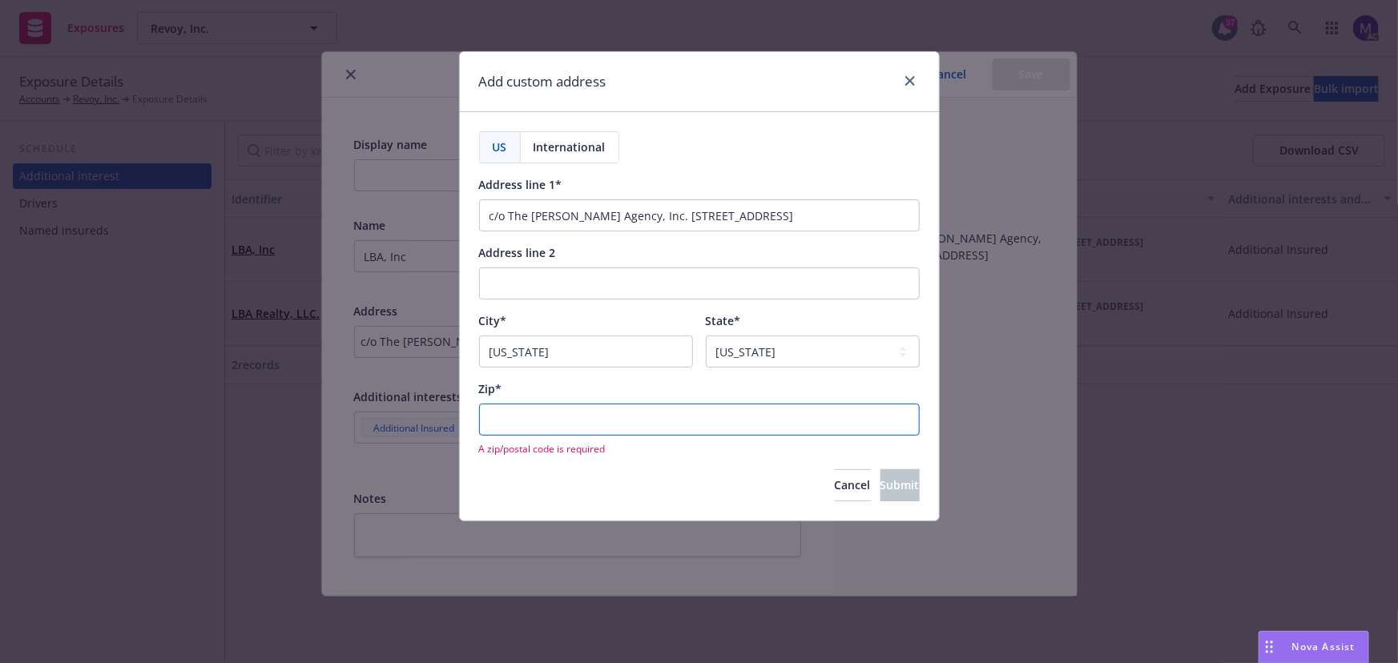
click at [562, 425] on input "Zip*" at bounding box center [699, 420] width 441 height 32
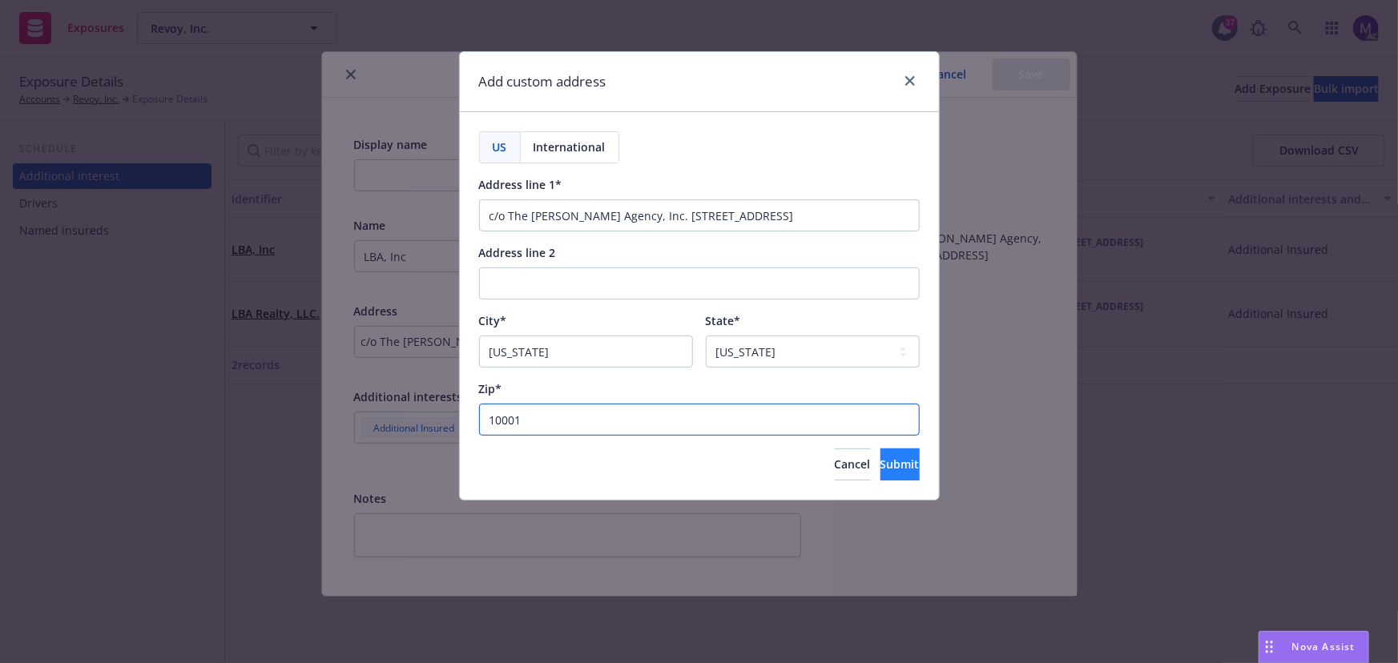
type input "10001"
click at [888, 450] on button "Submit" at bounding box center [899, 465] width 39 height 32
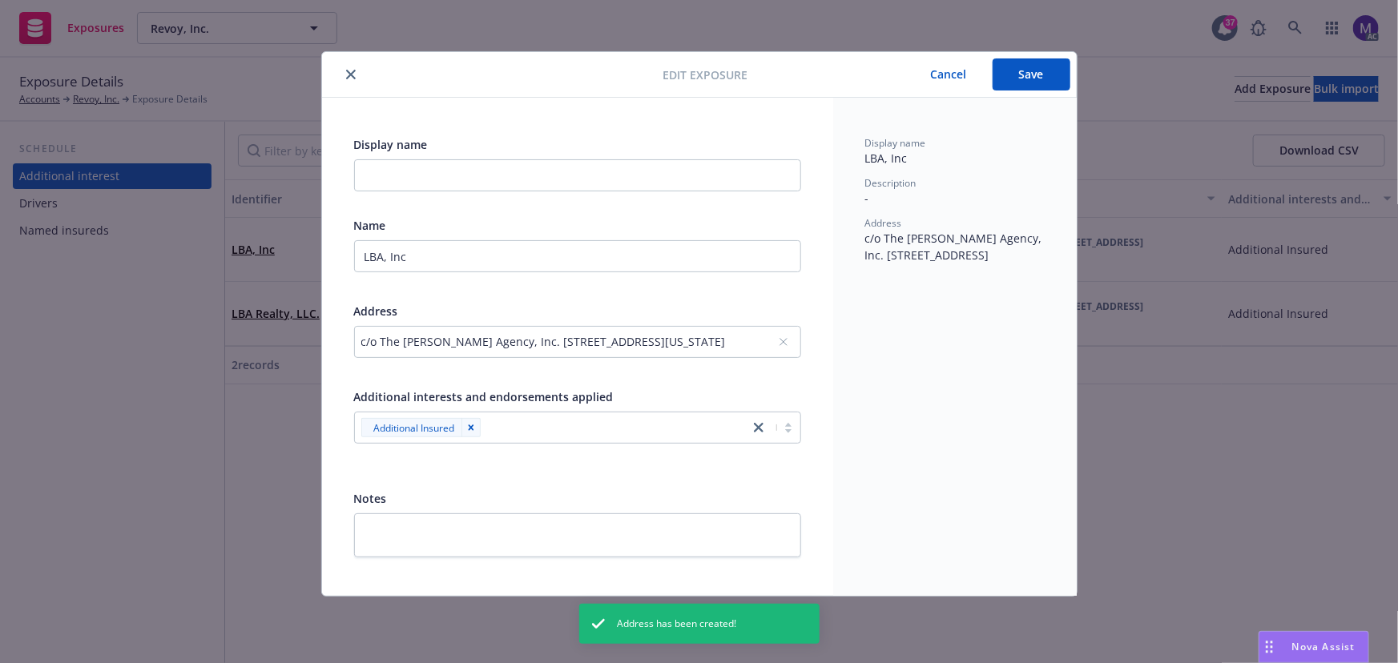
click at [1030, 80] on button "Save" at bounding box center [1031, 74] width 78 height 32
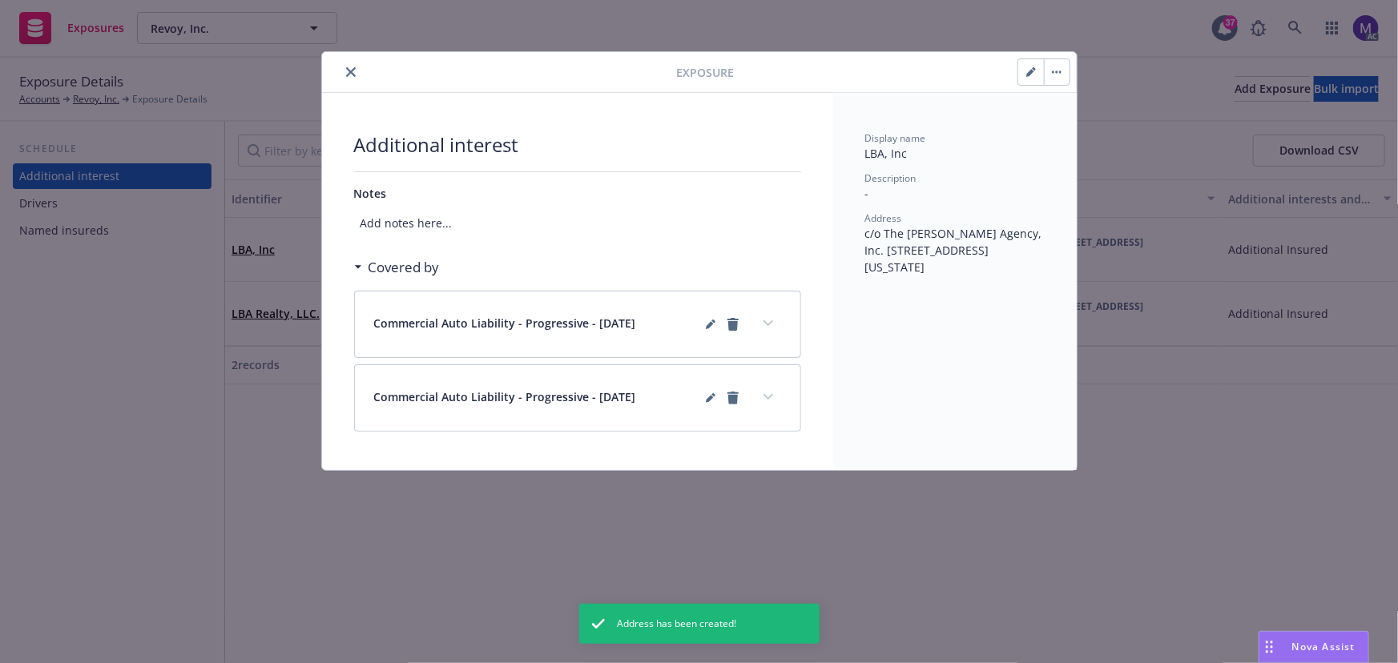
click at [352, 73] on icon "close" at bounding box center [351, 72] width 10 height 10
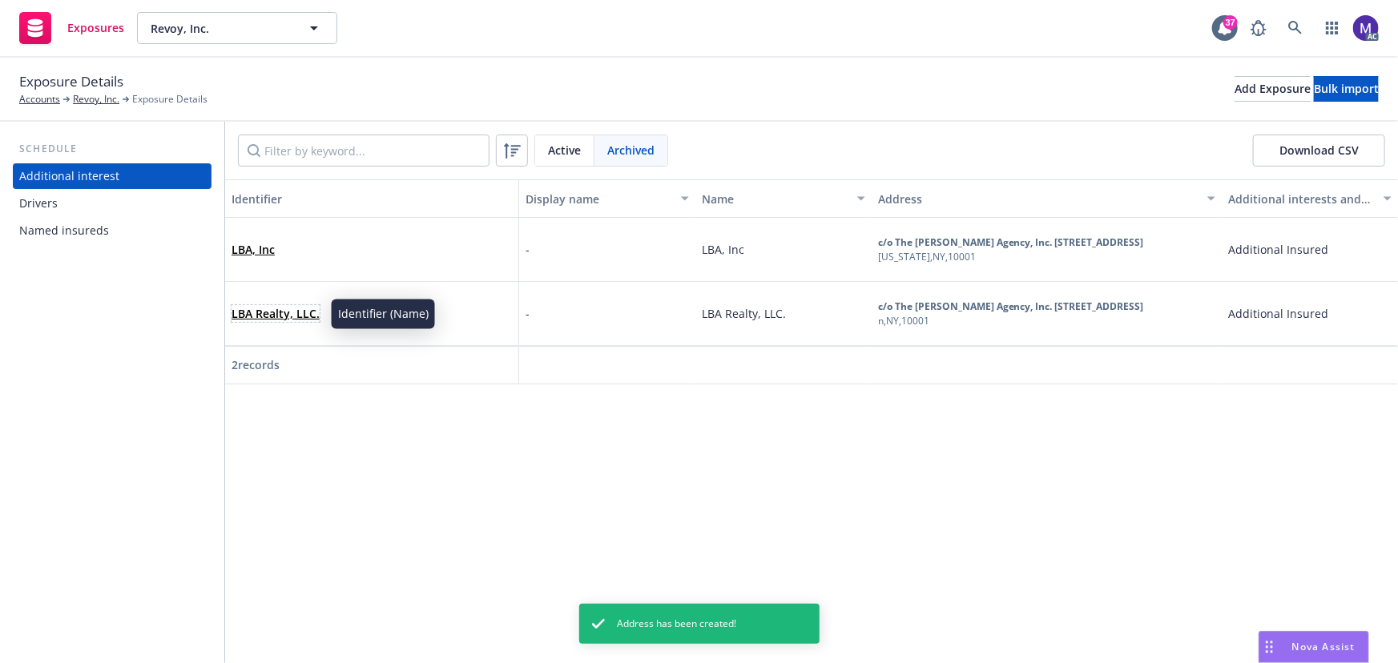
click at [283, 309] on link "LBA Realty, LLC." at bounding box center [275, 313] width 88 height 15
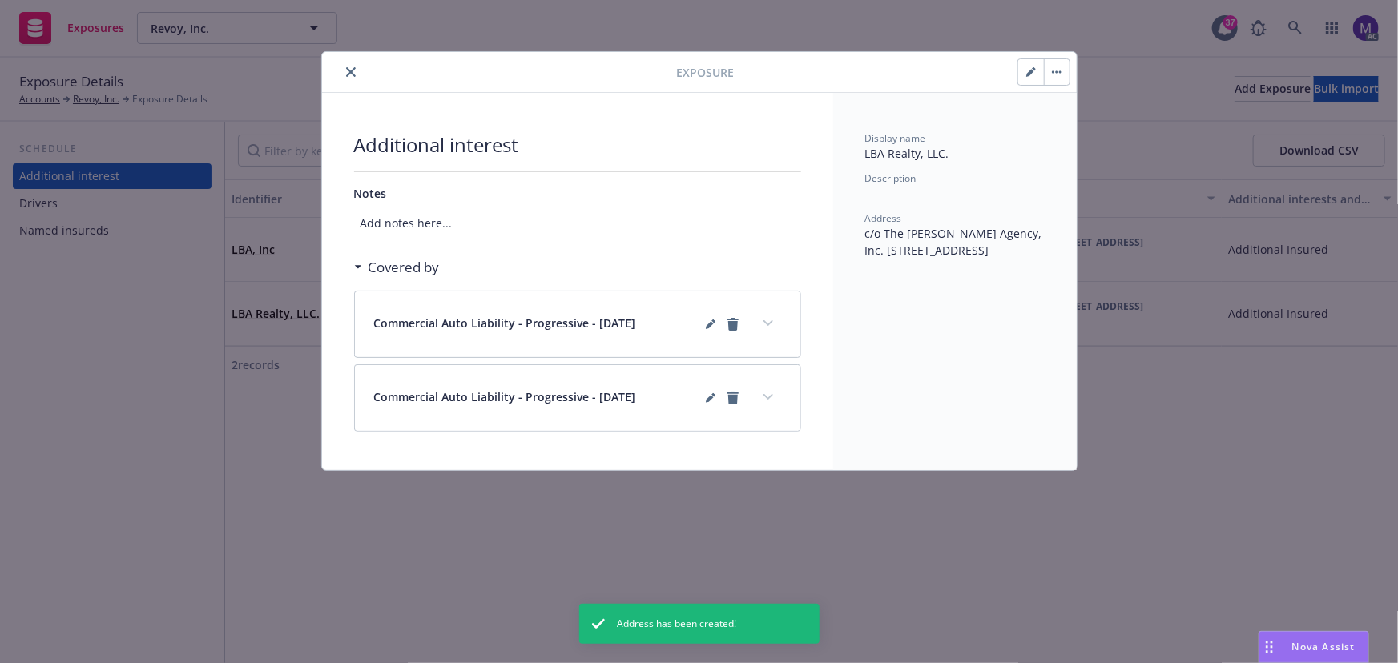
click at [1023, 68] on button "button" at bounding box center [1031, 72] width 26 height 26
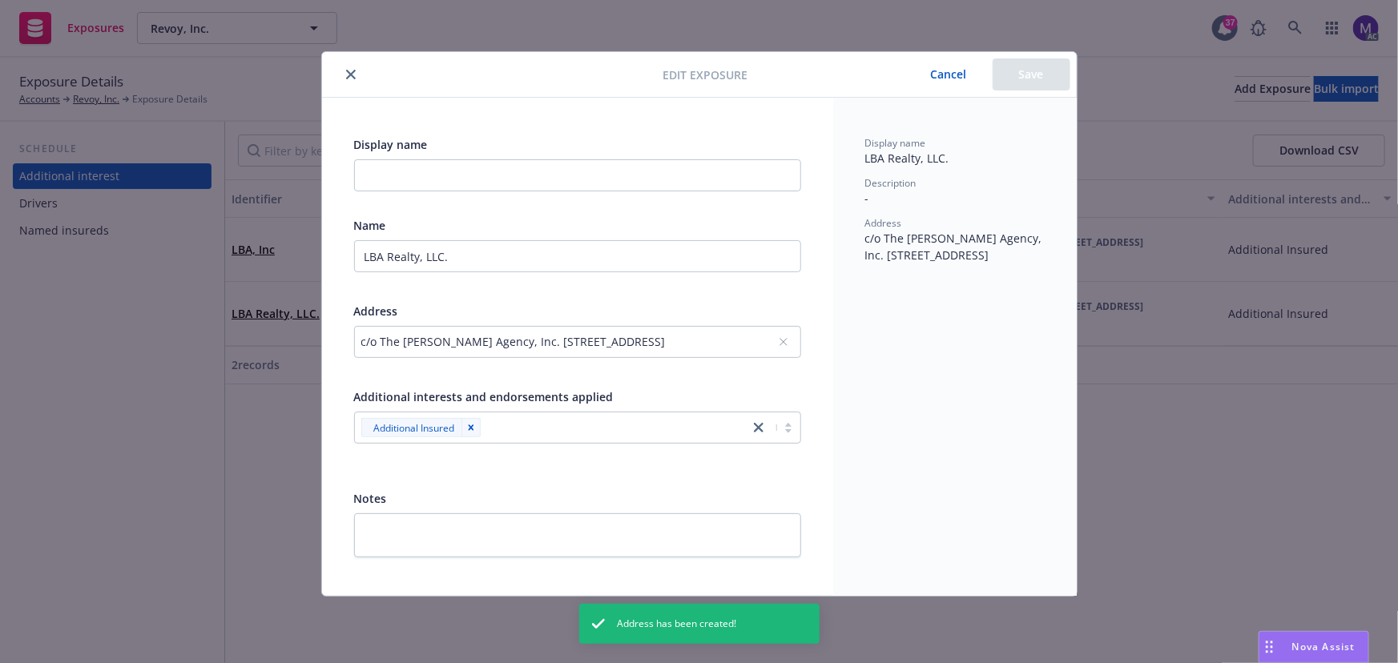
click at [525, 338] on div "c/o The Jones Agency, Inc. 224 W. 35th St. Ste 500 PMB 137, n, NY, 10001, USA" at bounding box center [569, 341] width 417 height 17
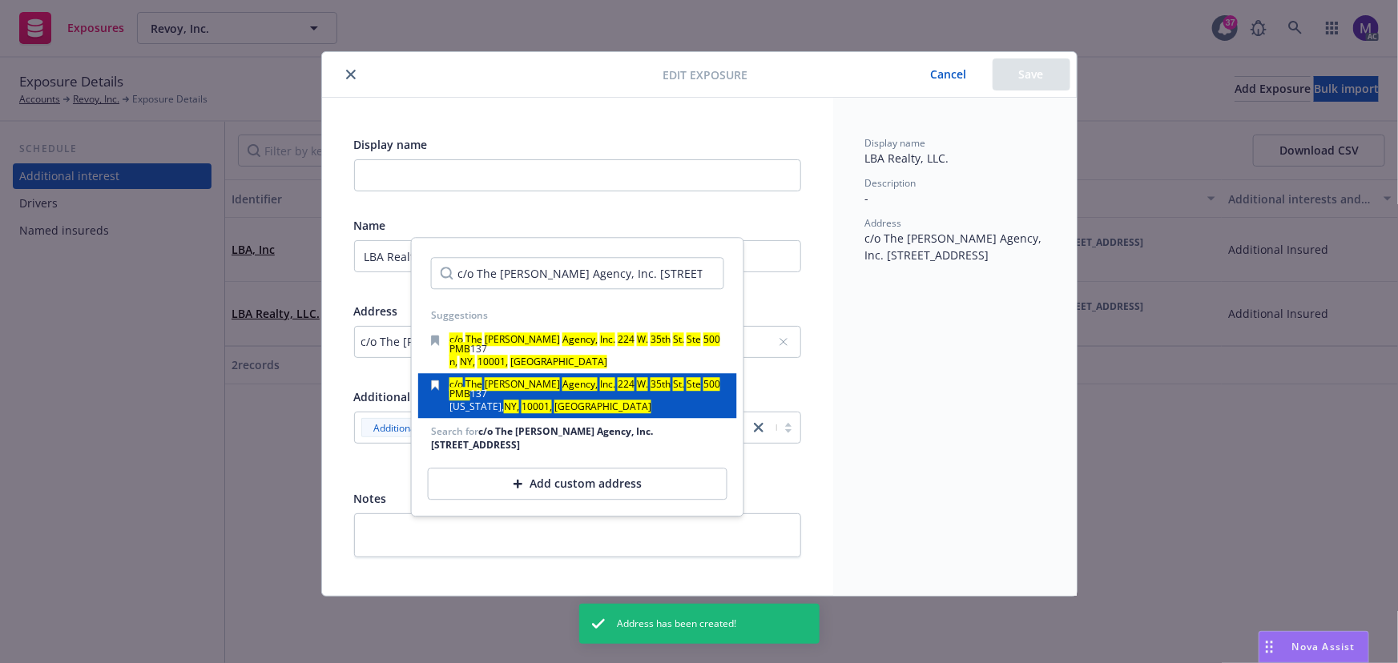
click at [600, 380] on mark "Inc." at bounding box center [607, 385] width 15 height 14
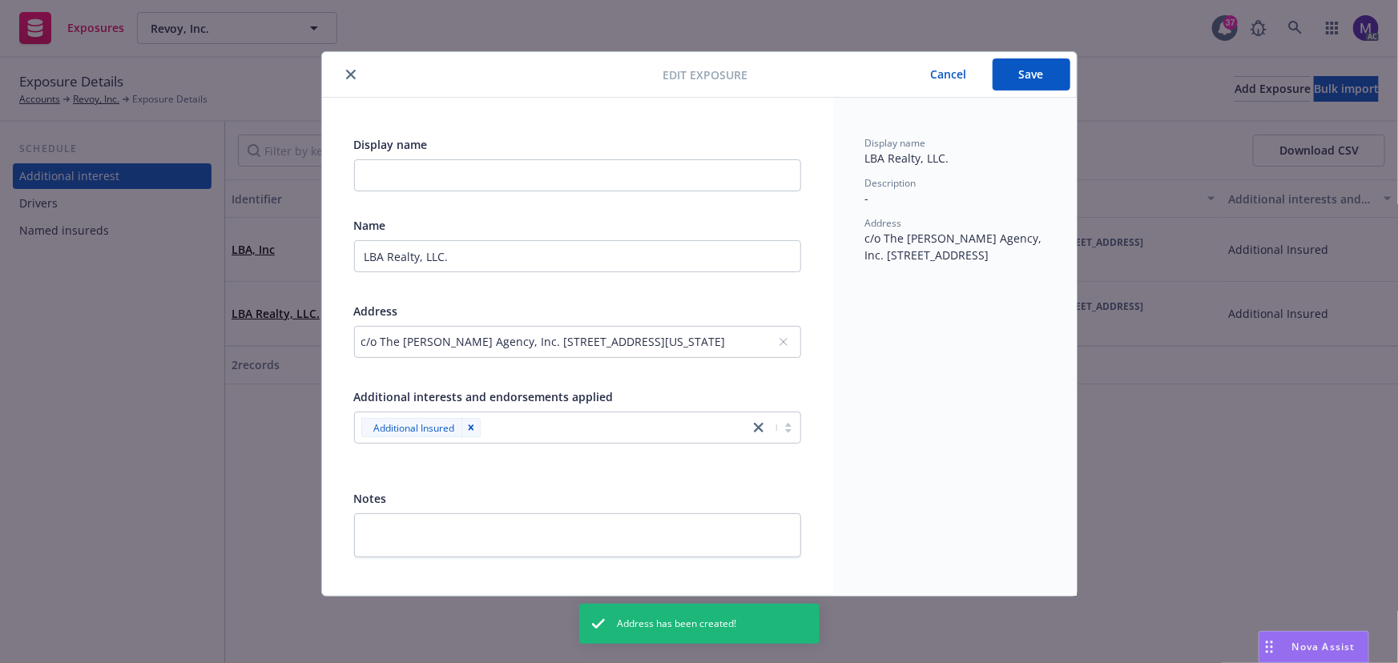
click at [1026, 74] on button "Save" at bounding box center [1031, 74] width 78 height 32
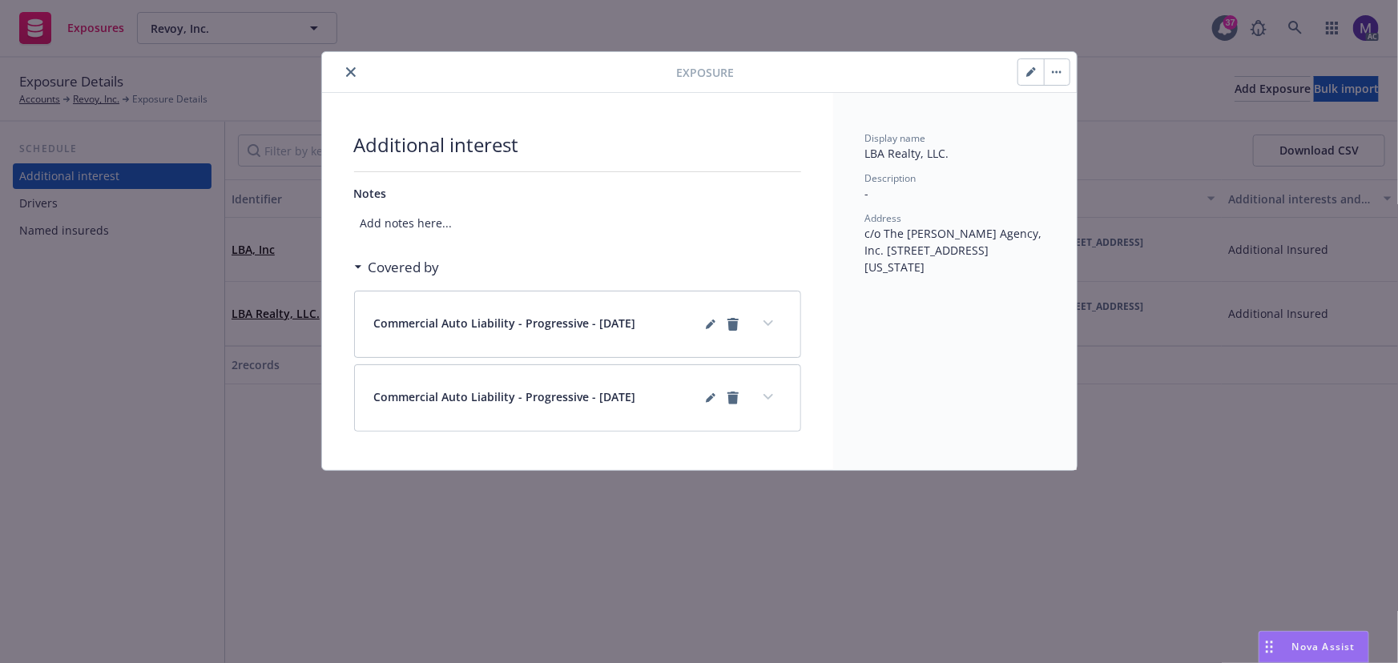
click at [344, 70] on button "close" at bounding box center [350, 71] width 19 height 19
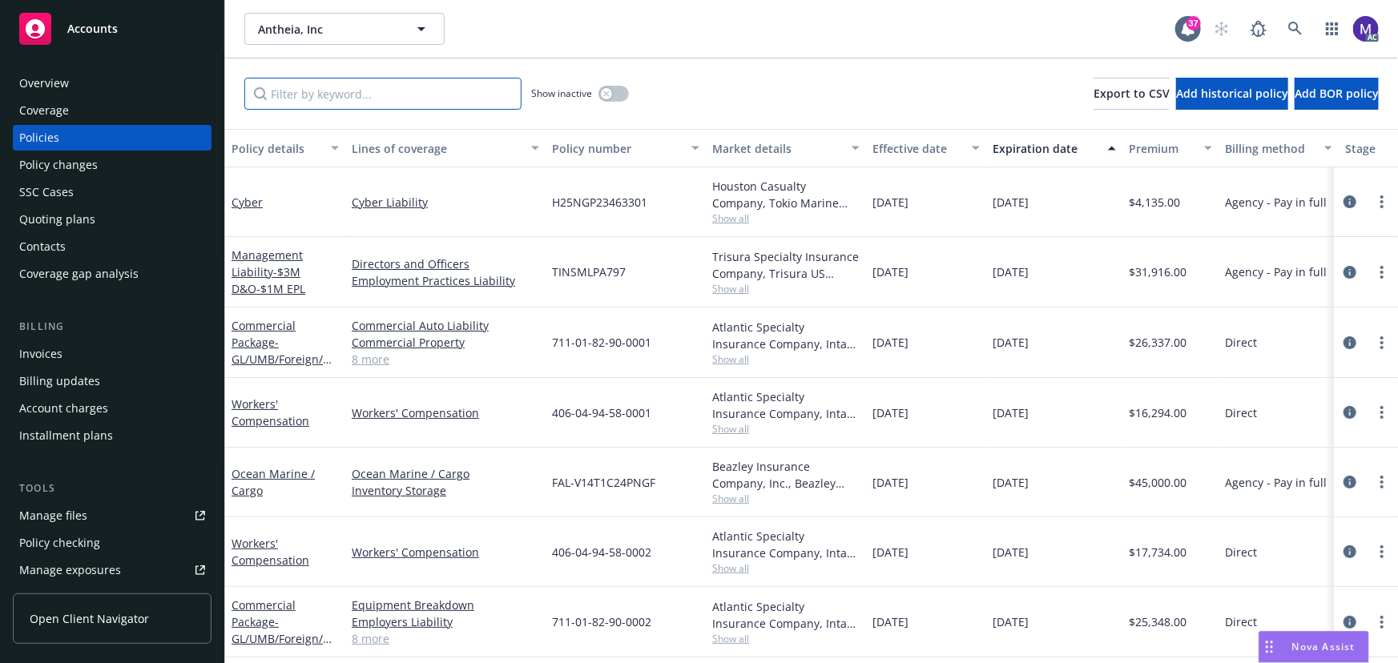
click at [352, 95] on input "Filter by keyword..." at bounding box center [382, 94] width 277 height 32
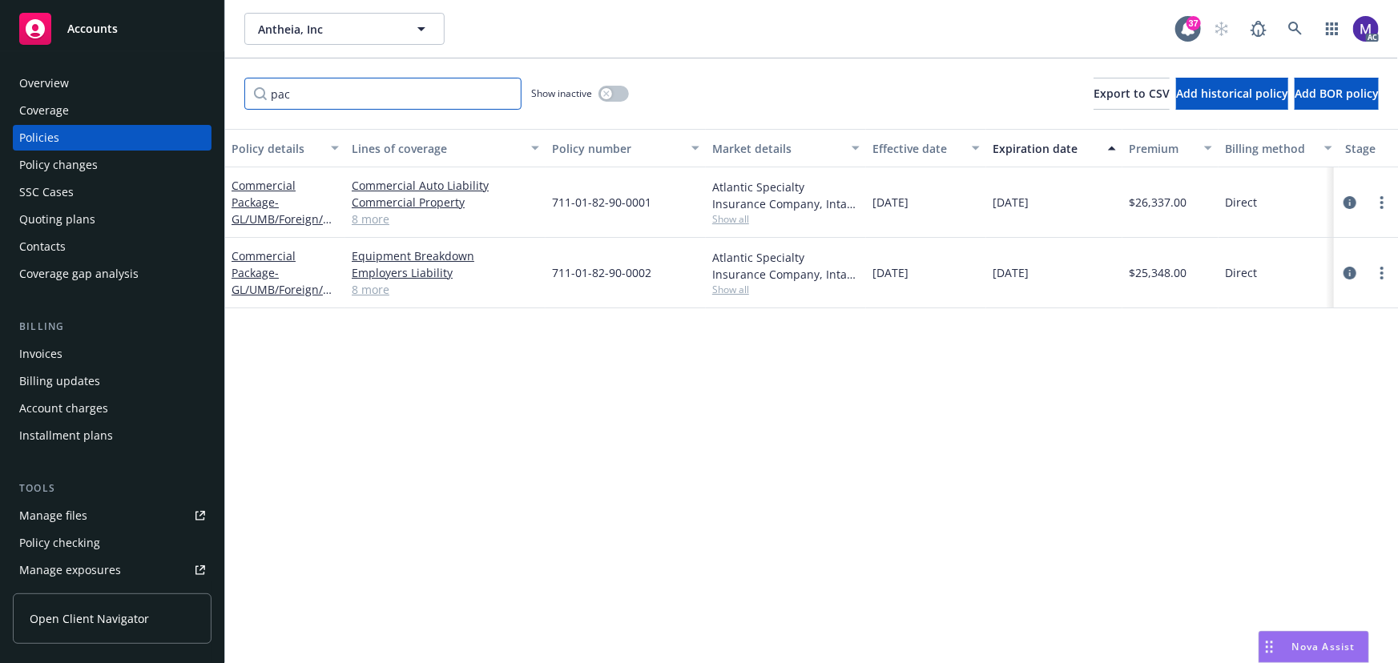
scroll to position [0, 372]
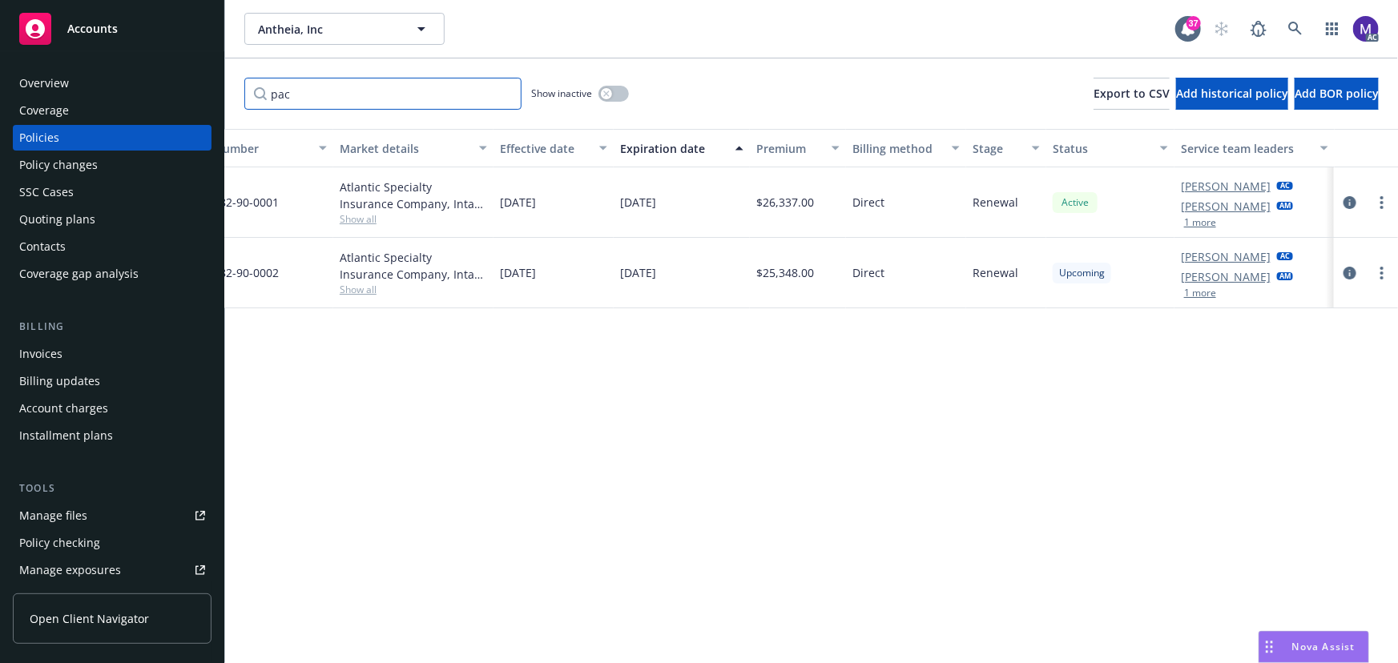
type input "pac"
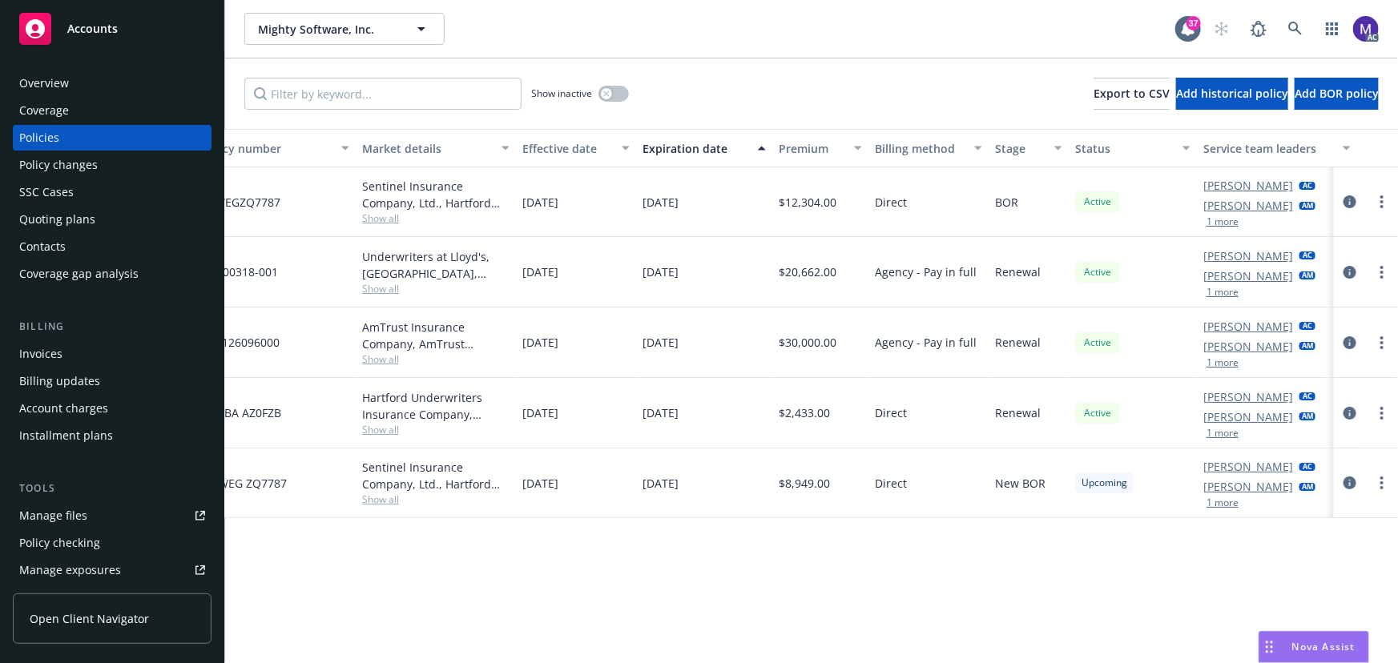
scroll to position [0, 351]
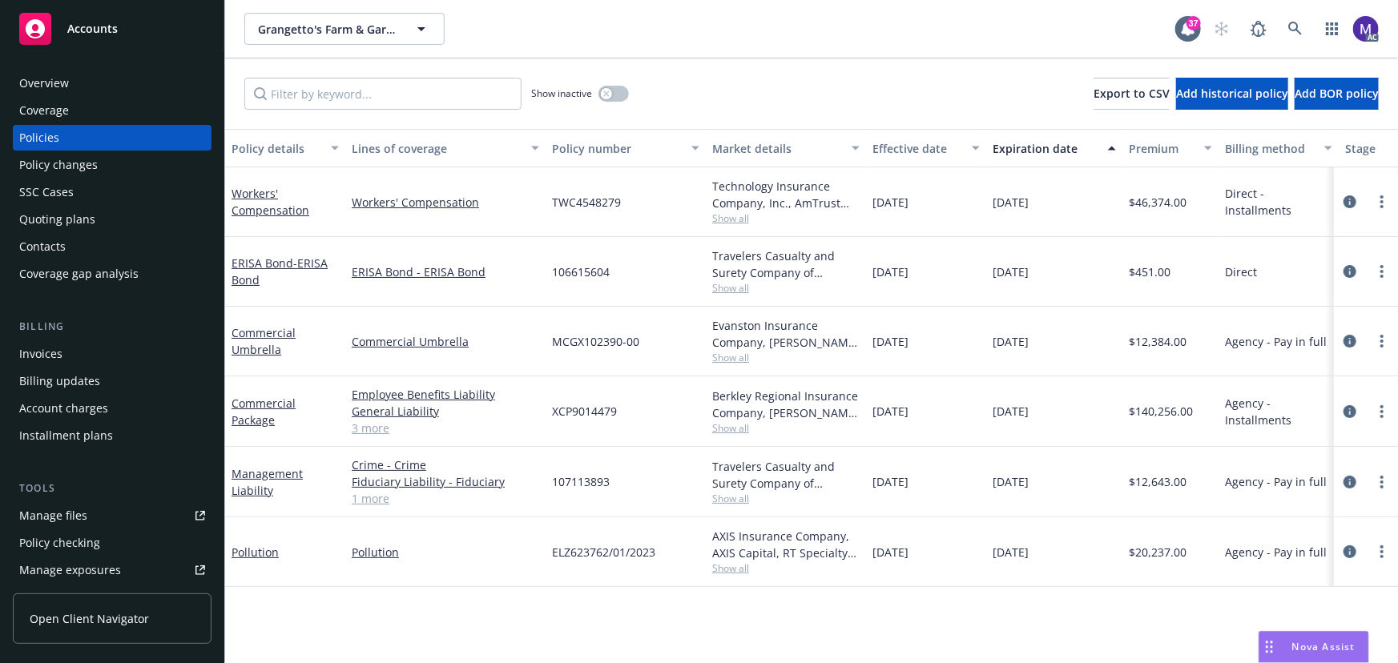
click at [54, 157] on div "Policy changes" at bounding box center [58, 165] width 79 height 26
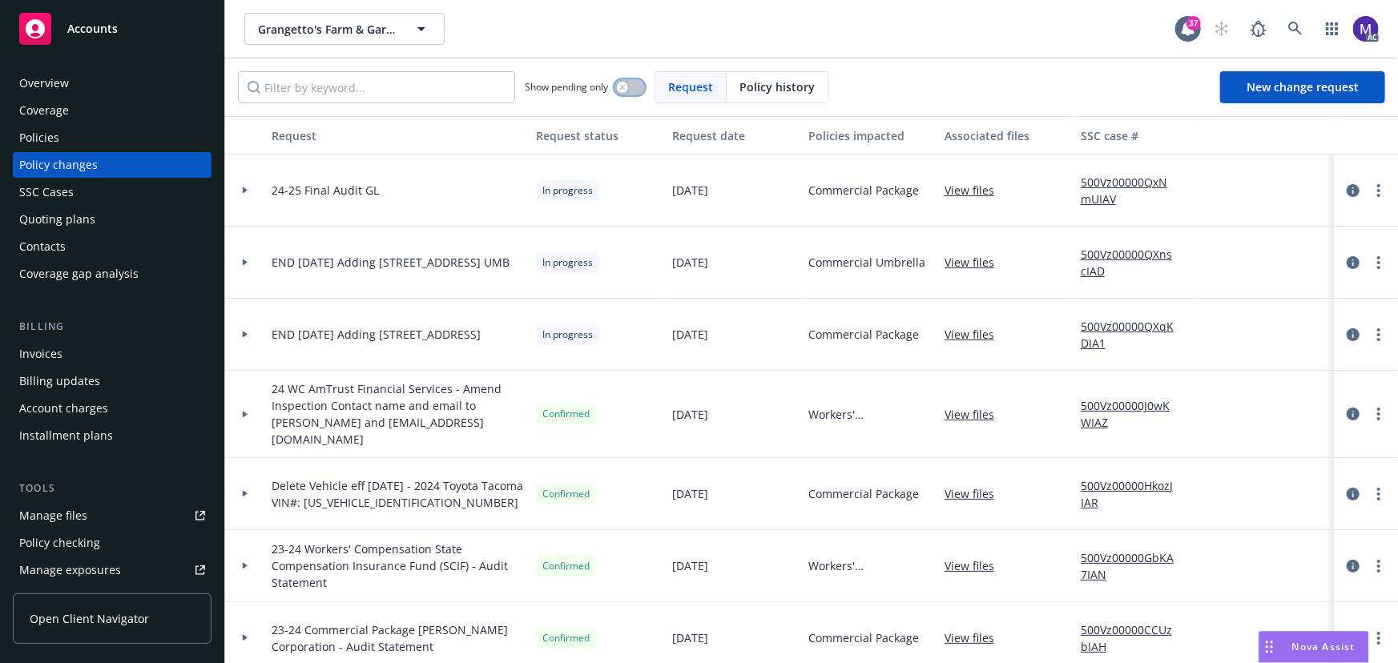
click at [631, 87] on button "button" at bounding box center [629, 87] width 30 height 16
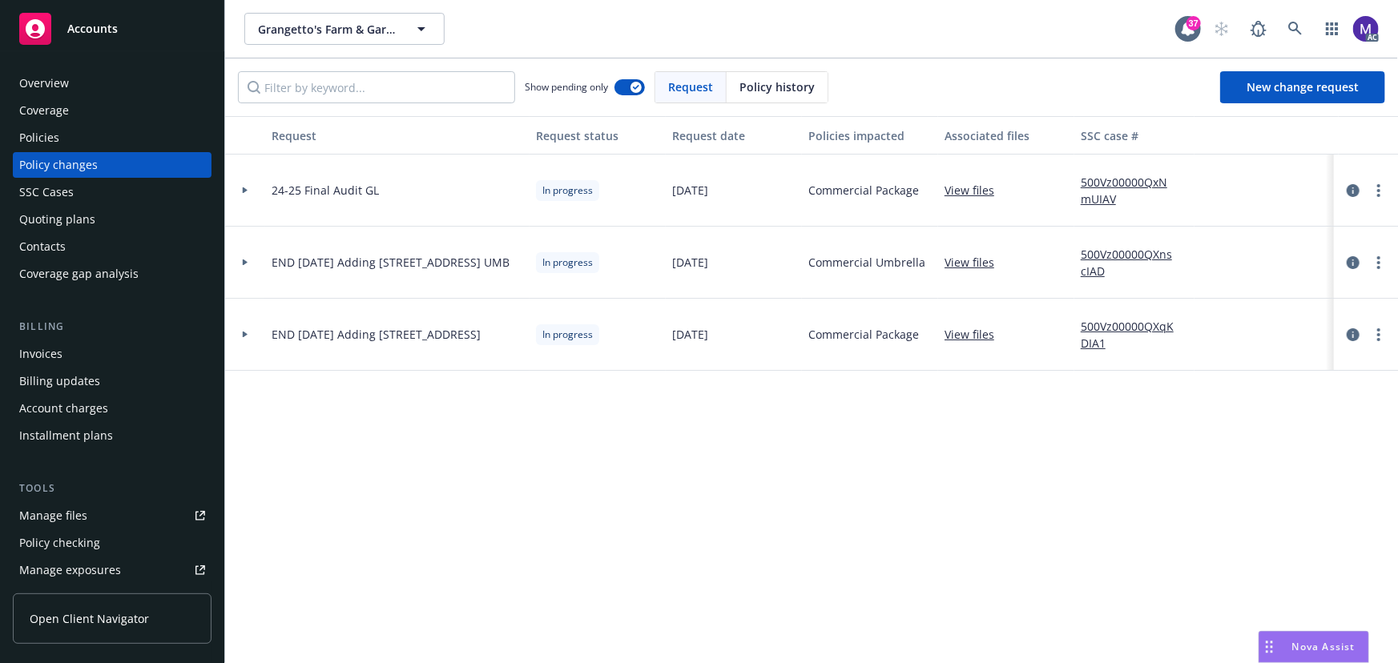
click at [257, 348] on div at bounding box center [245, 335] width 40 height 72
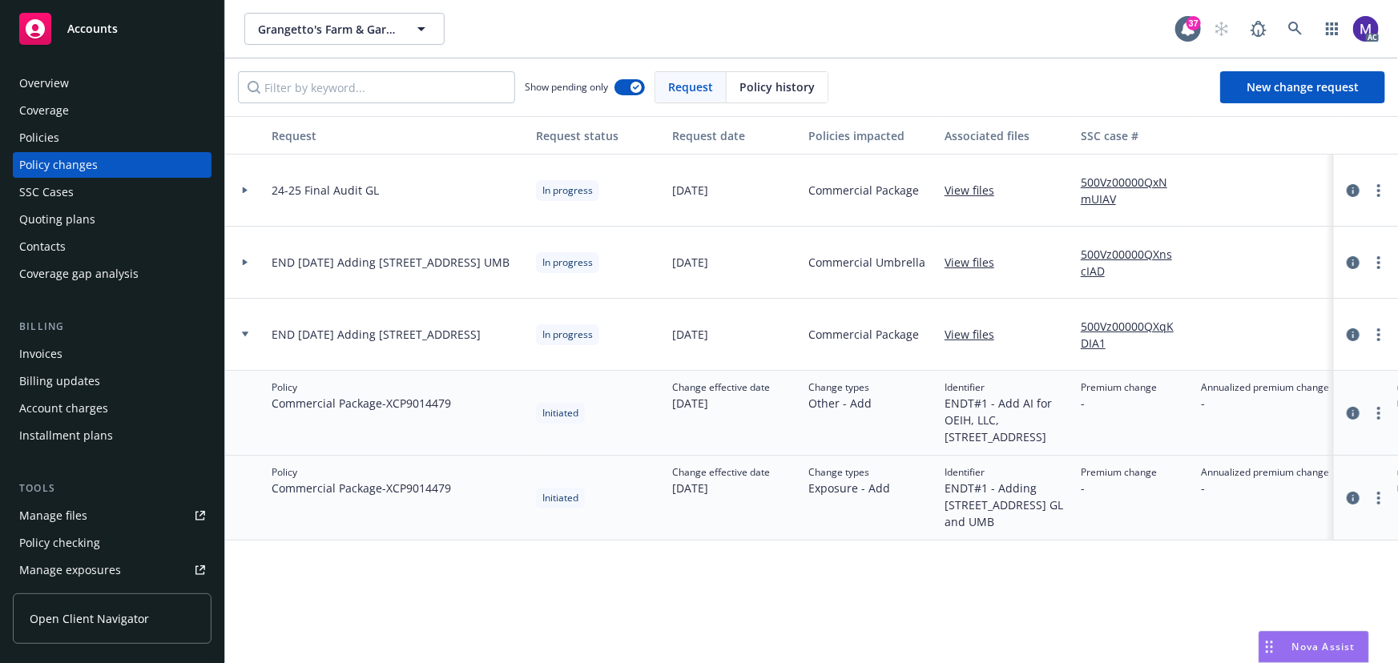
click at [265, 259] on div "END [DATE] Adding [STREET_ADDRESS] UMB" at bounding box center [397, 263] width 264 height 72
click at [257, 264] on div at bounding box center [244, 263] width 27 height 6
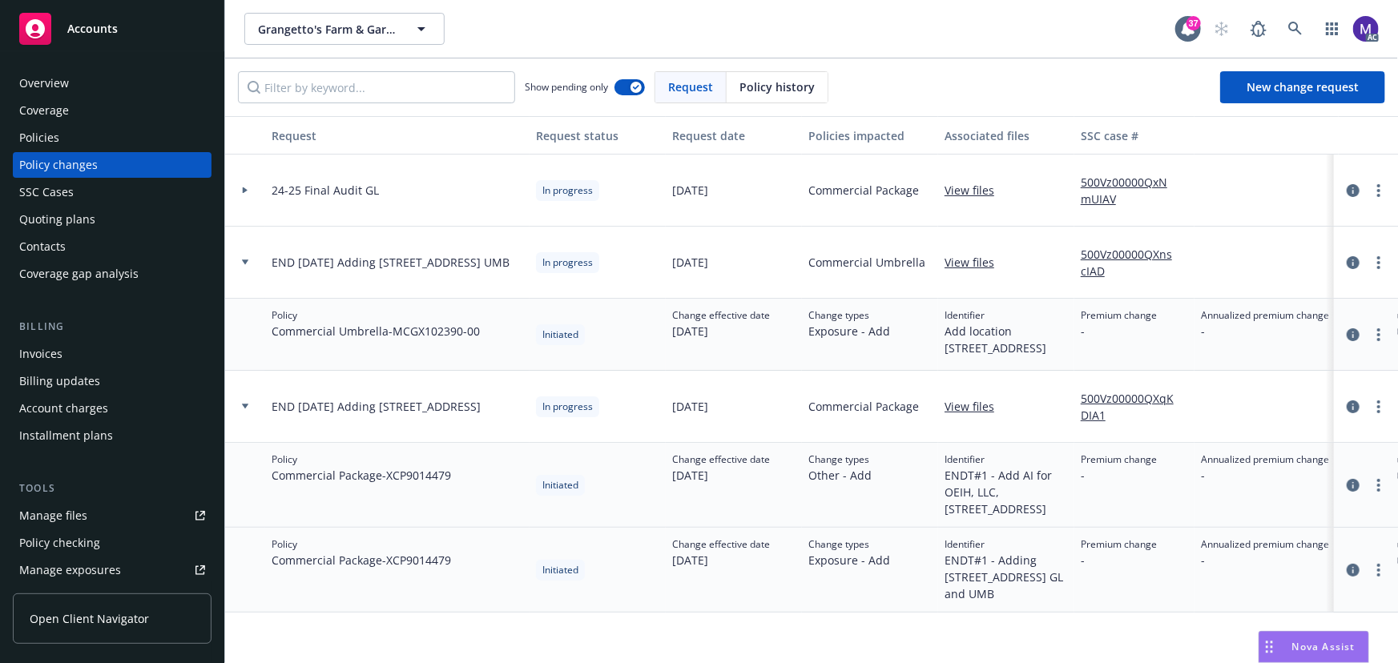
click at [258, 264] on div at bounding box center [244, 263] width 27 height 6
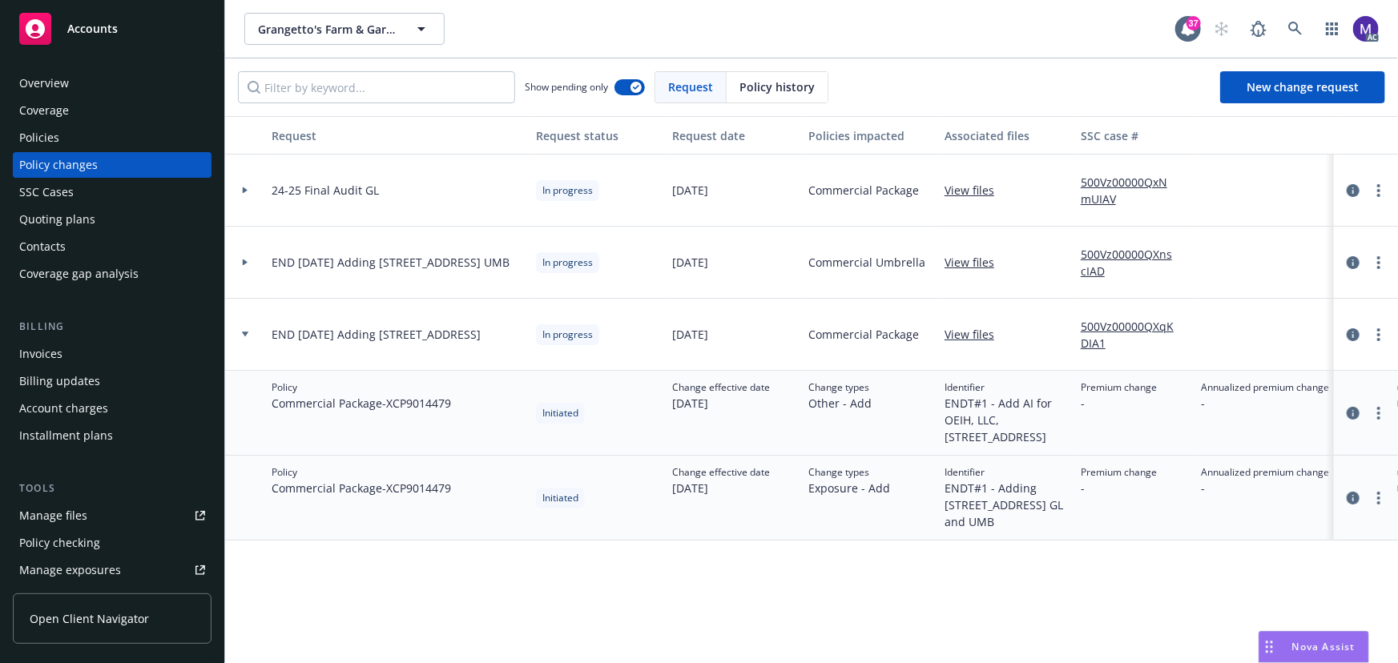
click at [82, 146] on div "Policies" at bounding box center [112, 138] width 186 height 26
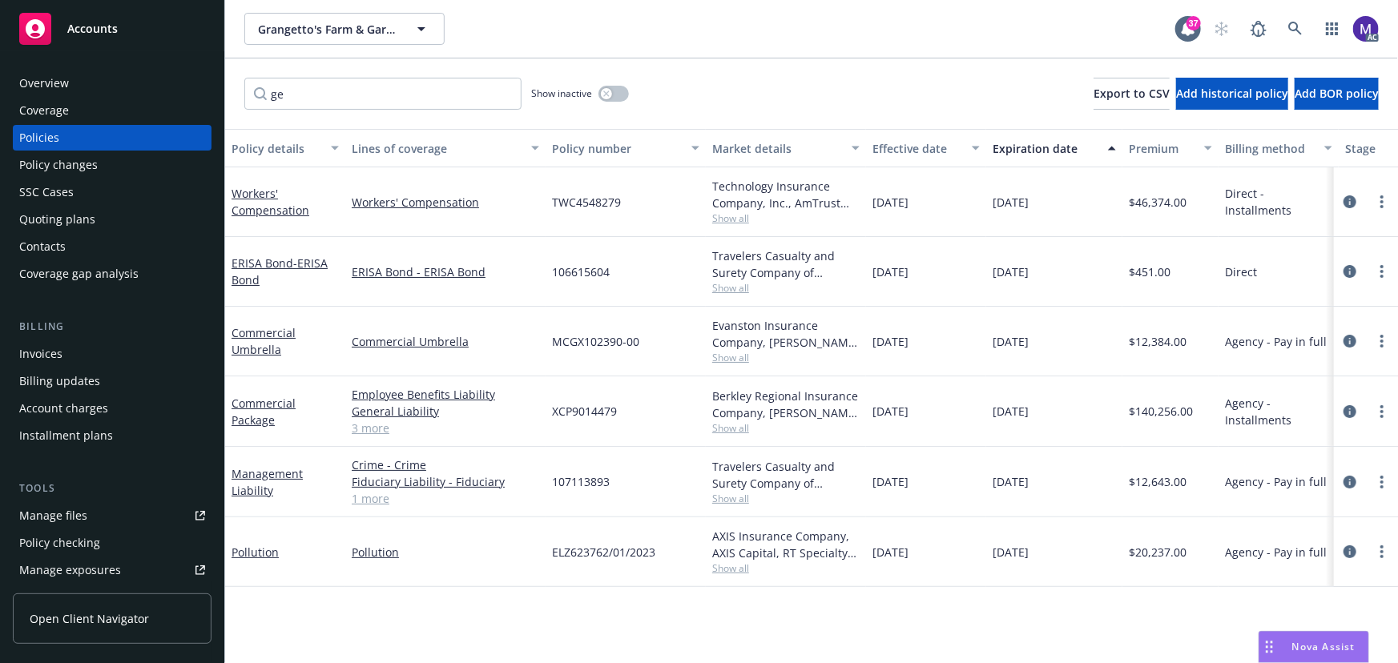
type input "g"
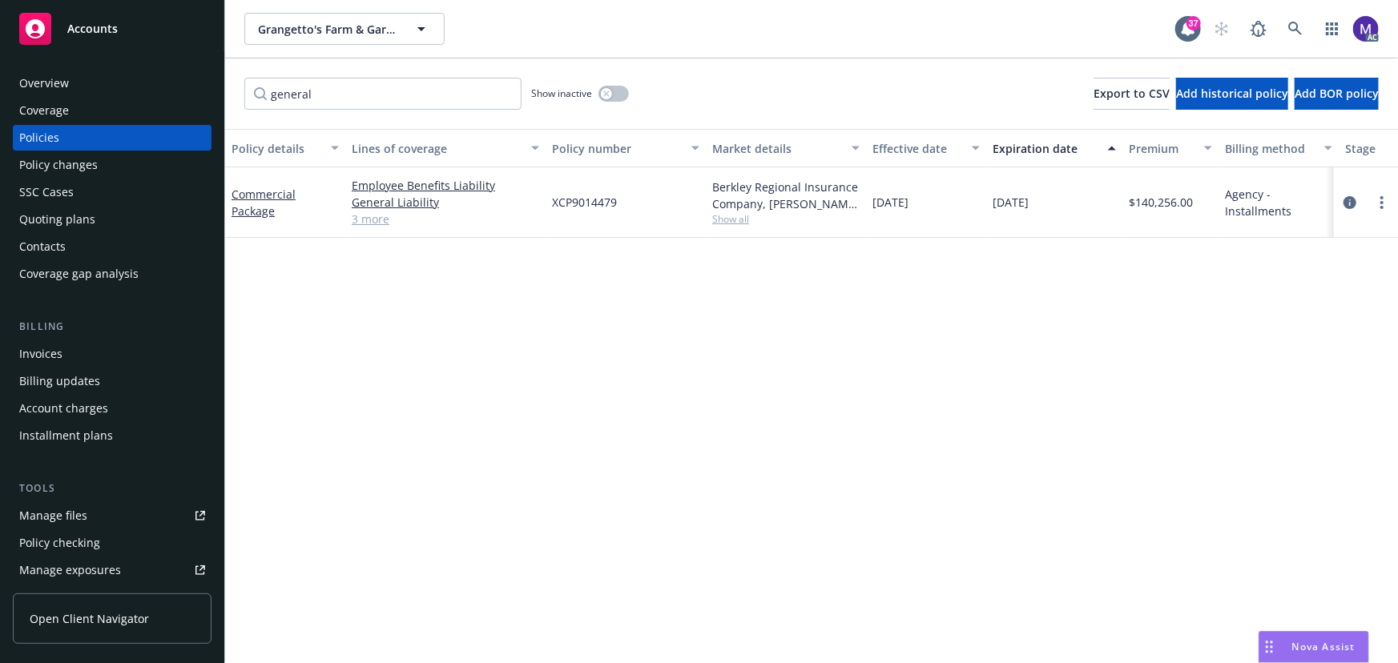
scroll to position [0, 372]
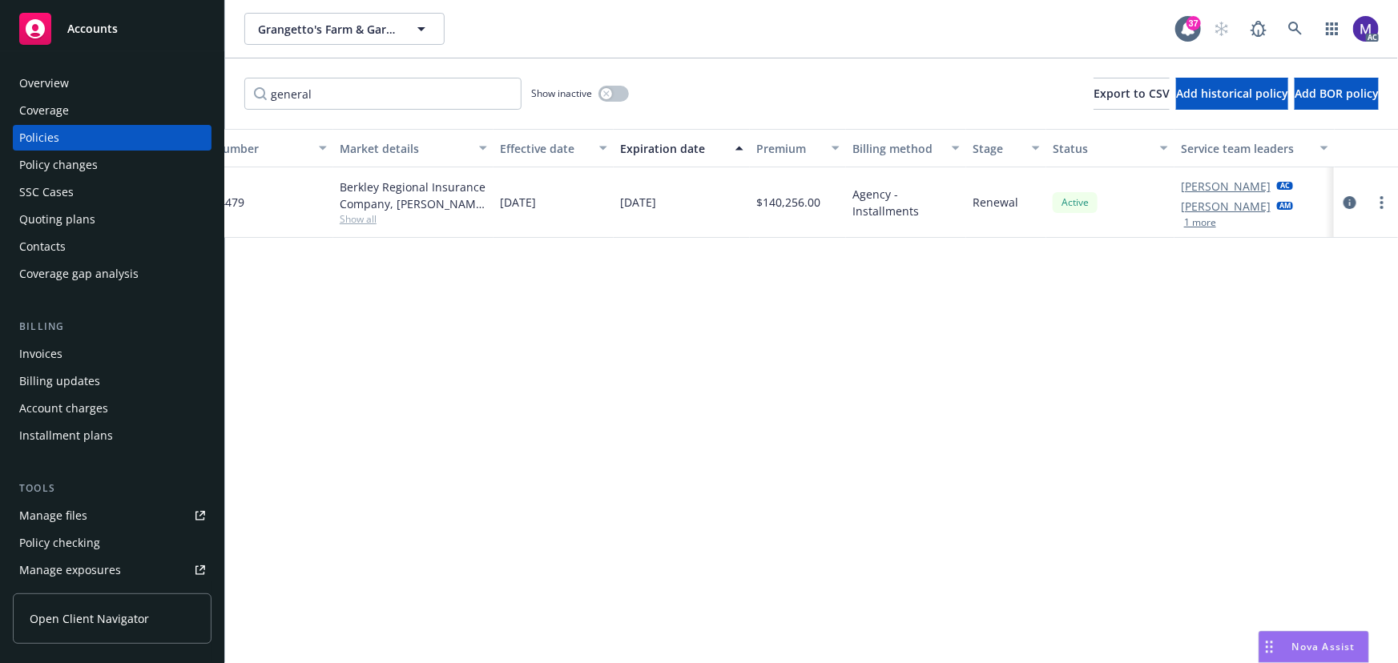
type input "general"
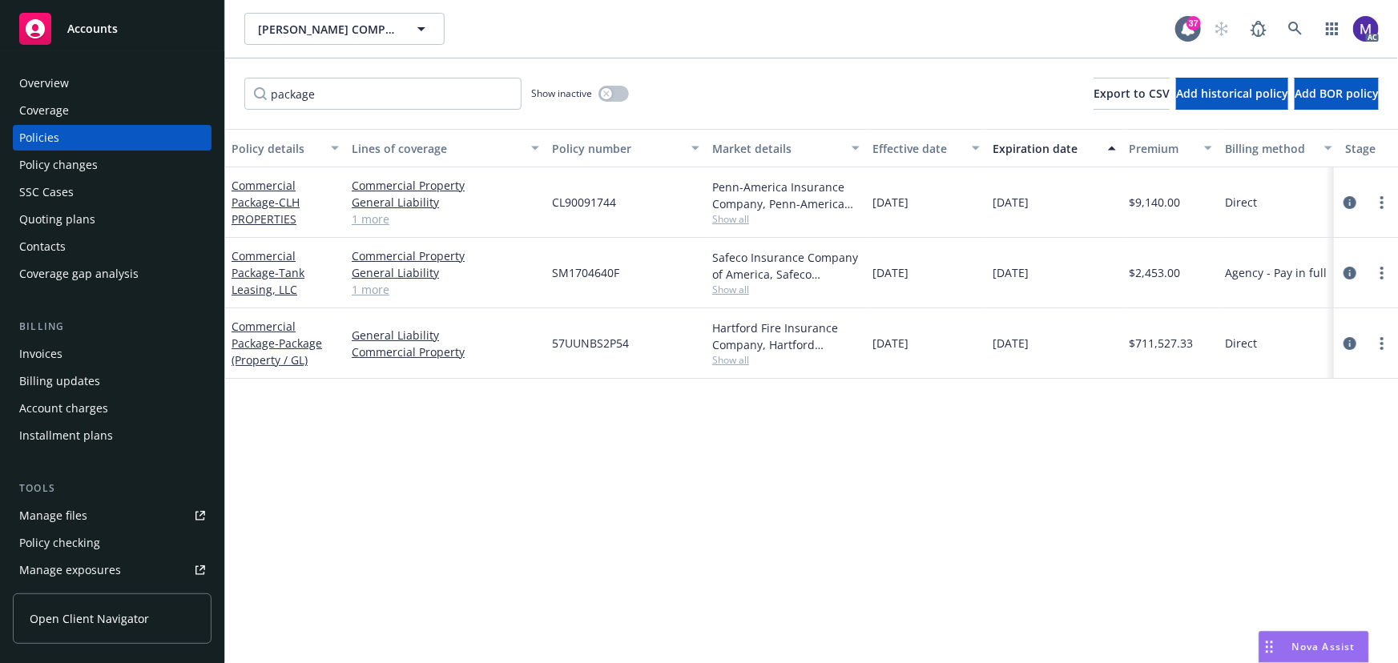
scroll to position [0, 372]
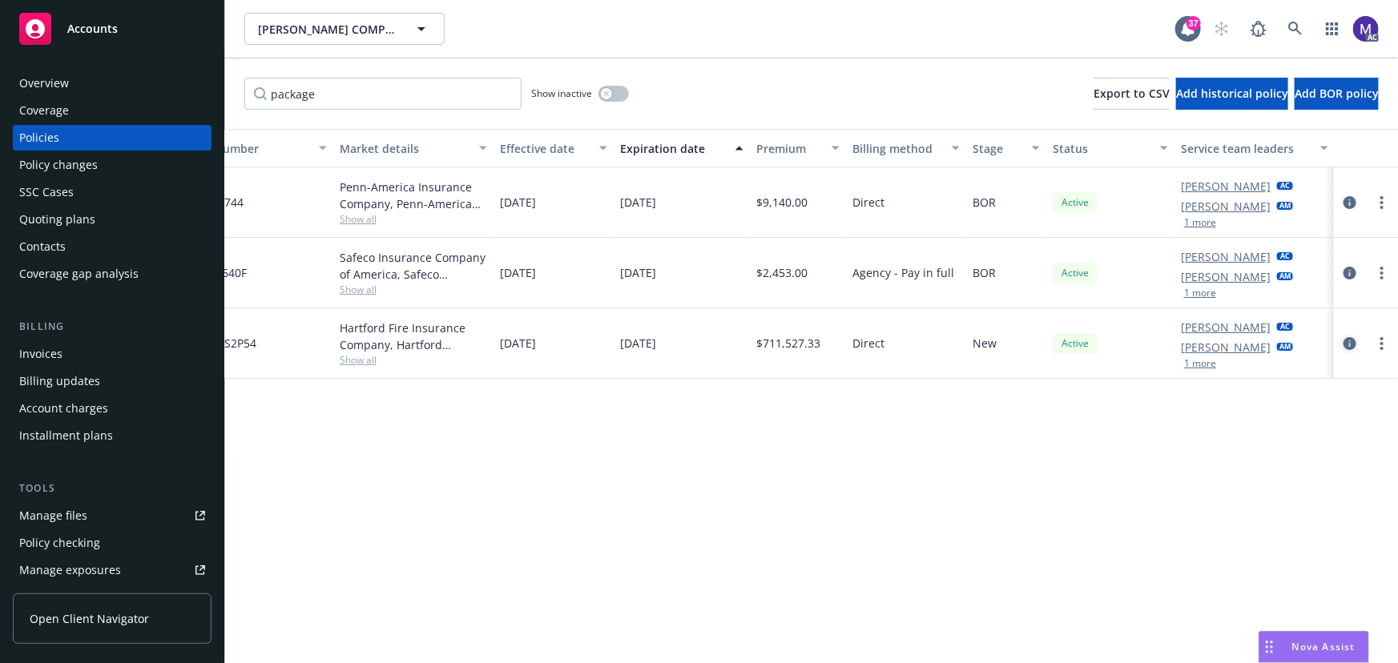
type input "package"
click at [1347, 341] on icon "circleInformation" at bounding box center [1349, 343] width 13 height 13
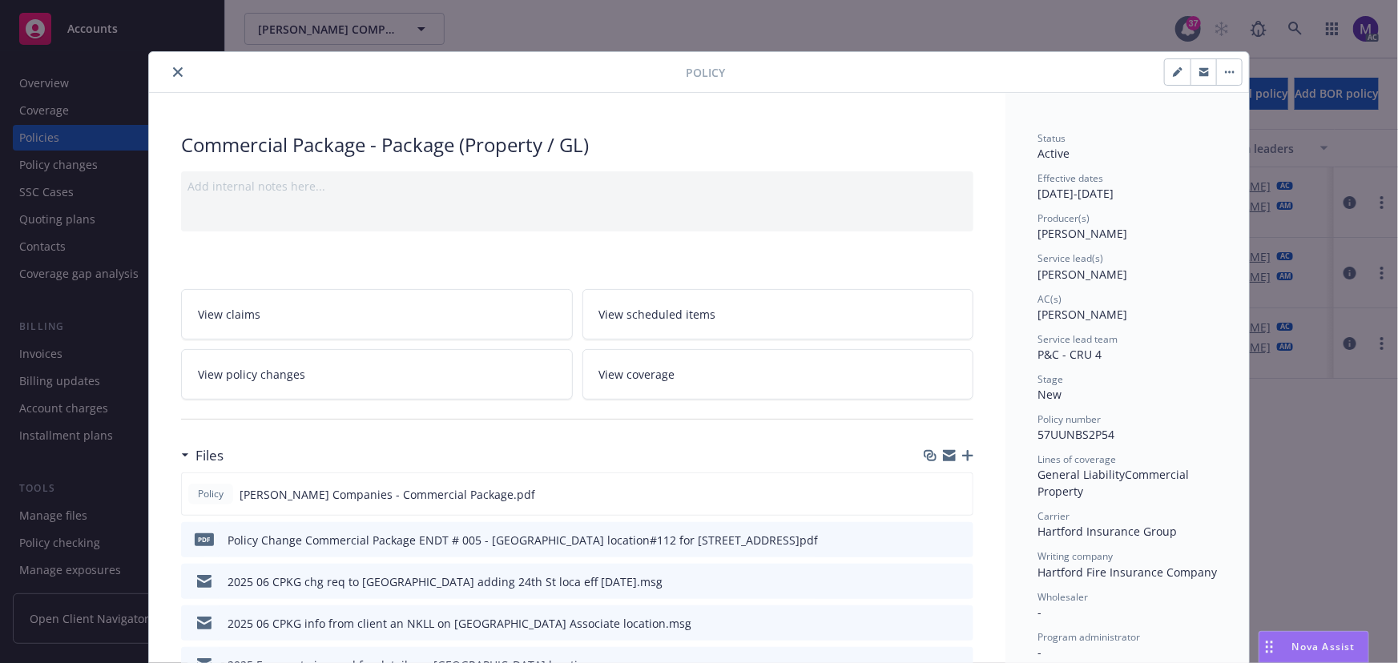
drag, startPoint x: 1129, startPoint y: 272, endPoint x: 1159, endPoint y: 271, distance: 29.6
click at [1159, 271] on div "Service lead(s) [PERSON_NAME]" at bounding box center [1126, 267] width 179 height 30
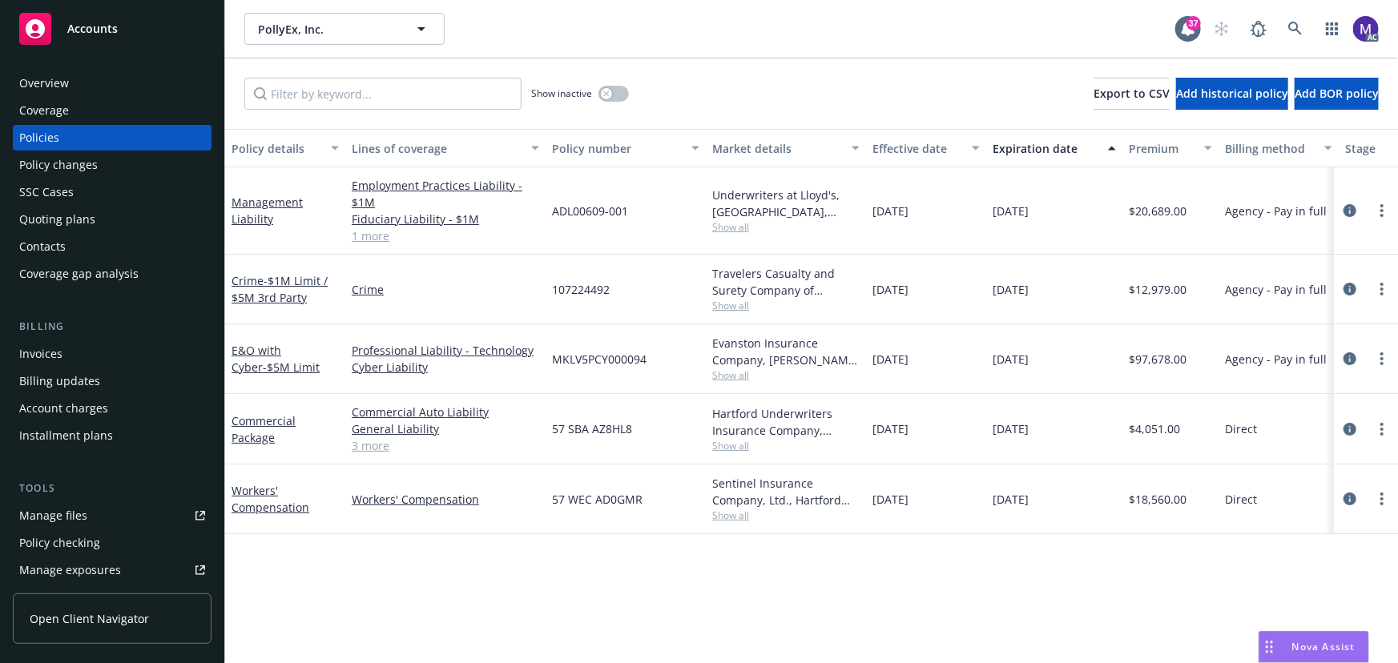
scroll to position [0, 372]
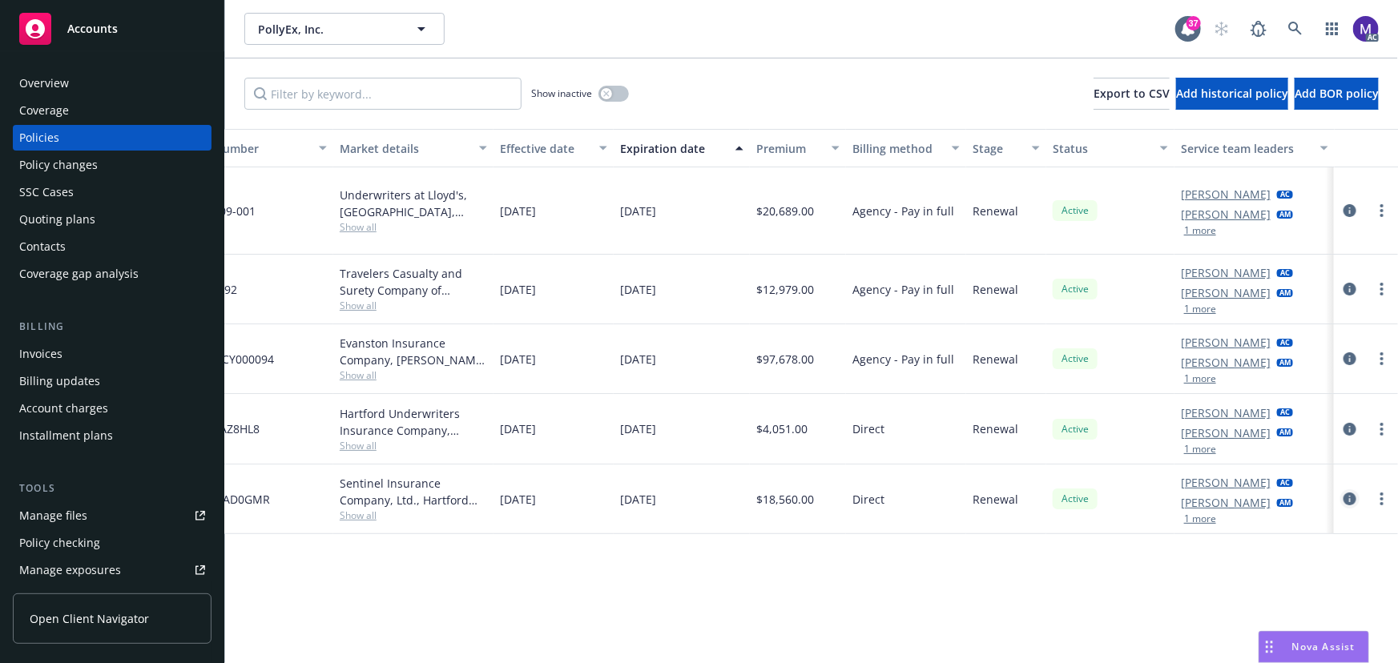
click at [1347, 502] on icon "circleInformation" at bounding box center [1349, 499] width 13 height 13
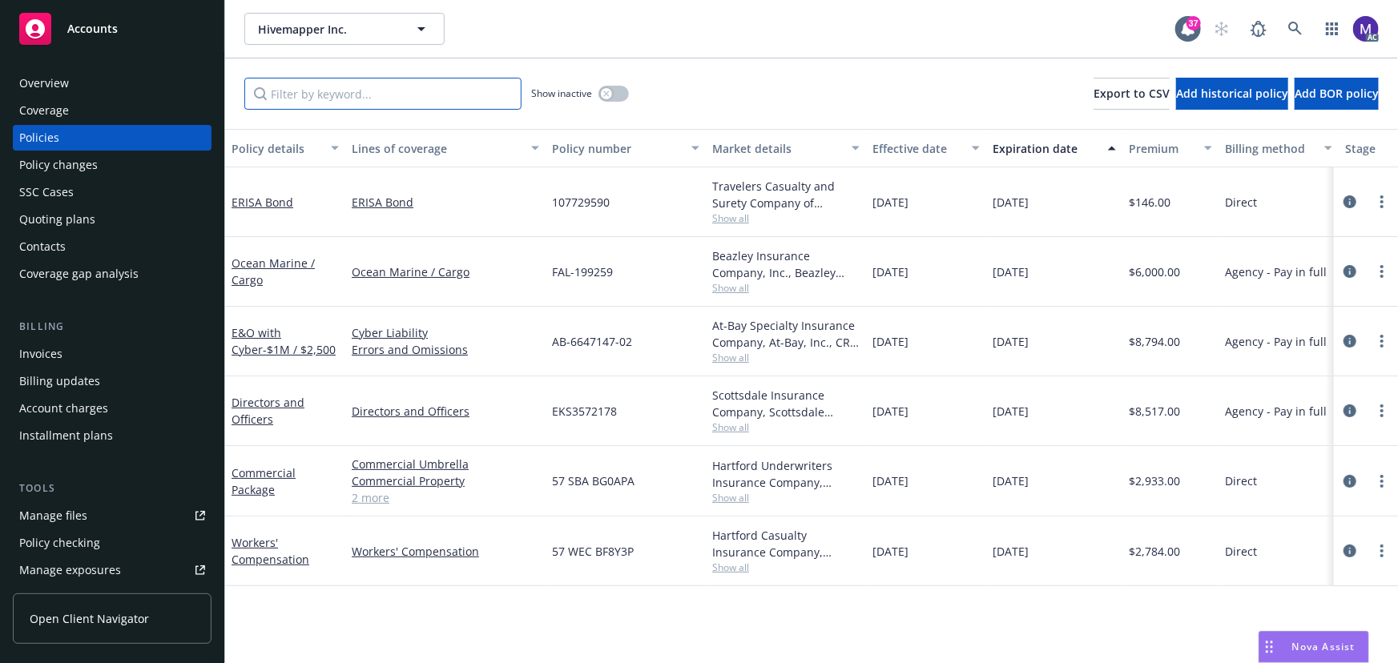
click at [343, 100] on input "Filter by keyword..." at bounding box center [382, 94] width 277 height 32
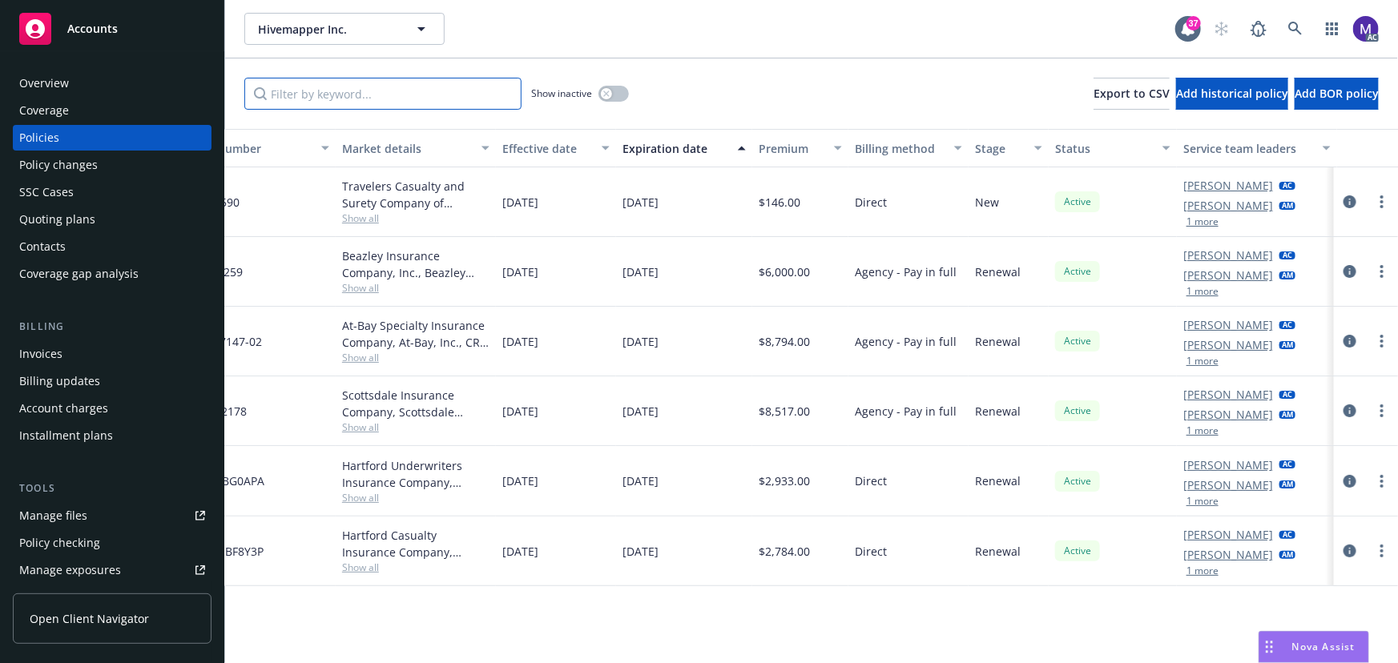
scroll to position [0, 372]
click at [1346, 477] on icon "circleInformation" at bounding box center [1349, 481] width 13 height 13
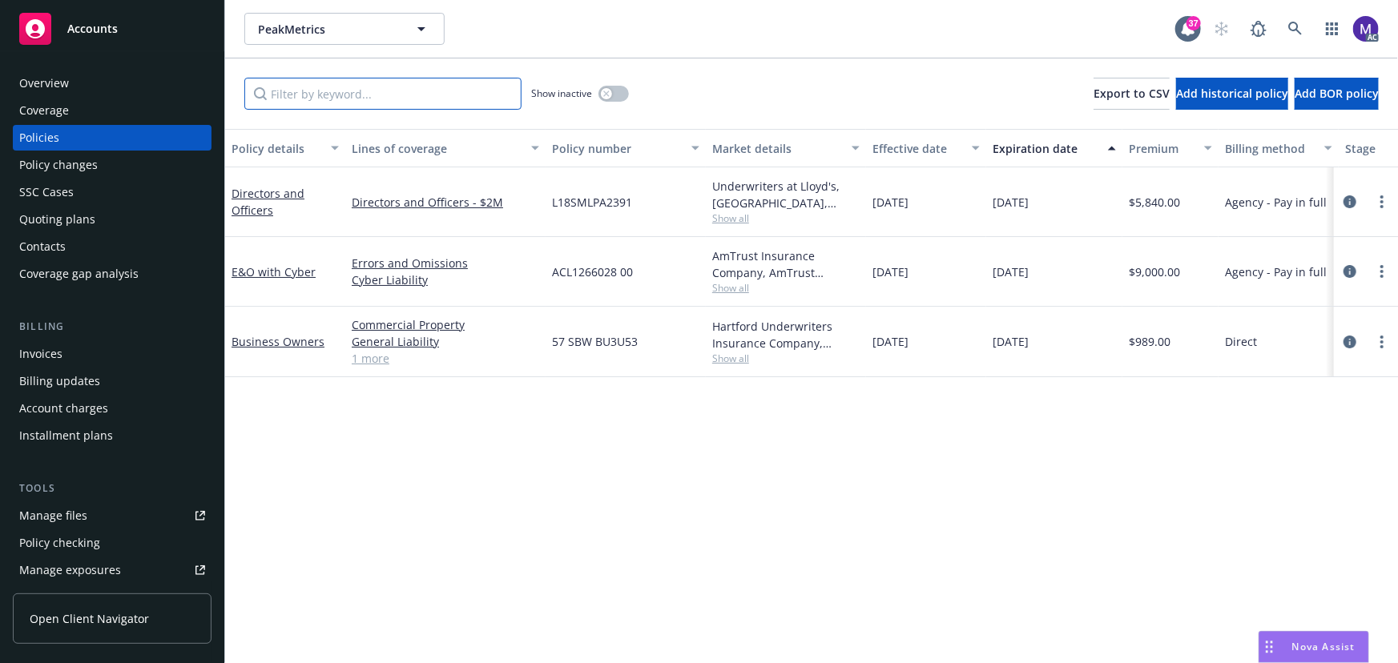
click at [338, 99] on input "Filter by keyword..." at bounding box center [382, 94] width 277 height 32
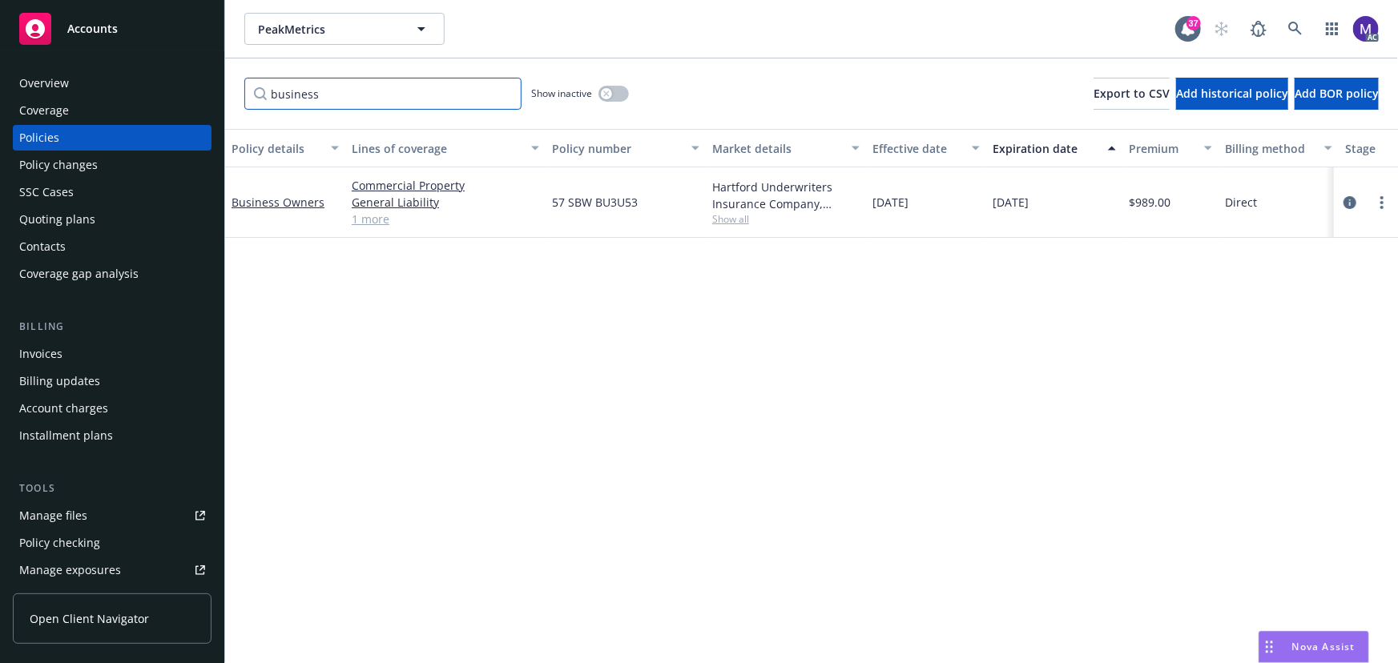
type input "business"
click at [614, 92] on button "button" at bounding box center [613, 94] width 30 height 16
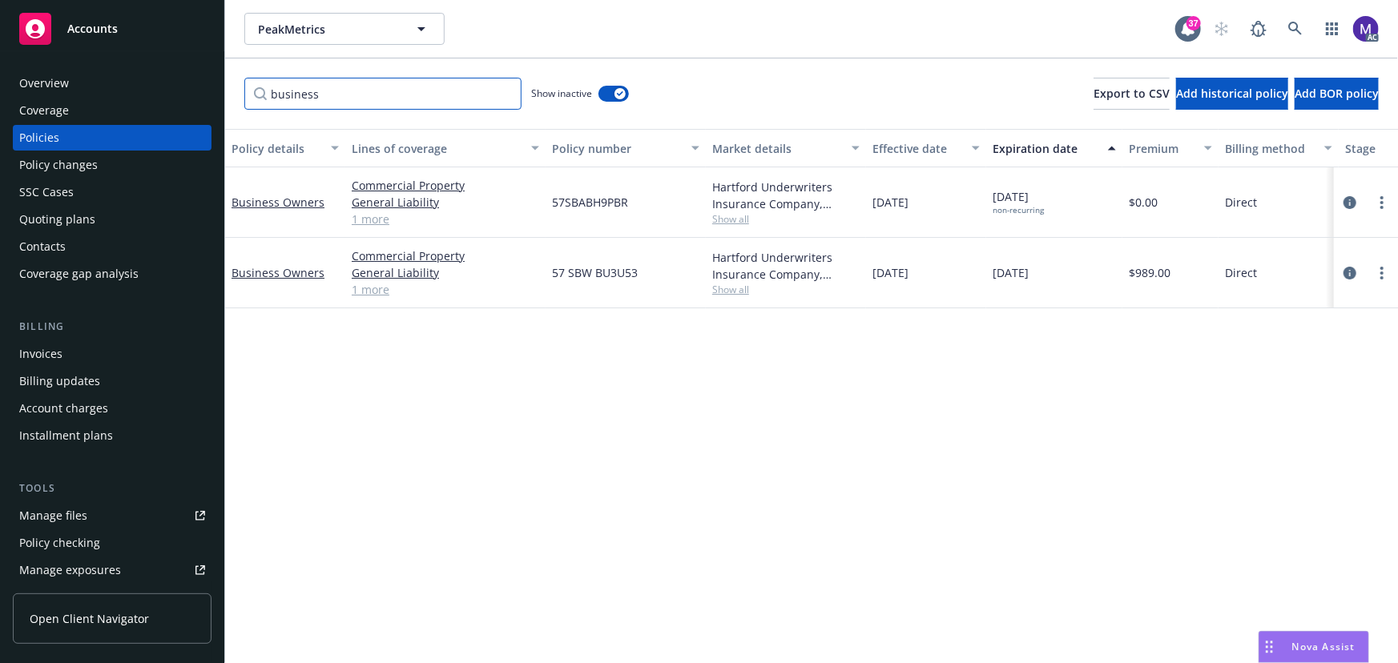
drag, startPoint x: 275, startPoint y: 98, endPoint x: 39, endPoint y: 68, distance: 237.4
click at [34, 72] on div "Accounts Overview Coverage Policies Policy changes SSC Cases Quoting plans Cont…" at bounding box center [699, 331] width 1398 height 663
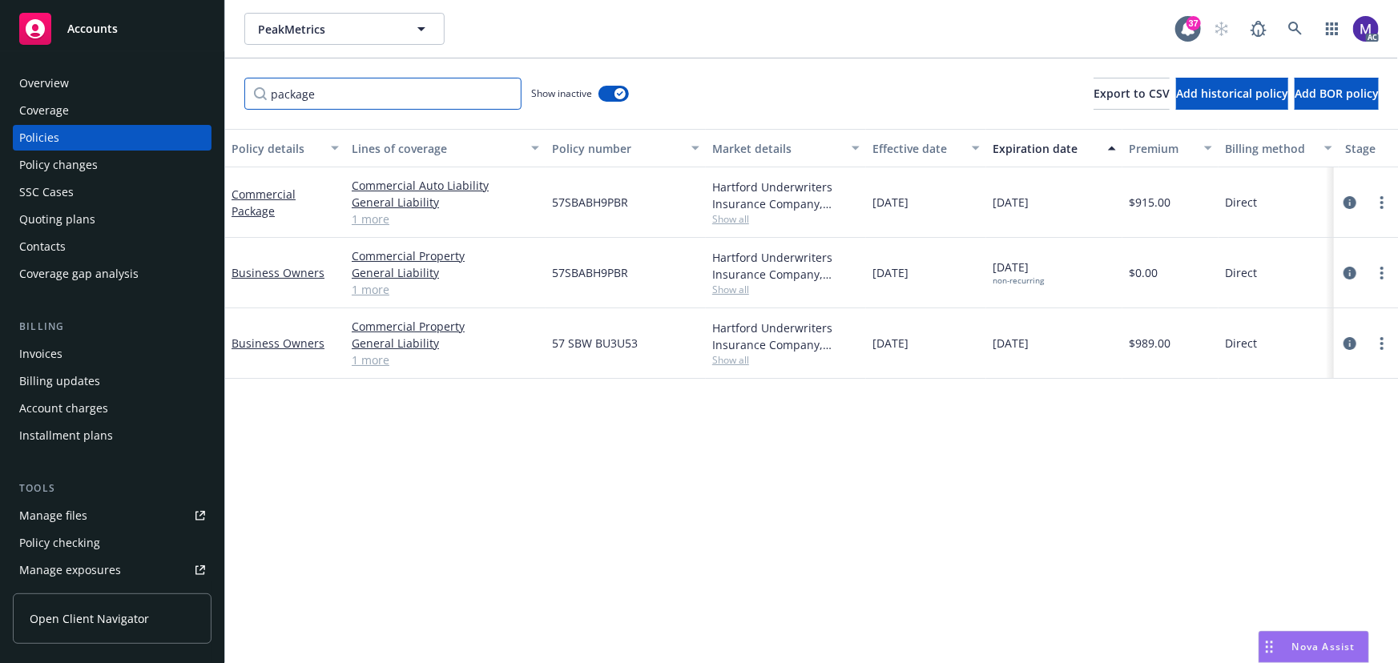
type input "package"
drag, startPoint x: 869, startPoint y: 202, endPoint x: 1081, endPoint y: 191, distance: 211.8
click at [1081, 191] on div "Commercial Package Commercial Auto Liability General Liability Commercial Prope…" at bounding box center [998, 202] width 1546 height 70
click at [1352, 201] on icon "circleInformation" at bounding box center [1349, 202] width 13 height 13
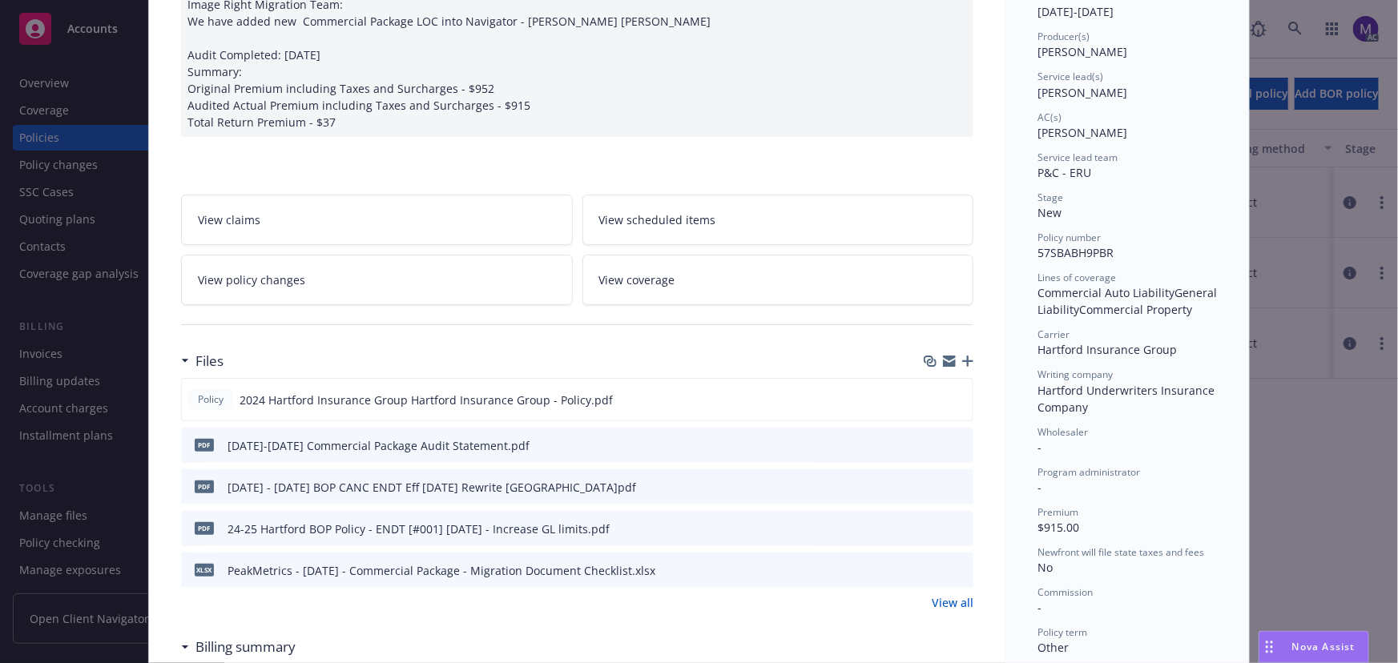
scroll to position [145, 0]
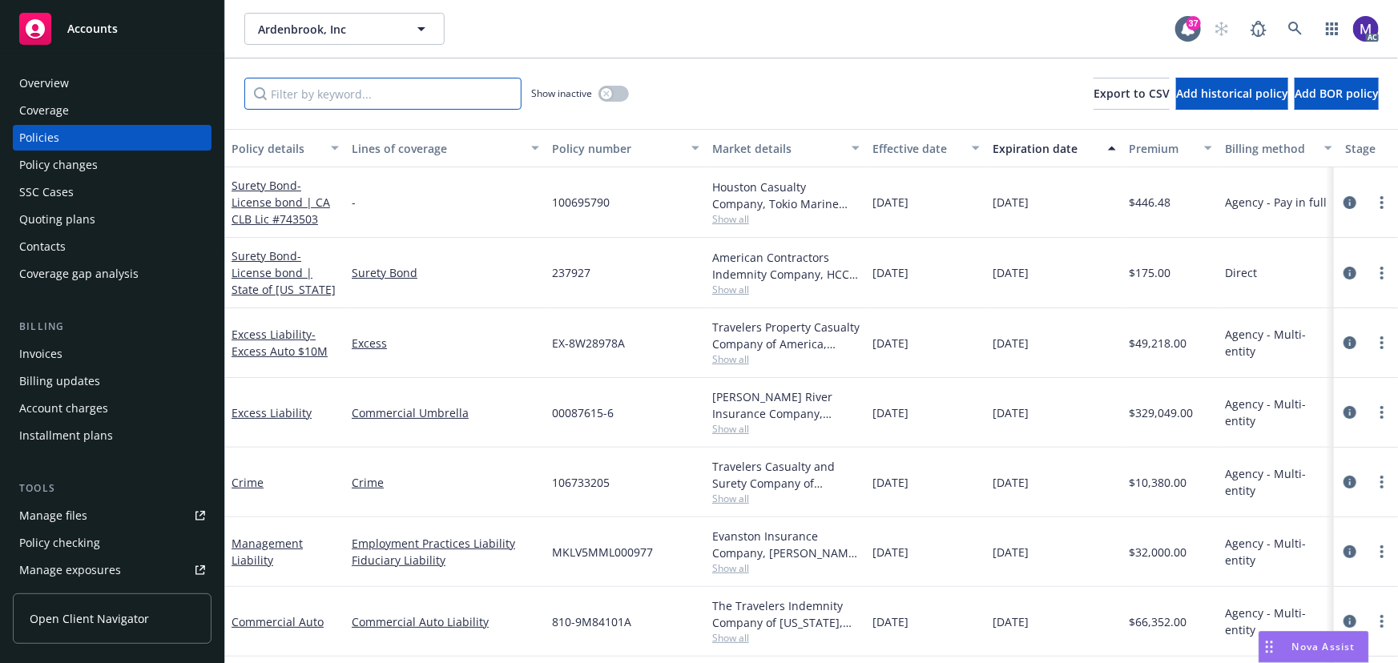
click at [339, 95] on input "Filter by keyword..." at bounding box center [382, 94] width 277 height 32
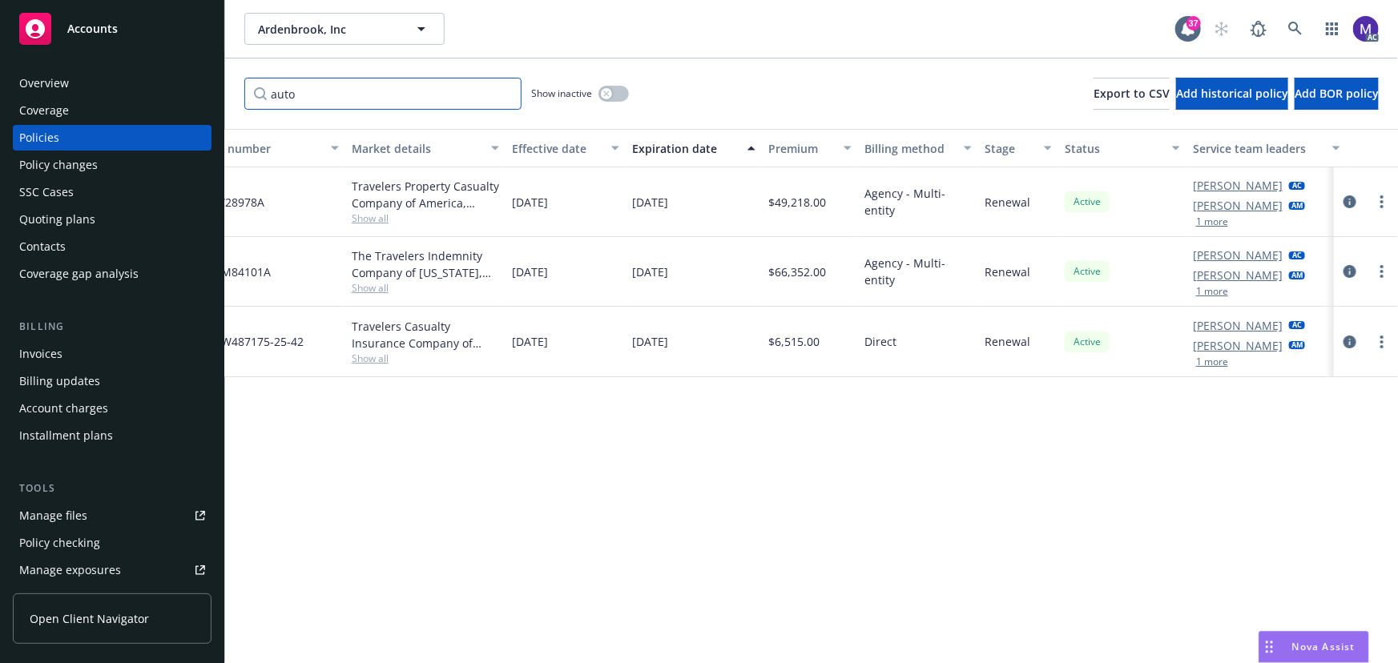
scroll to position [0, 372]
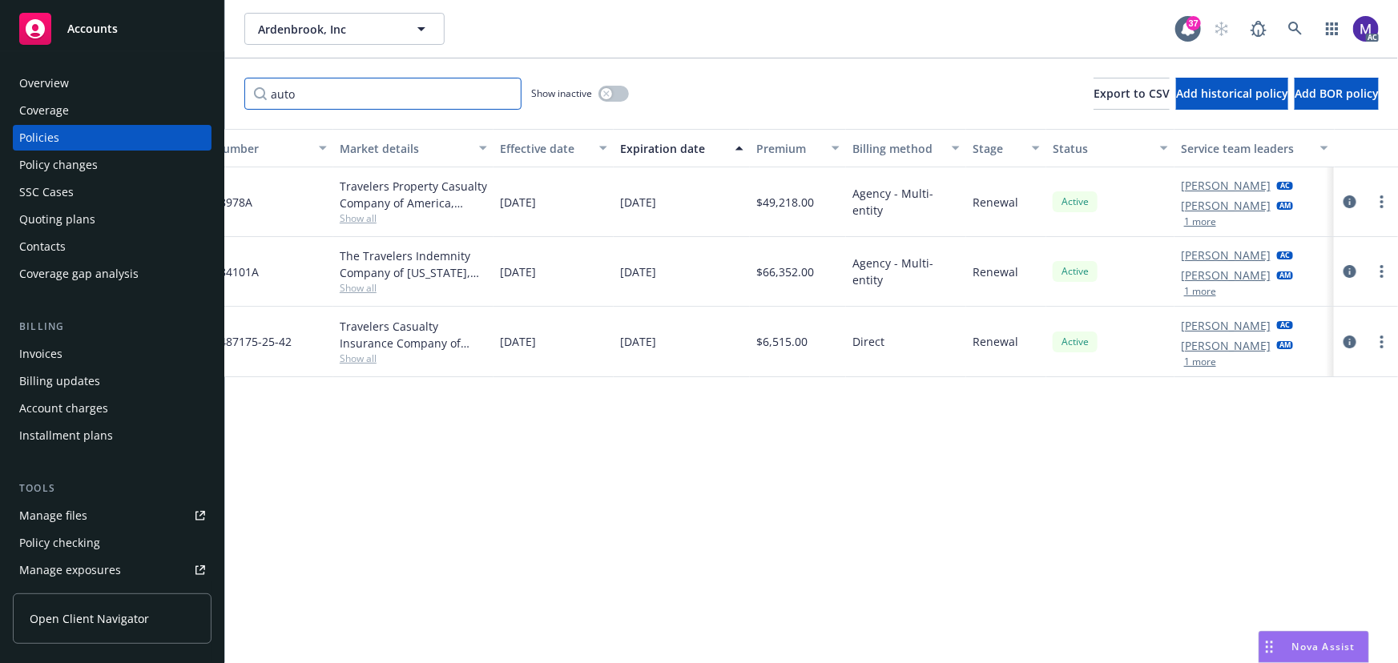
type input "auto"
